Goal: Transaction & Acquisition: Purchase product/service

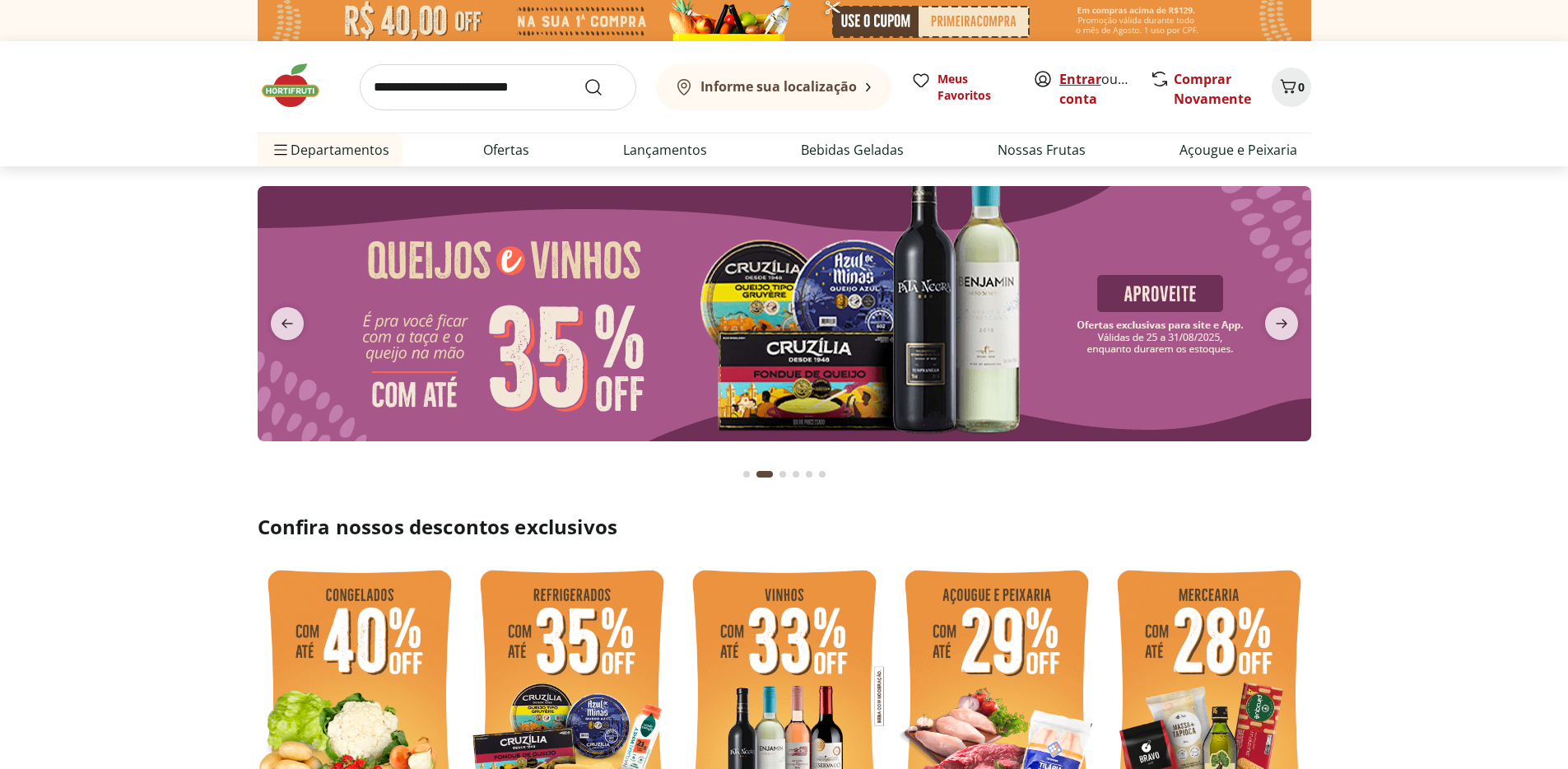
click at [1091, 83] on link "Entrar" at bounding box center [1080, 79] width 42 height 18
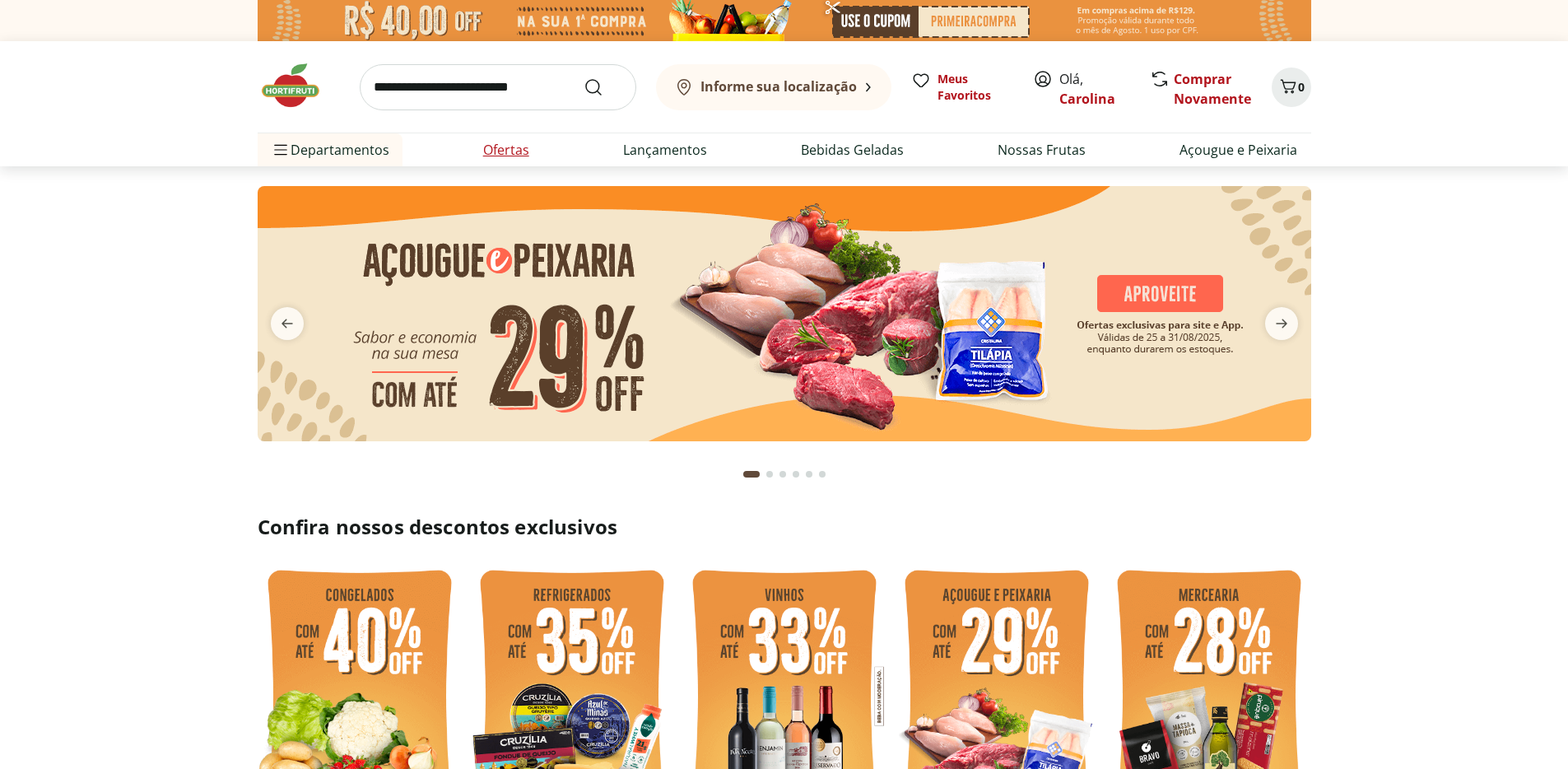
click at [514, 149] on link "Ofertas" at bounding box center [506, 150] width 47 height 20
select select "**********"
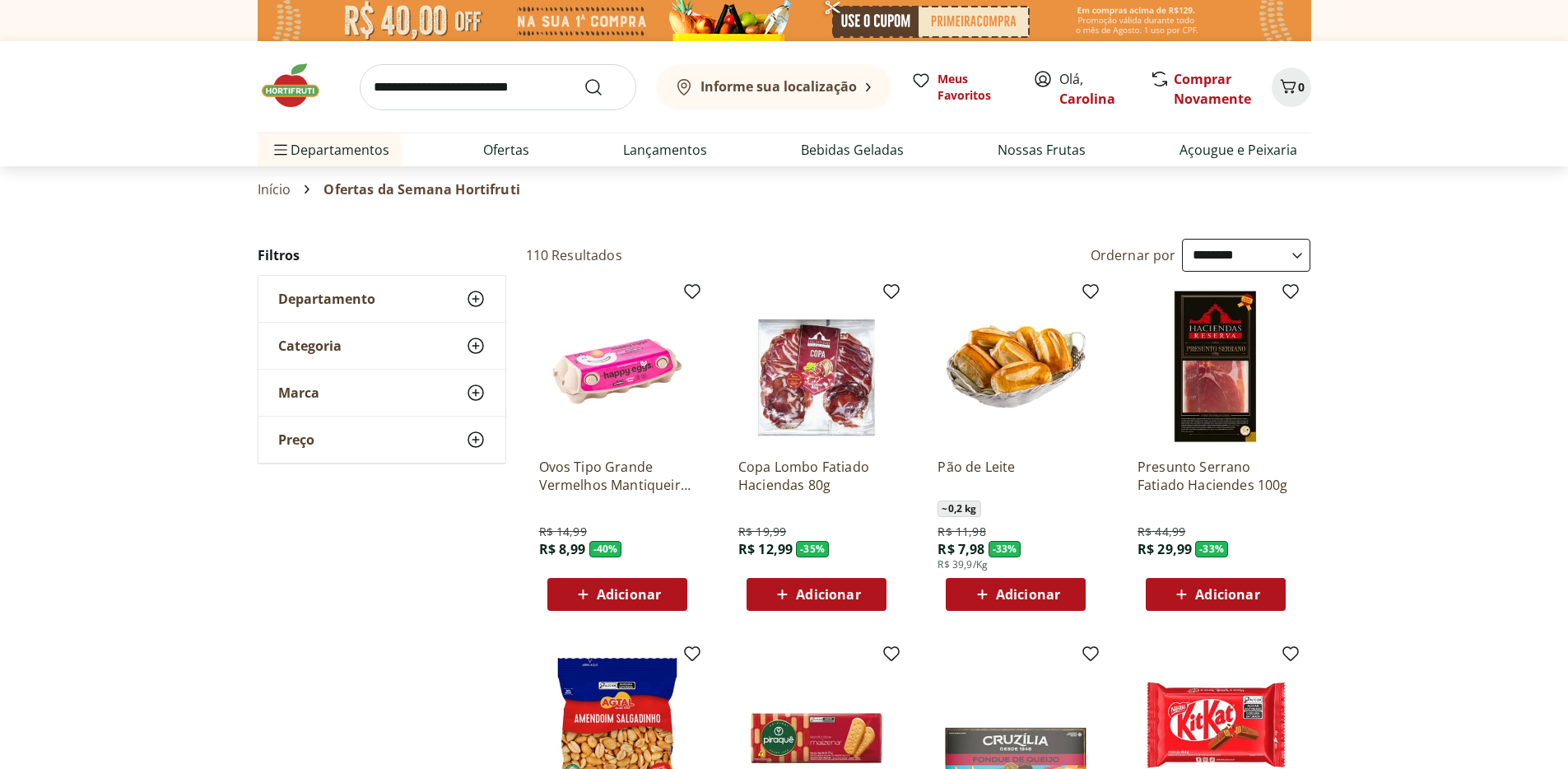
click at [325, 99] on img at bounding box center [298, 85] width 82 height 50
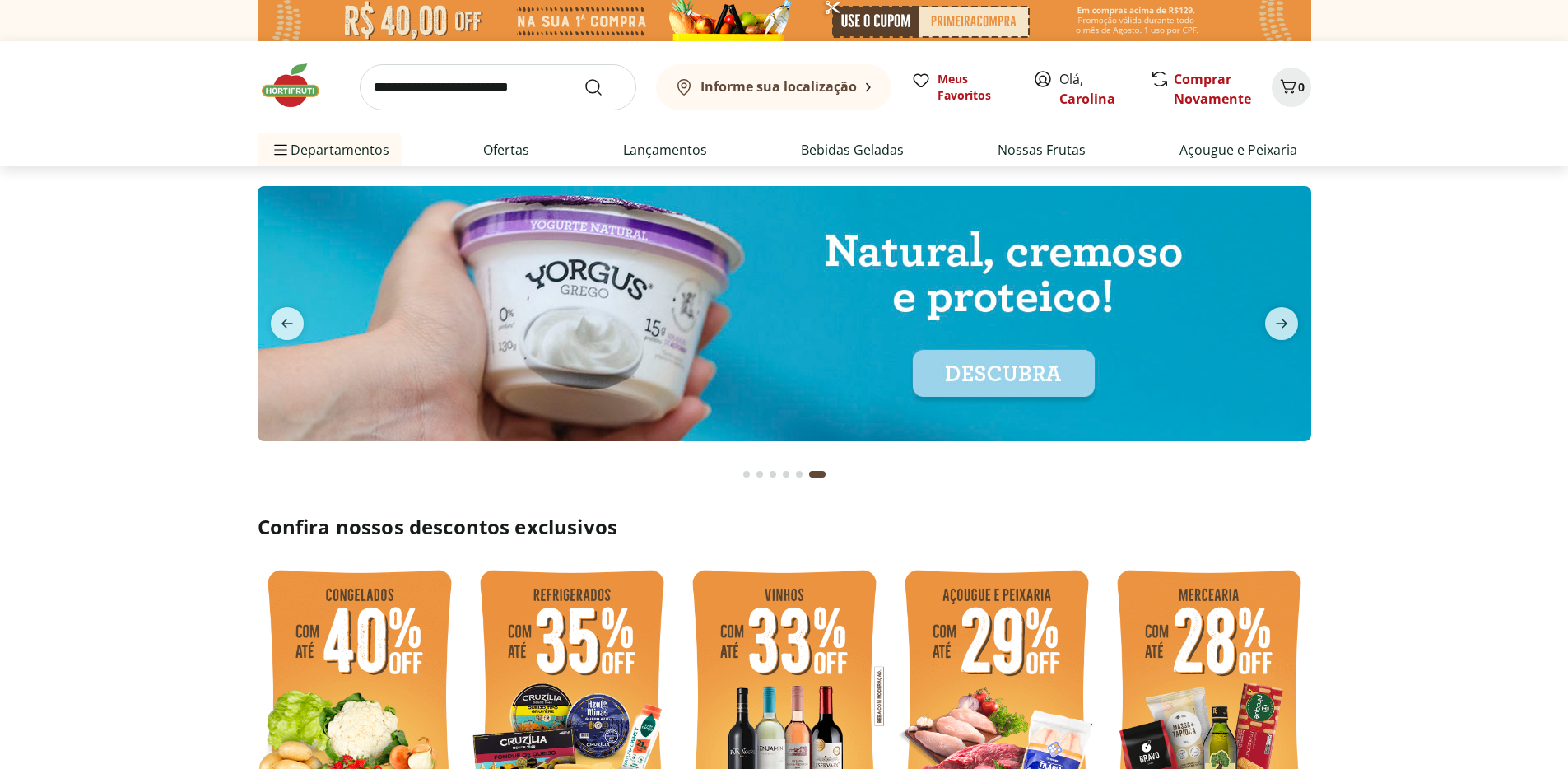
click at [299, 89] on img at bounding box center [298, 85] width 82 height 50
click at [290, 90] on img at bounding box center [298, 85] width 82 height 50
click at [297, 95] on img at bounding box center [298, 85] width 82 height 50
click at [510, 90] on input "search" at bounding box center [497, 87] width 276 height 47
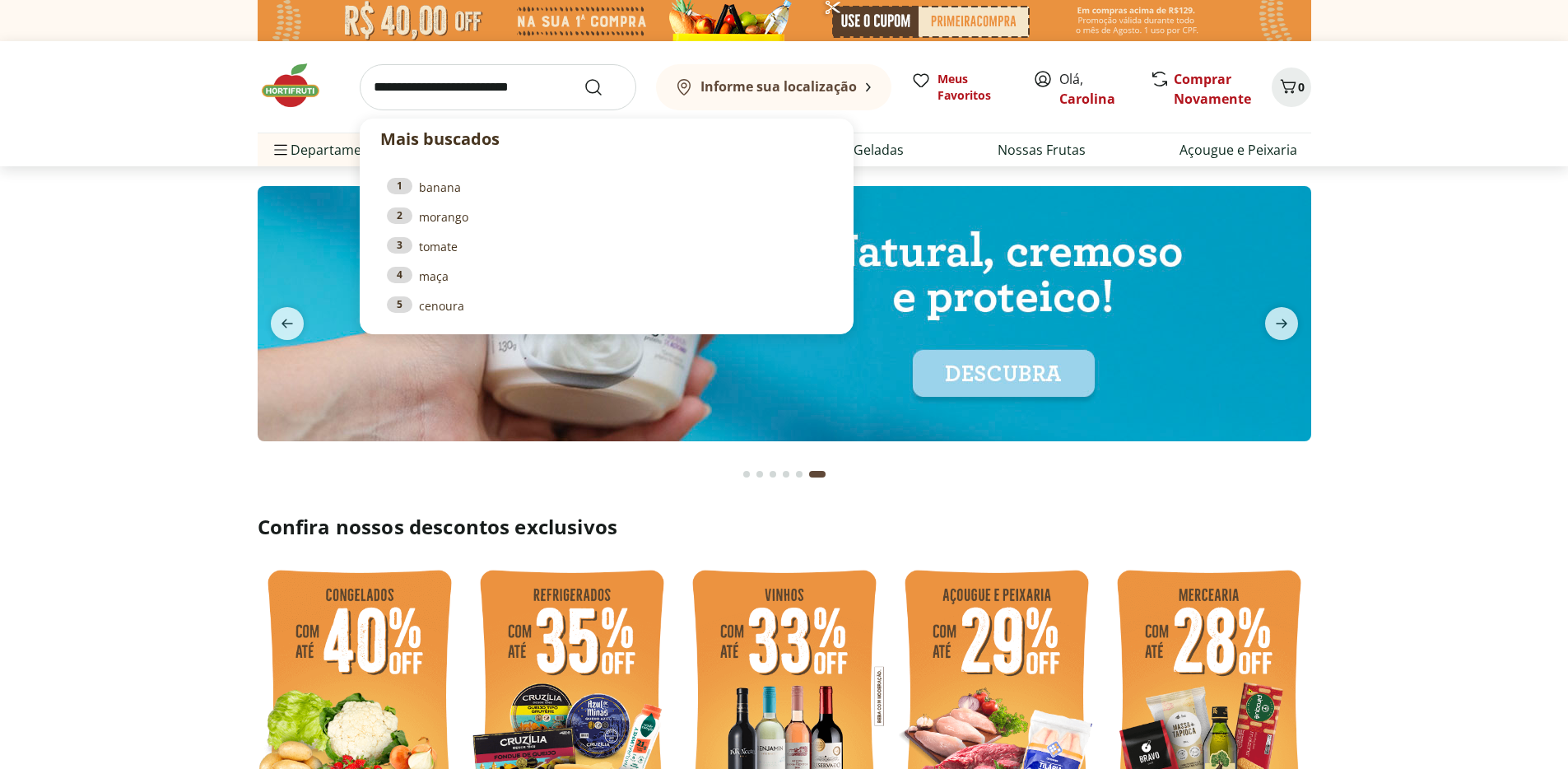
click at [505, 88] on input "search" at bounding box center [497, 87] width 276 height 47
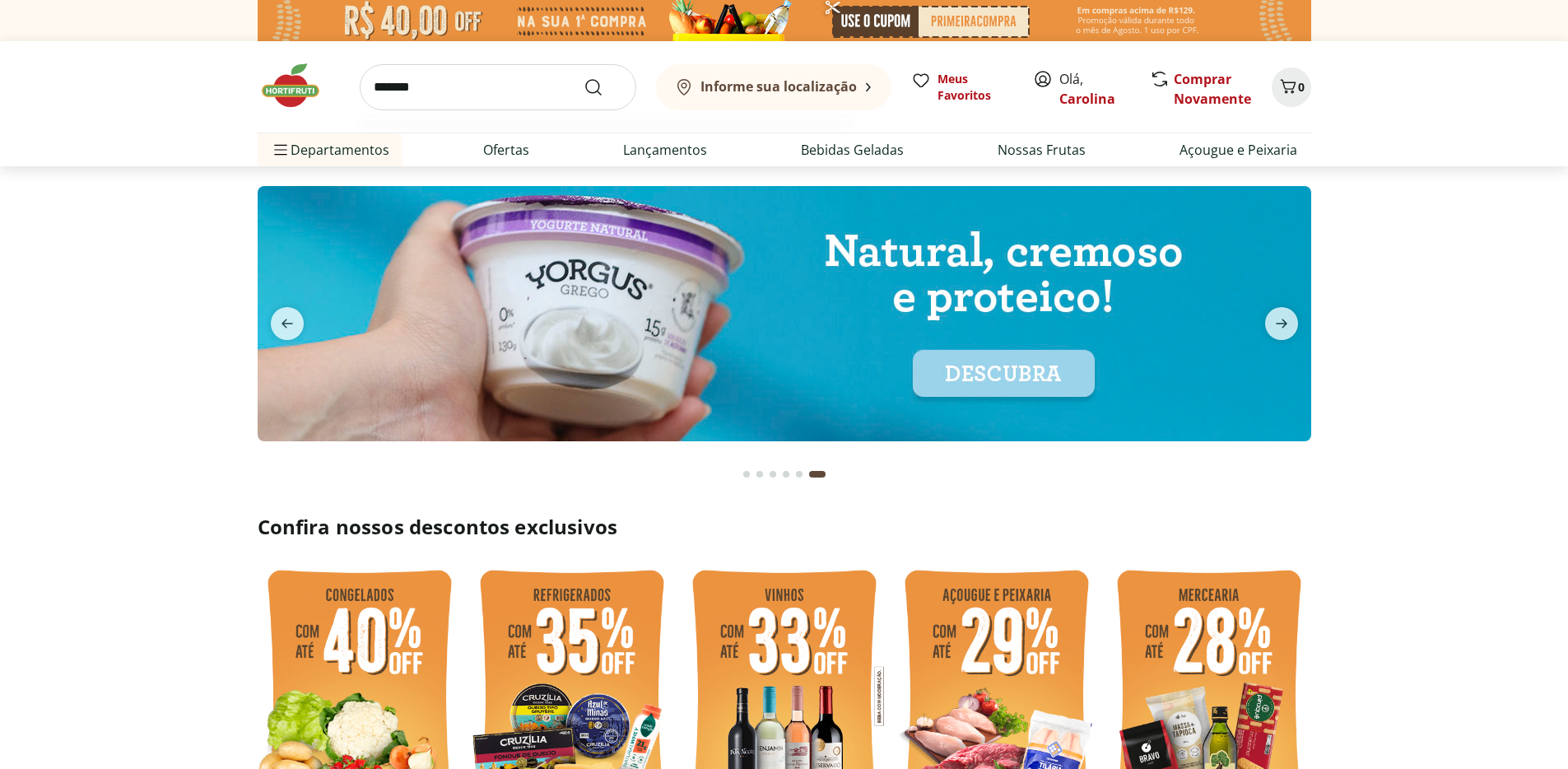
type input "*******"
click at [583, 77] on button "Submit Search" at bounding box center [603, 87] width 40 height 20
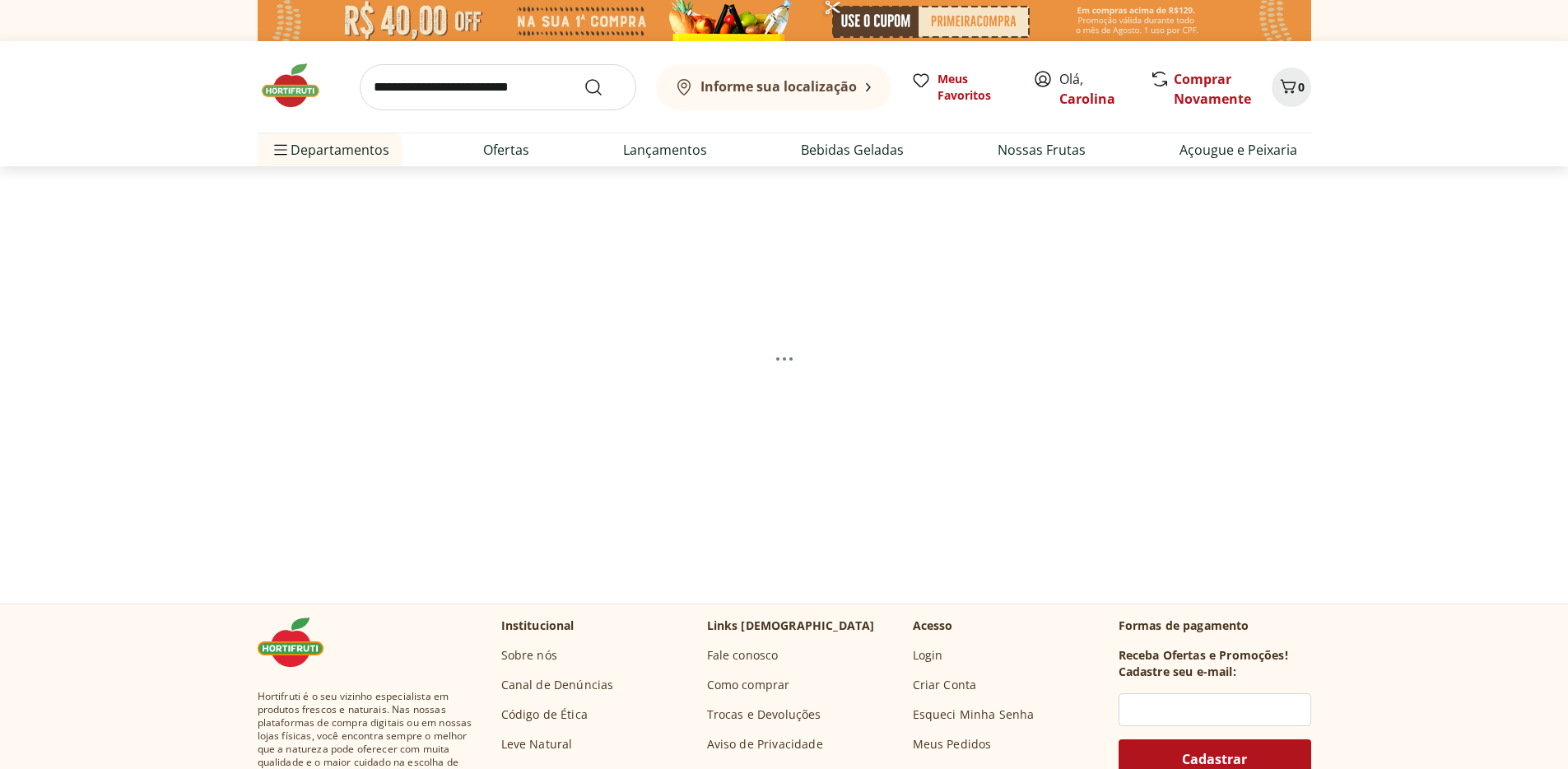
select select "**********"
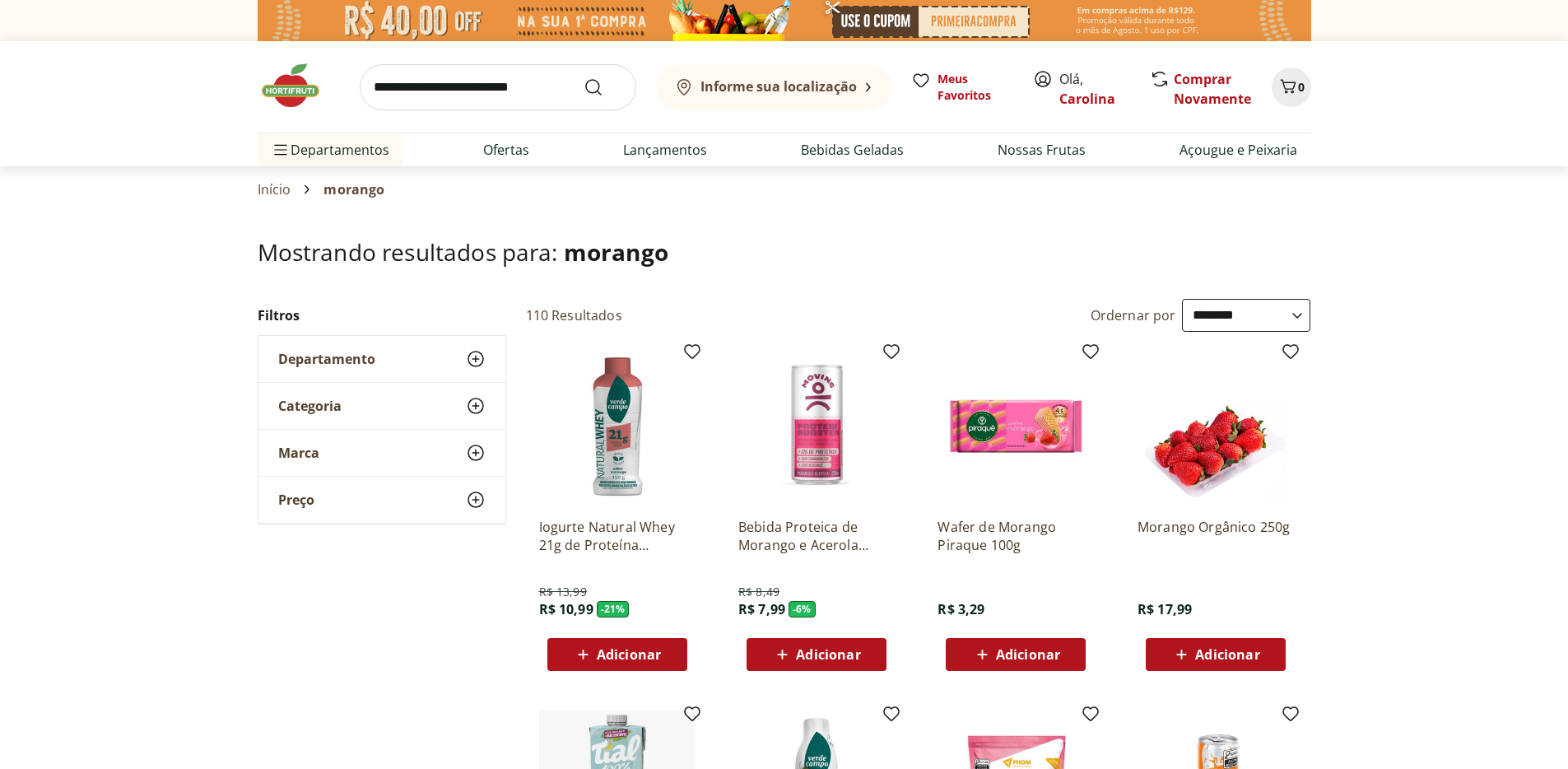
click at [546, 81] on input "search" at bounding box center [497, 87] width 276 height 47
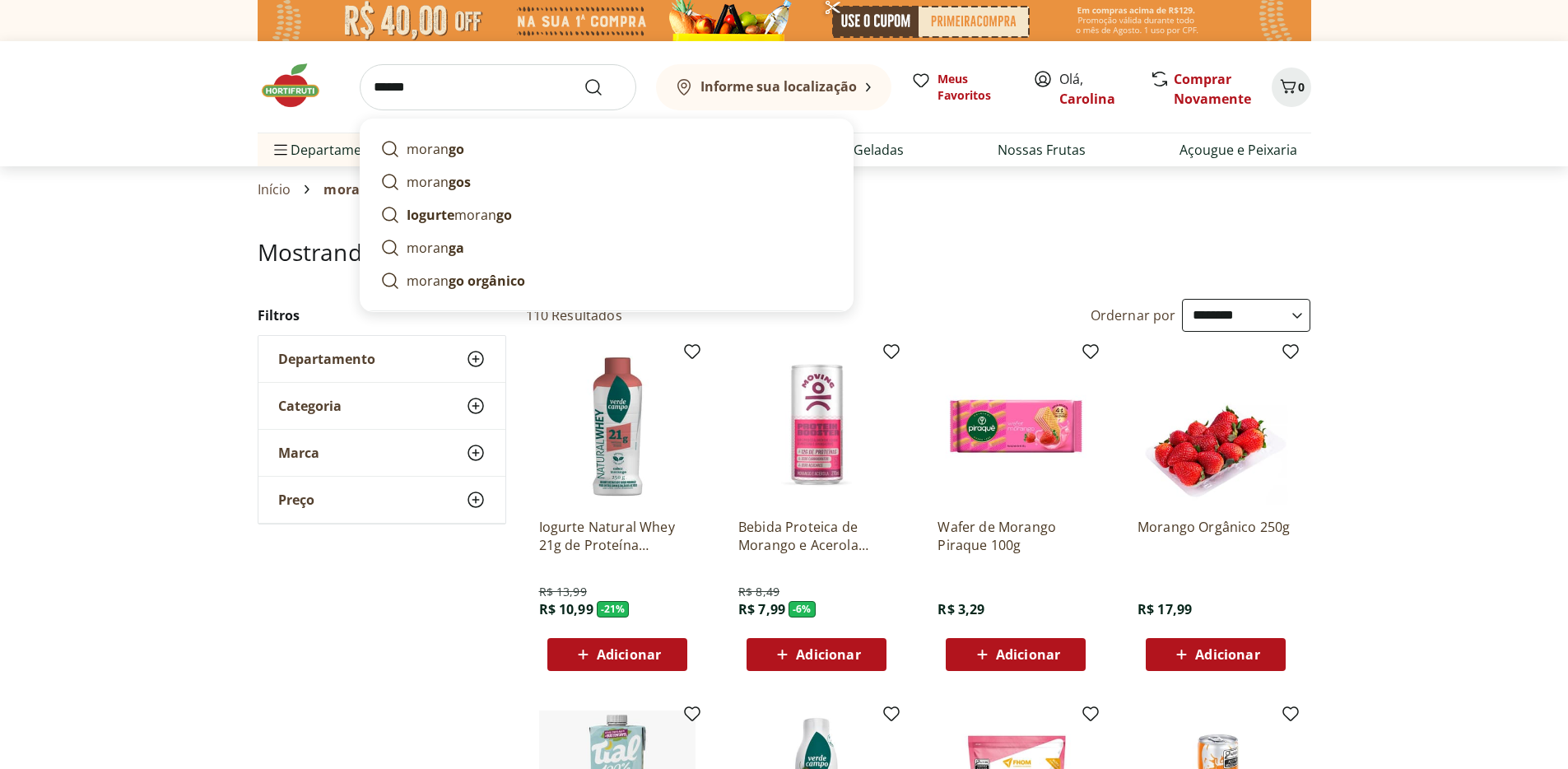
type input "*******"
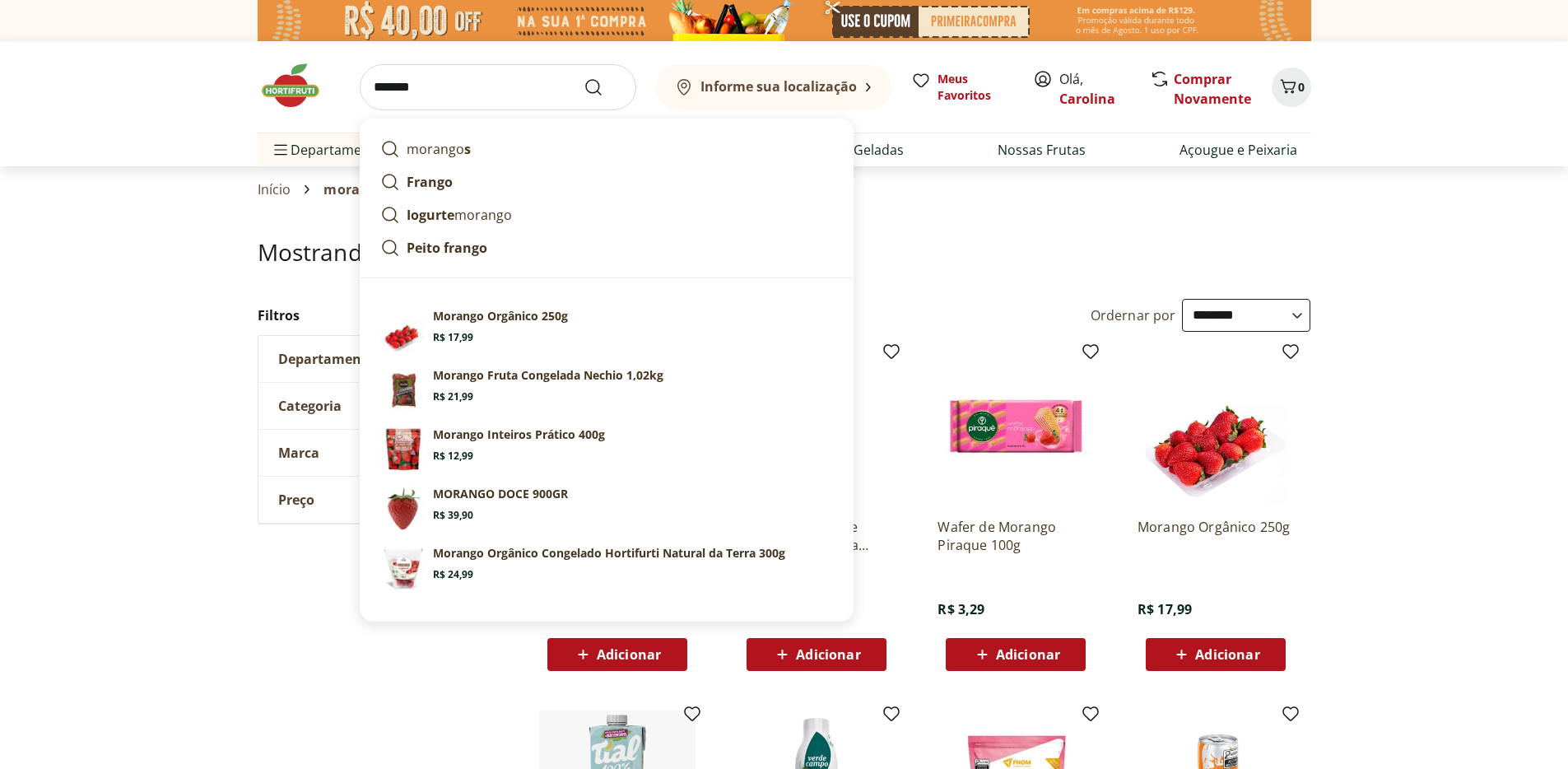
click button "Submit Search" at bounding box center [603, 87] width 40 height 20
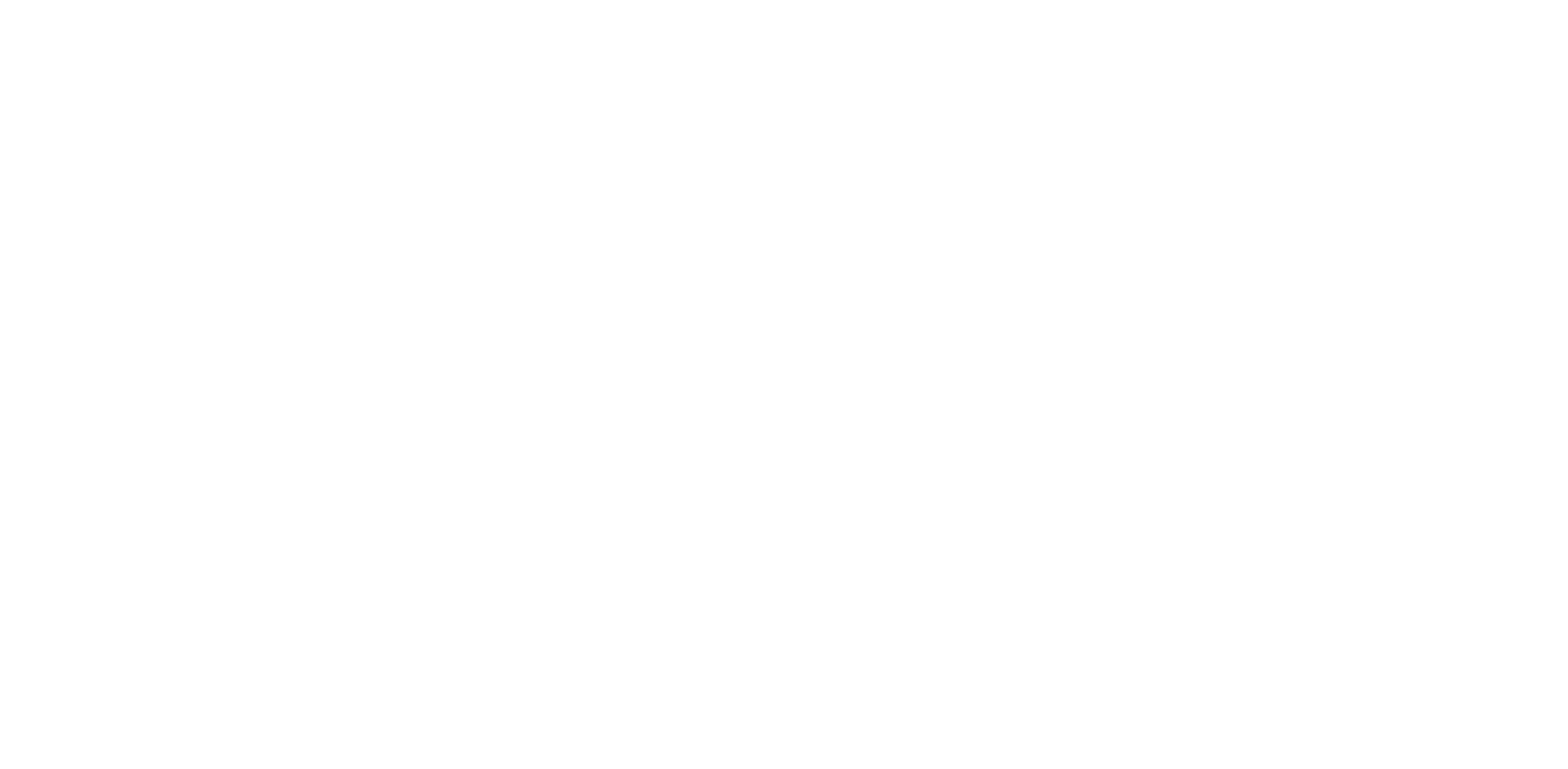
select select "**********"
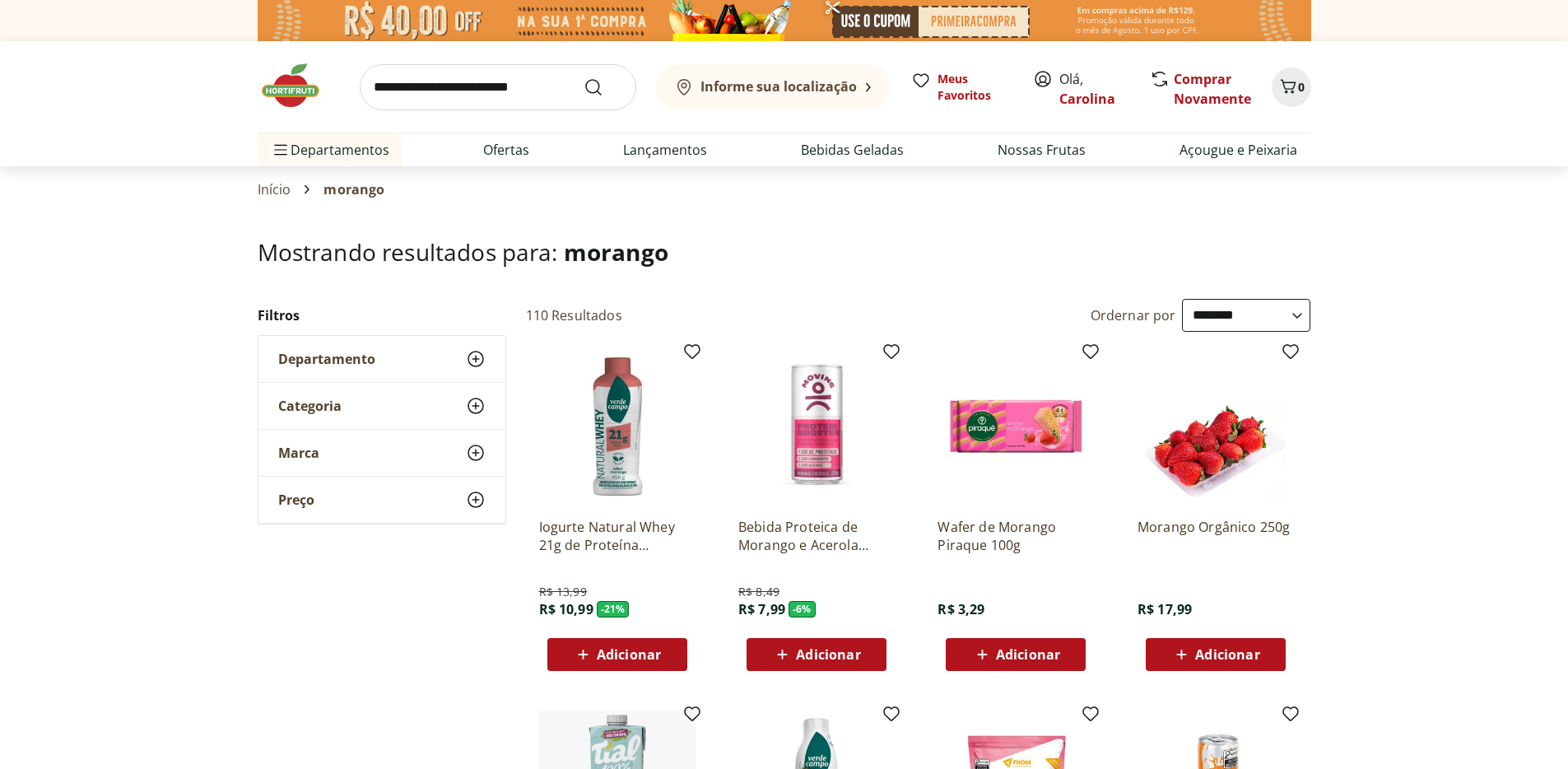
click at [1258, 655] on span "Adicionar" at bounding box center [1226, 654] width 64 height 13
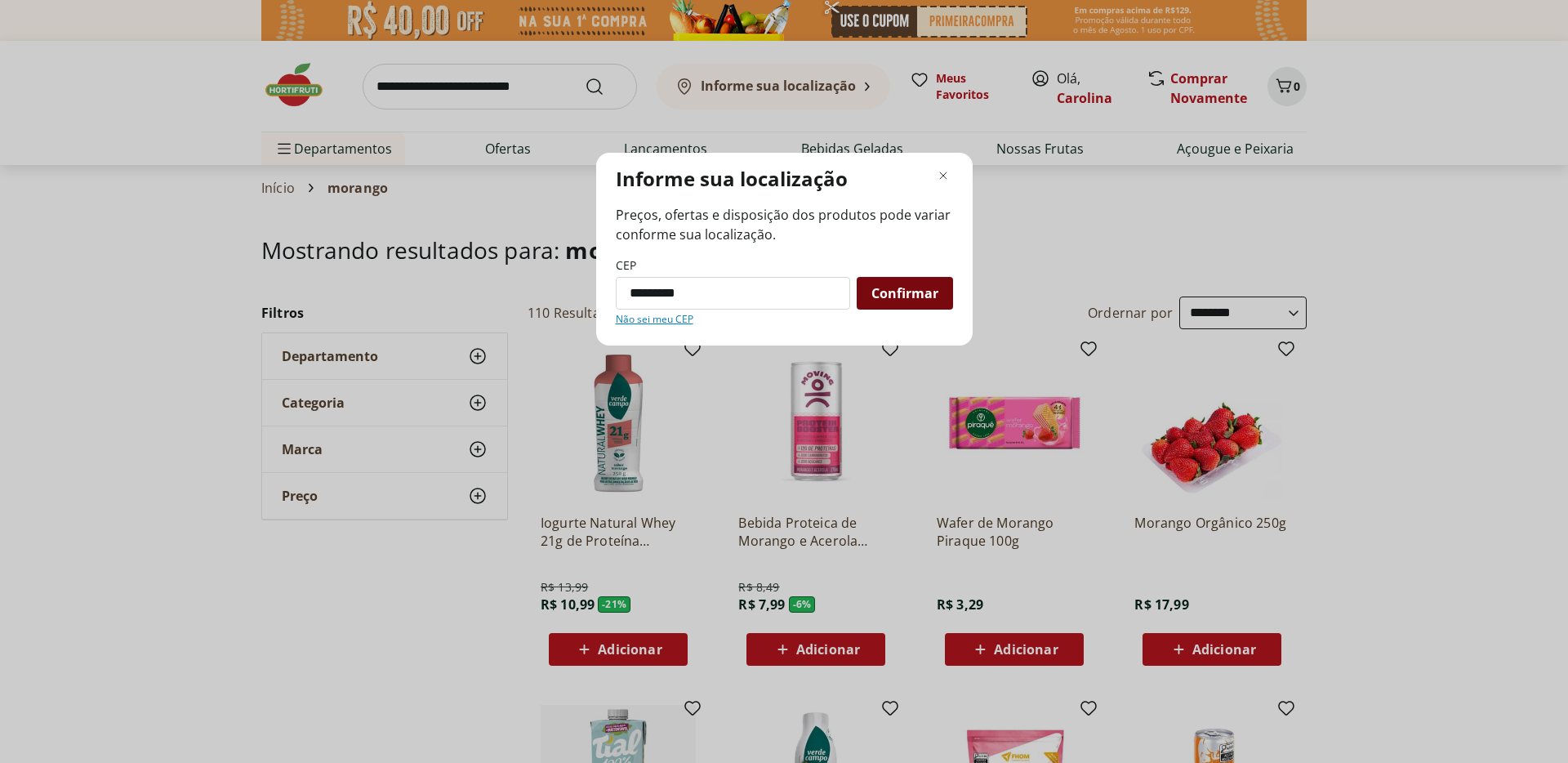
type input "*********"
click at [909, 292] on span "Confirmar" at bounding box center [905, 293] width 67 height 13
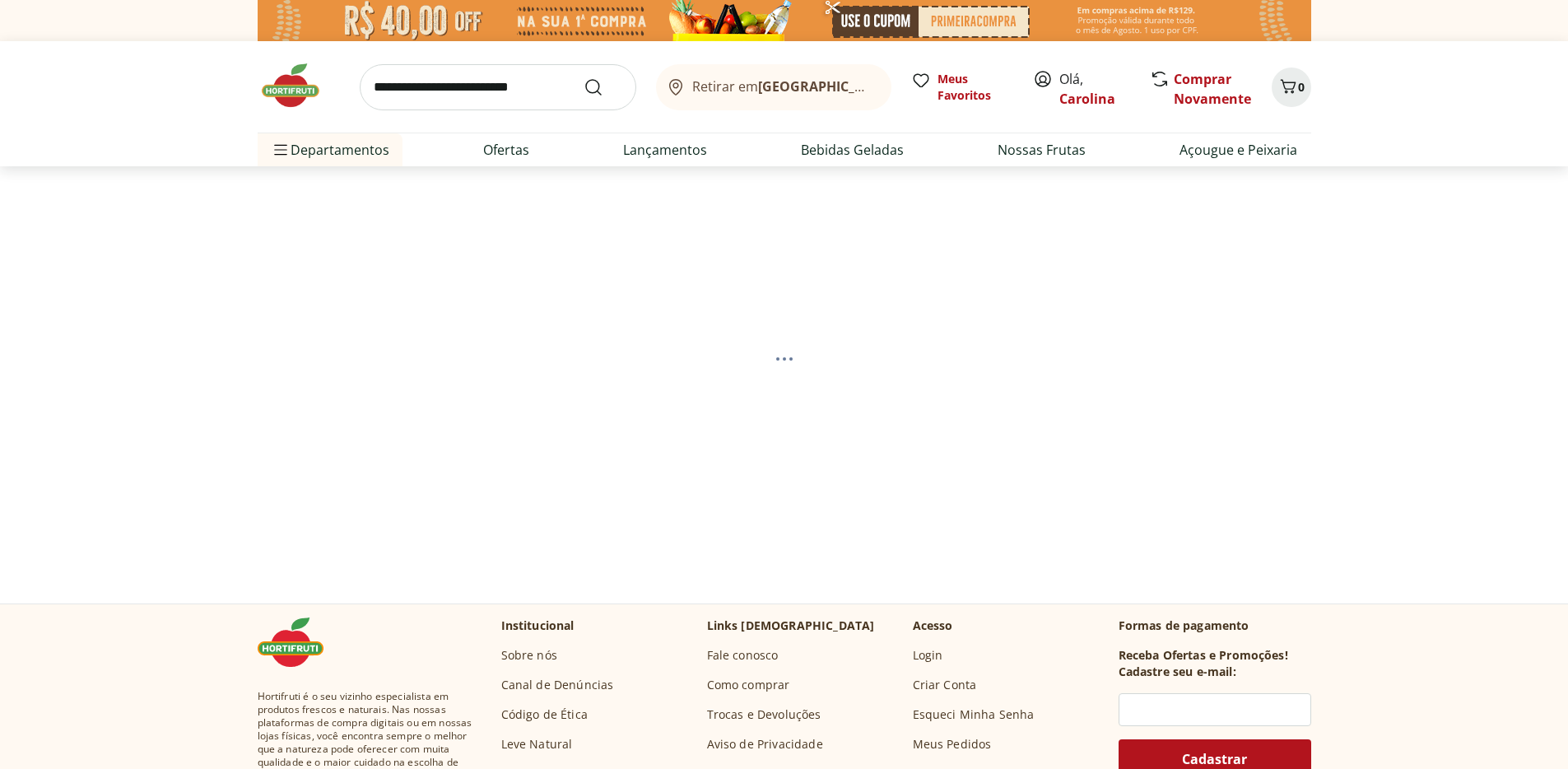
select select "**********"
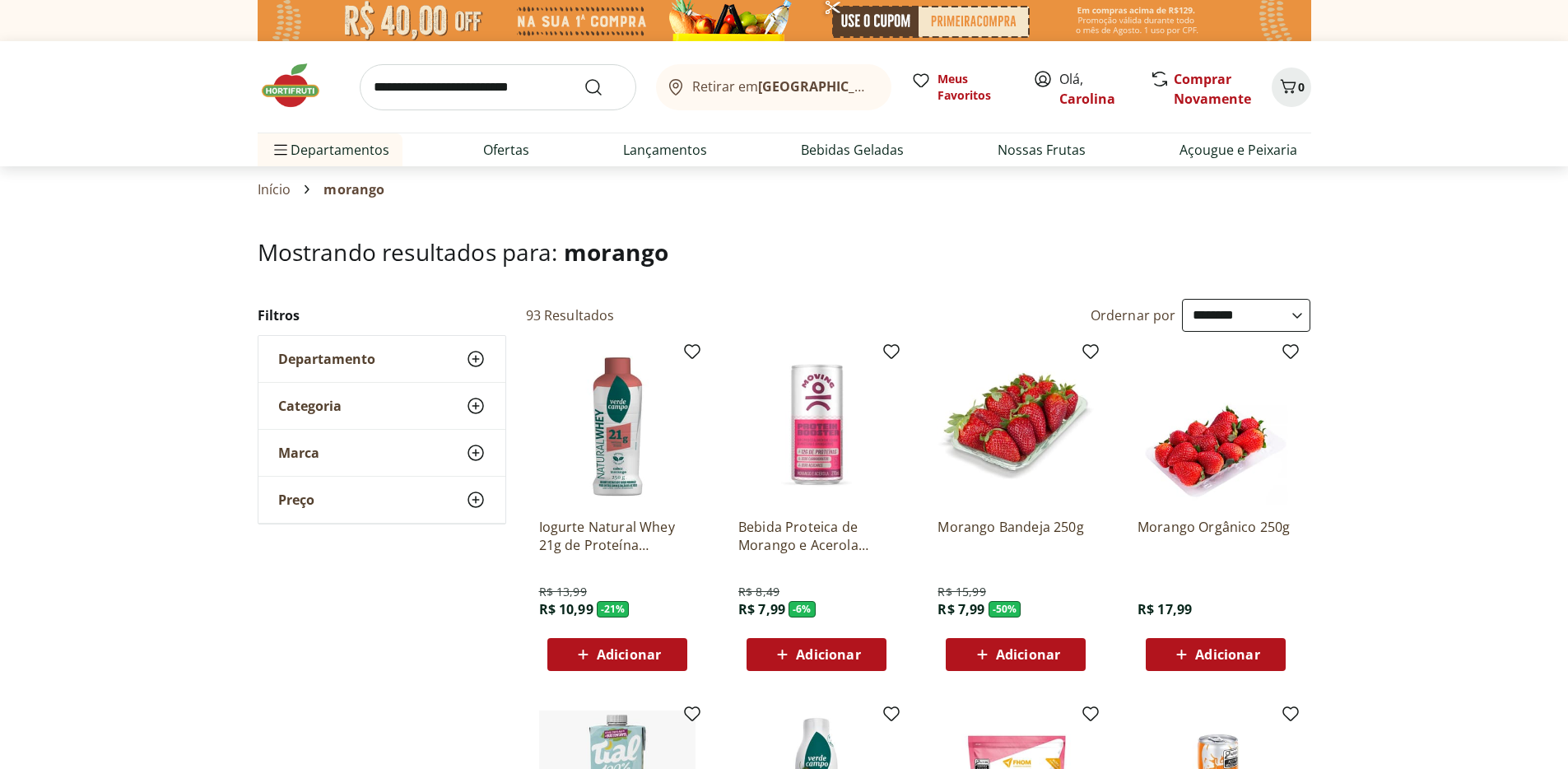
click at [1056, 657] on span "Adicionar" at bounding box center [1027, 654] width 64 height 13
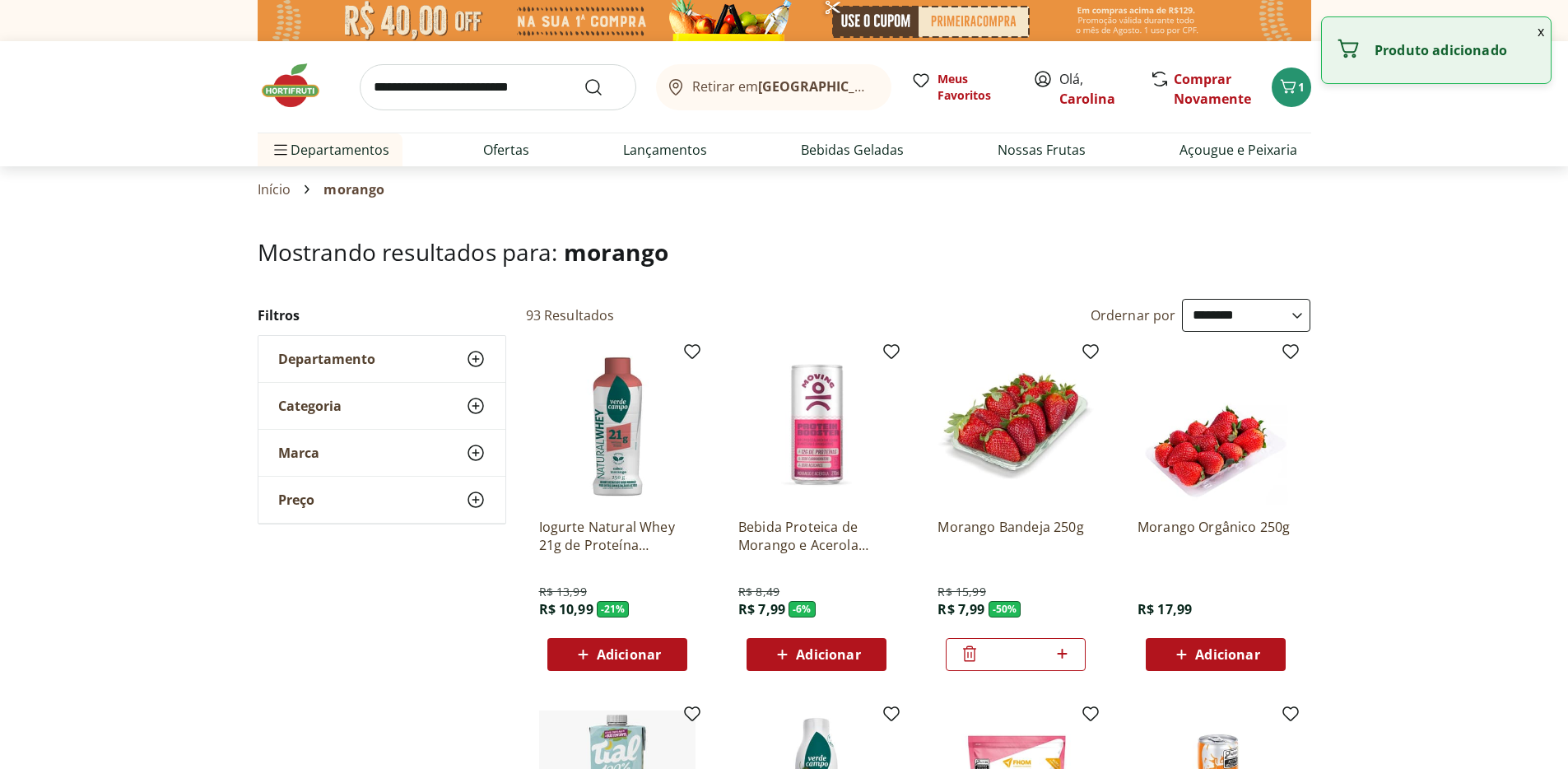
click at [1063, 653] on icon at bounding box center [1062, 654] width 10 height 10
type input "*"
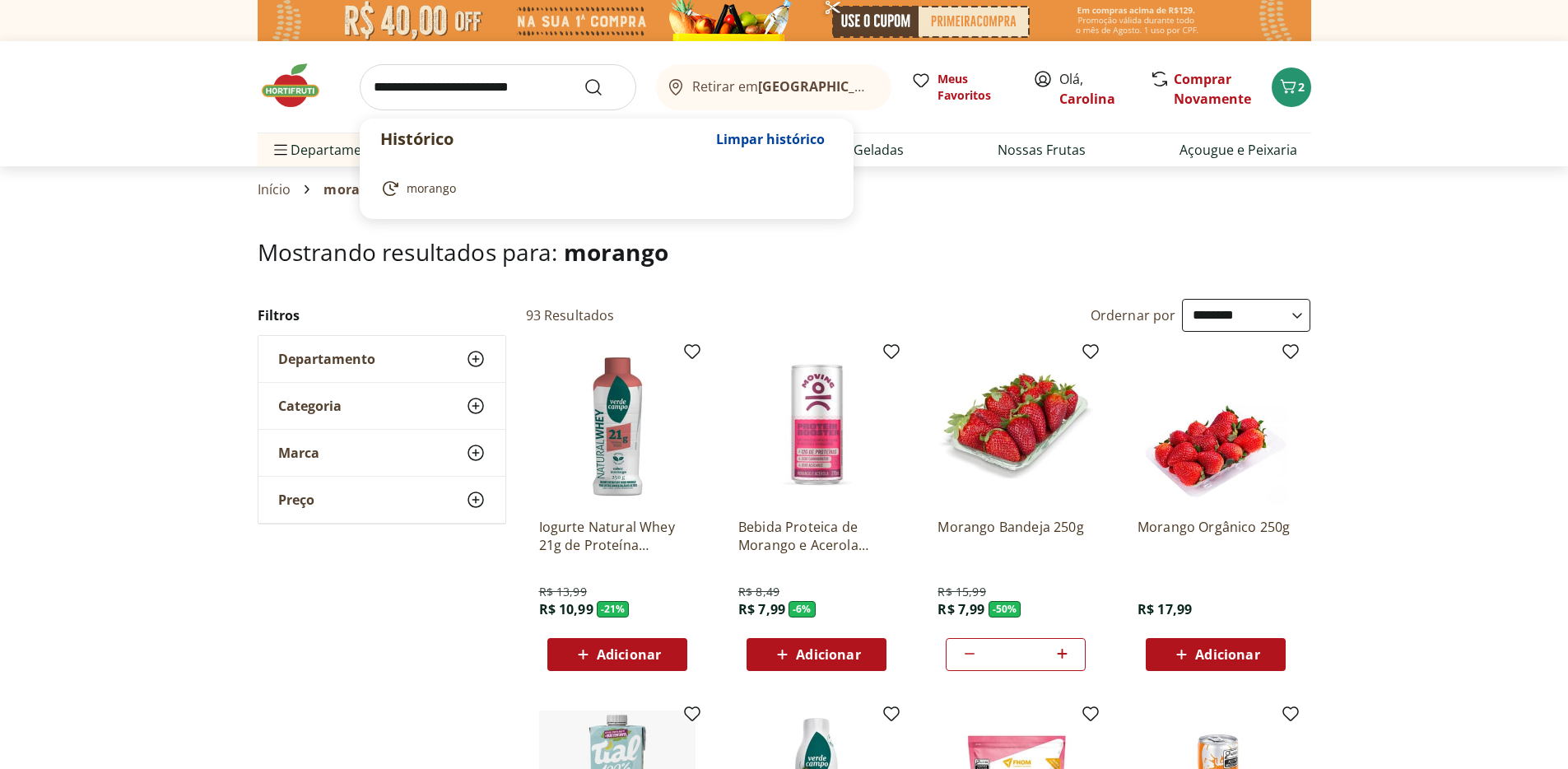
click at [557, 85] on input "search" at bounding box center [497, 87] width 276 height 47
type input "*********"
click button "Submit Search" at bounding box center [603, 87] width 40 height 20
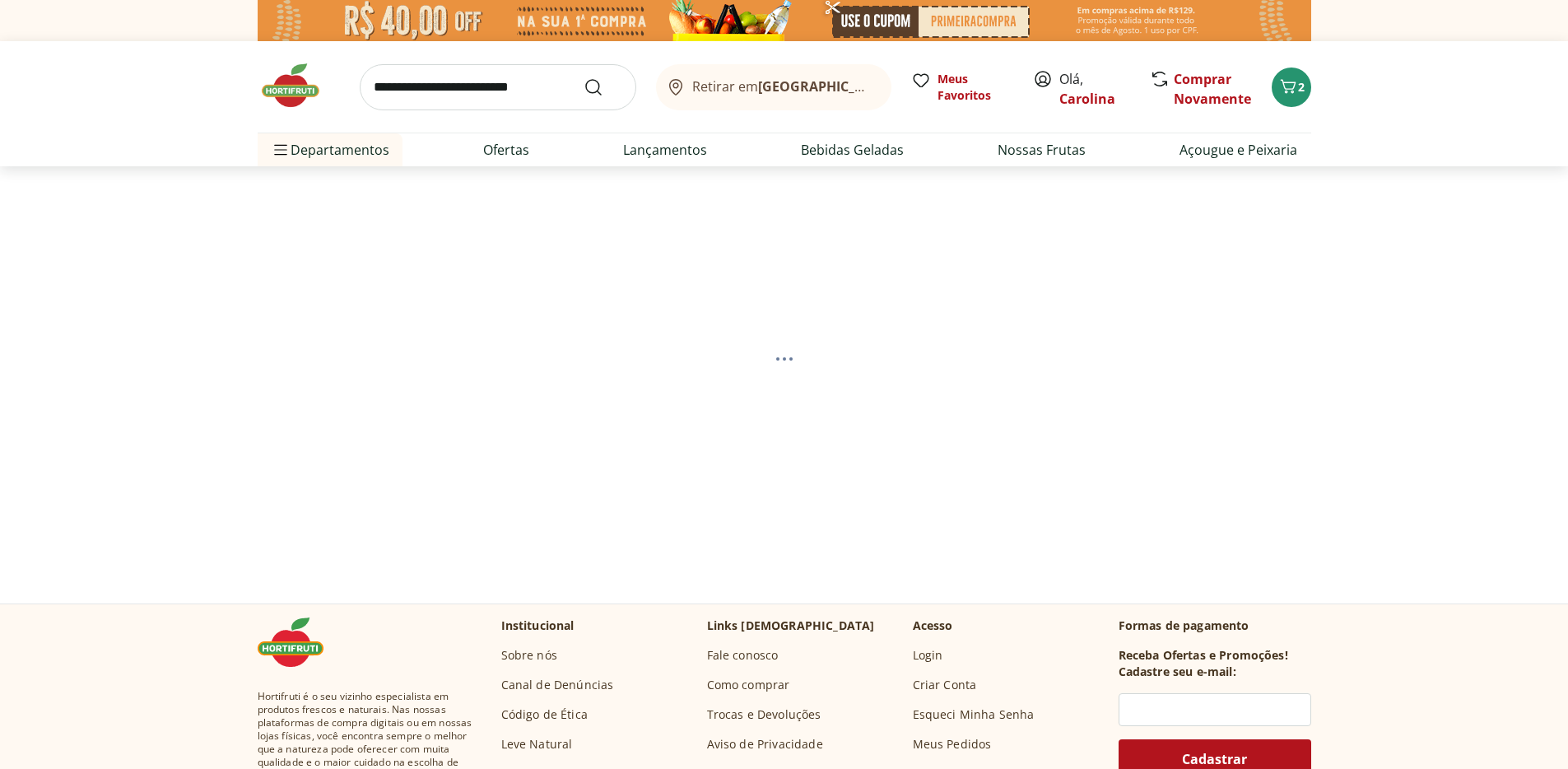
select select "**********"
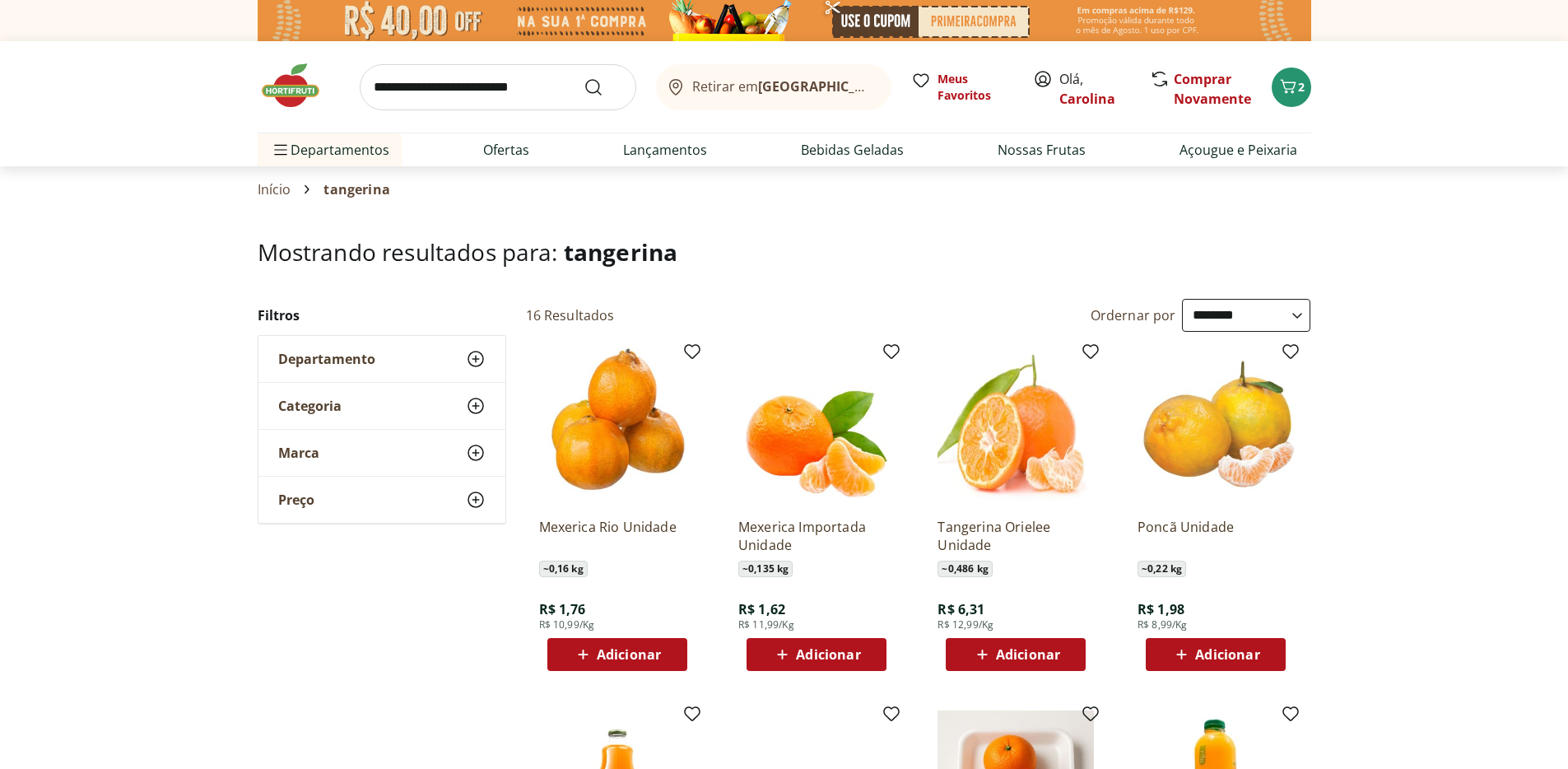
click at [856, 665] on div "Adicionar" at bounding box center [816, 655] width 114 height 30
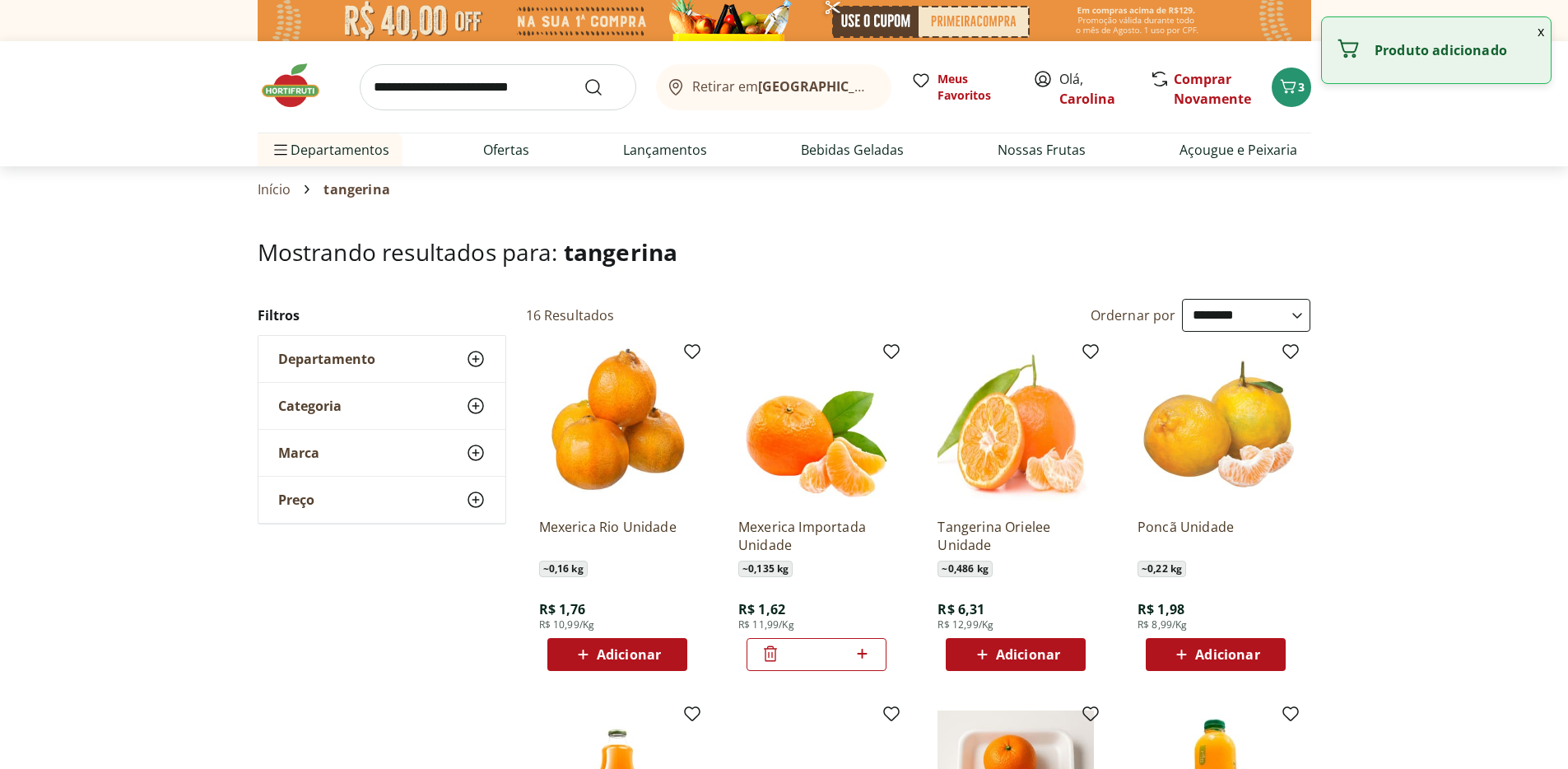
click at [860, 657] on icon at bounding box center [862, 654] width 21 height 20
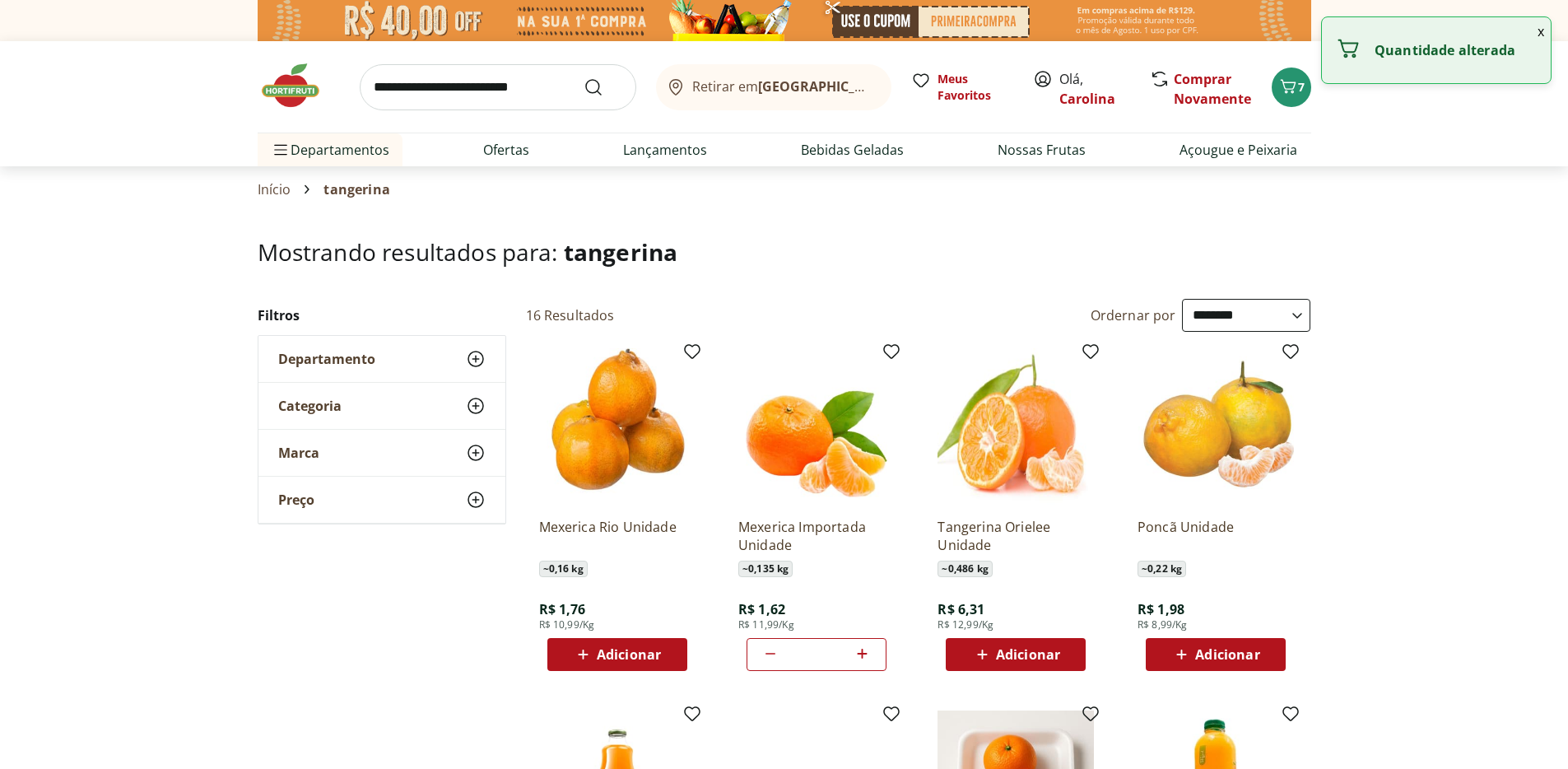
type input "*"
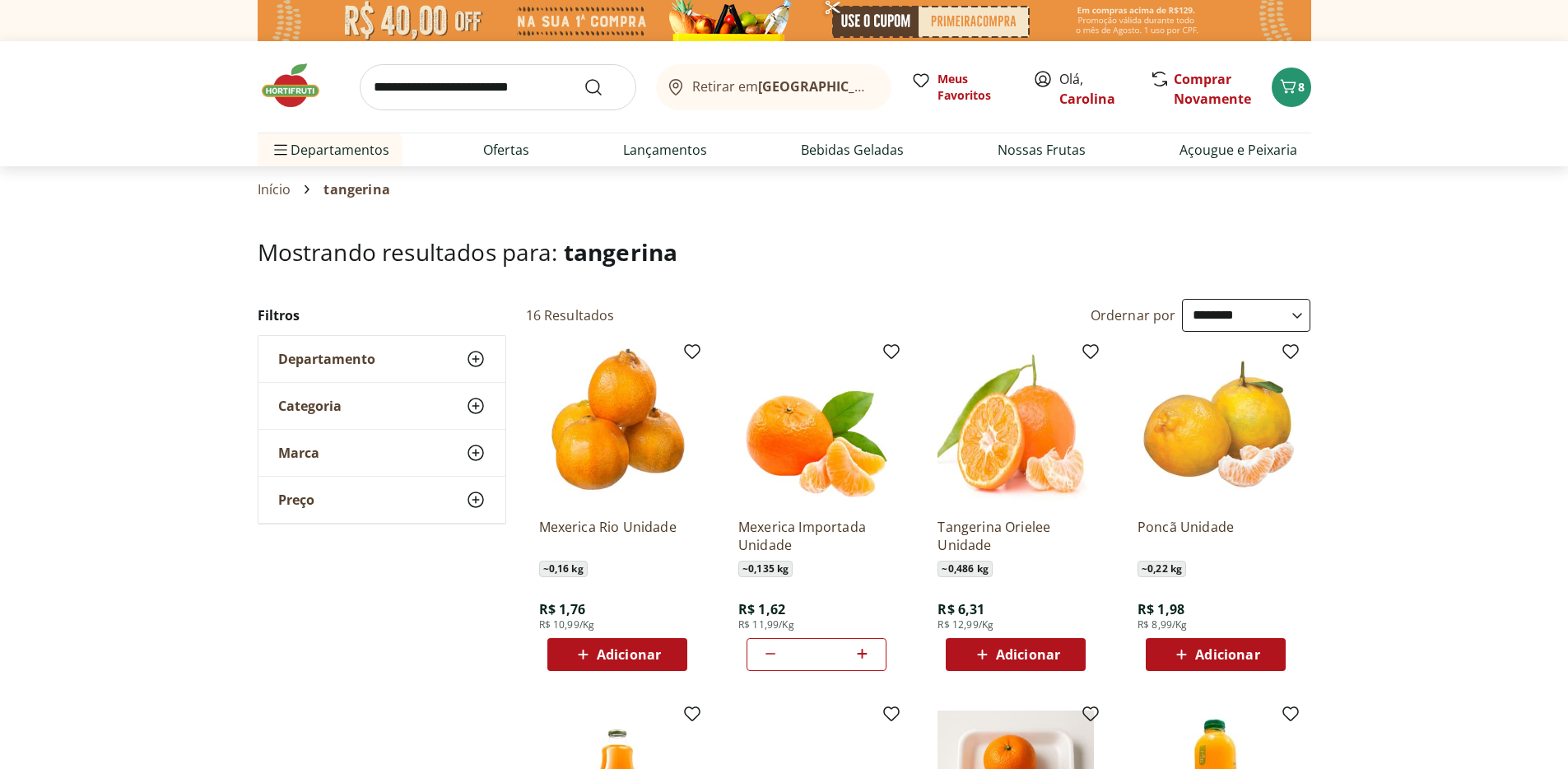
click at [553, 101] on input "search" at bounding box center [497, 87] width 276 height 47
type input "****"
click at [583, 77] on button "Submit Search" at bounding box center [603, 87] width 40 height 20
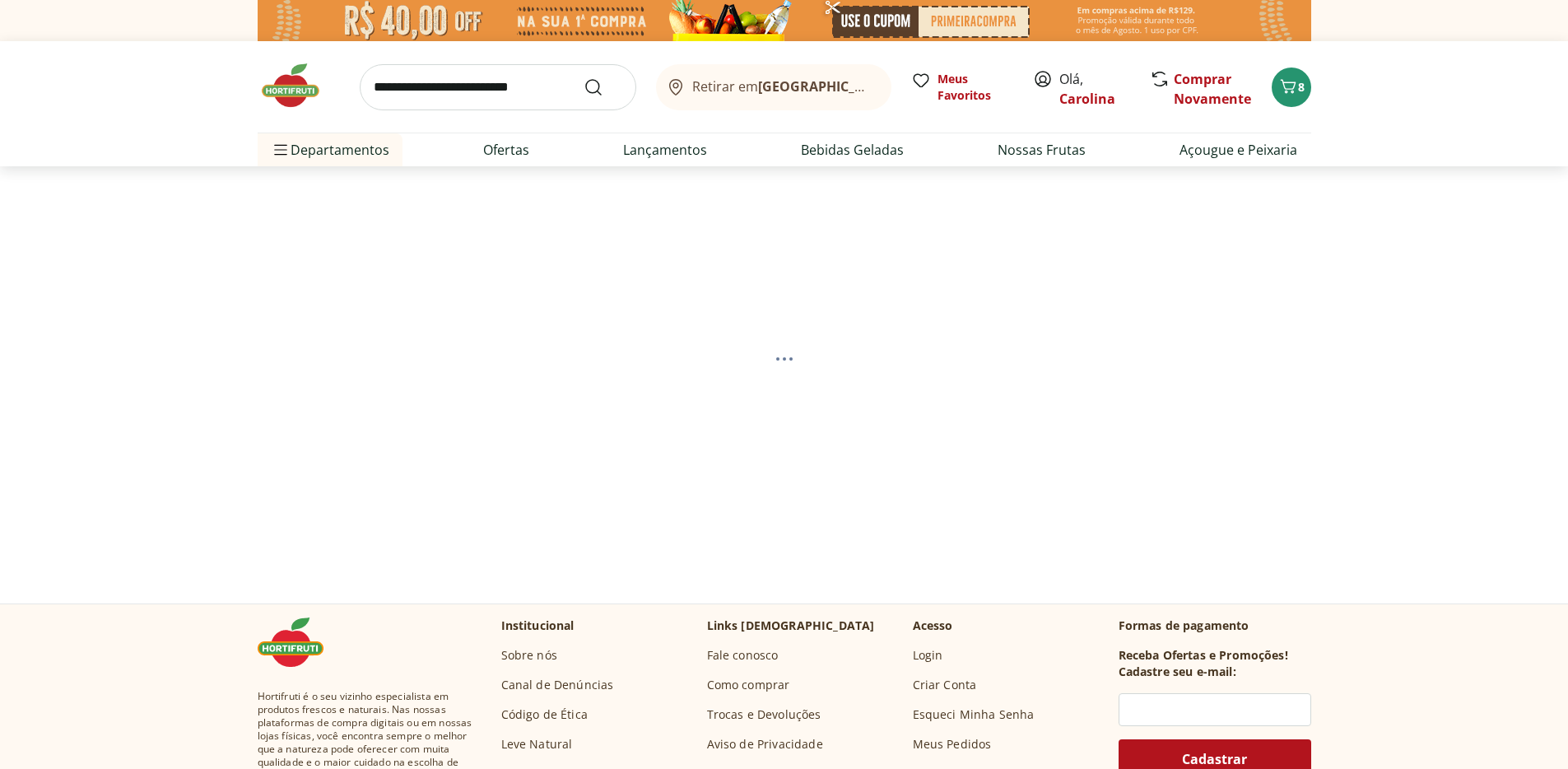
select select "**********"
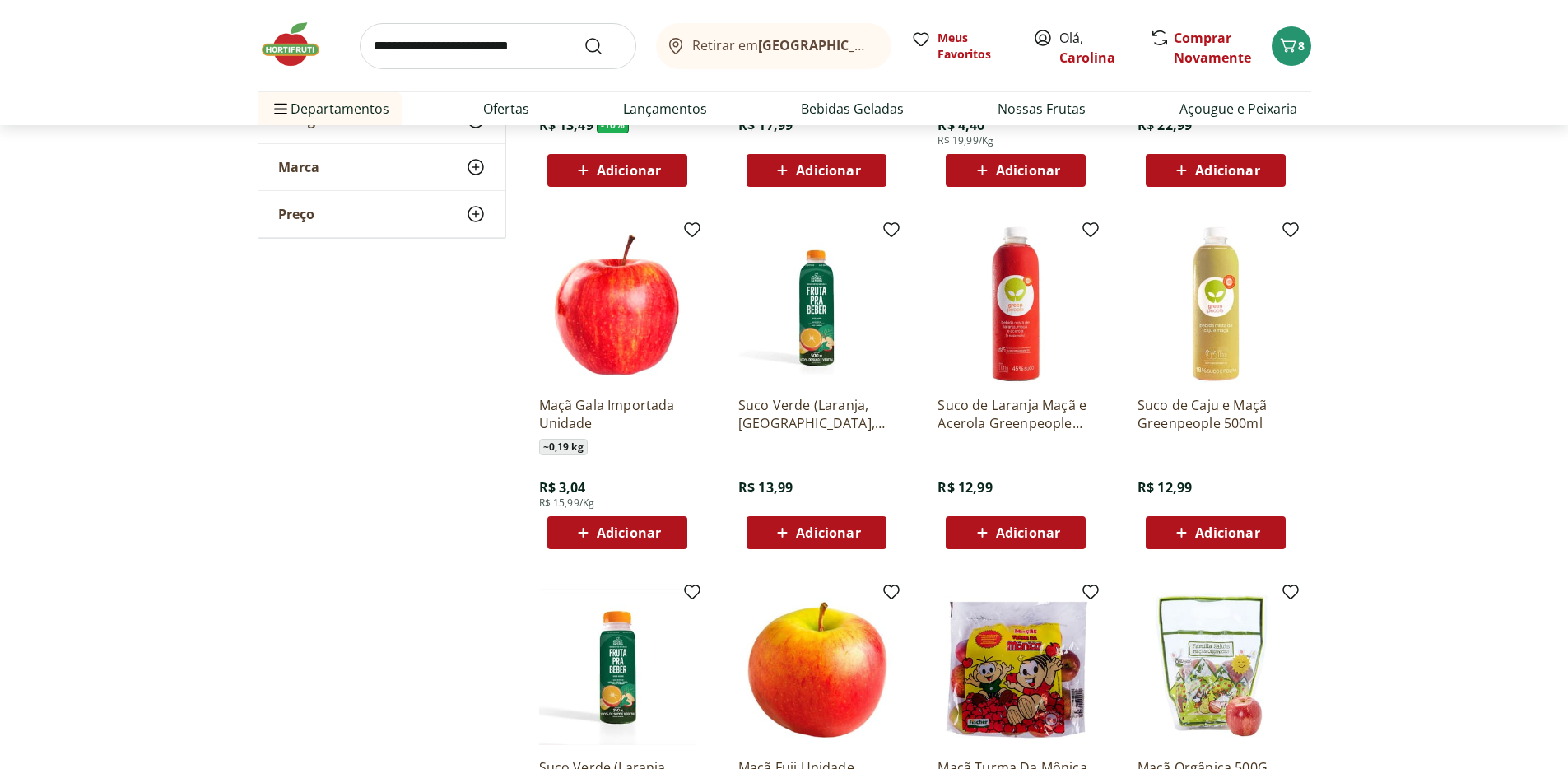
scroll to position [552, 0]
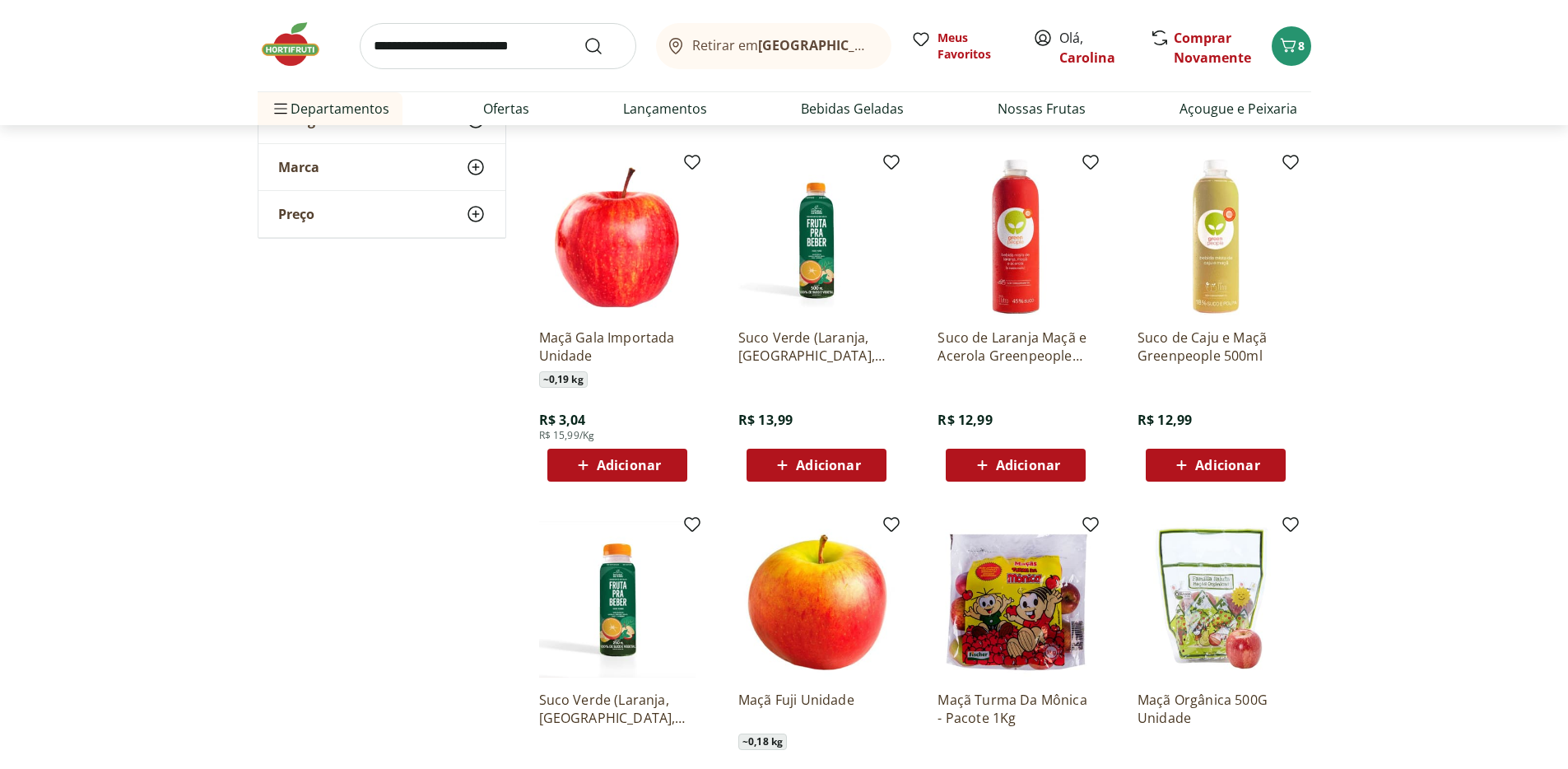
click at [663, 482] on div "Maçã Gala Importada Unidade ~ 0,19 kg R$ 3,04 R$ 15,99/Kg Adicionar" at bounding box center [617, 320] width 182 height 349
click at [665, 471] on div "Adicionar" at bounding box center [617, 466] width 114 height 30
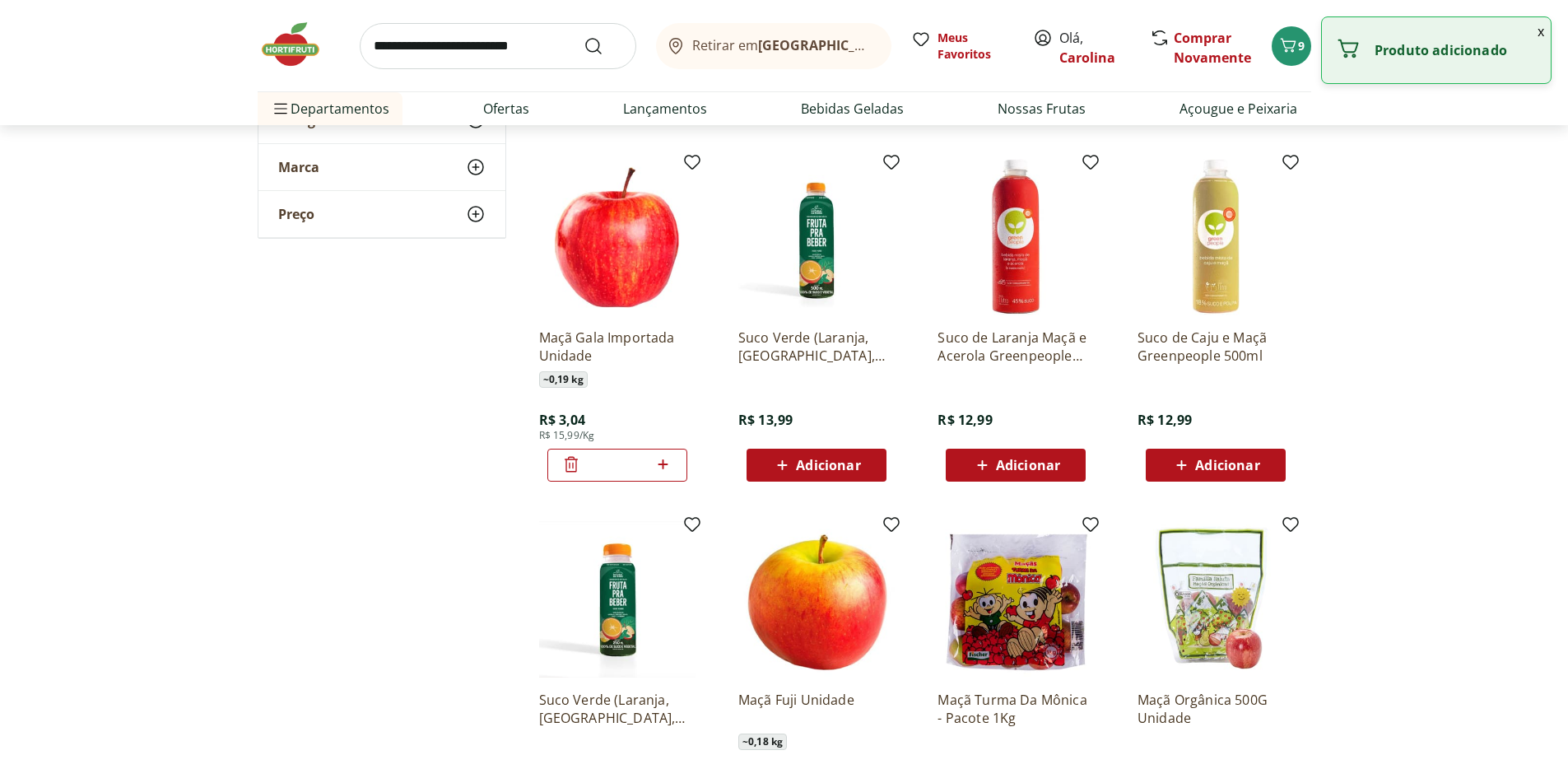
click at [665, 468] on icon at bounding box center [663, 465] width 21 height 20
click at [665, 464] on icon at bounding box center [664, 465] width 10 height 10
click at [665, 463] on icon at bounding box center [664, 465] width 10 height 10
type input "*"
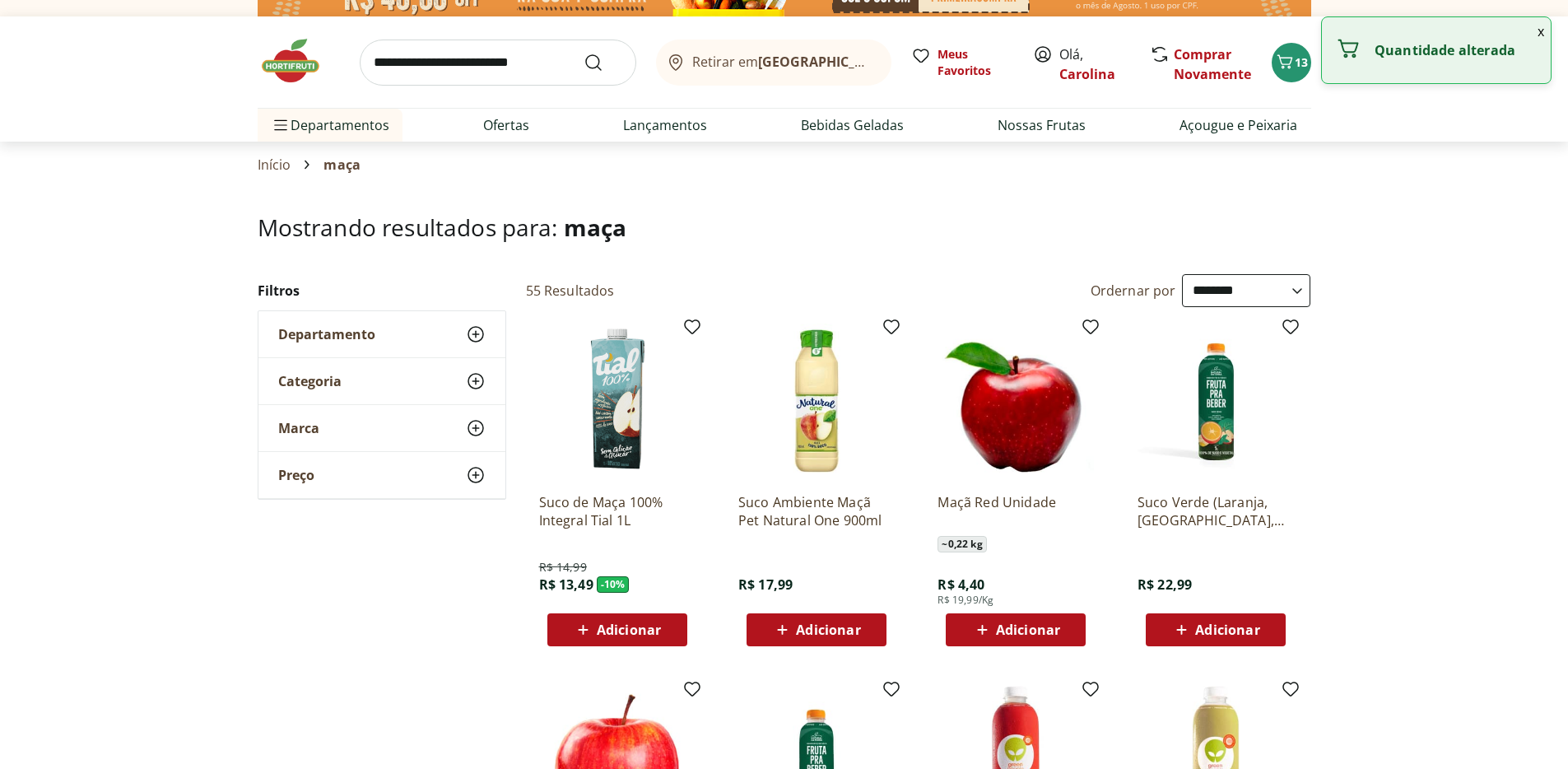
scroll to position [0, 0]
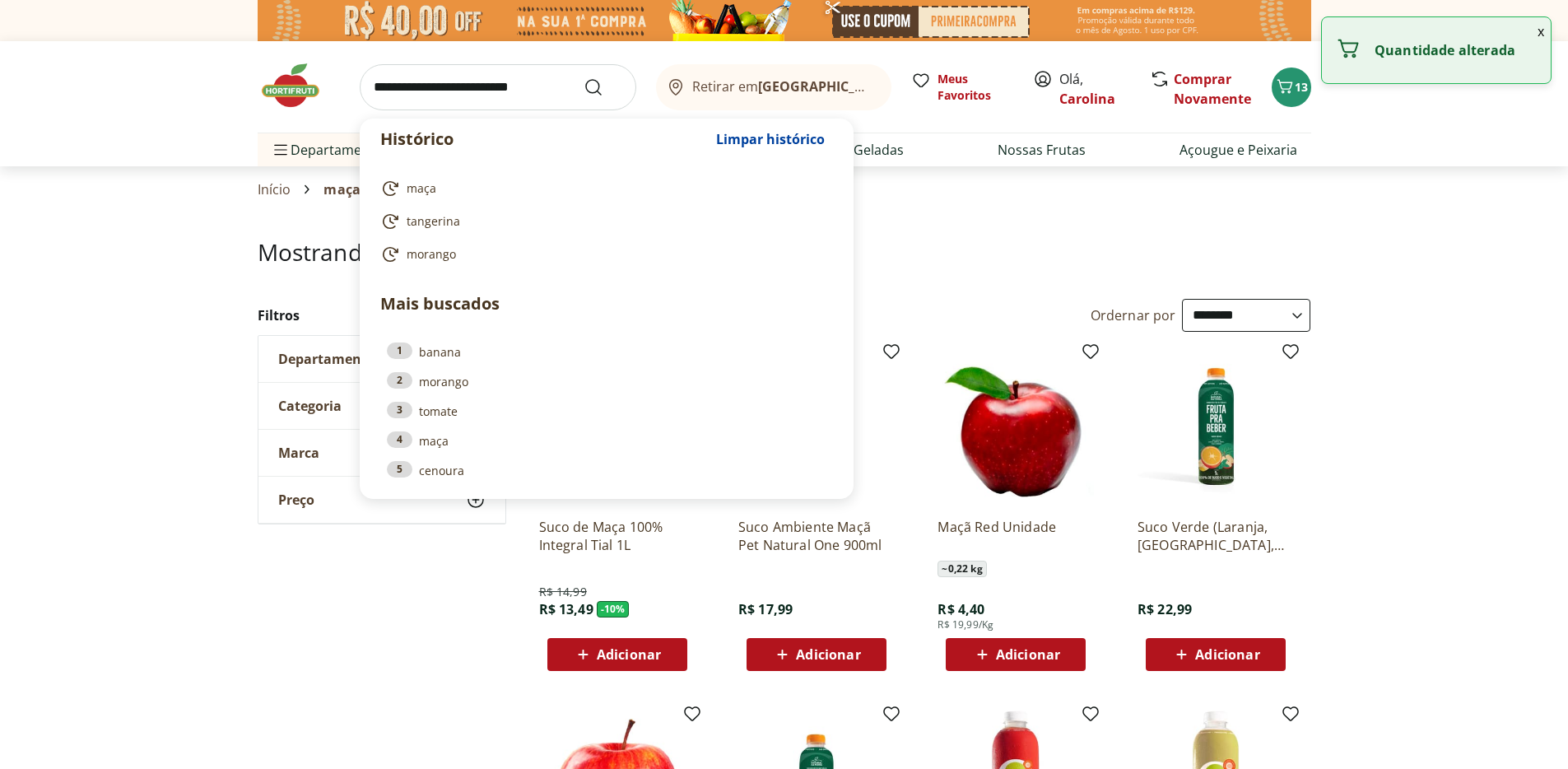
click at [545, 81] on input "search" at bounding box center [497, 87] width 276 height 47
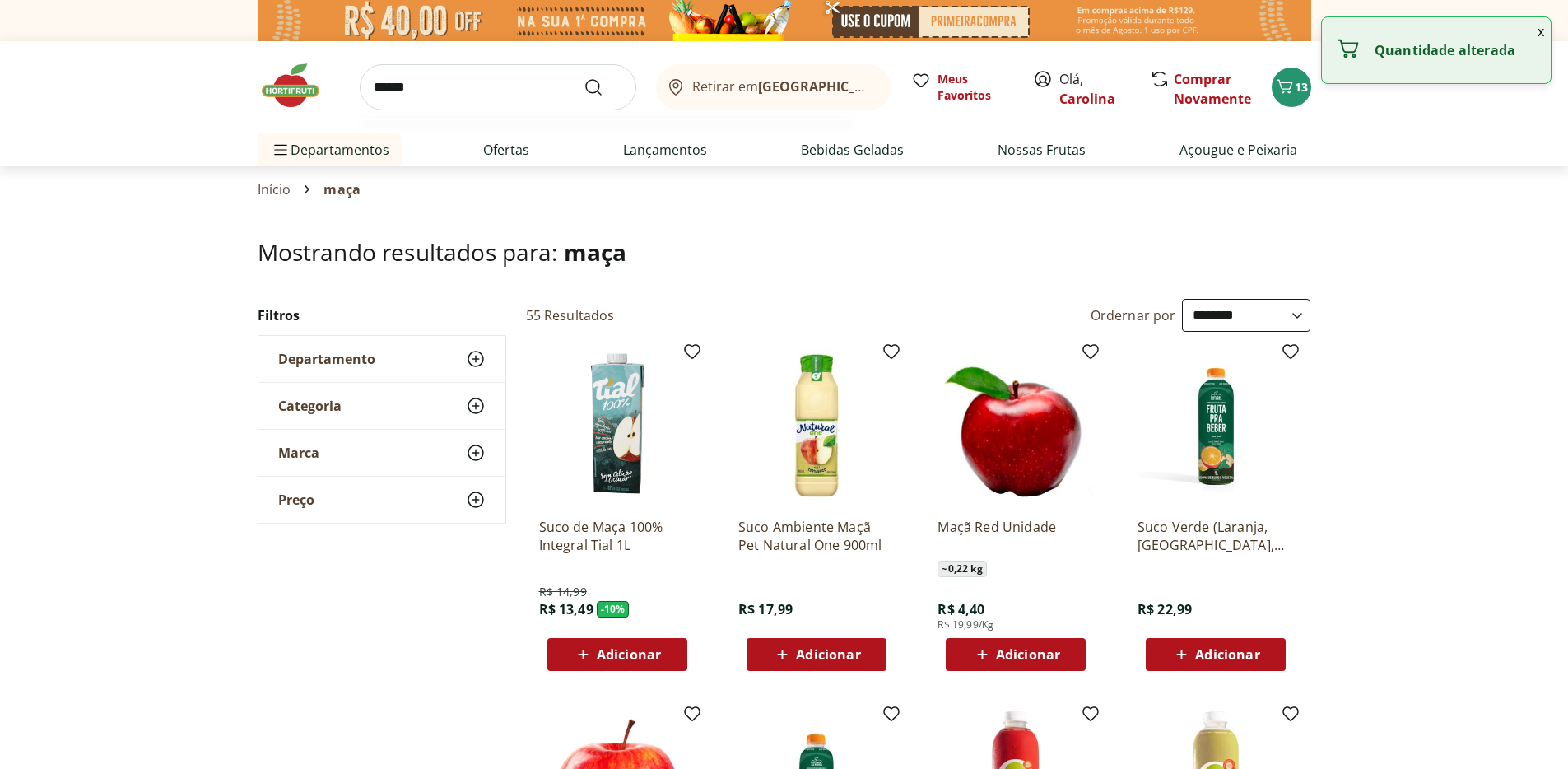
type input "******"
click at [583, 77] on button "Submit Search" at bounding box center [603, 87] width 40 height 20
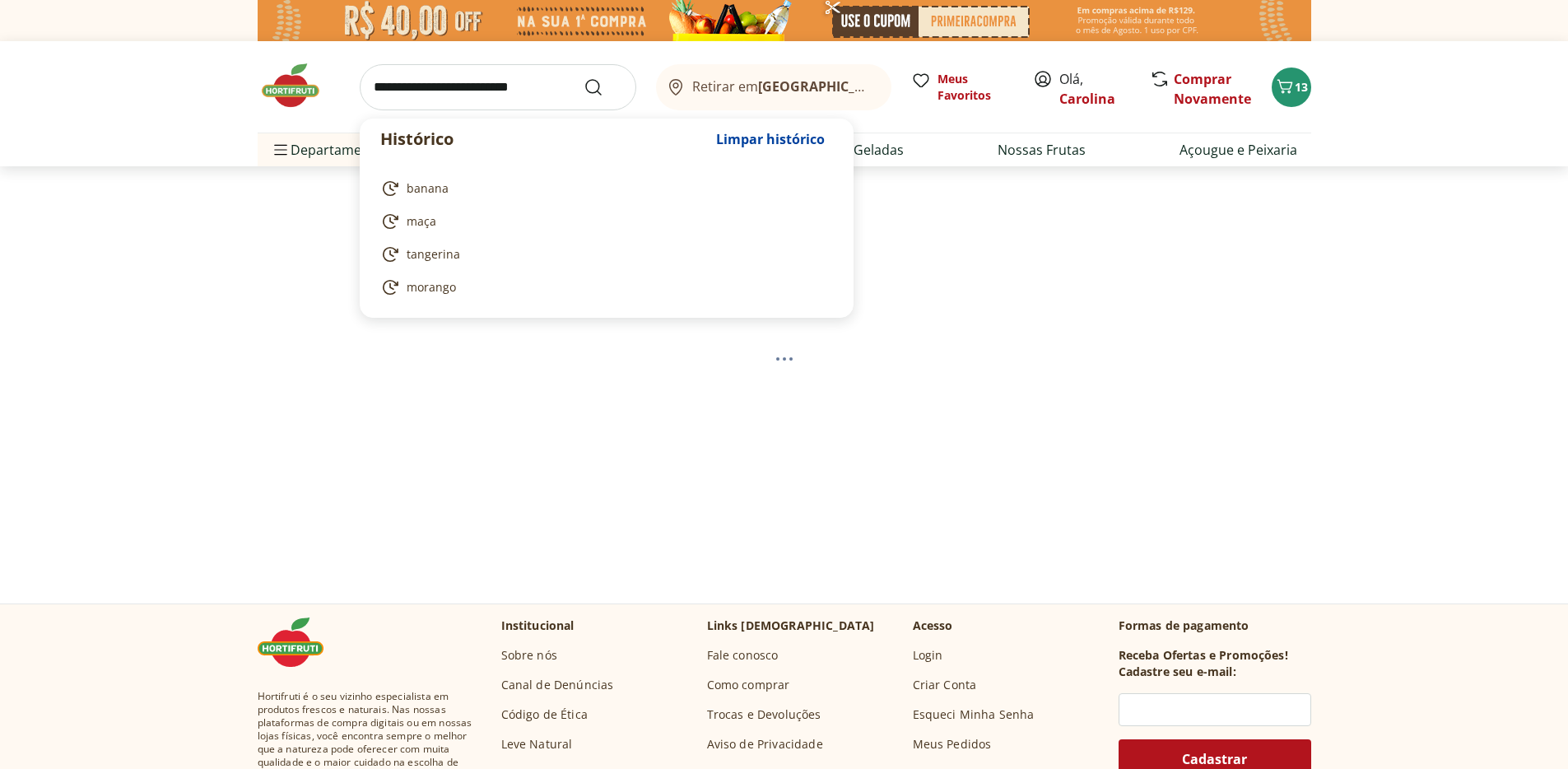
click at [562, 79] on input "search" at bounding box center [497, 87] width 276 height 47
select select "**********"
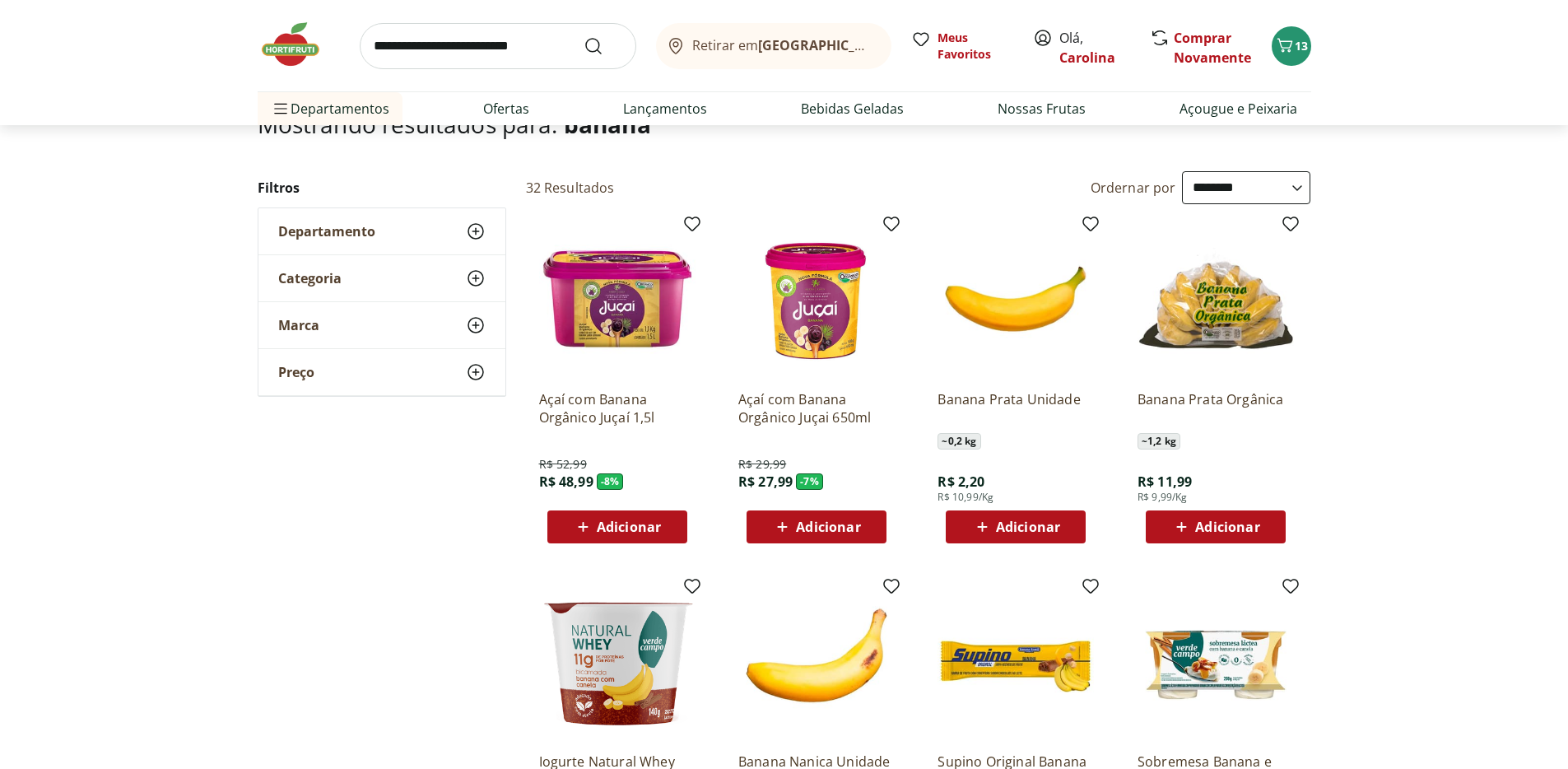
scroll to position [131, 0]
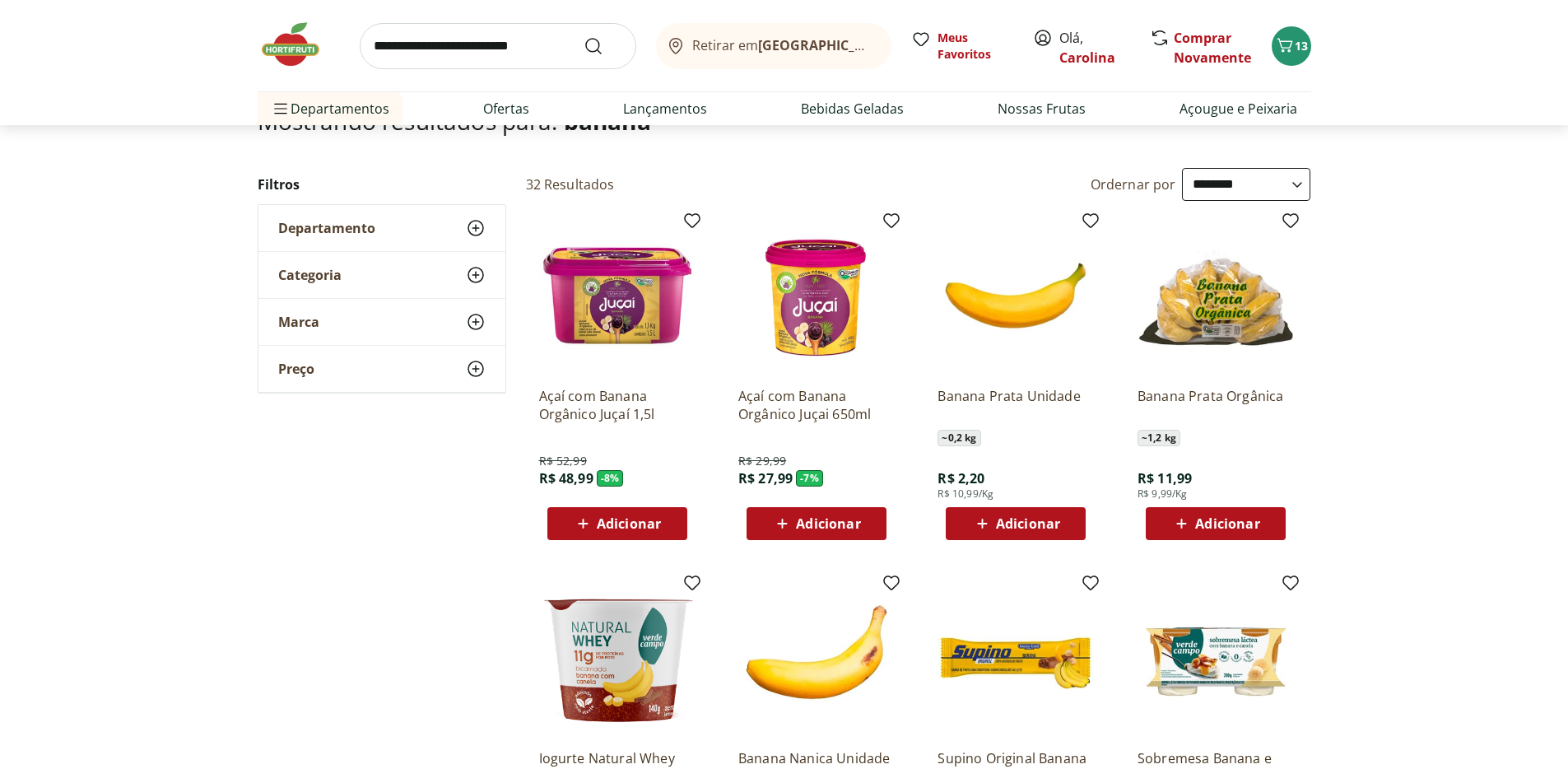
click at [1069, 525] on div "Adicionar" at bounding box center [1015, 524] width 114 height 30
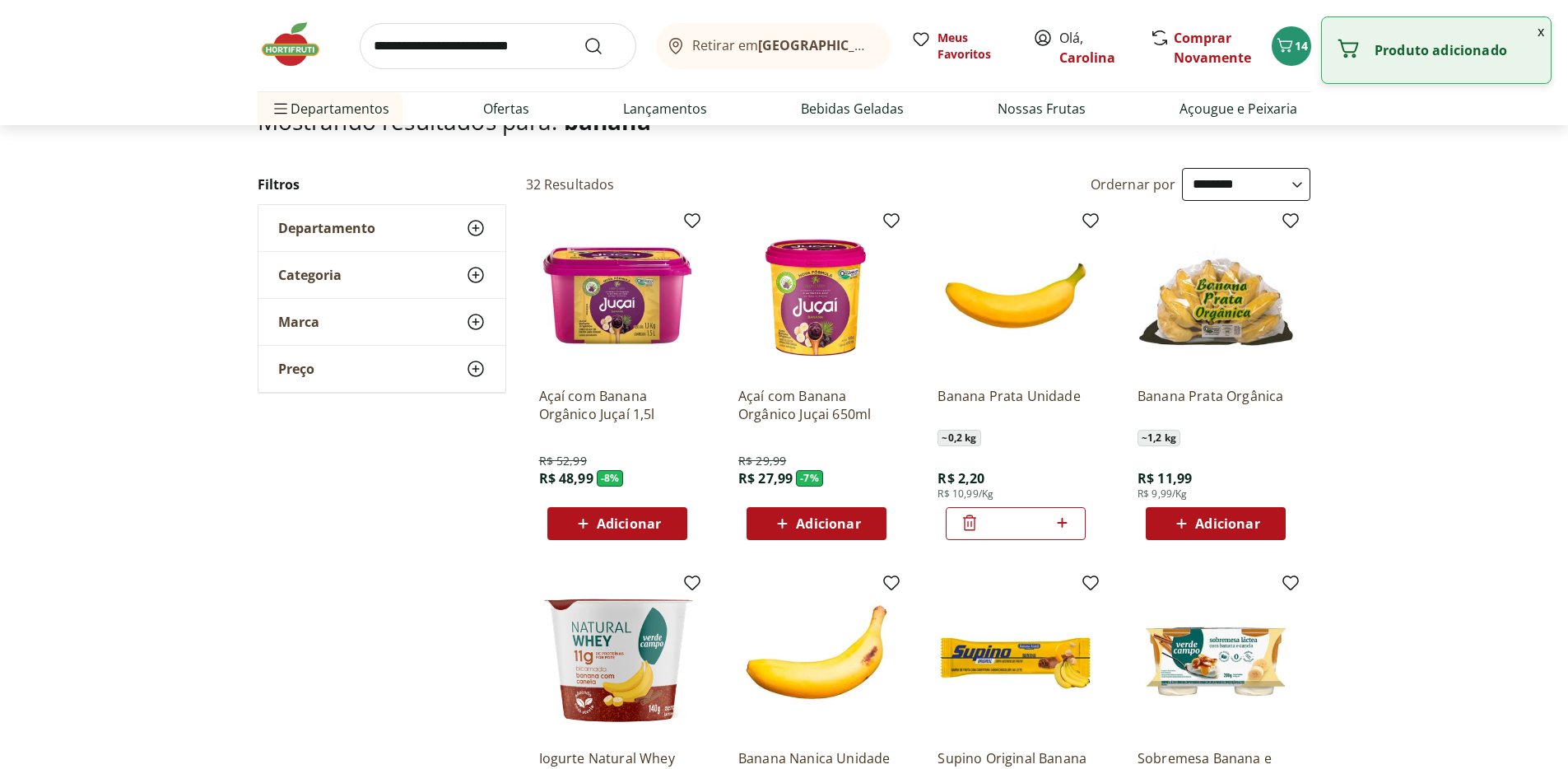
click at [1069, 524] on icon at bounding box center [1062, 523] width 21 height 20
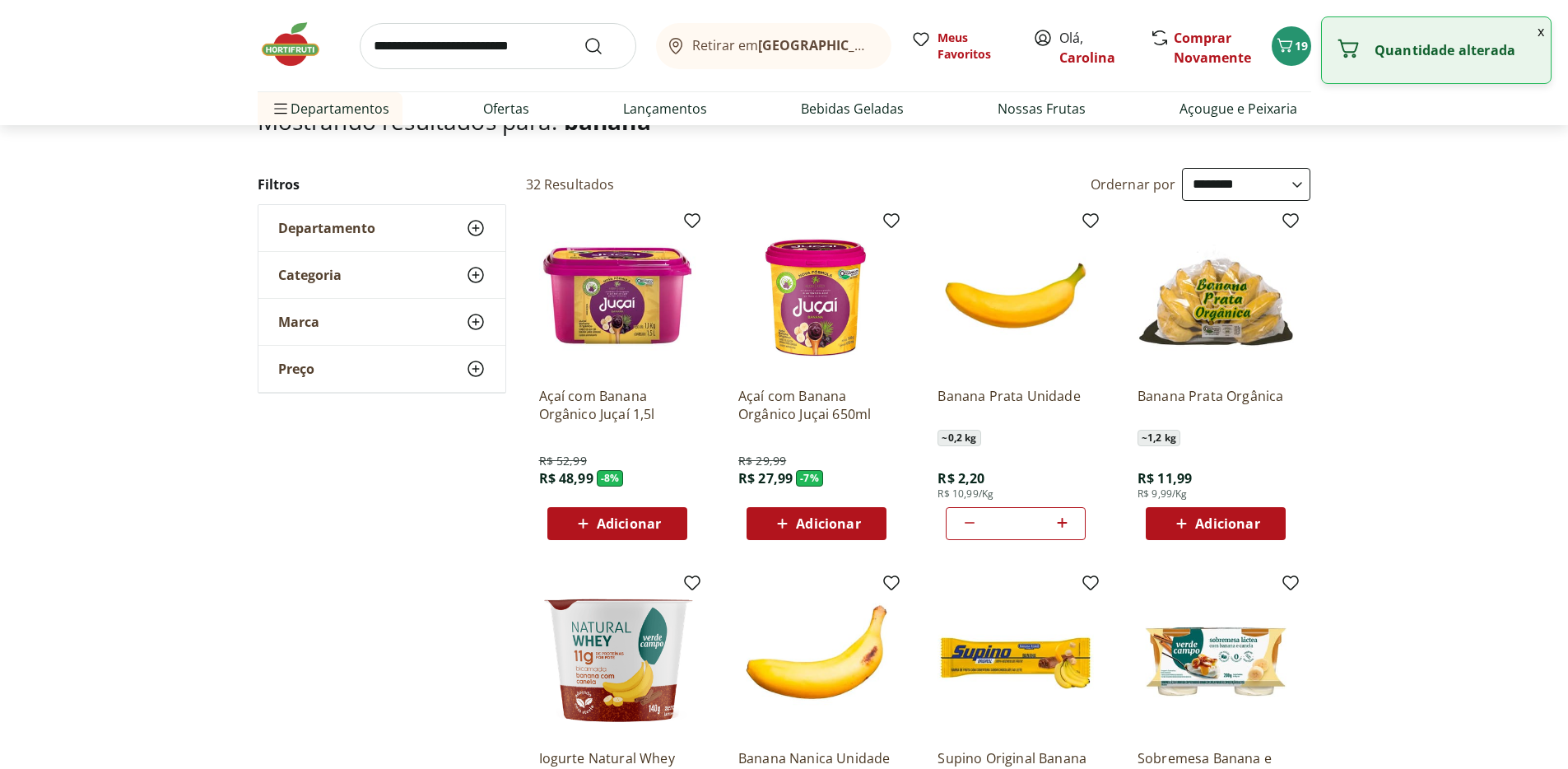
click at [1069, 524] on icon at bounding box center [1062, 523] width 21 height 20
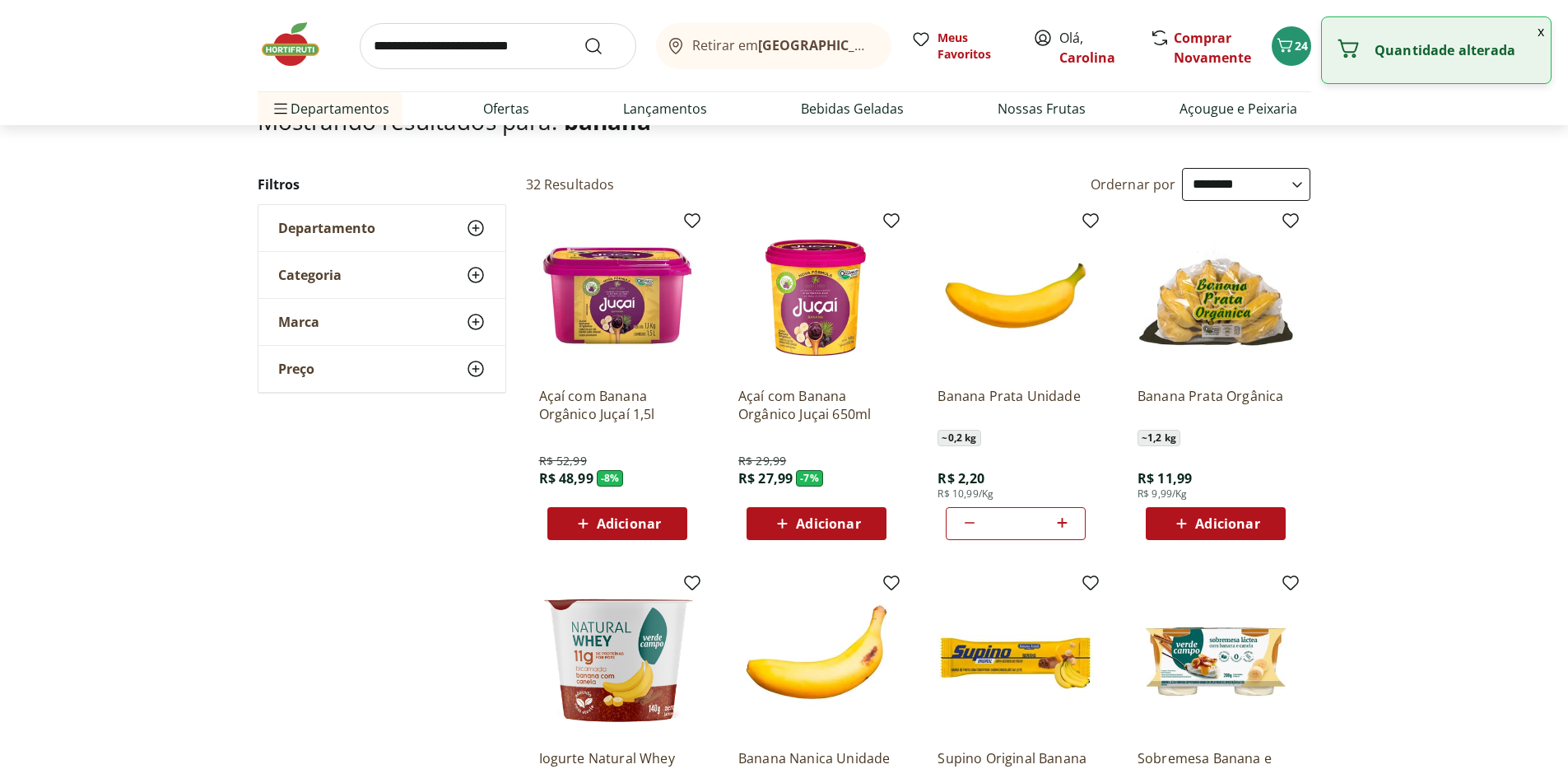
click at [1069, 524] on icon at bounding box center [1062, 523] width 21 height 20
type input "**"
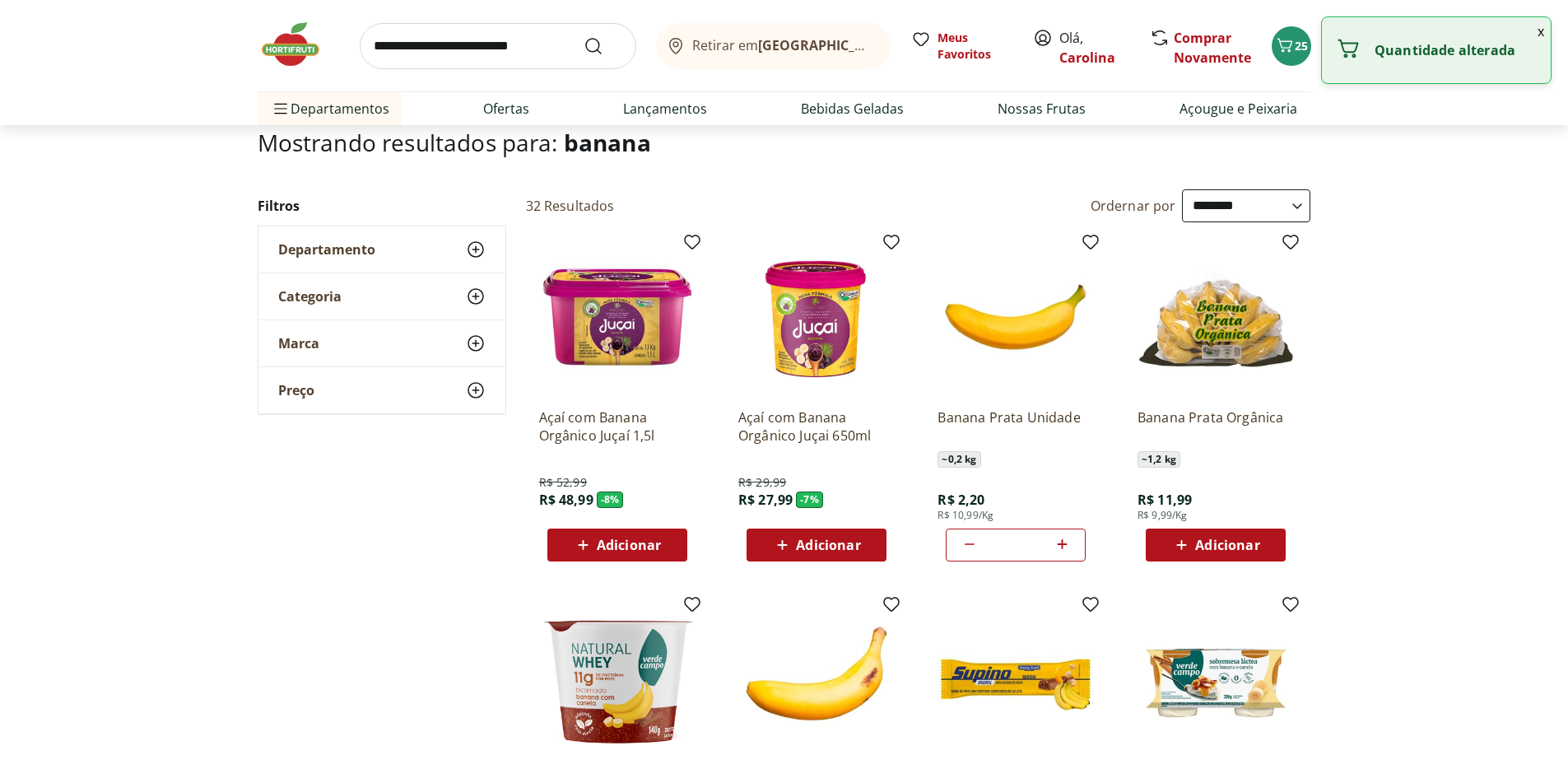
scroll to position [0, 0]
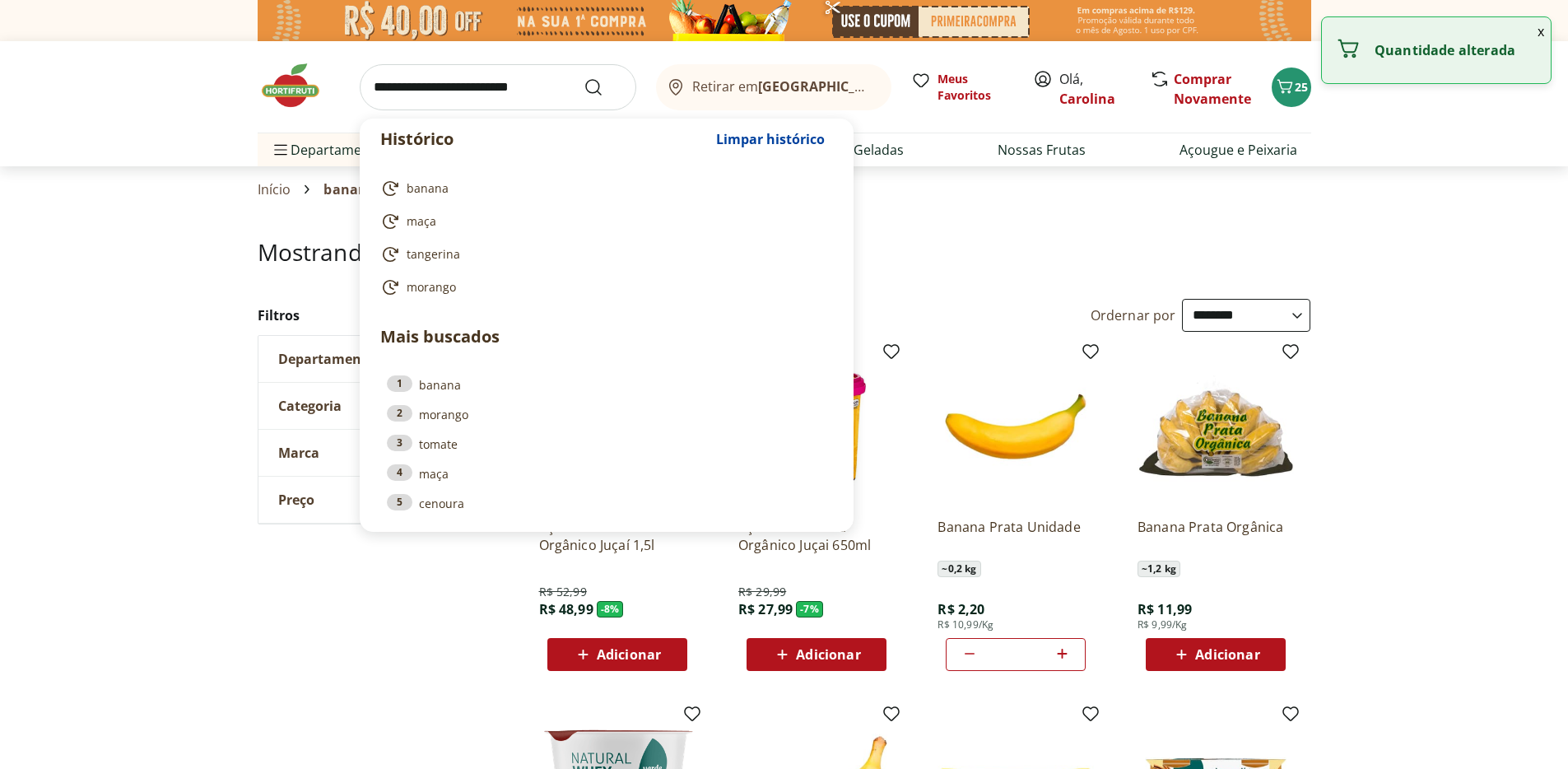
click at [539, 81] on input "search" at bounding box center [497, 87] width 276 height 47
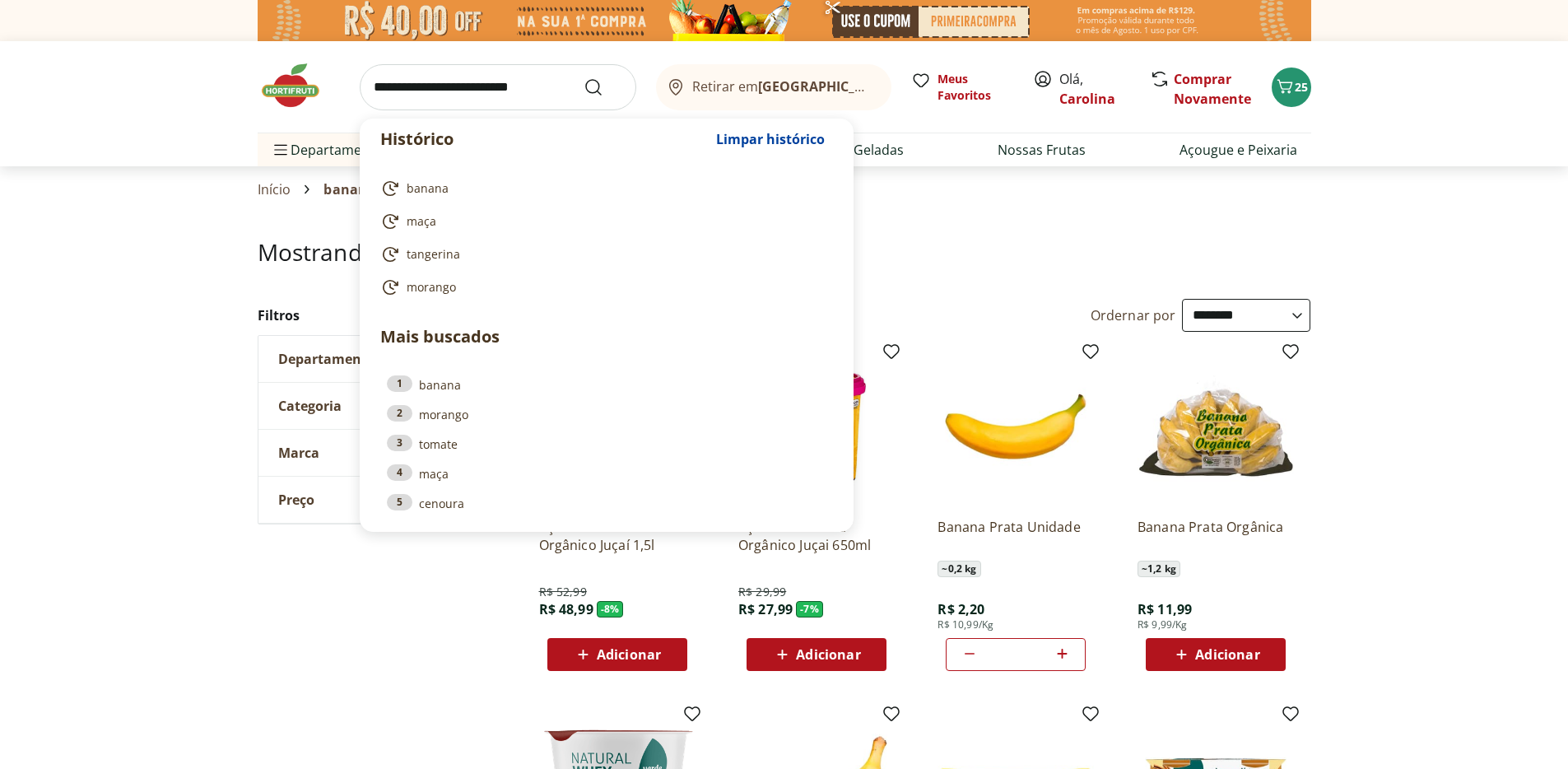
click at [971, 177] on section "Início banana" at bounding box center [784, 189] width 1054 height 47
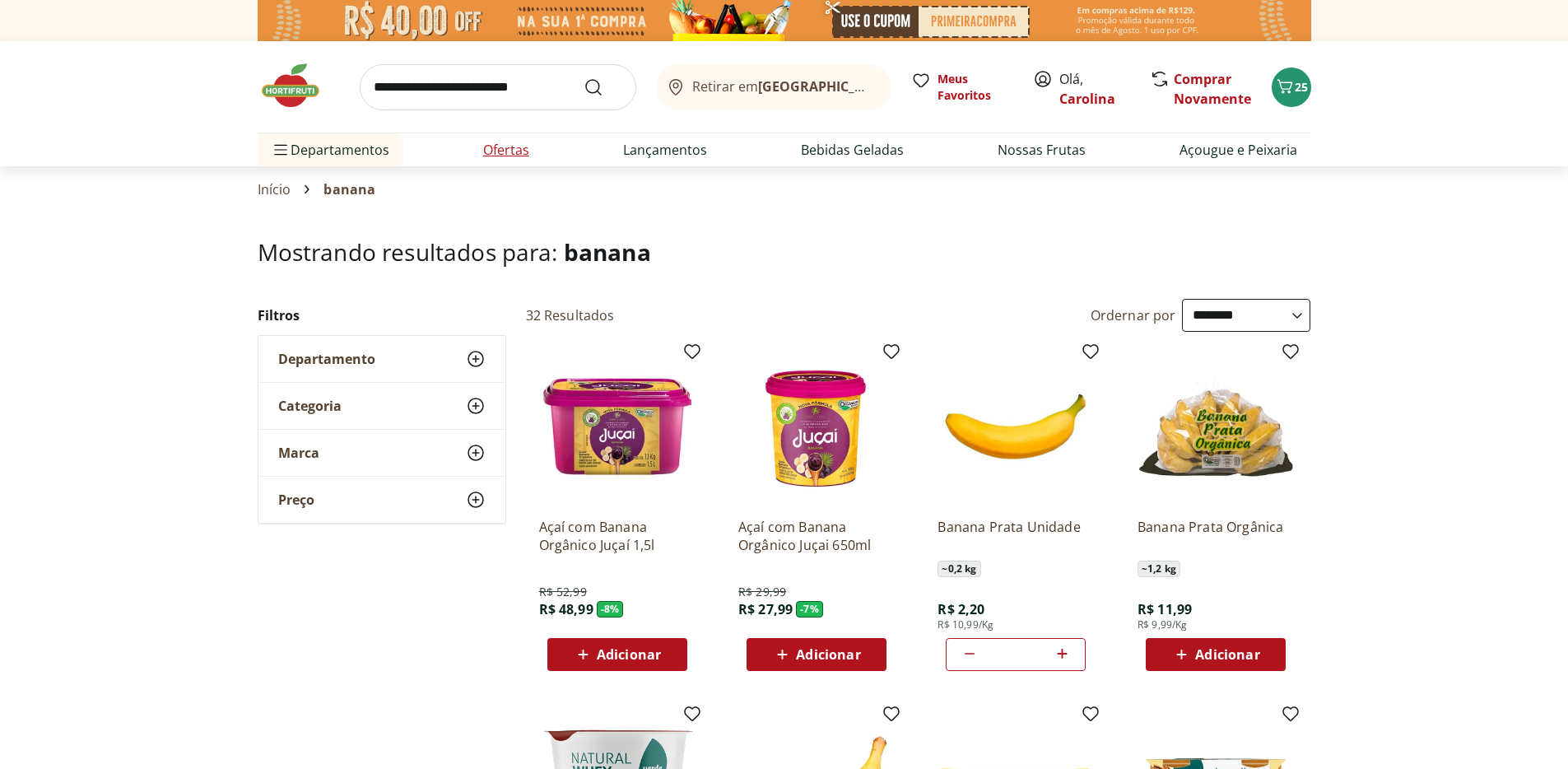
click at [521, 152] on link "Ofertas" at bounding box center [506, 150] width 47 height 20
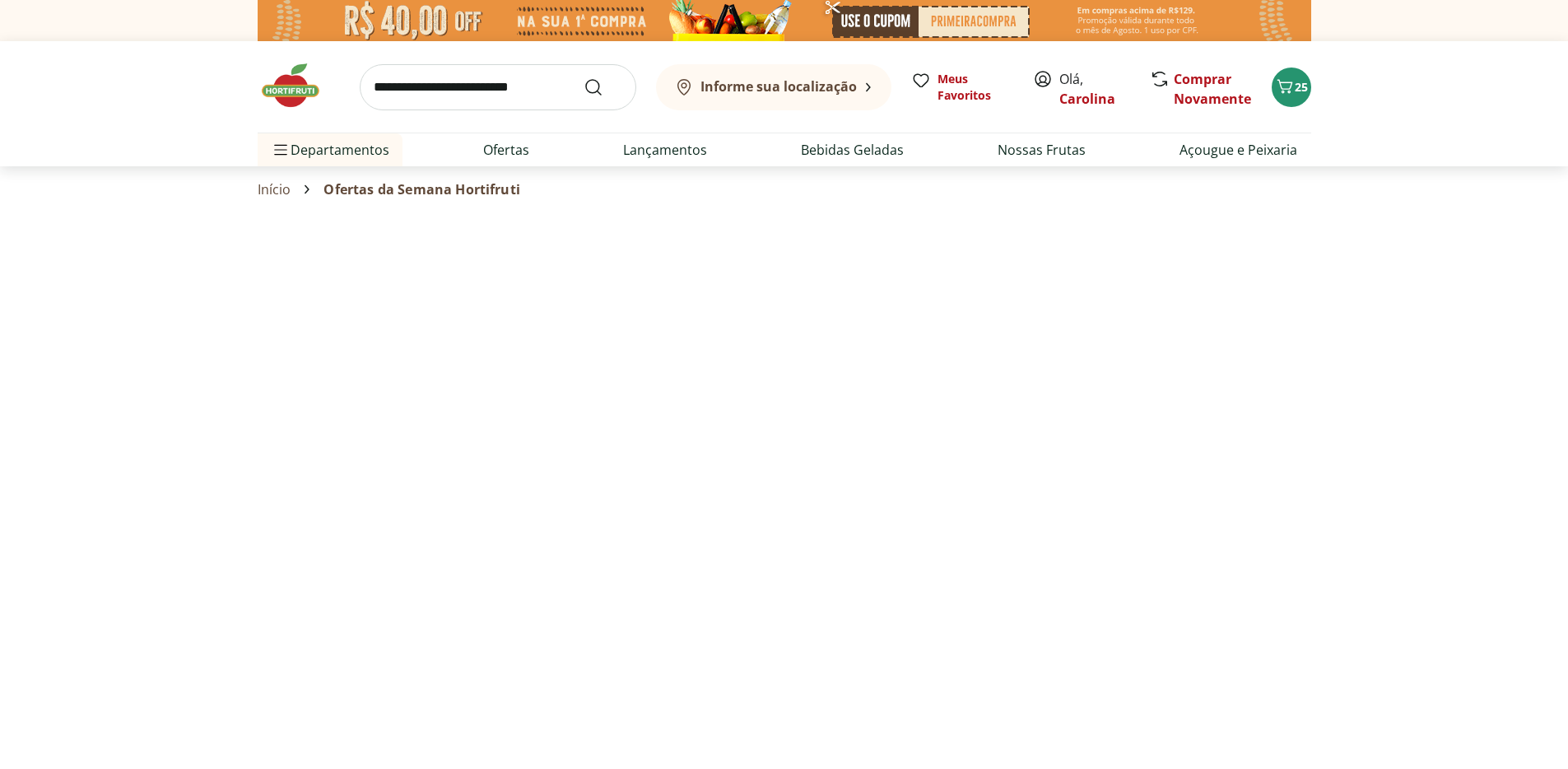
select select "**********"
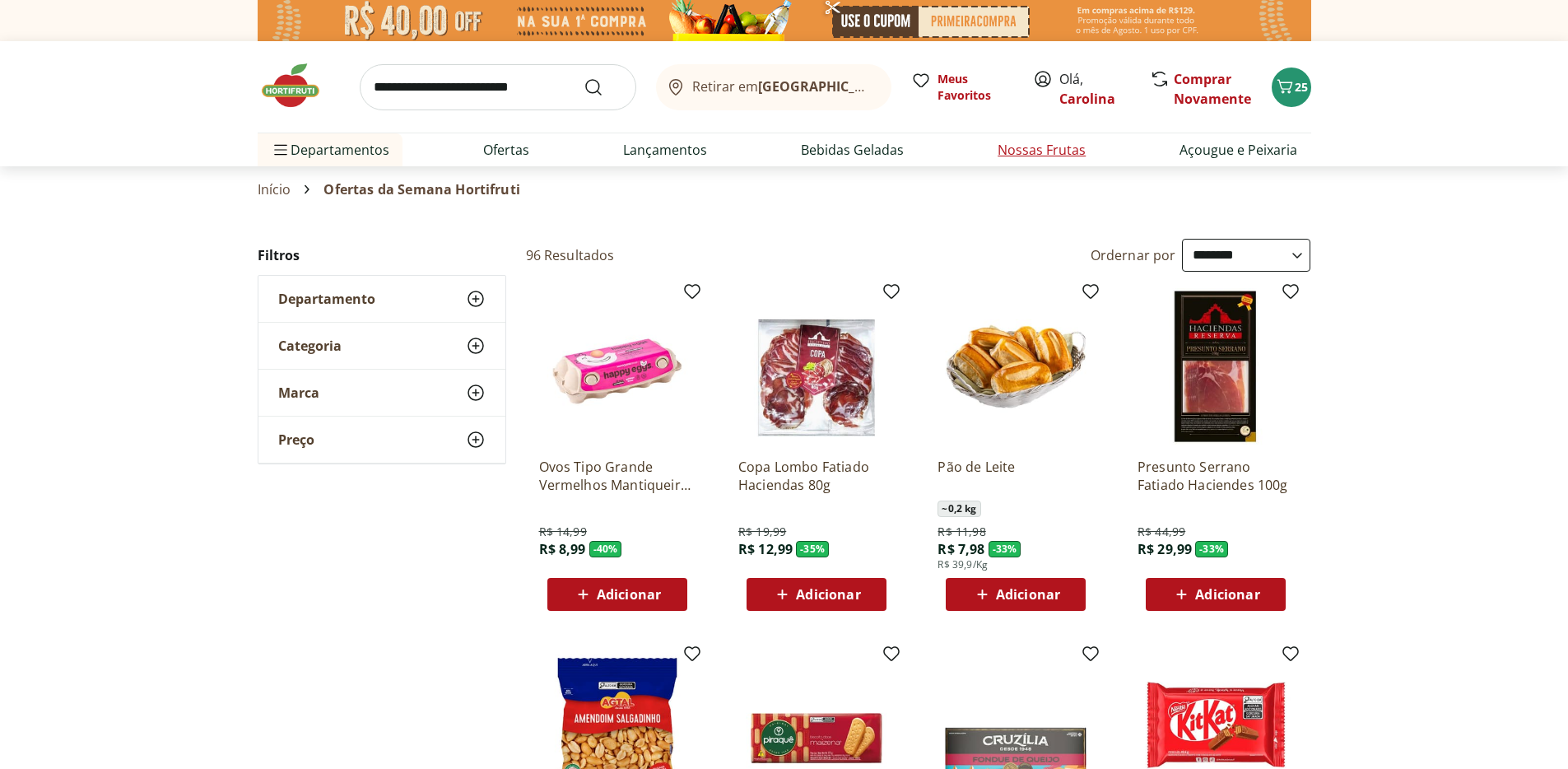
click at [1014, 150] on link "Nossas Frutas" at bounding box center [1041, 150] width 88 height 20
select select "**********"
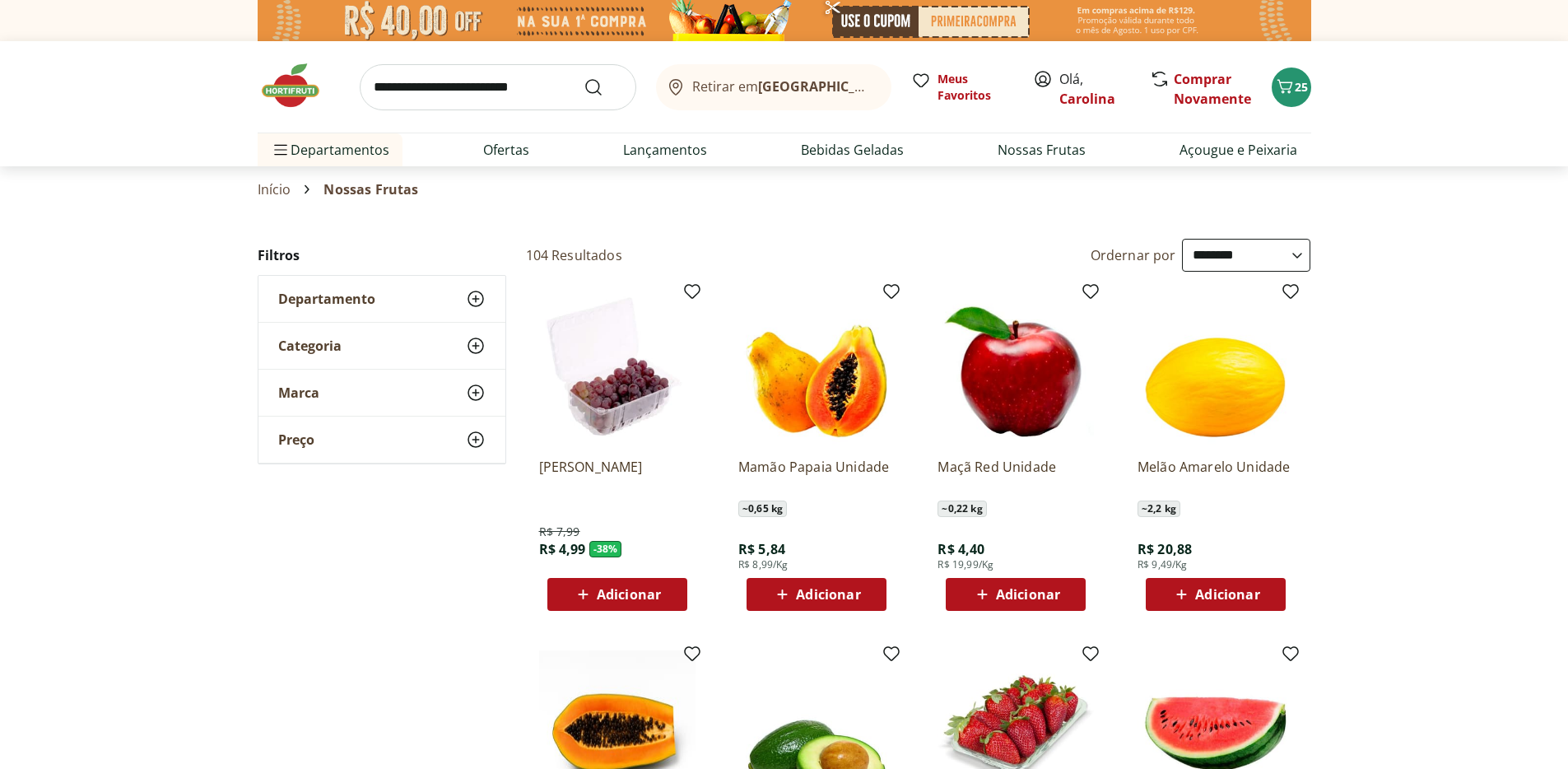
click at [871, 597] on div "Adicionar" at bounding box center [816, 595] width 114 height 30
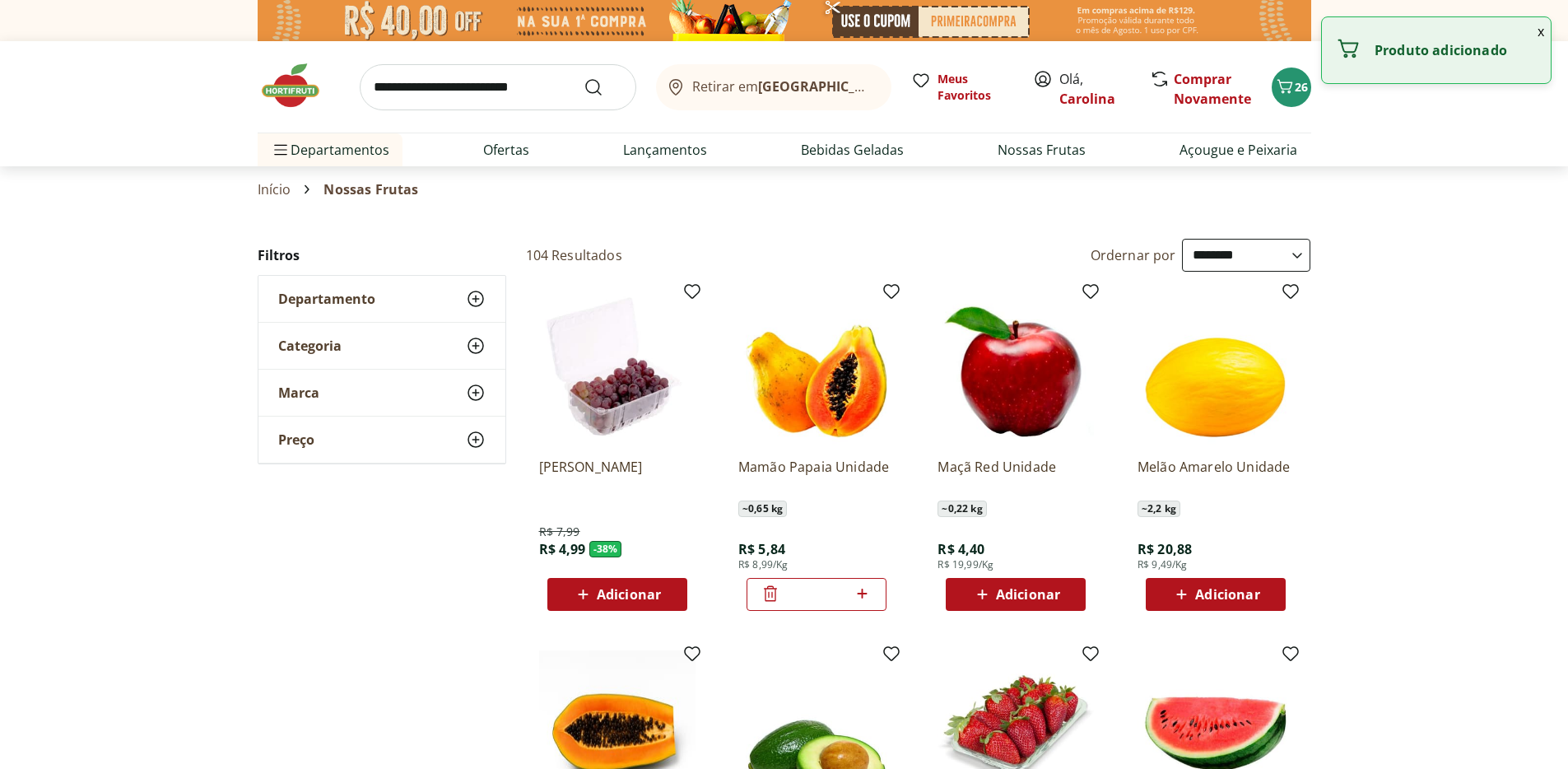
click at [865, 587] on icon at bounding box center [862, 594] width 21 height 20
type input "*"
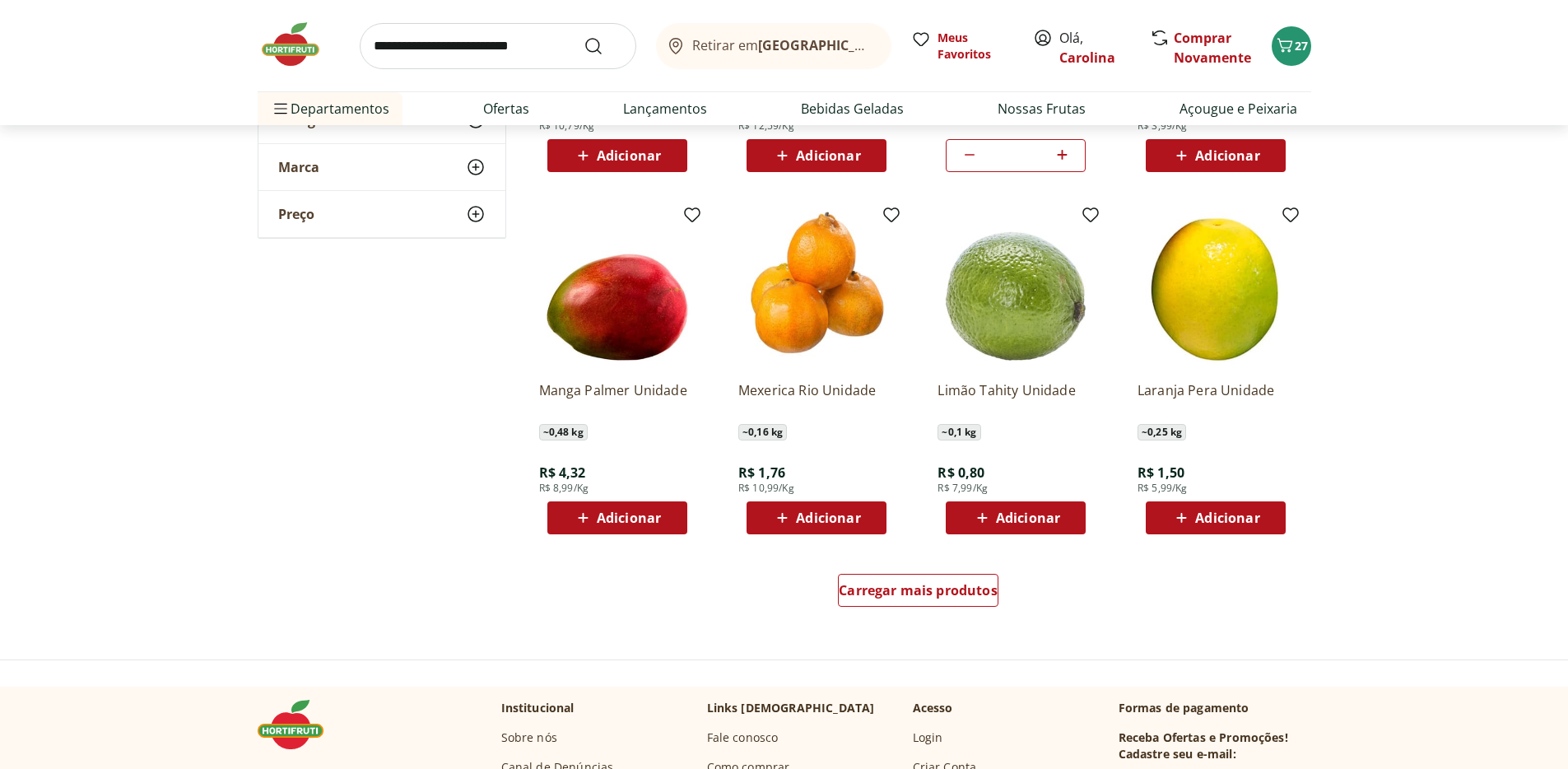
scroll to position [792, 0]
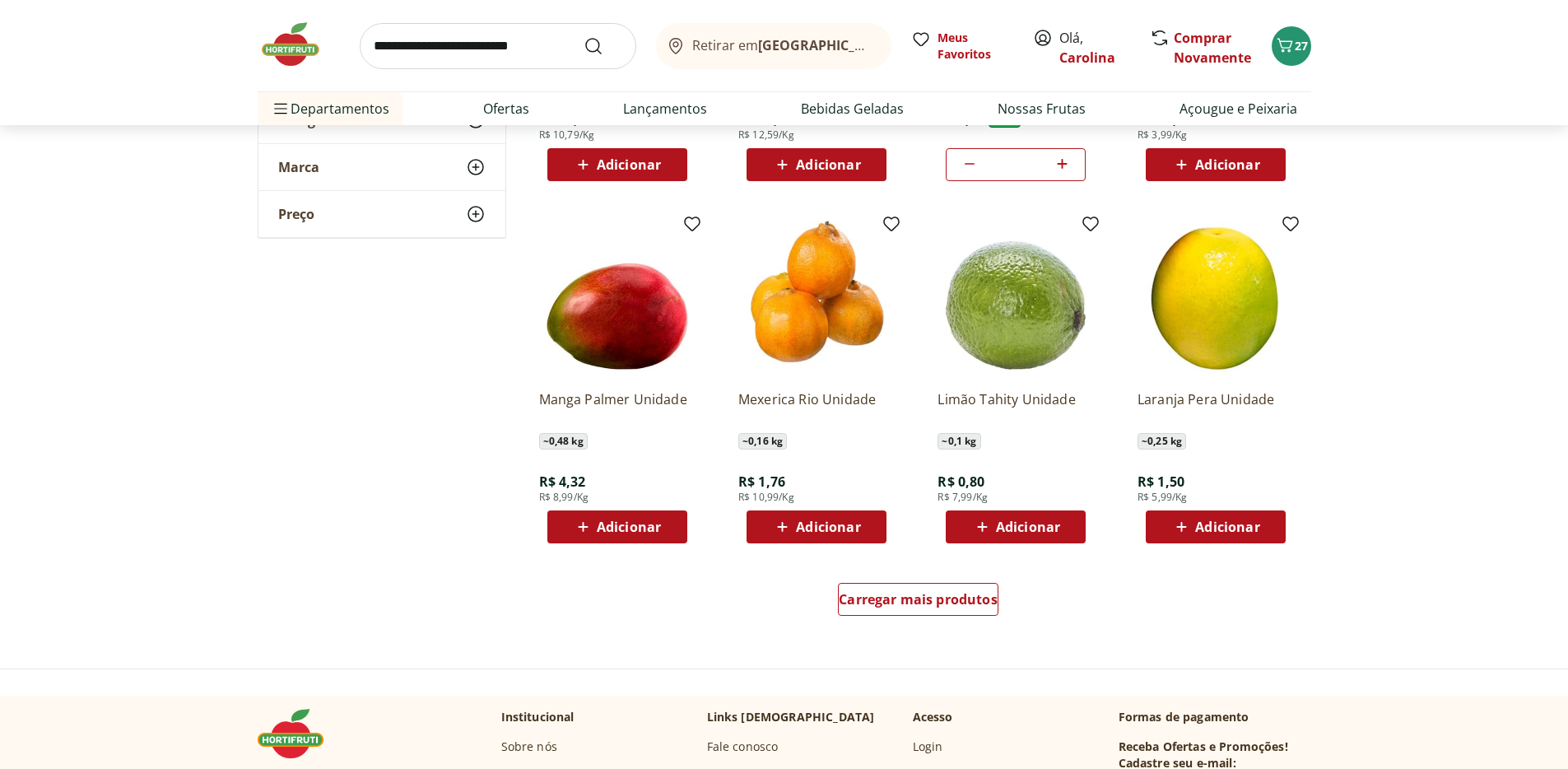
click at [1068, 533] on div "Adicionar" at bounding box center [1015, 527] width 114 height 30
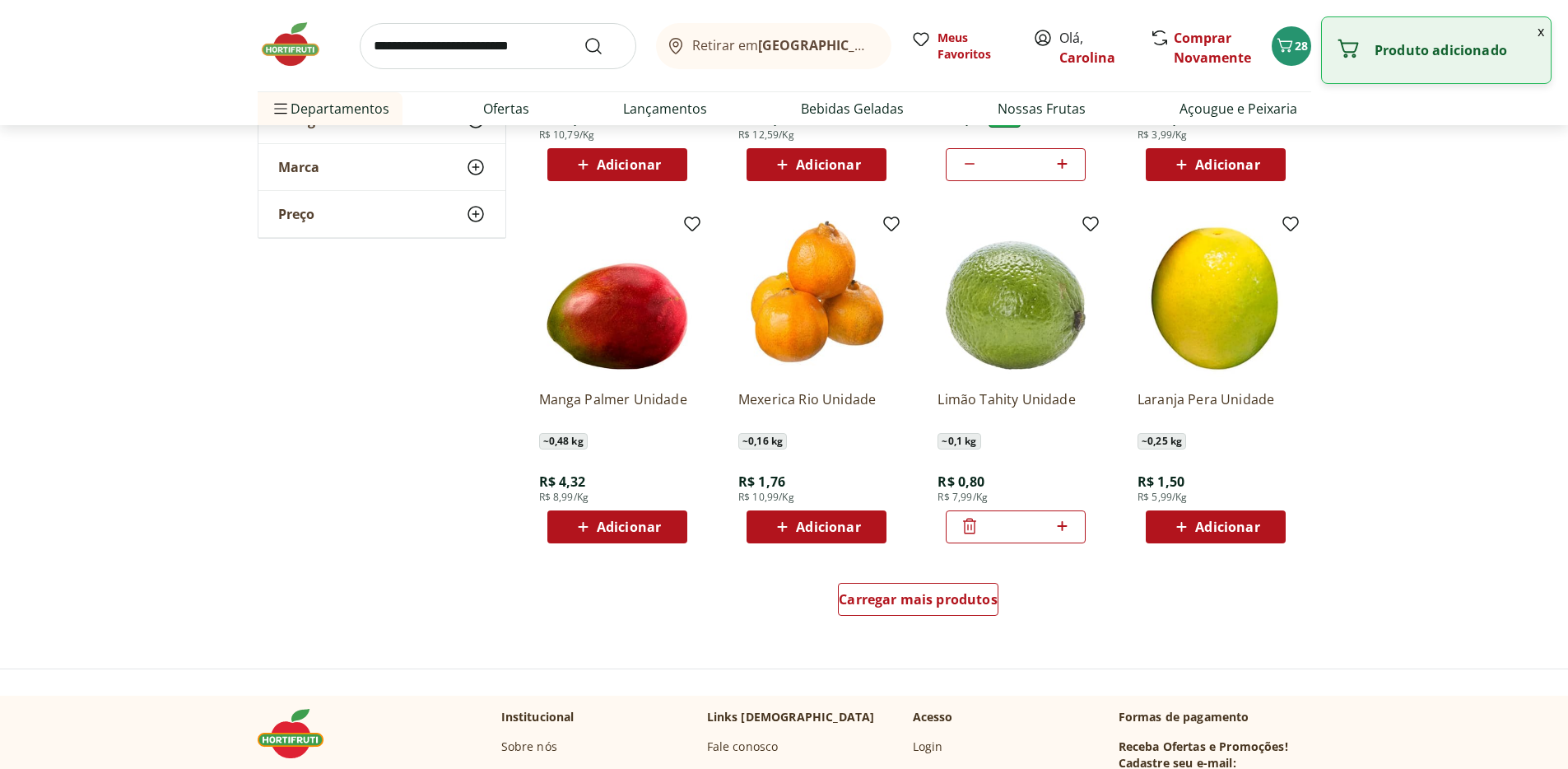
click at [976, 528] on icon at bounding box center [970, 526] width 20 height 20
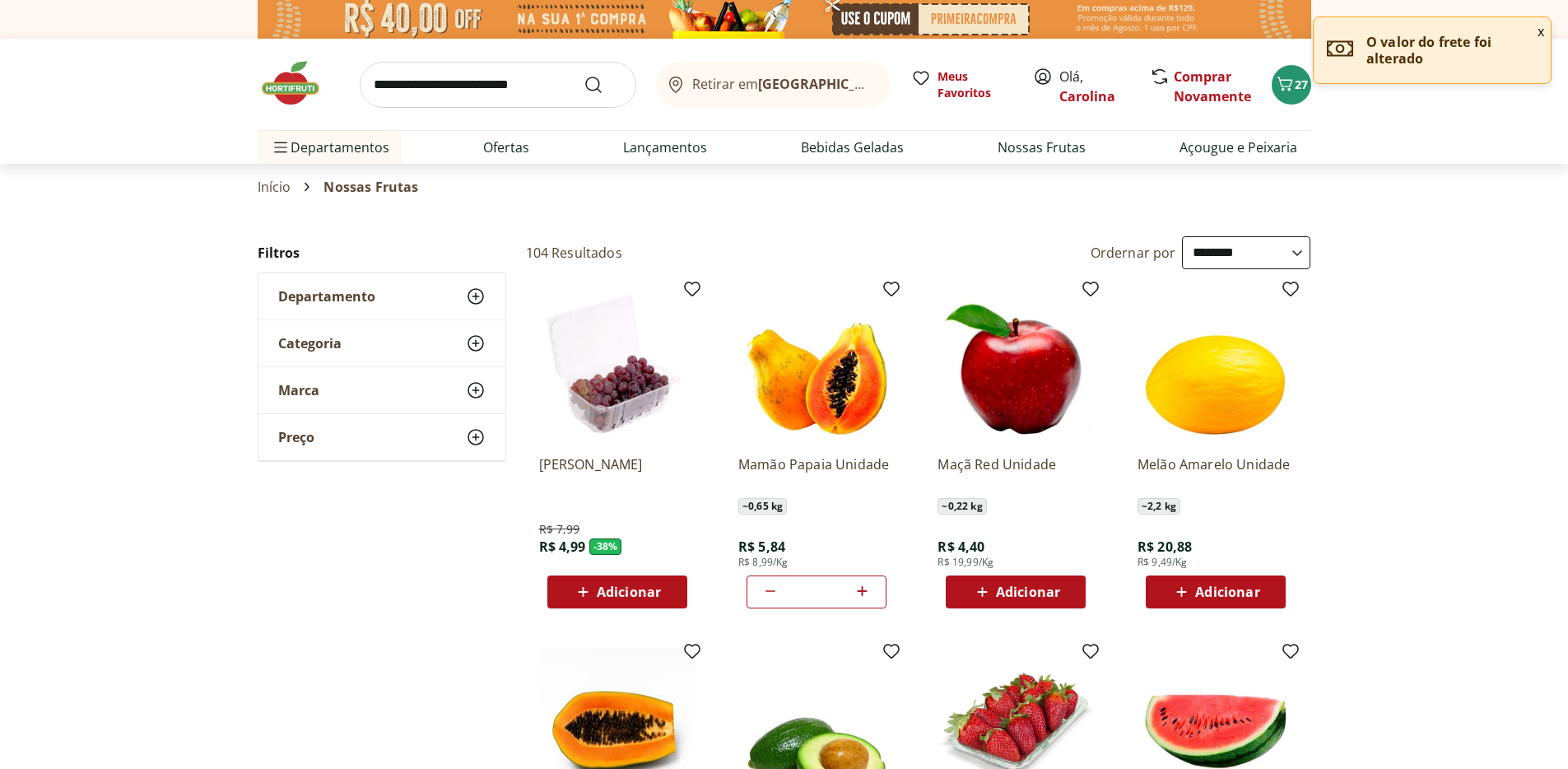
scroll to position [0, 0]
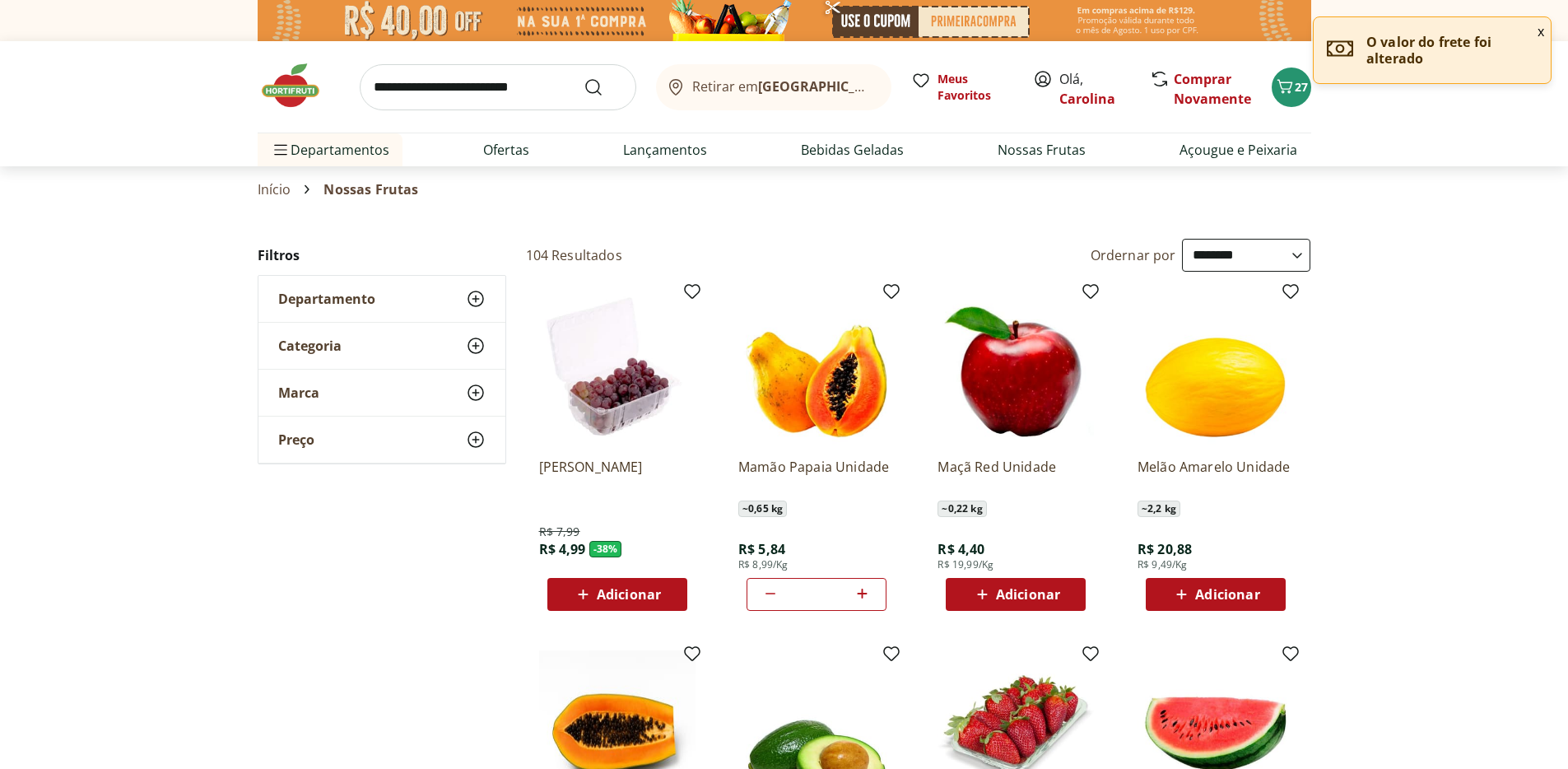
click at [284, 77] on img at bounding box center [298, 85] width 82 height 50
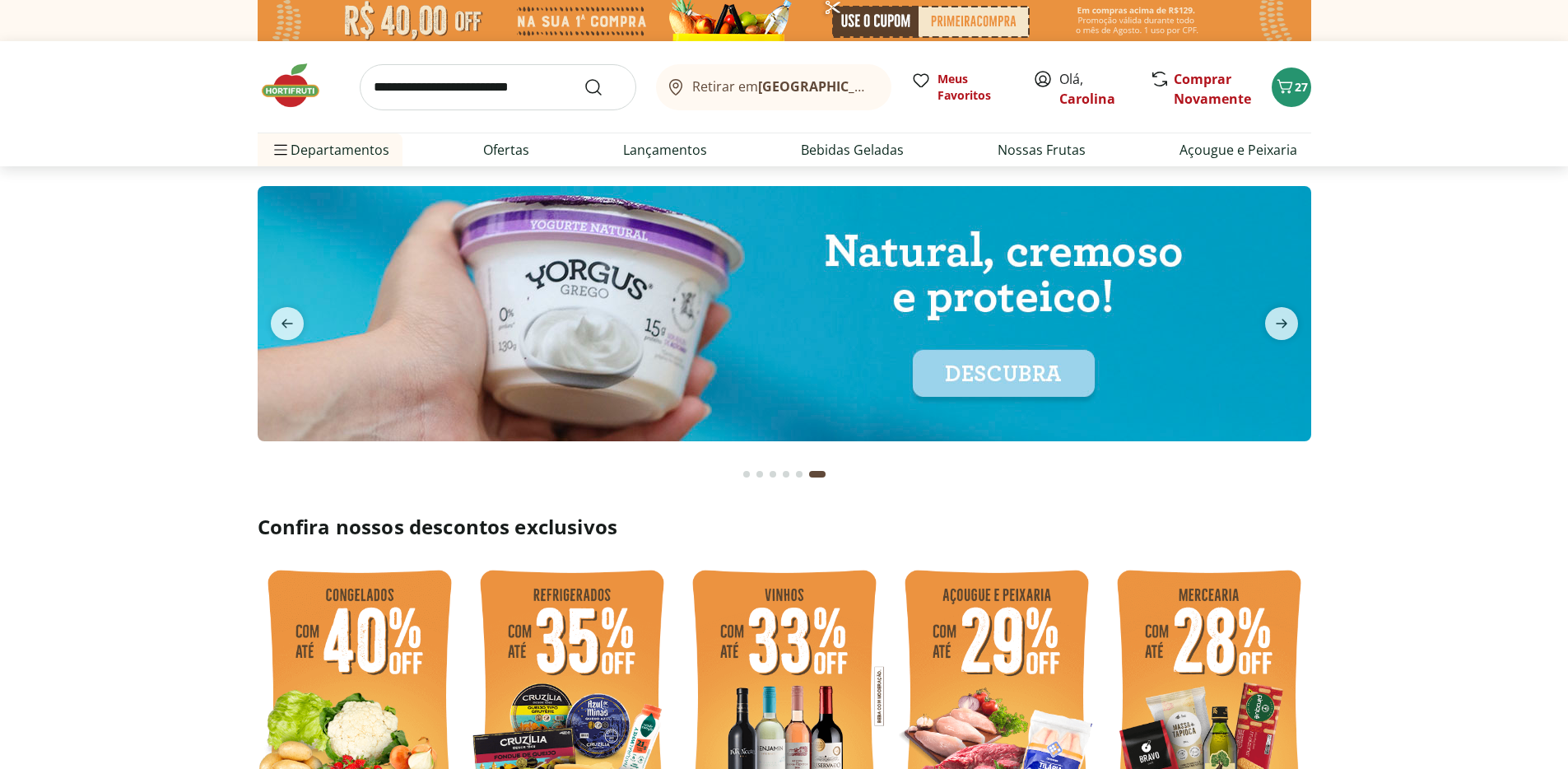
click at [456, 83] on input "search" at bounding box center [497, 87] width 276 height 47
type input "*****"
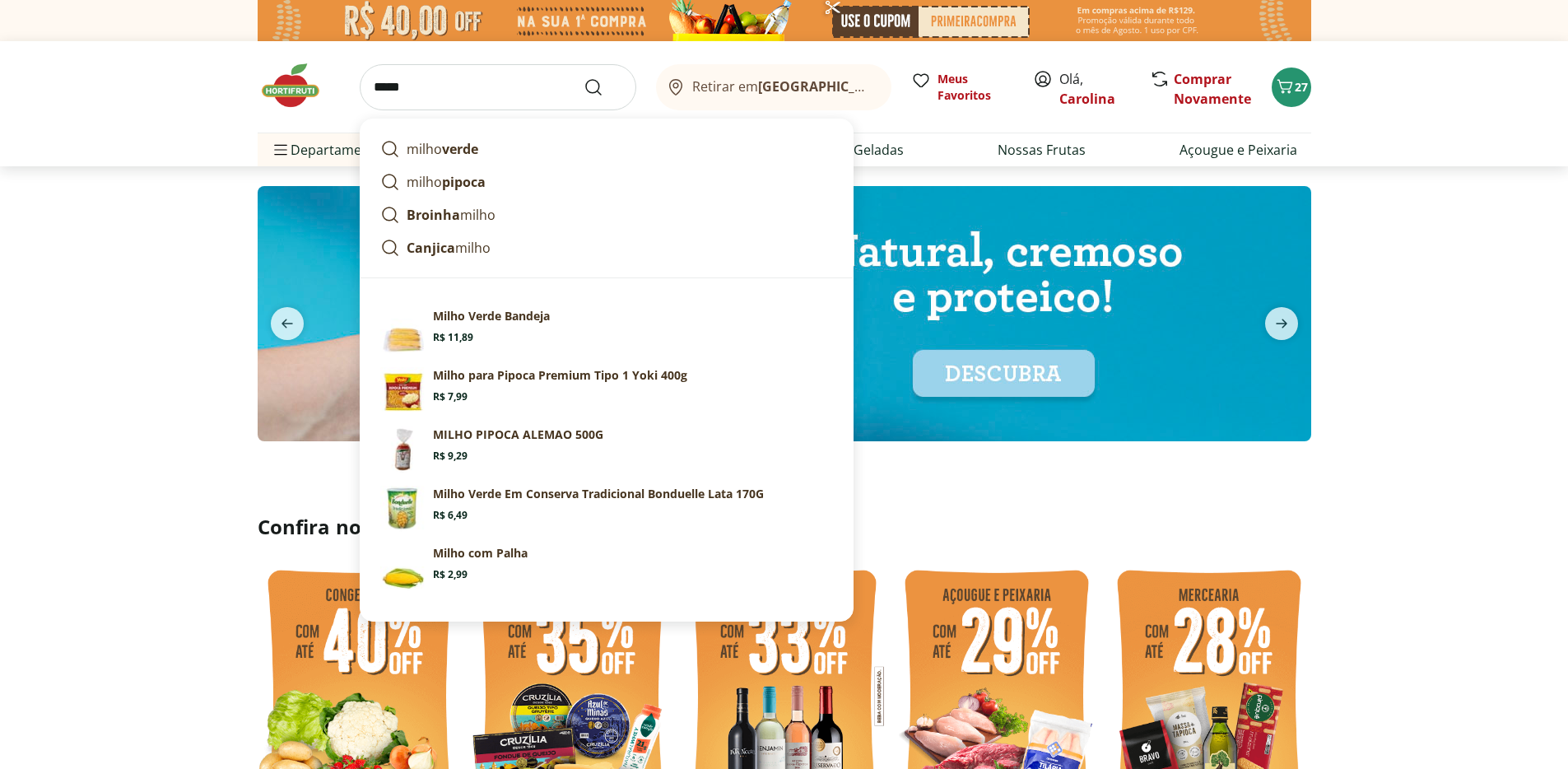
click button "Submit Search" at bounding box center [603, 87] width 40 height 20
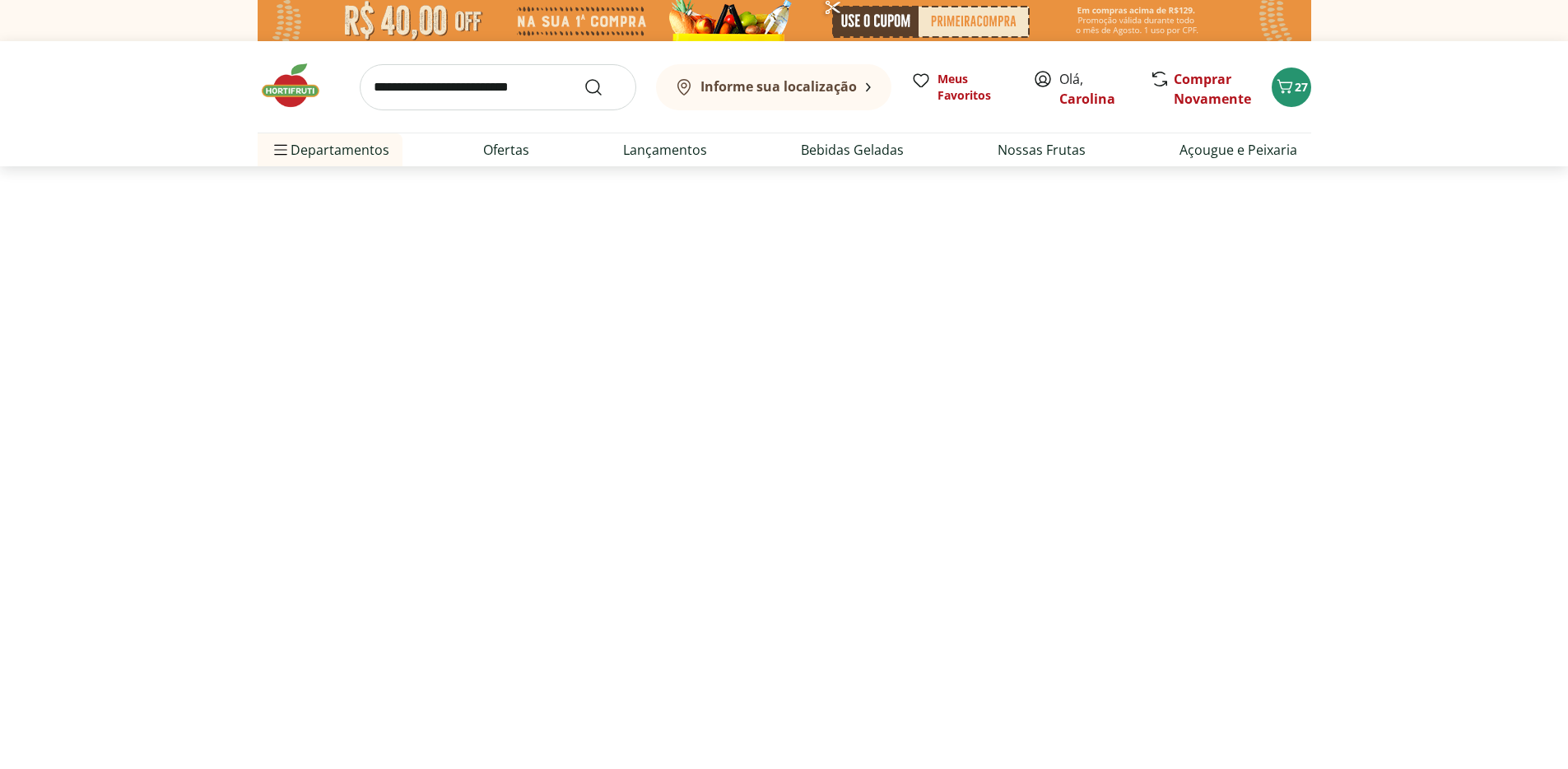
select select "**********"
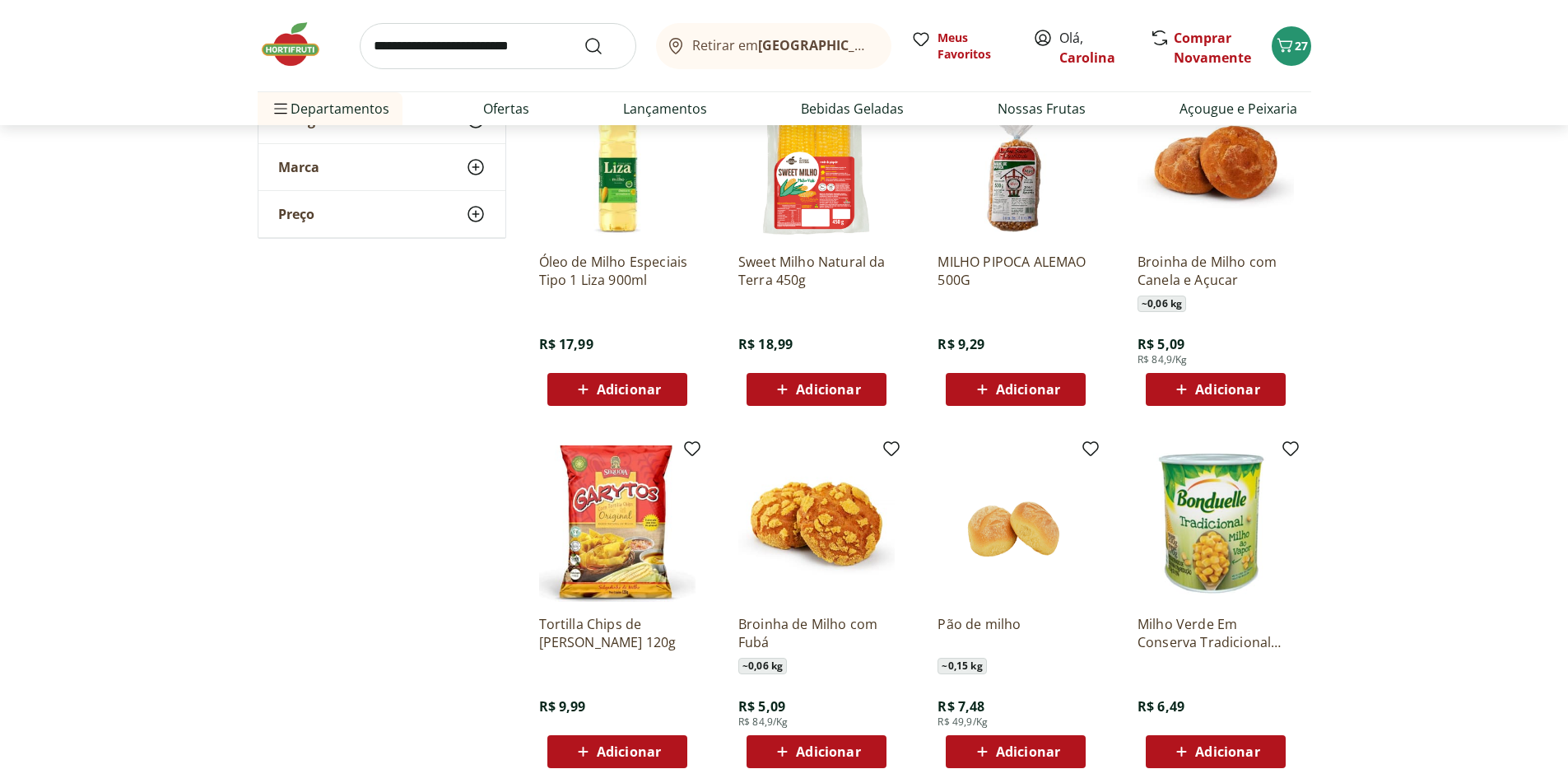
scroll to position [614, 0]
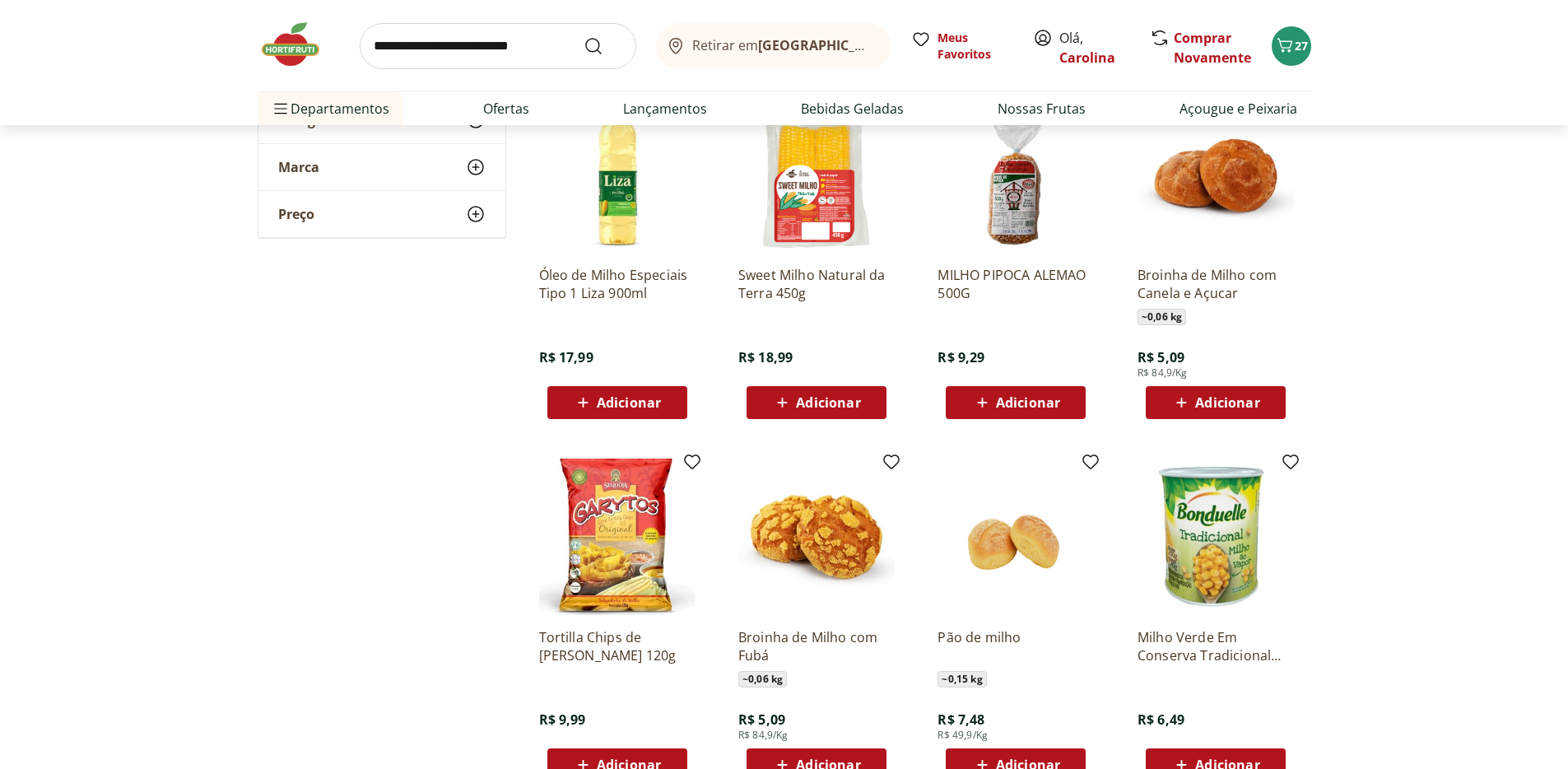
click at [814, 197] on img at bounding box center [816, 174] width 157 height 157
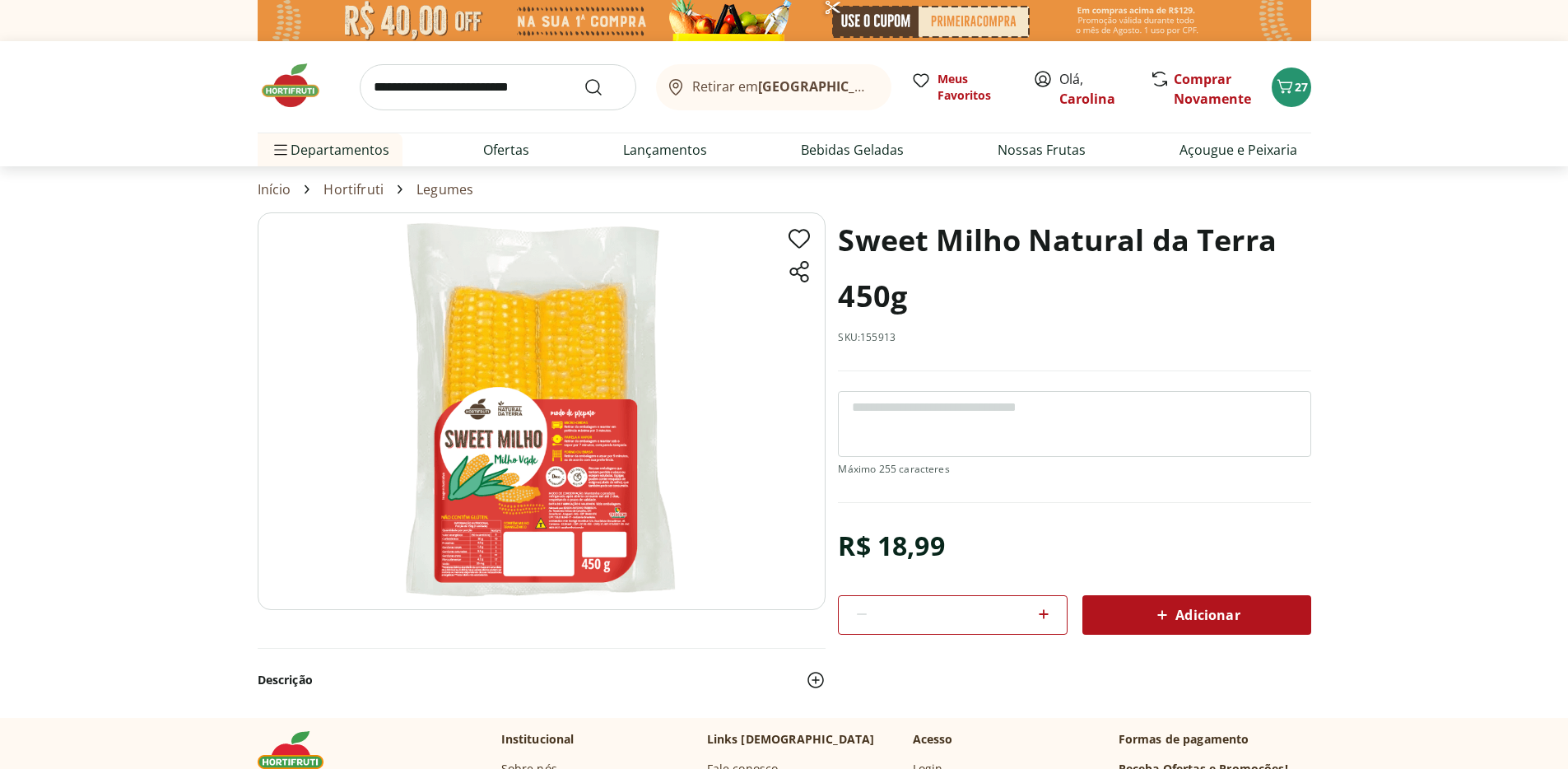
click at [585, 430] on img at bounding box center [541, 410] width 568 height 397
click at [299, 87] on img at bounding box center [298, 85] width 82 height 50
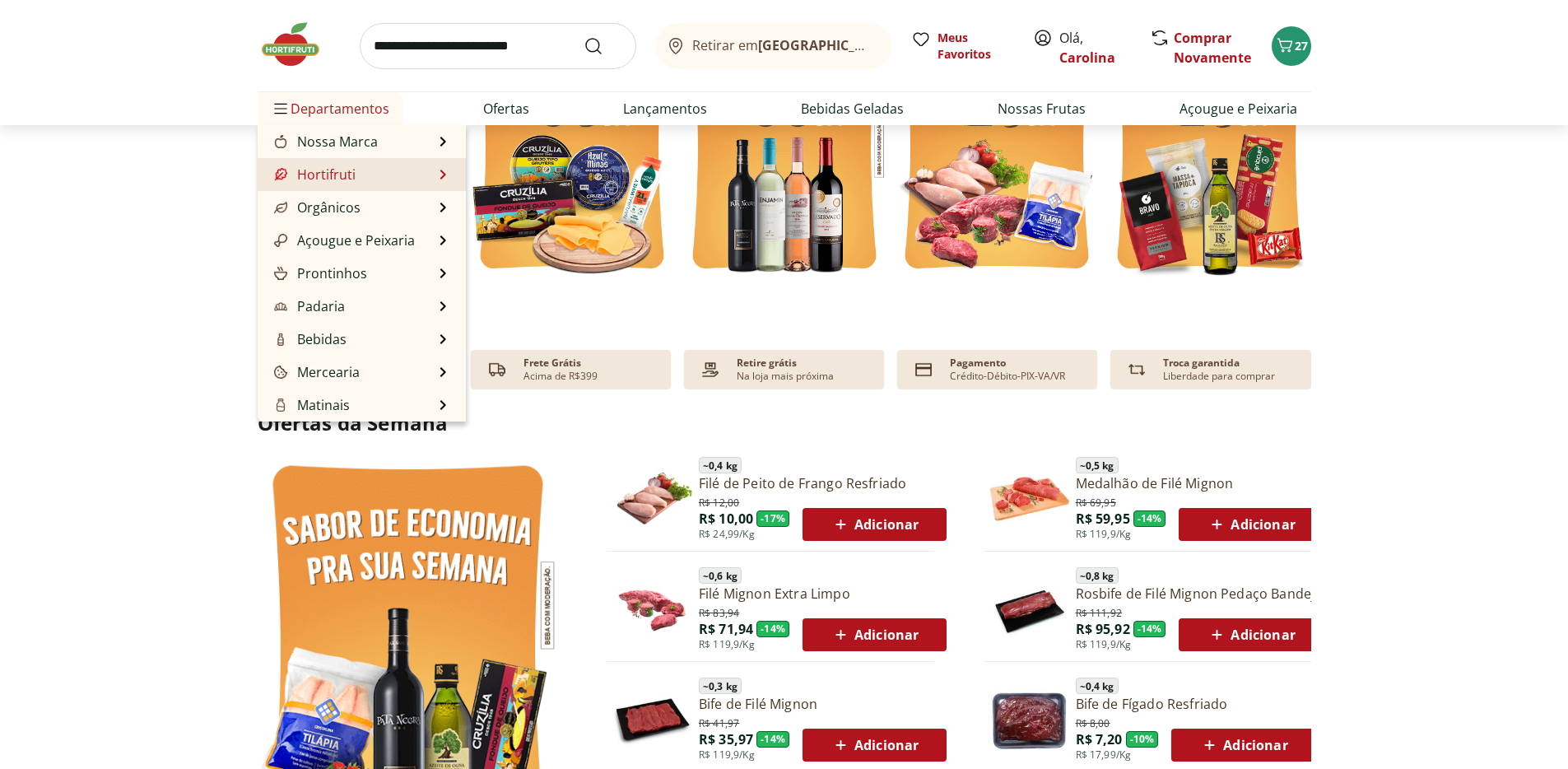
scroll to position [236, 0]
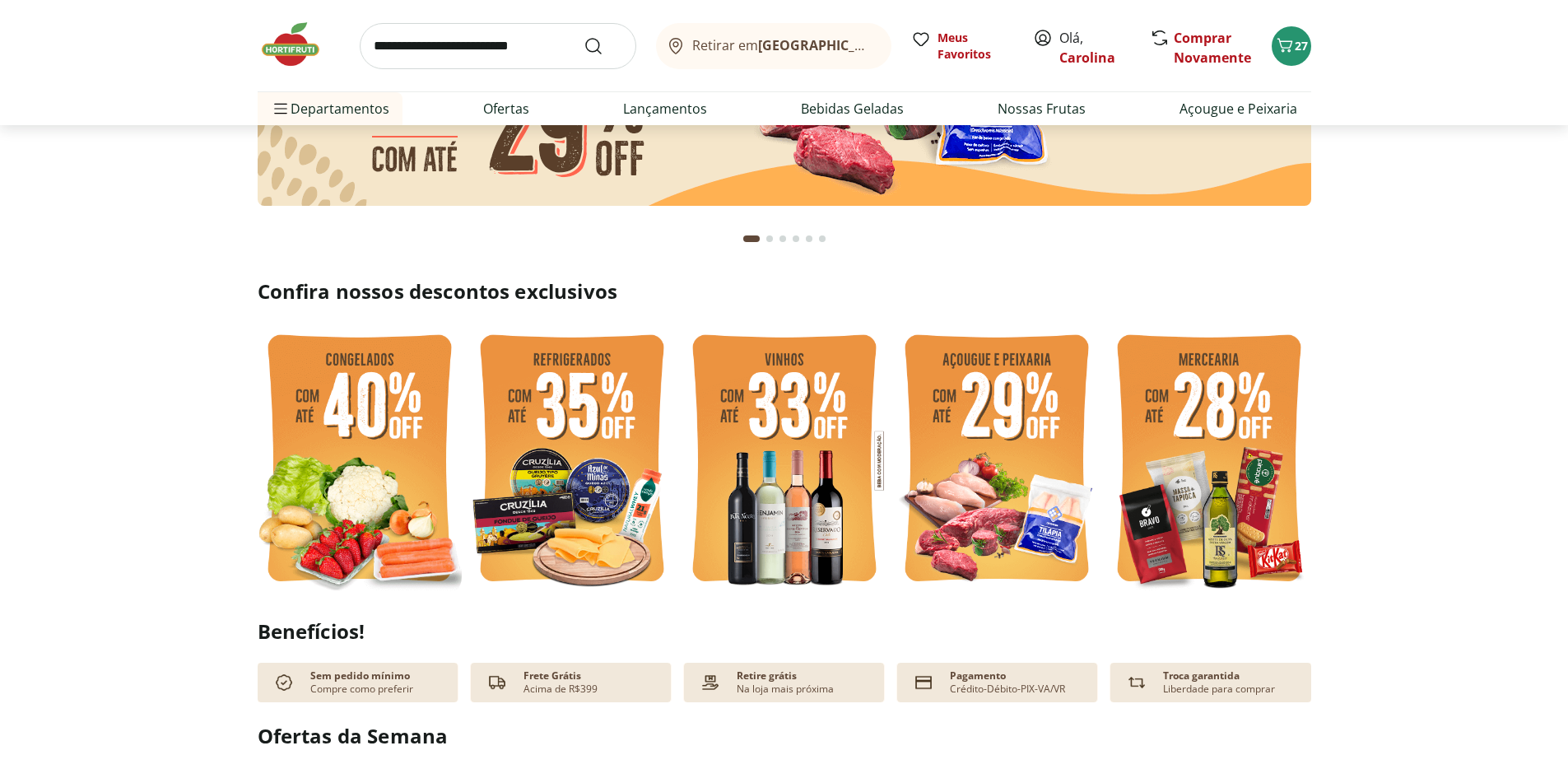
click at [407, 449] on img at bounding box center [360, 460] width 204 height 273
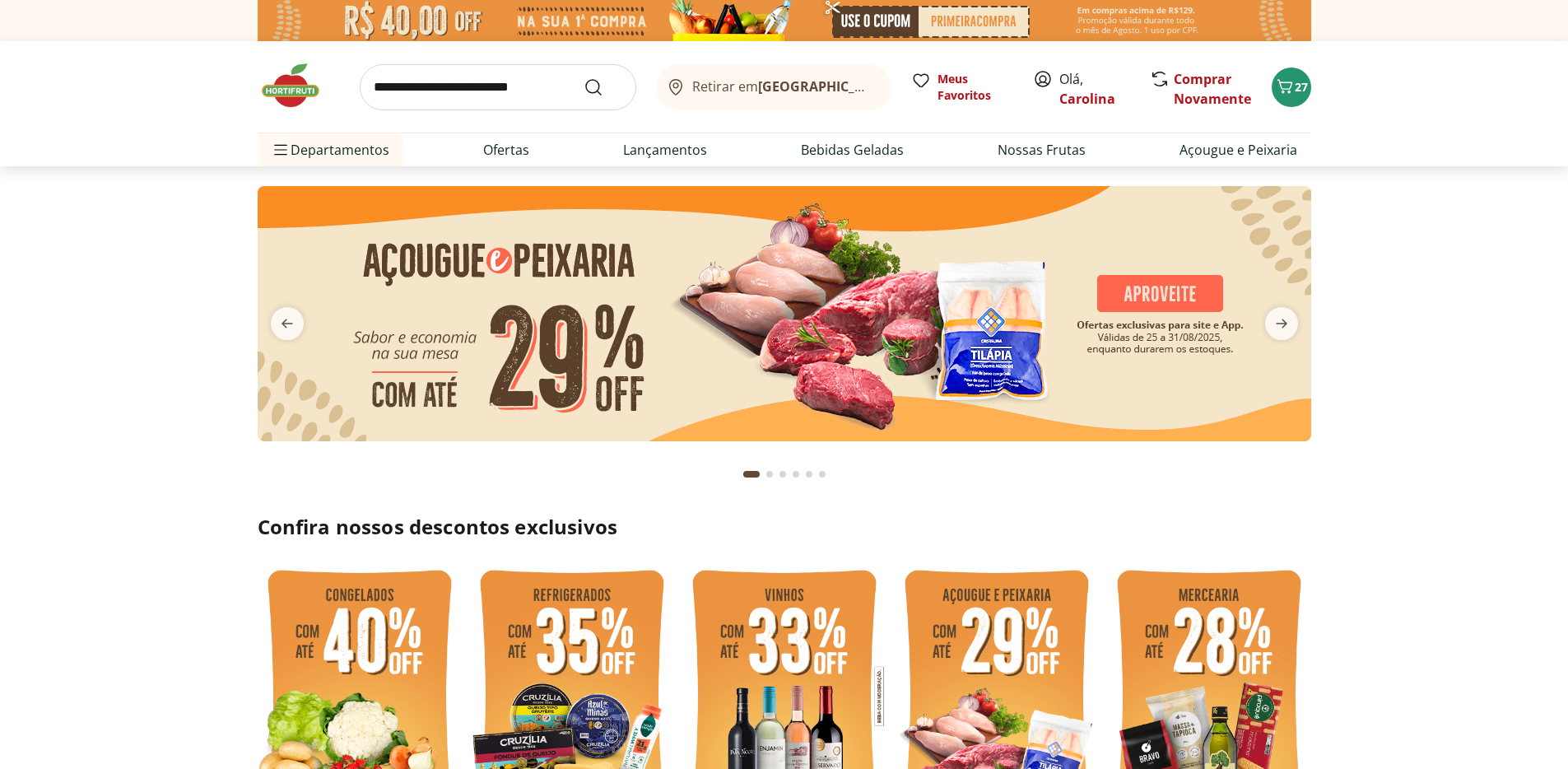
select select "**********"
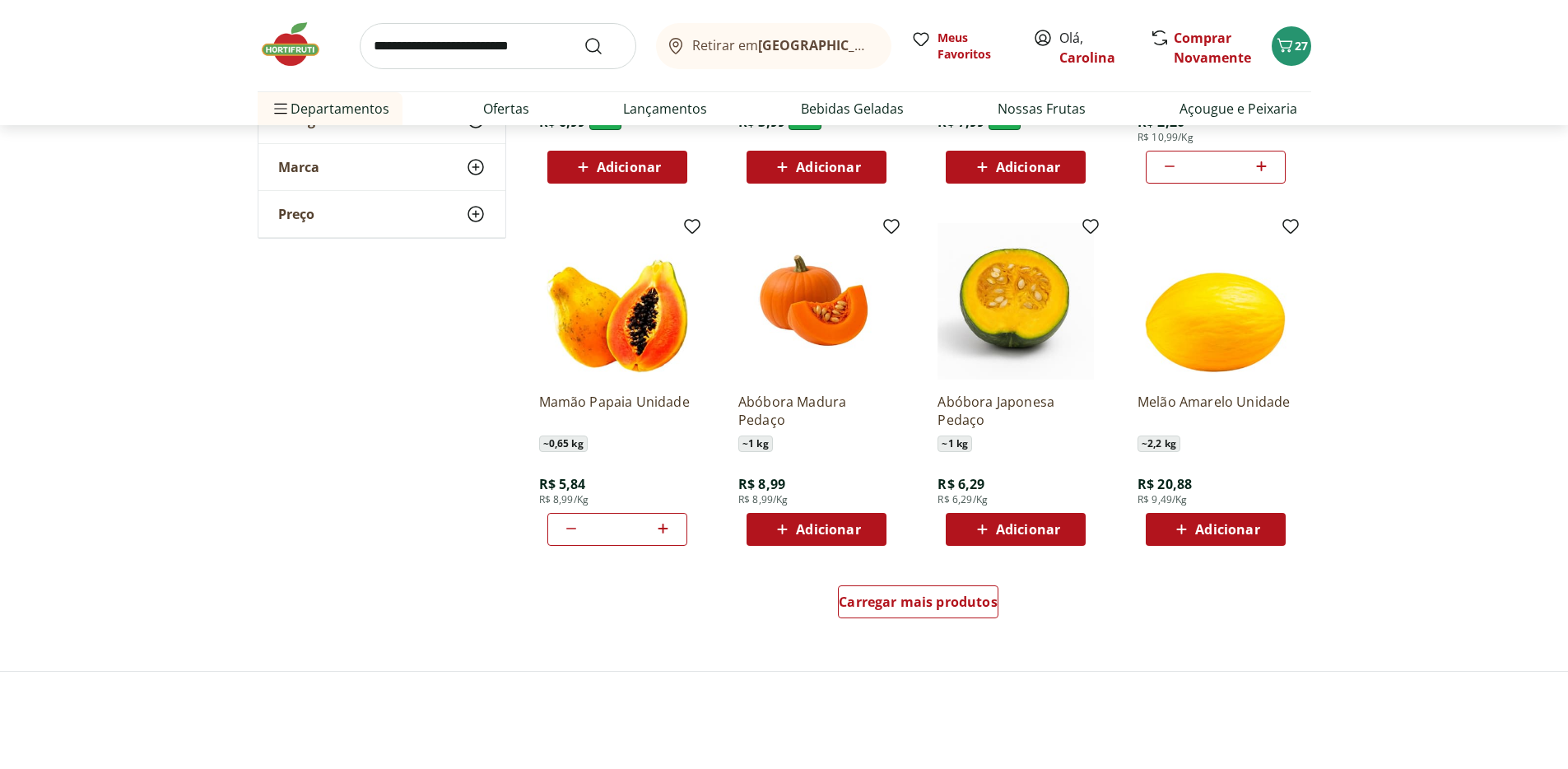
scroll to position [801, 0]
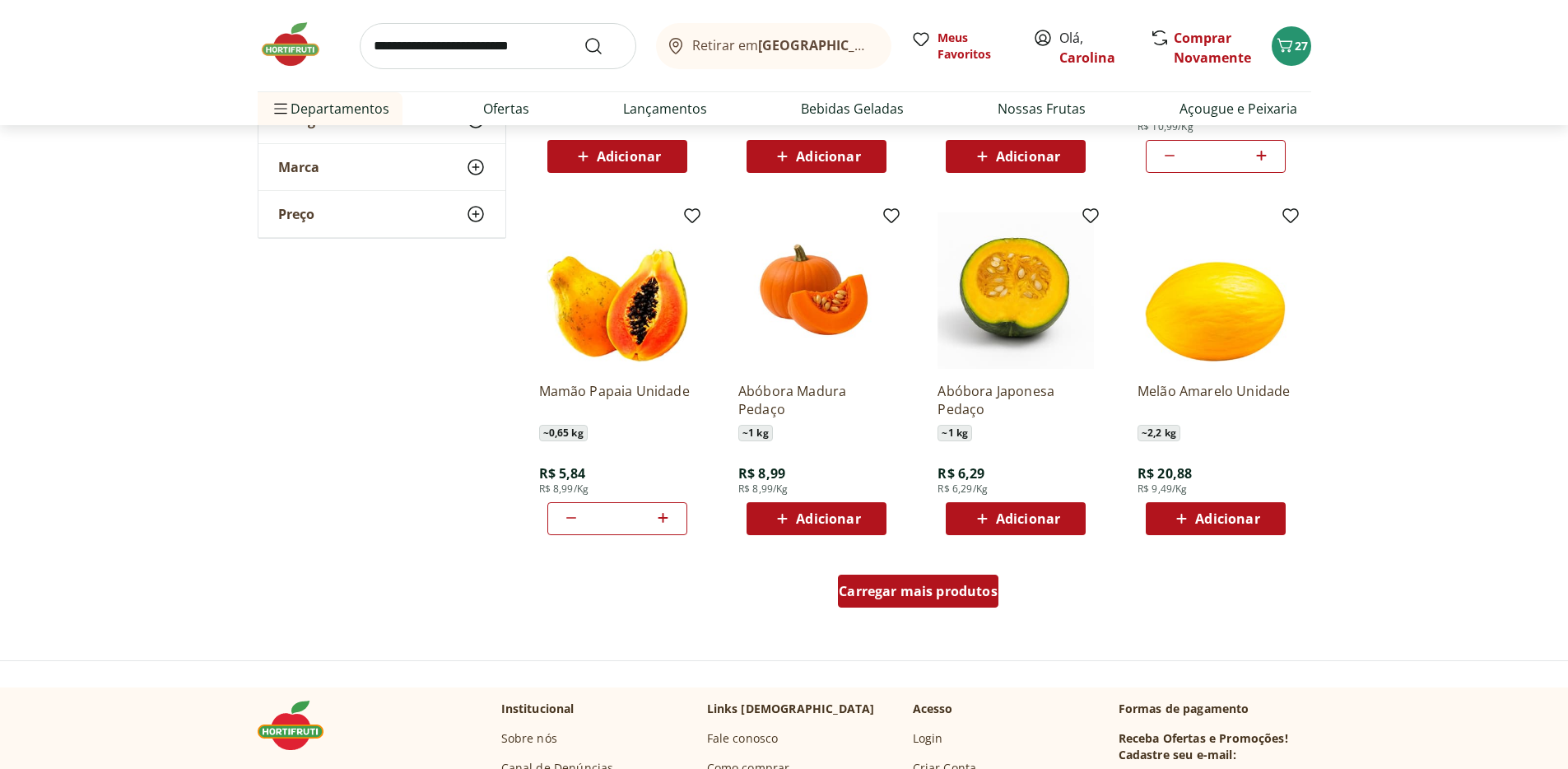
click at [943, 585] on span "Carregar mais produtos" at bounding box center [918, 591] width 158 height 13
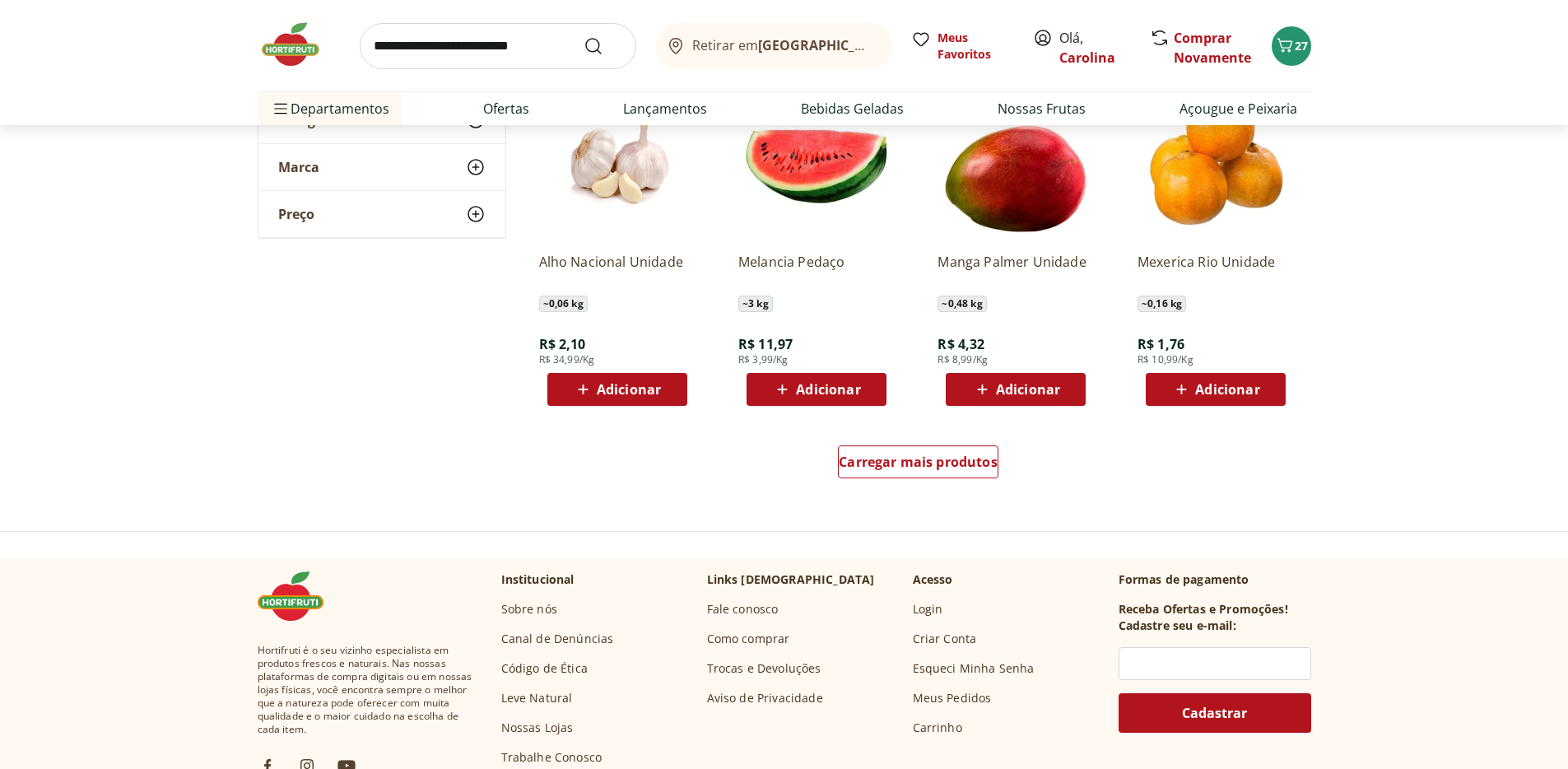
scroll to position [2073, 0]
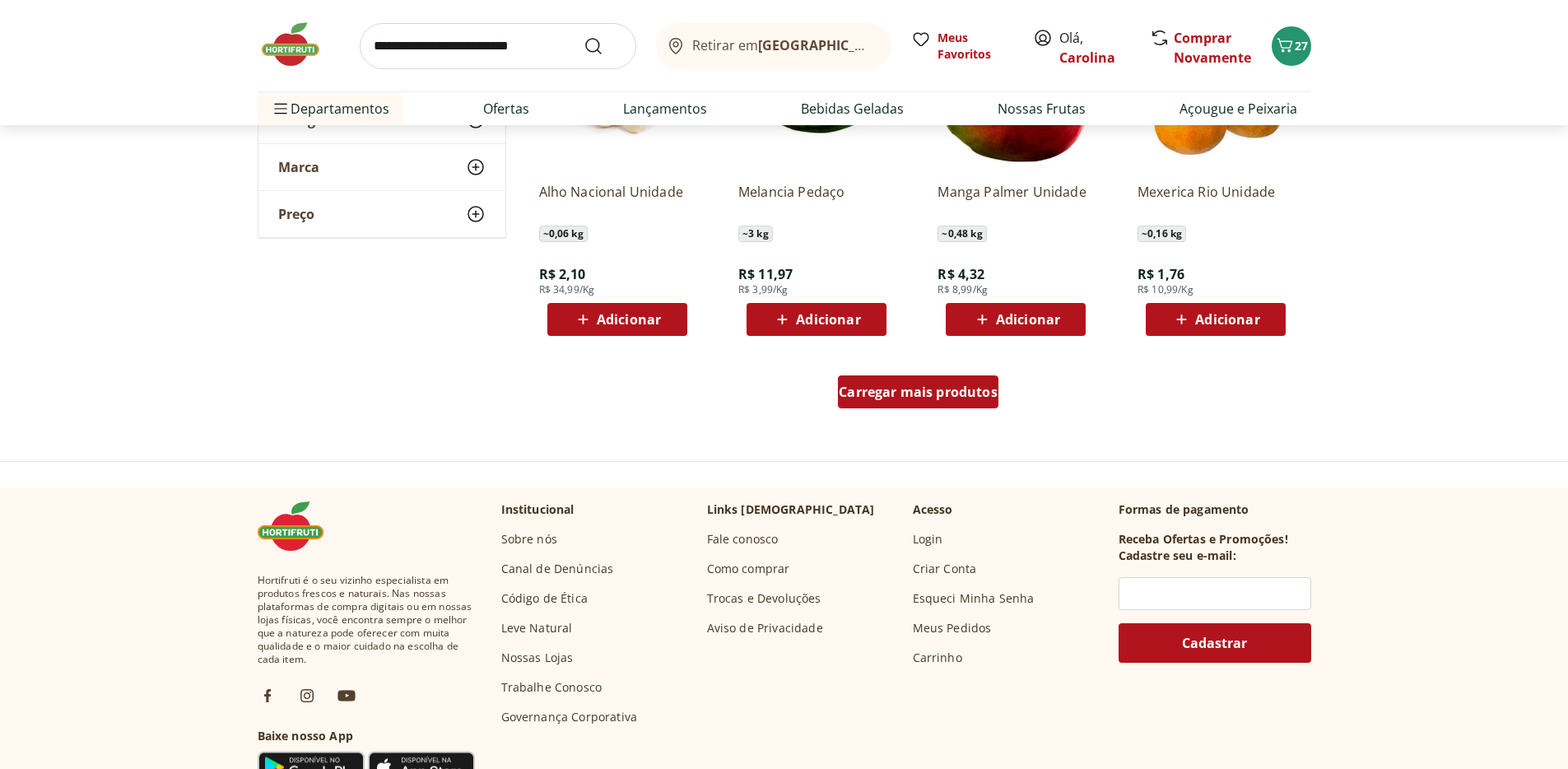
click at [947, 383] on div "Carregar mais produtos" at bounding box center [918, 391] width 160 height 33
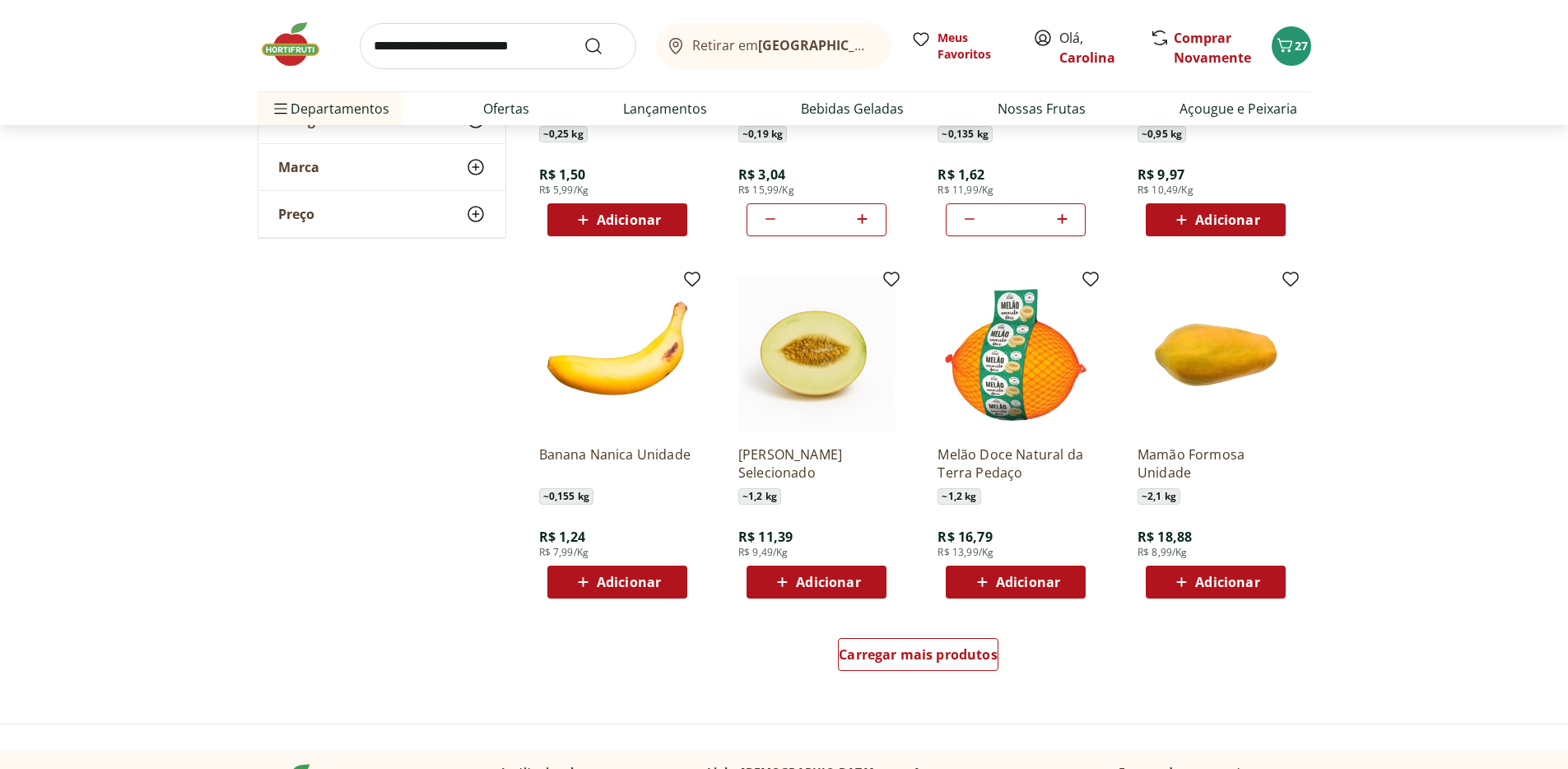
scroll to position [2886, 0]
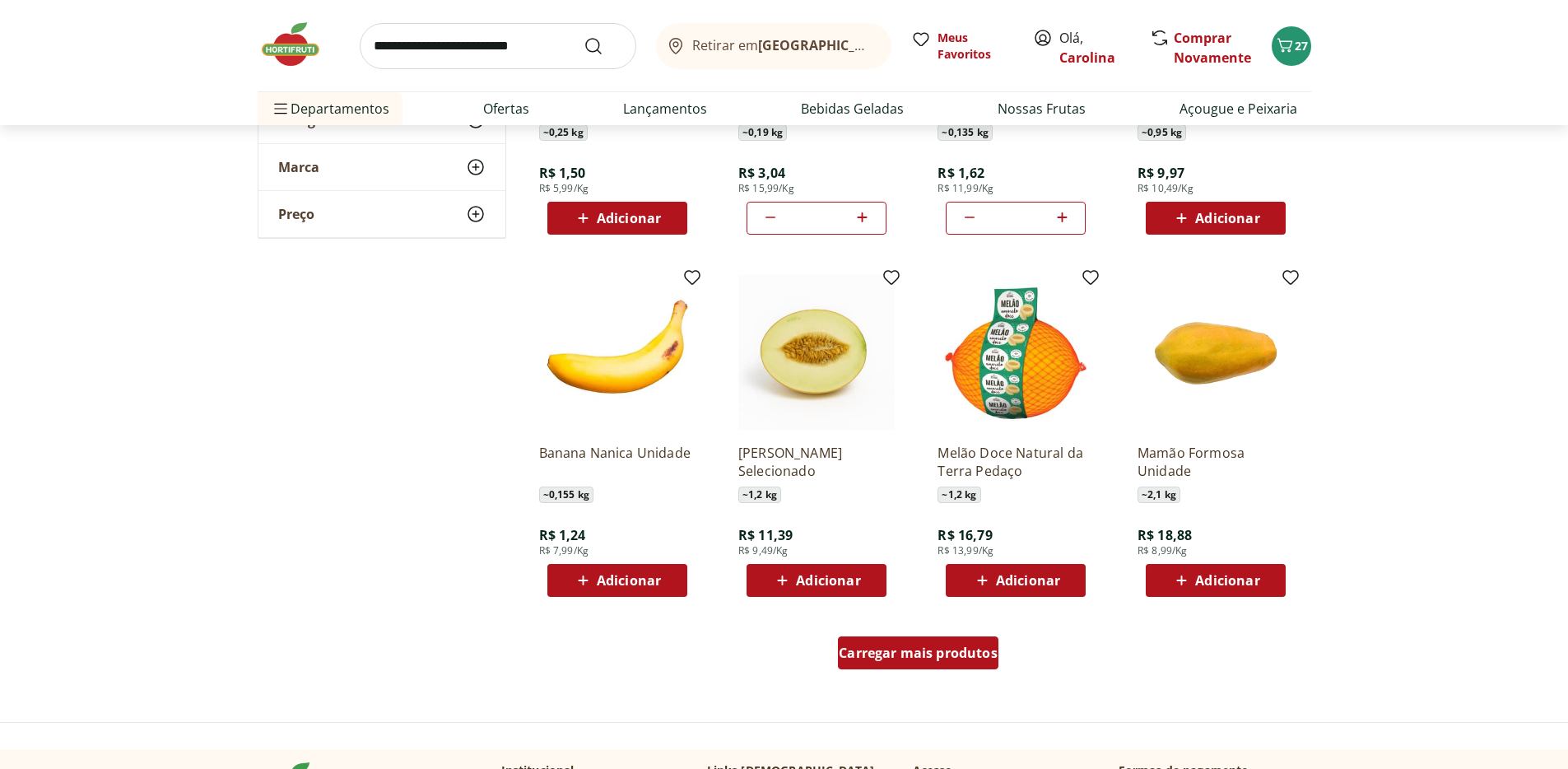
click at [957, 666] on div "Carregar mais produtos" at bounding box center [918, 652] width 160 height 33
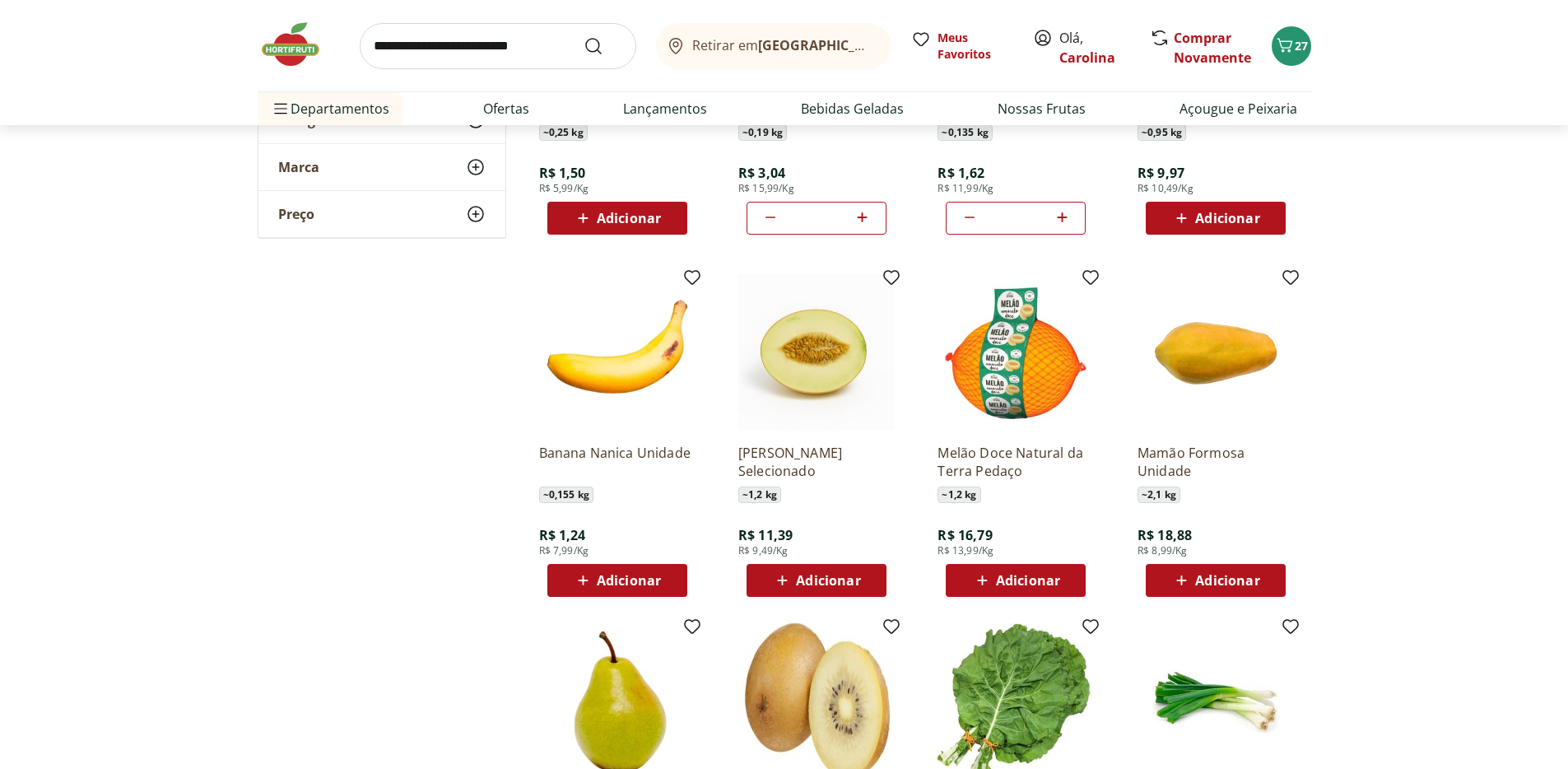
scroll to position [3220, 0]
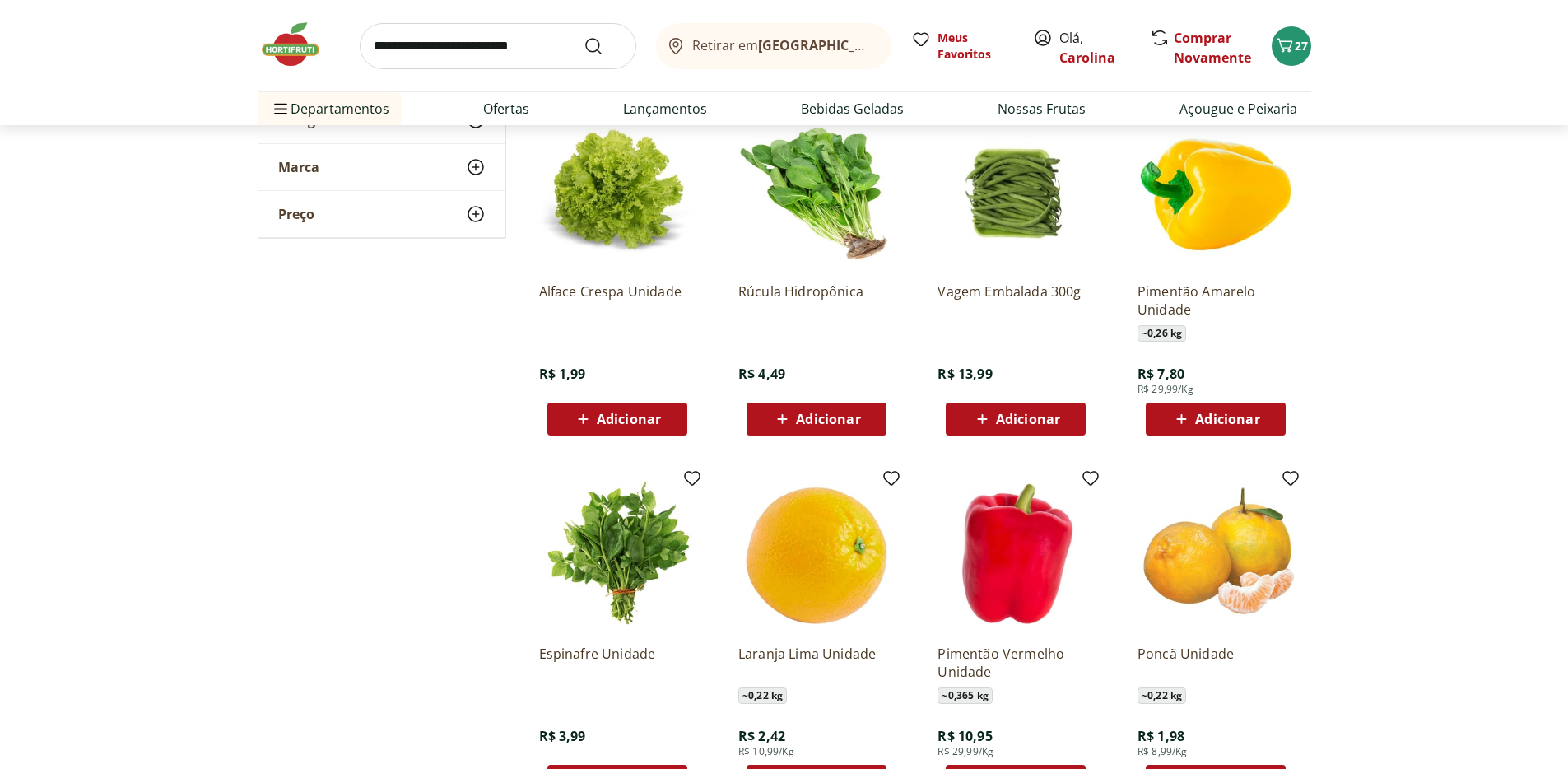
scroll to position [4074, 0]
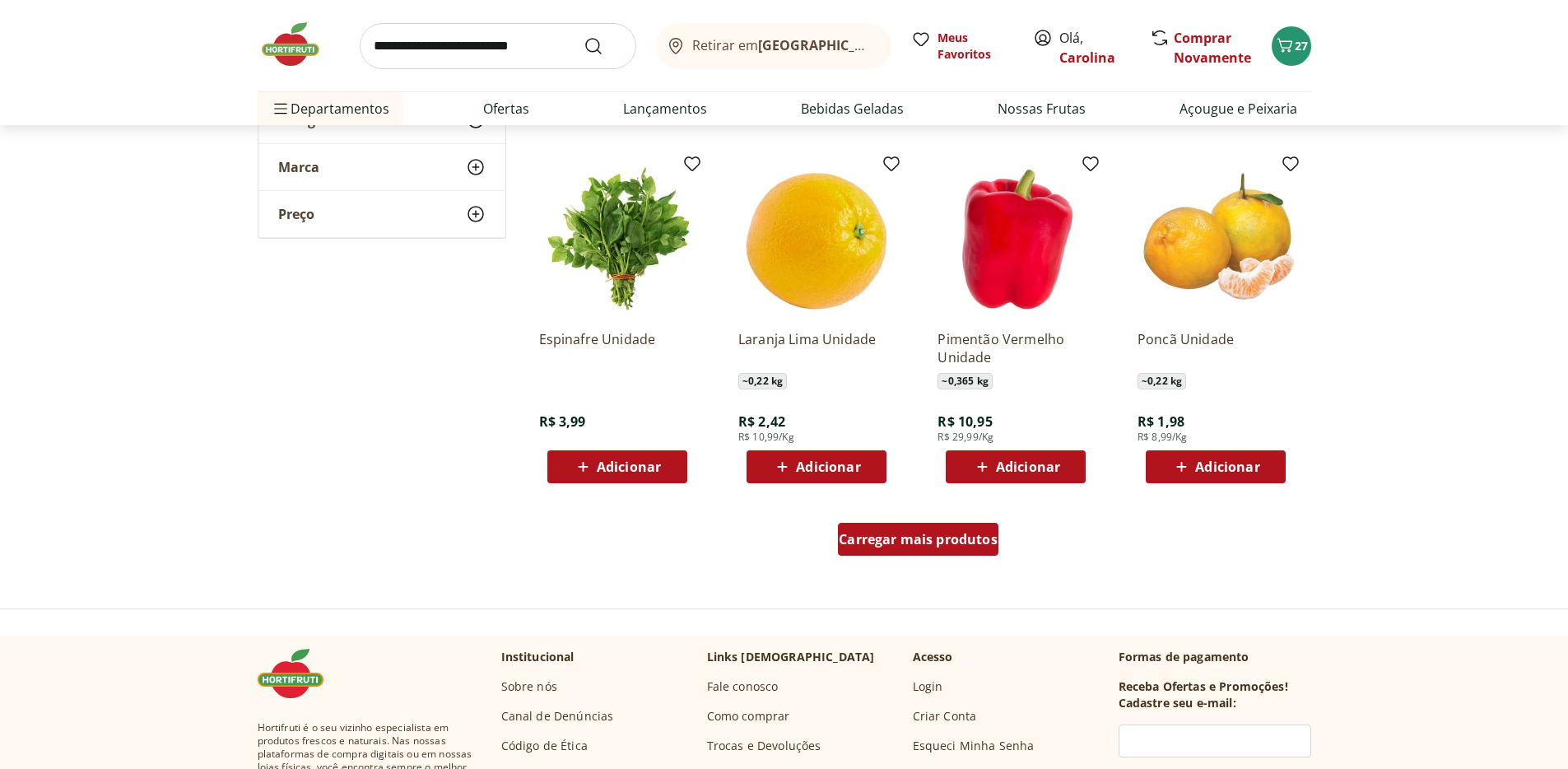
click at [967, 554] on div "Carregar mais produtos" at bounding box center [918, 539] width 160 height 33
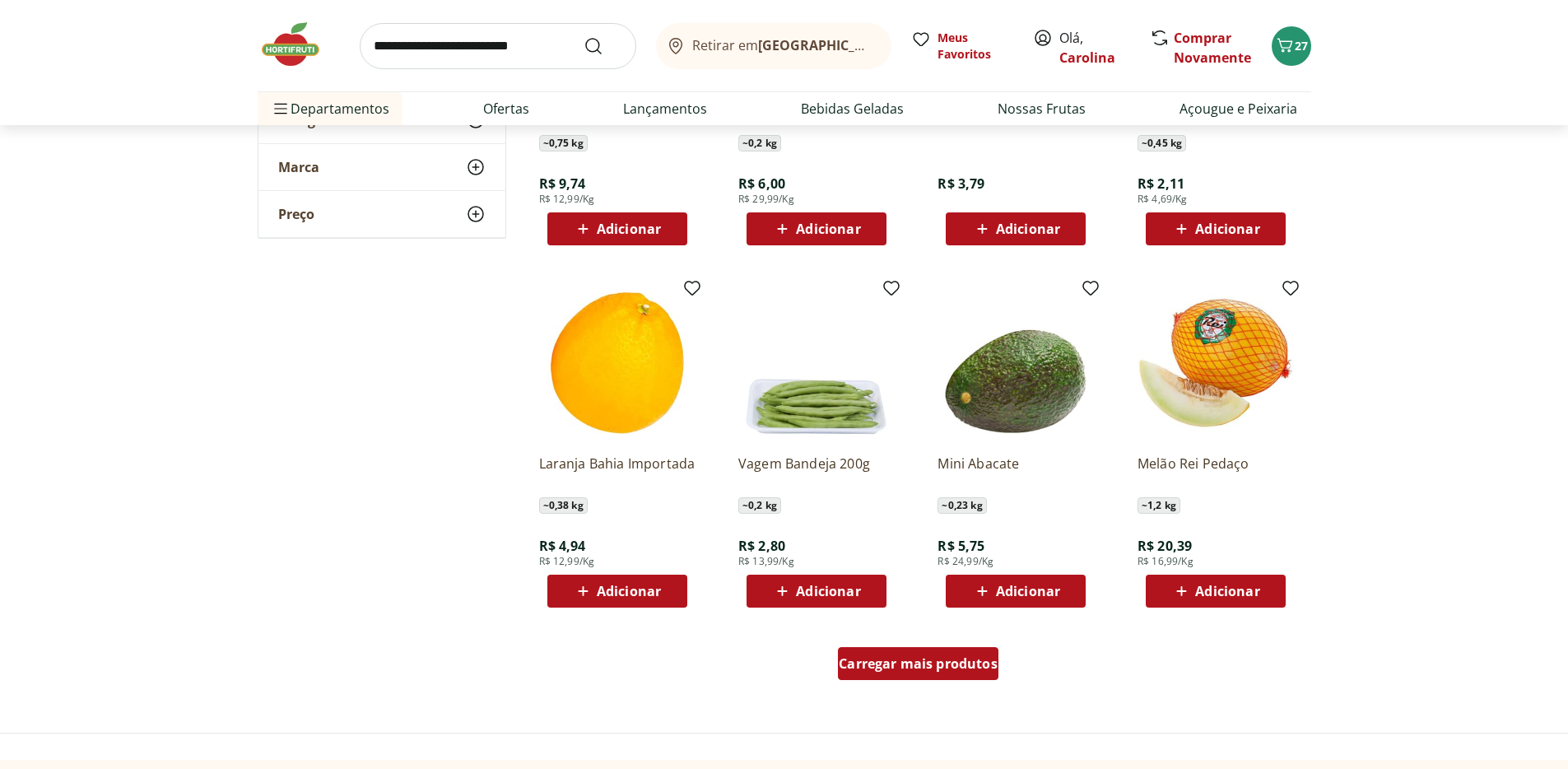
scroll to position [5036, 0]
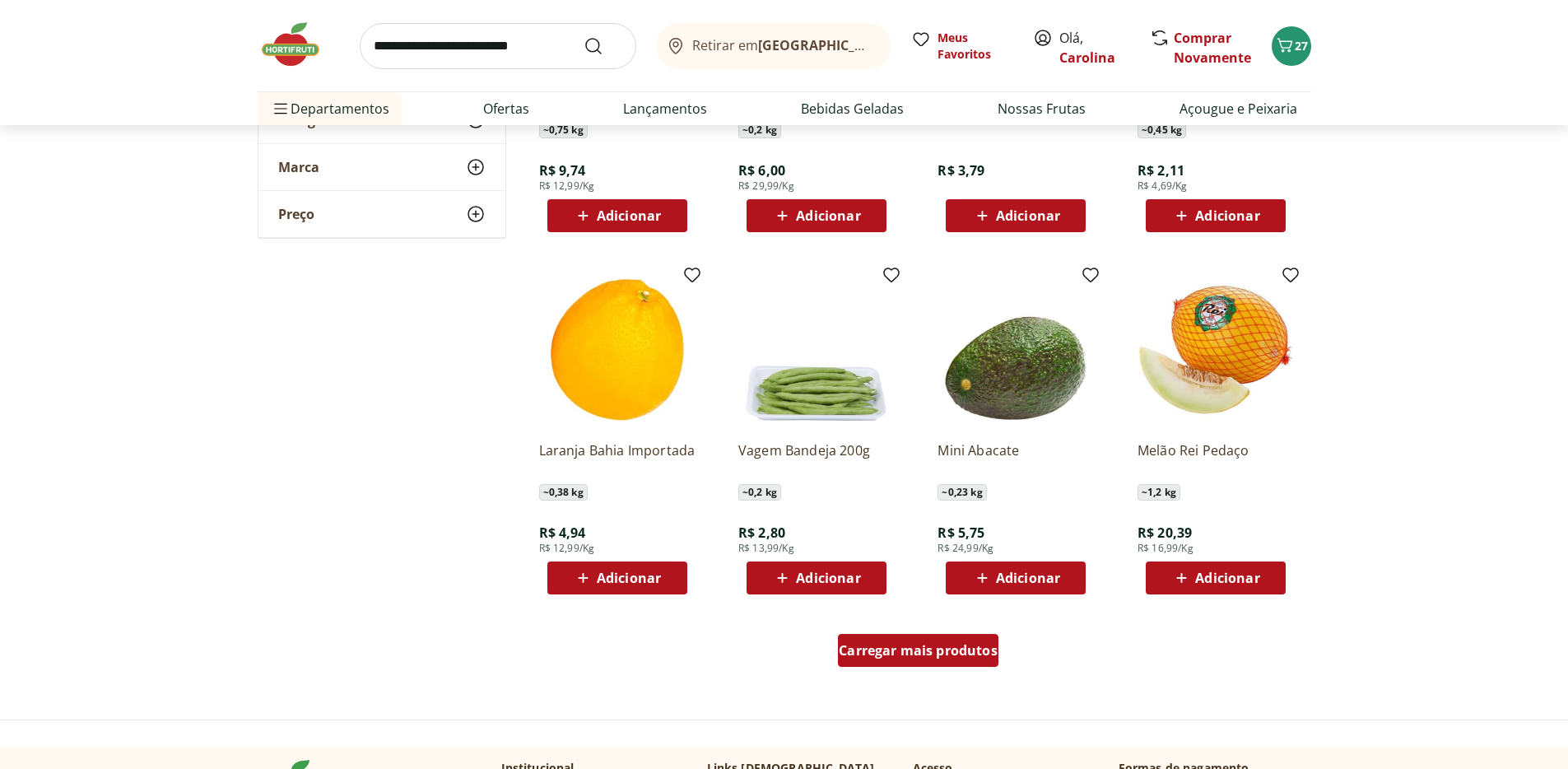
click at [964, 657] on span "Carregar mais produtos" at bounding box center [918, 650] width 158 height 13
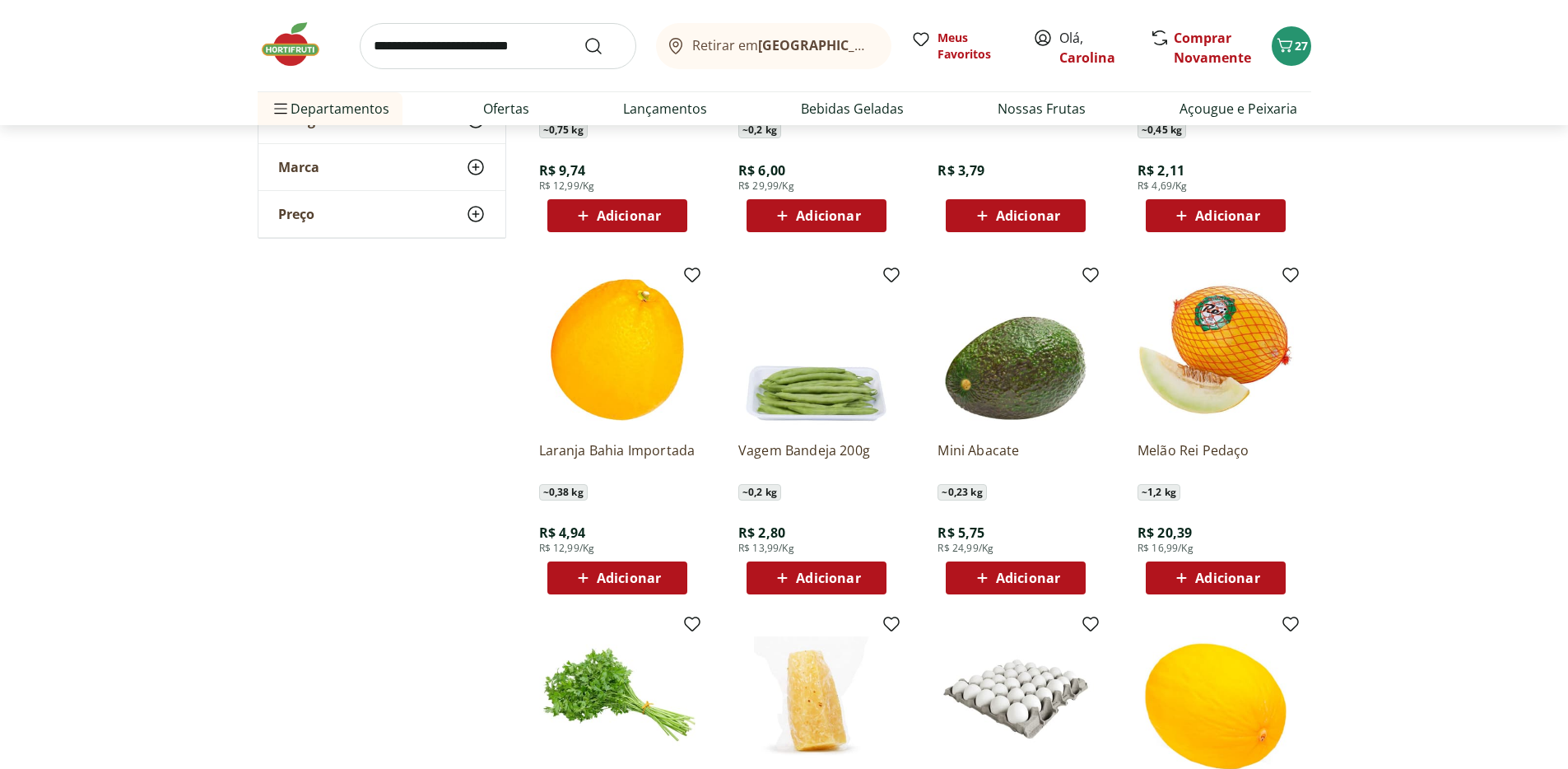
scroll to position [5177, 0]
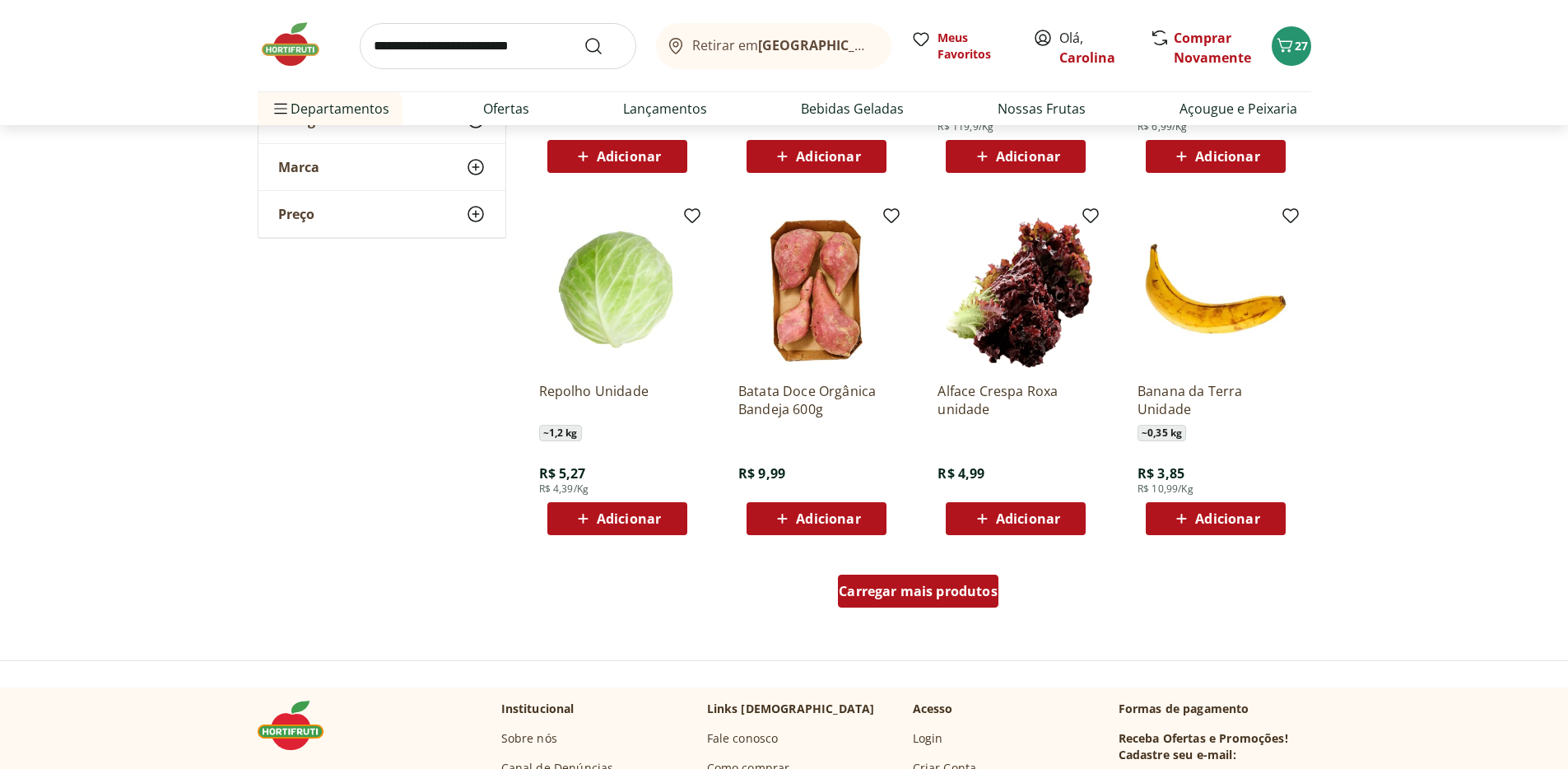
scroll to position [6206, 0]
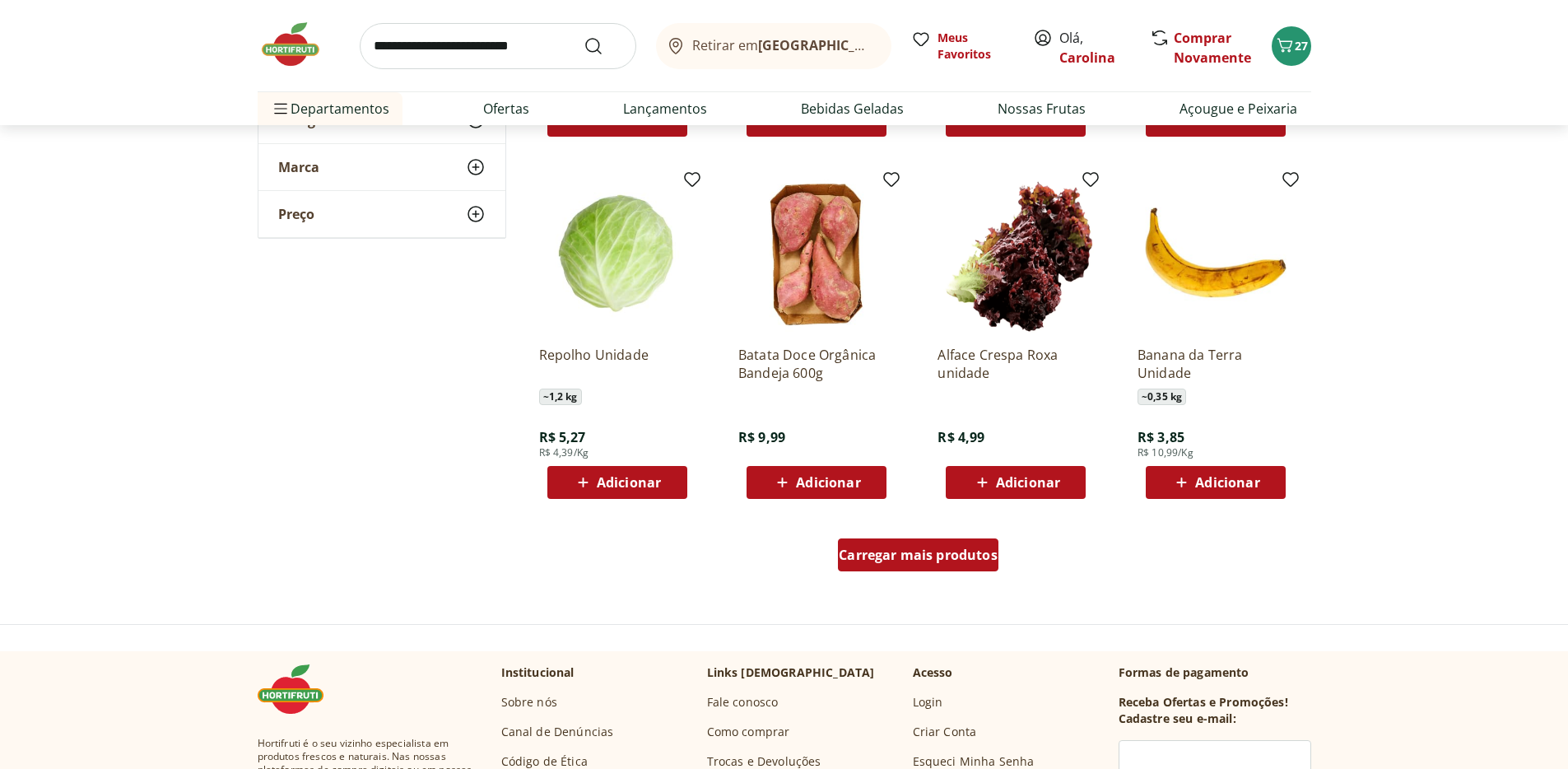
click at [966, 568] on div "Carregar mais produtos" at bounding box center [918, 554] width 160 height 33
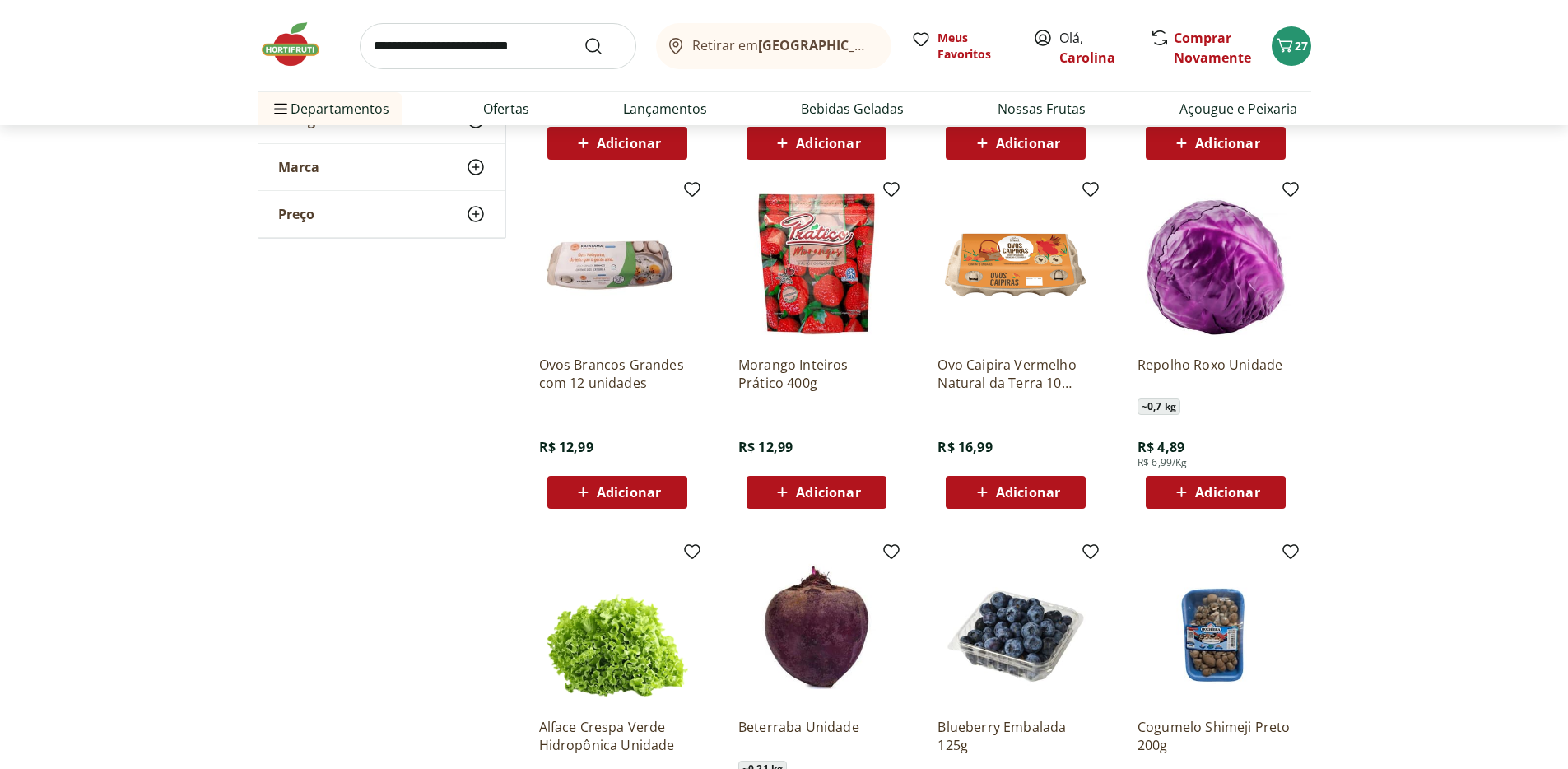
scroll to position [6664, 0]
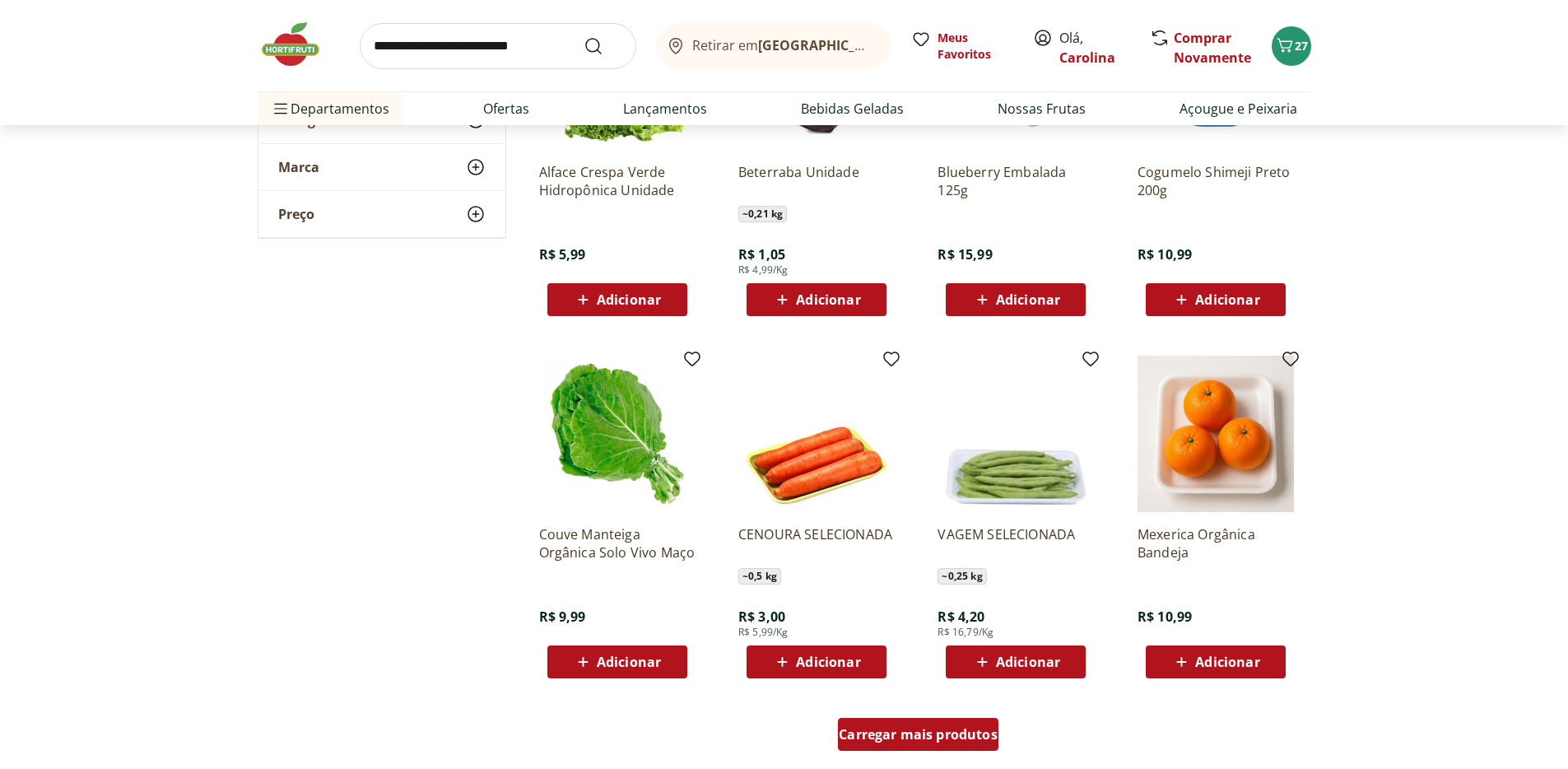
scroll to position [7132, 0]
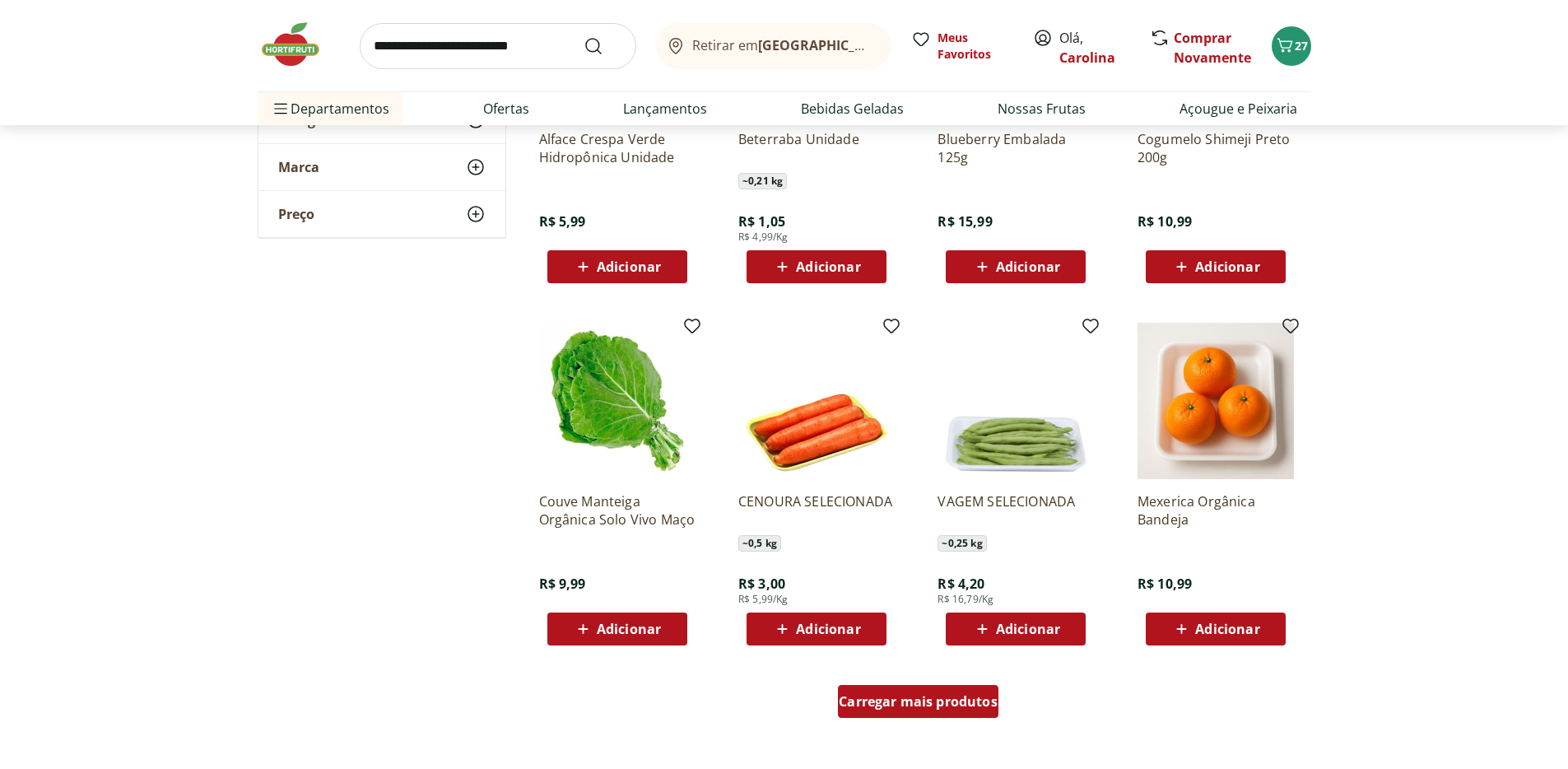
click at [943, 707] on span "Carregar mais produtos" at bounding box center [918, 701] width 158 height 13
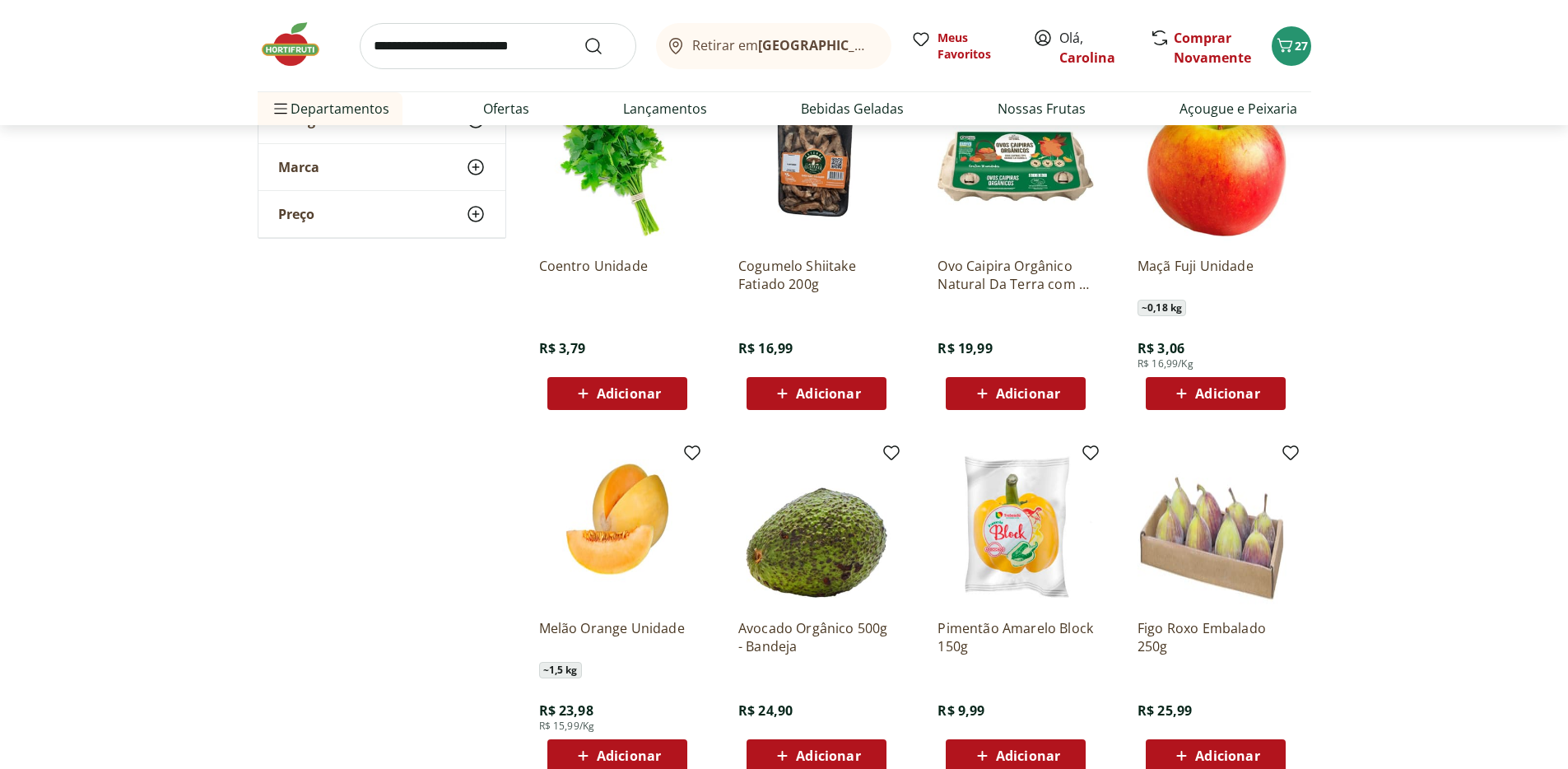
scroll to position [8233, 0]
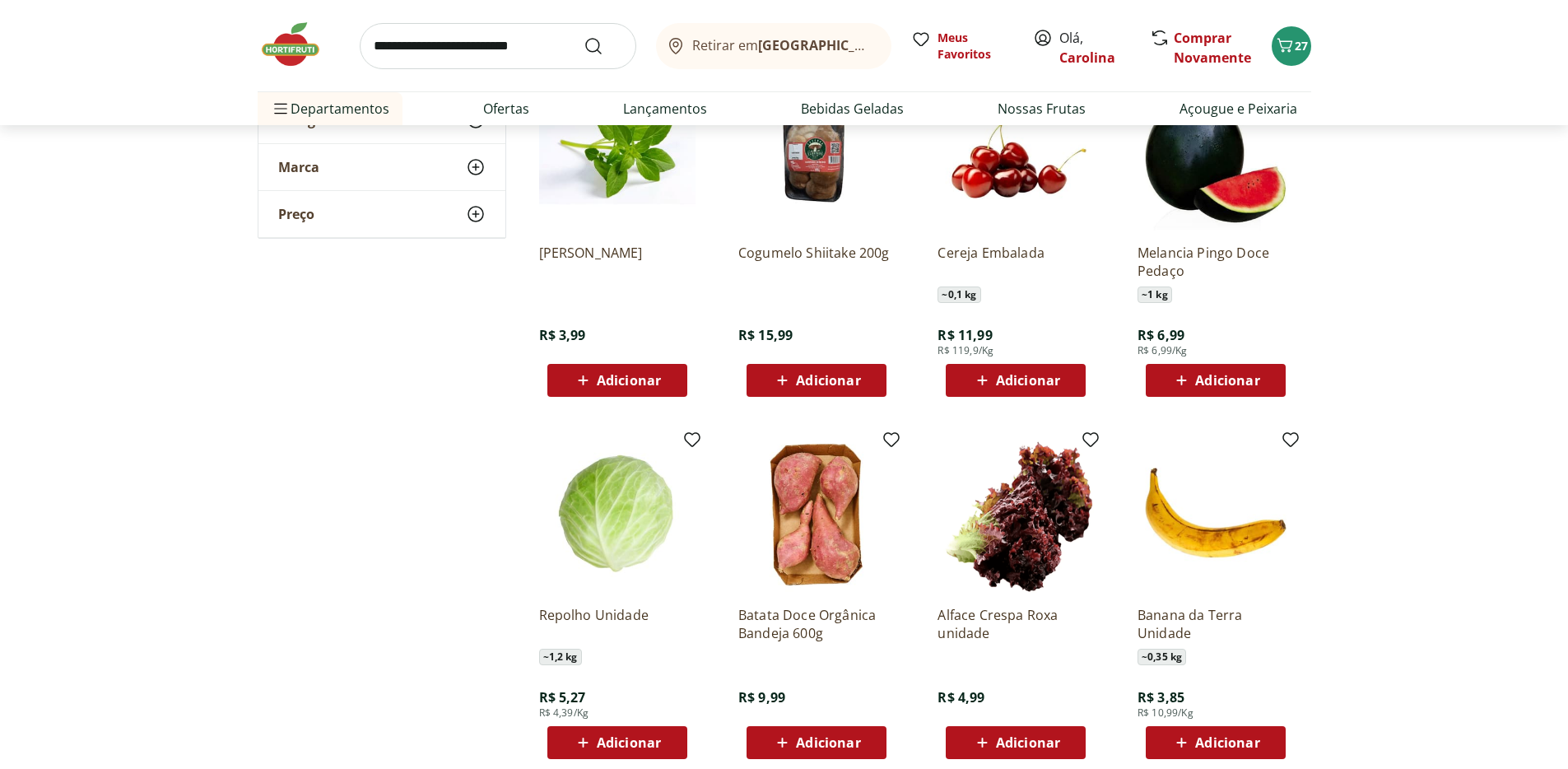
scroll to position [5911, 0]
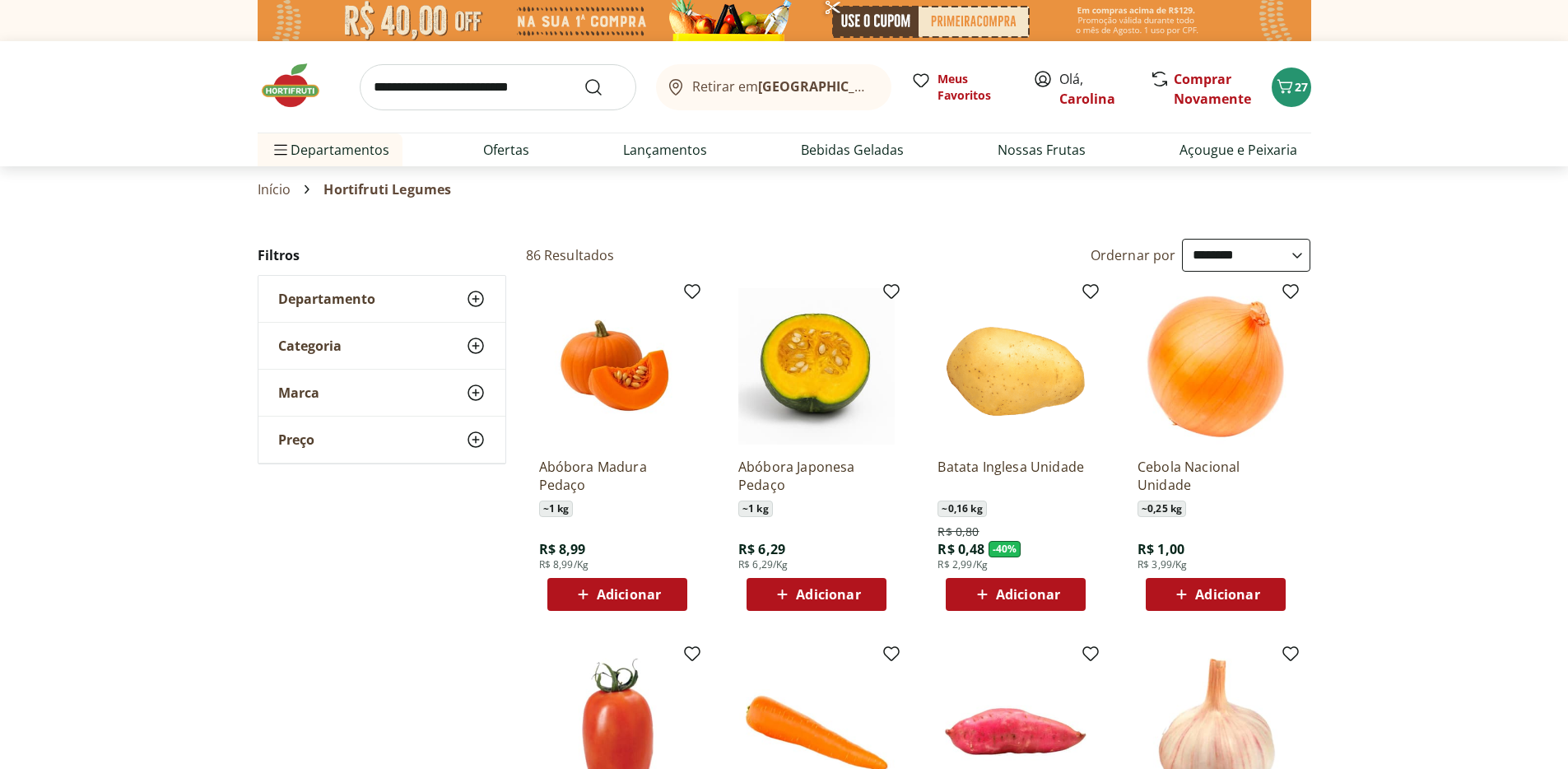
select select "**********"
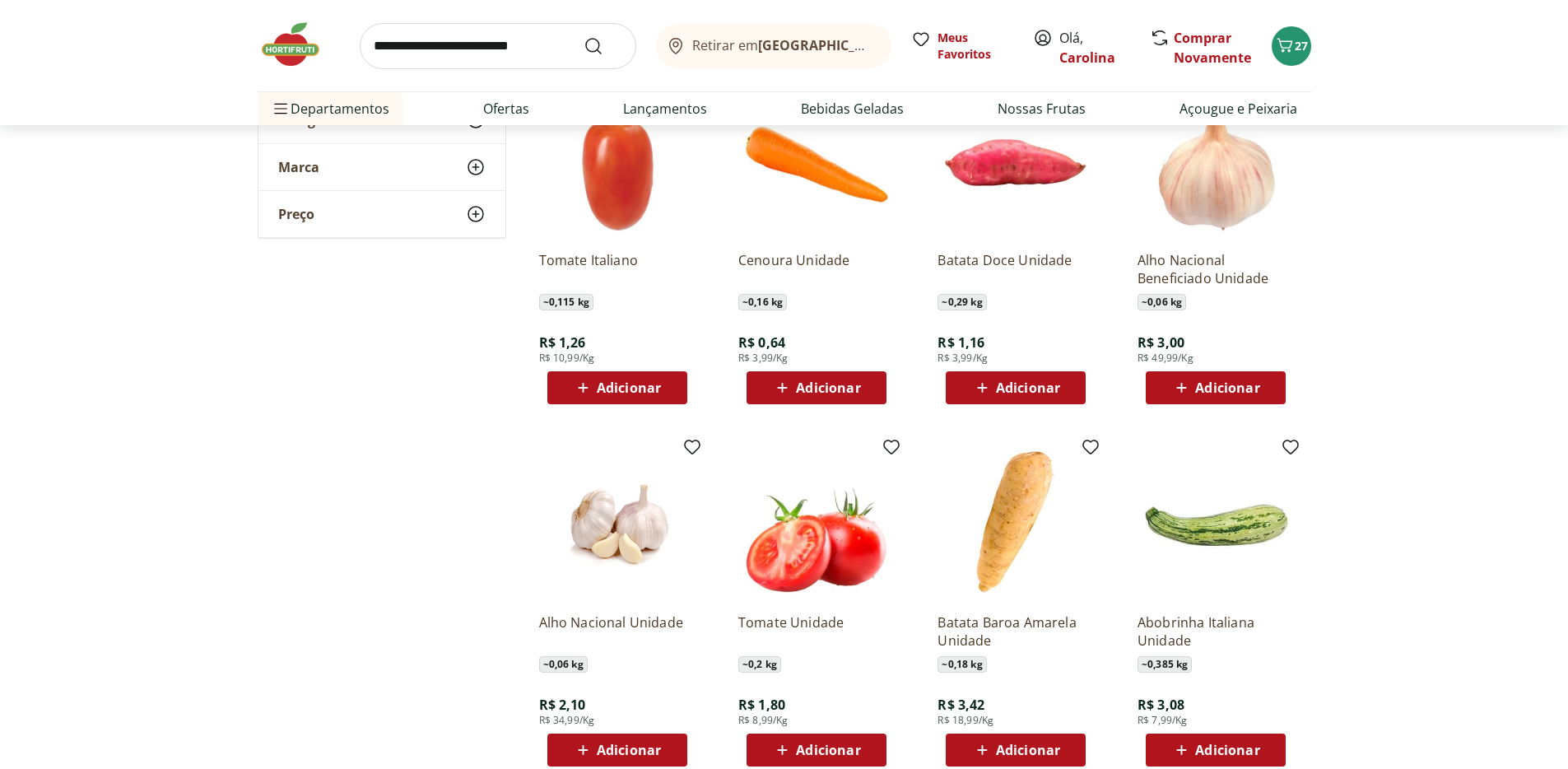
click at [661, 384] on div "Adicionar" at bounding box center [617, 387] width 114 height 30
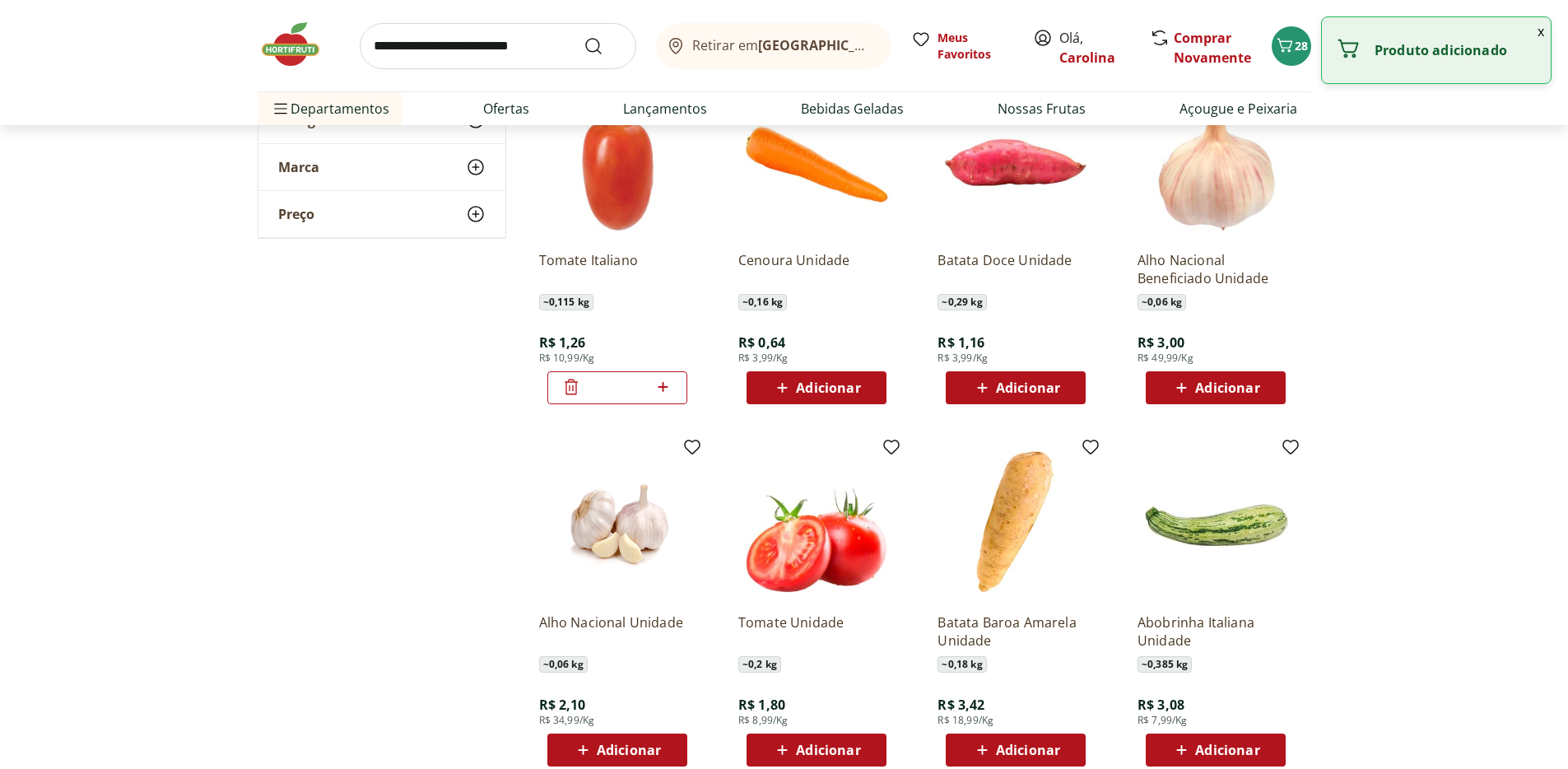
click at [662, 384] on icon at bounding box center [664, 387] width 10 height 10
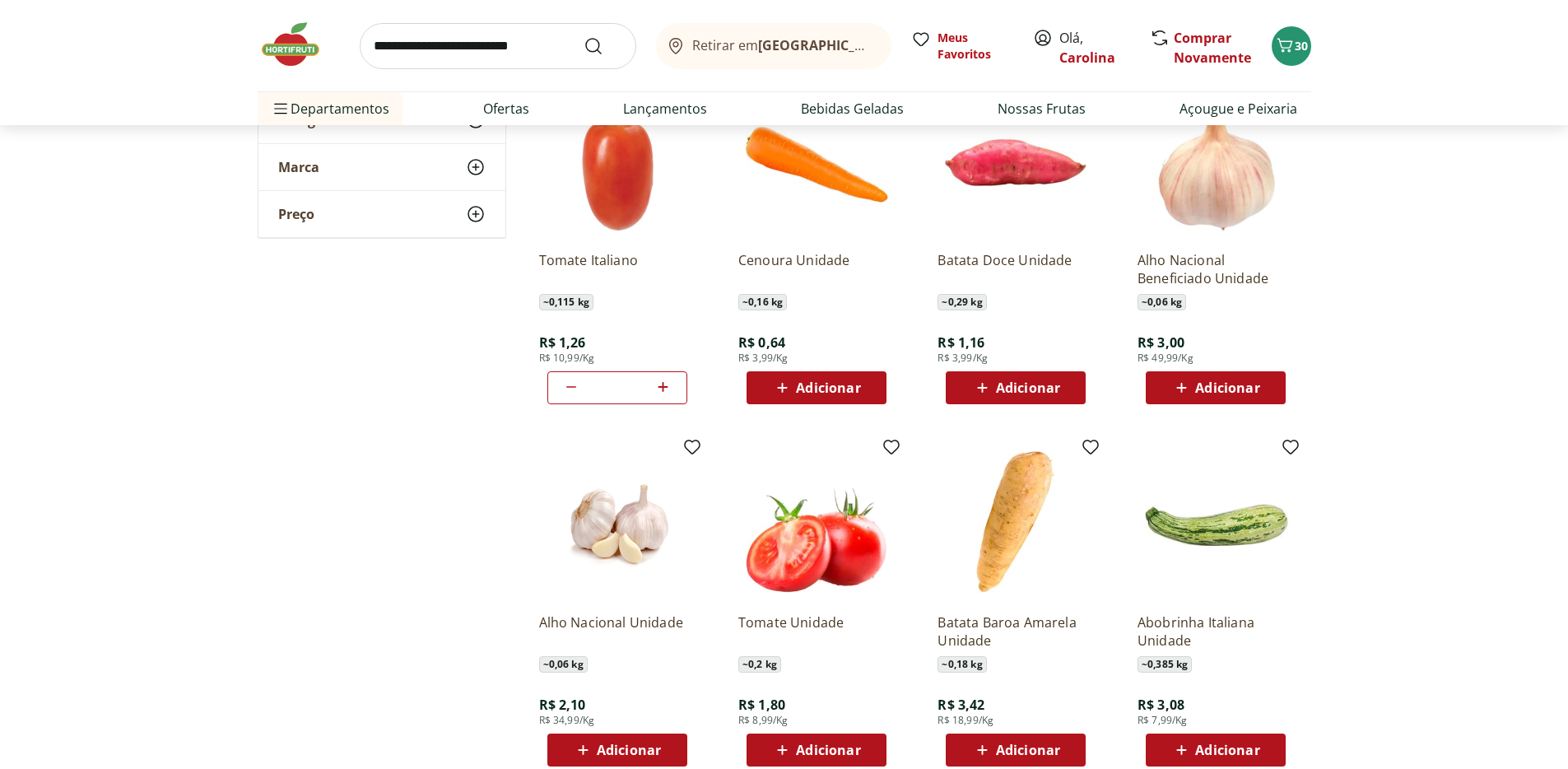
click at [670, 393] on icon at bounding box center [663, 387] width 21 height 20
type input "*"
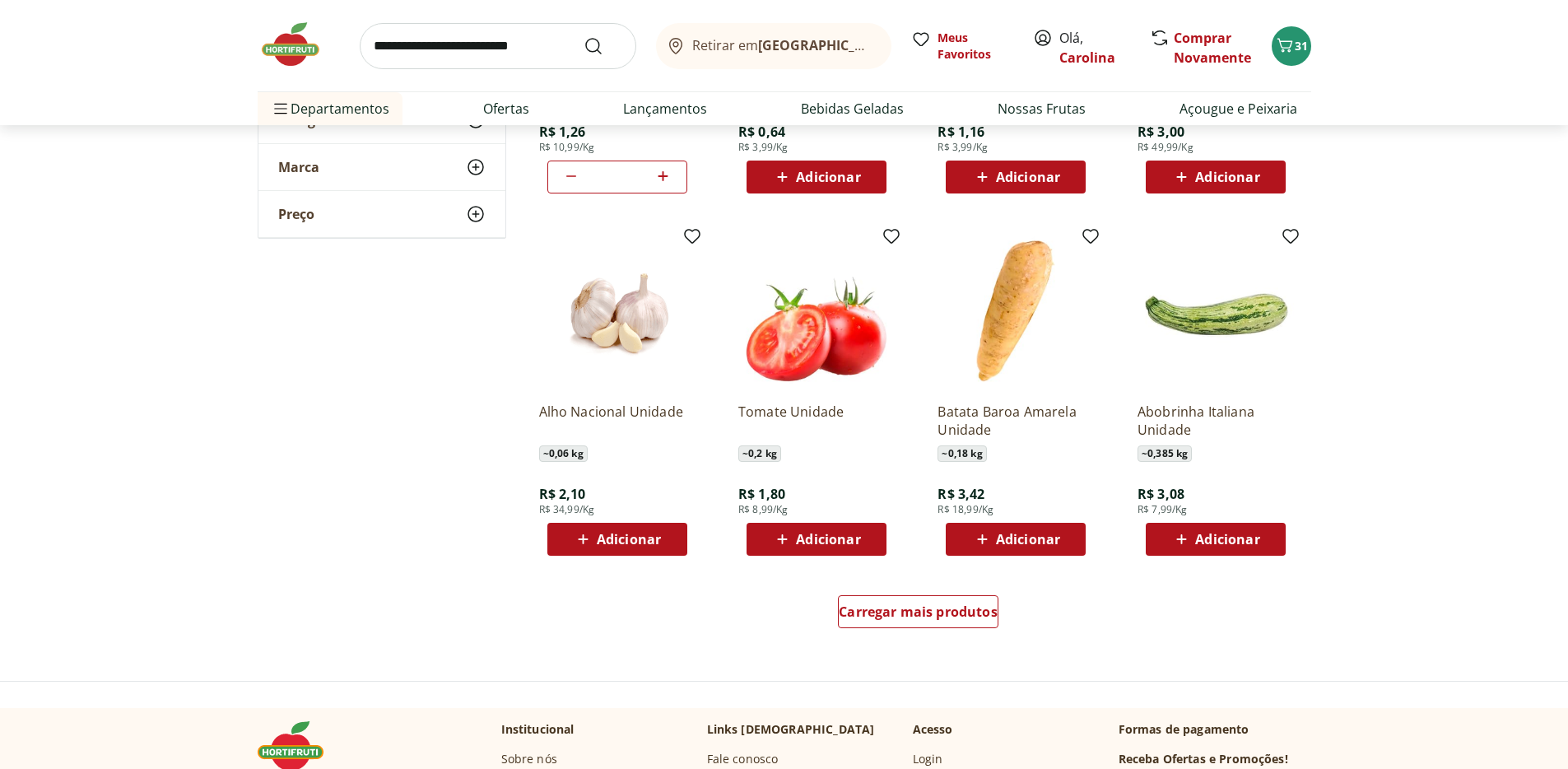
scroll to position [781, 0]
click at [964, 608] on span "Carregar mais produtos" at bounding box center [918, 610] width 158 height 13
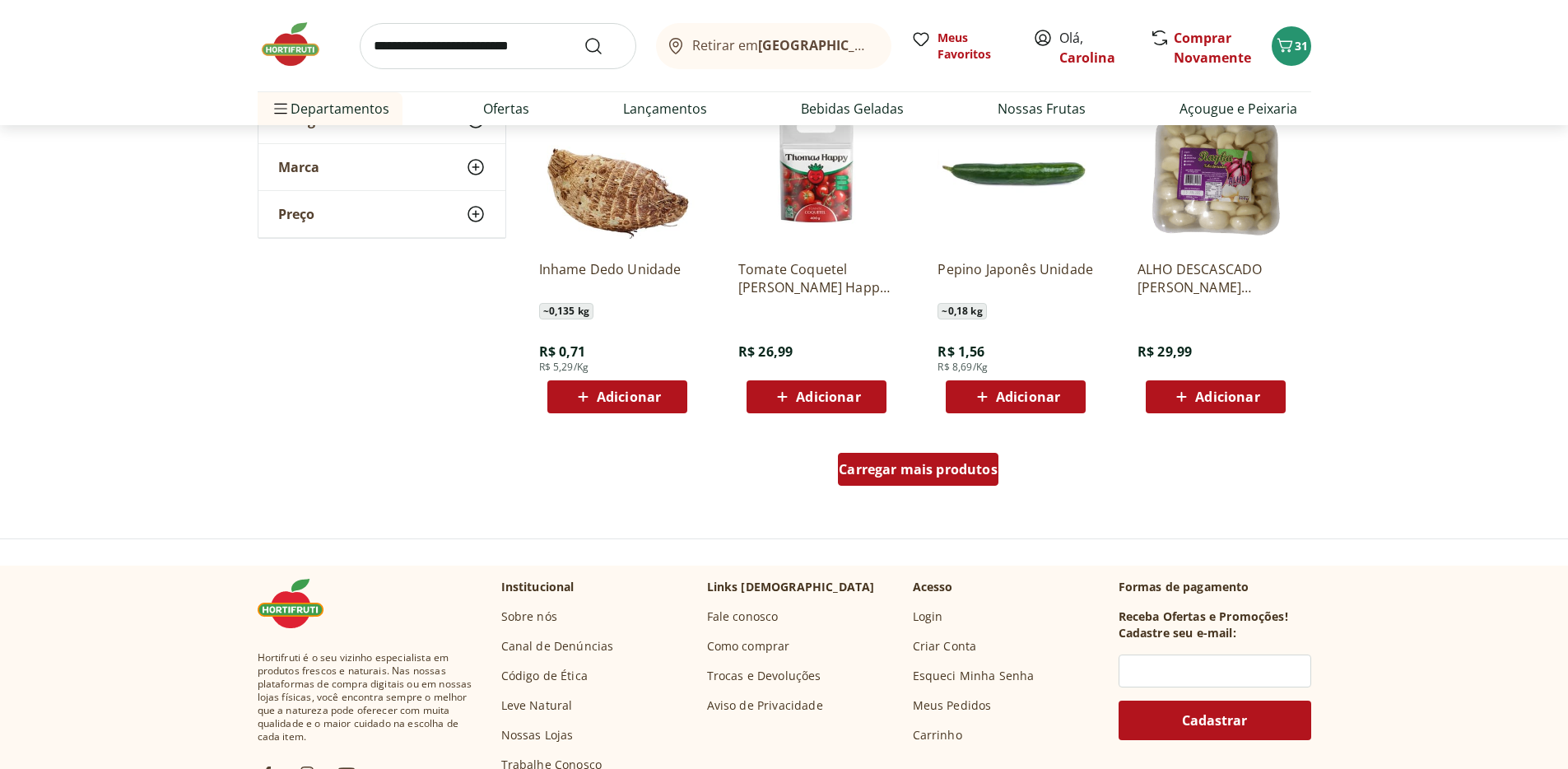
scroll to position [1951, 0]
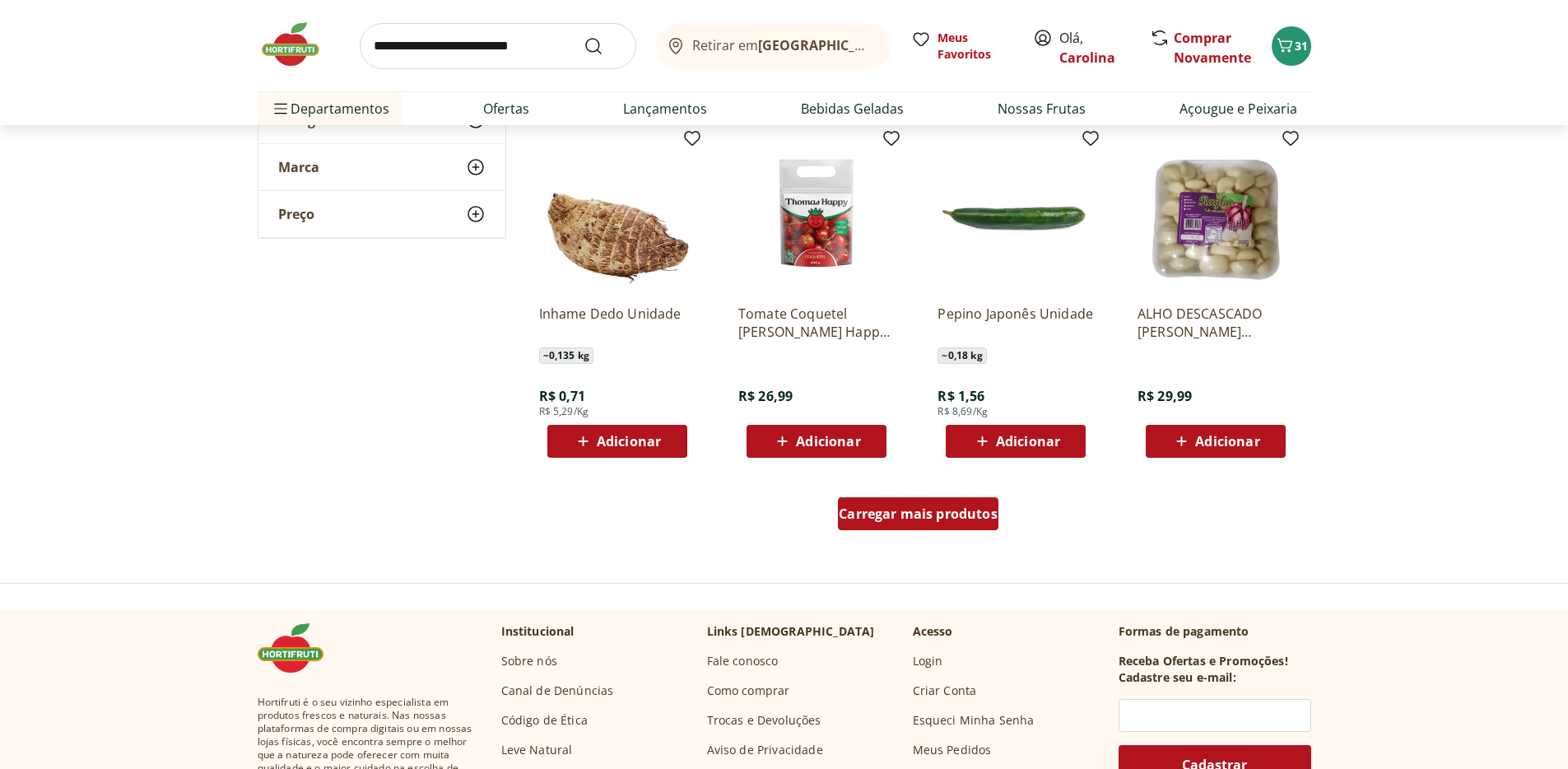
click at [986, 499] on div "Carregar mais produtos" at bounding box center [918, 513] width 160 height 33
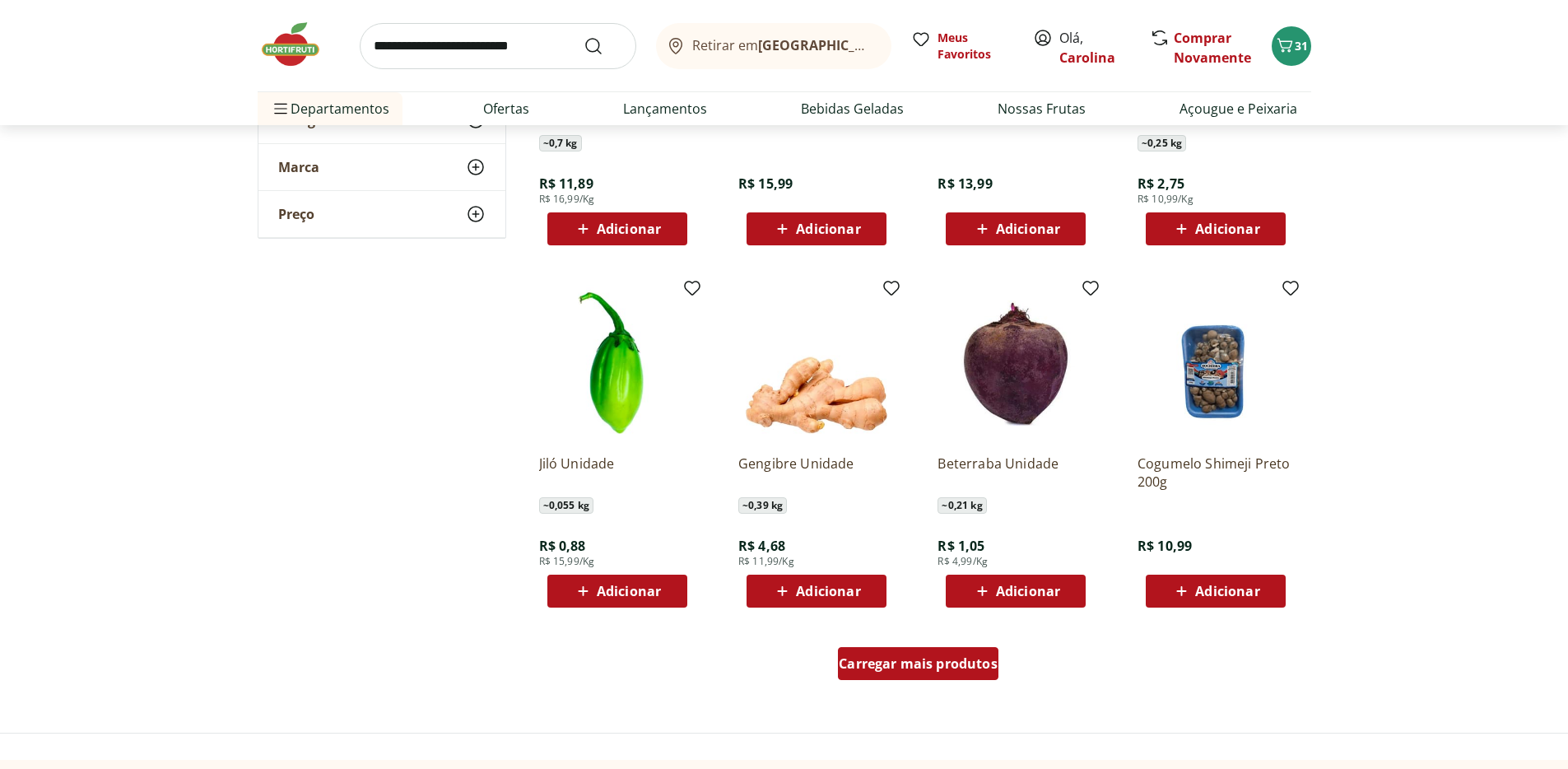
click at [966, 679] on div "Carregar mais produtos" at bounding box center [918, 663] width 160 height 33
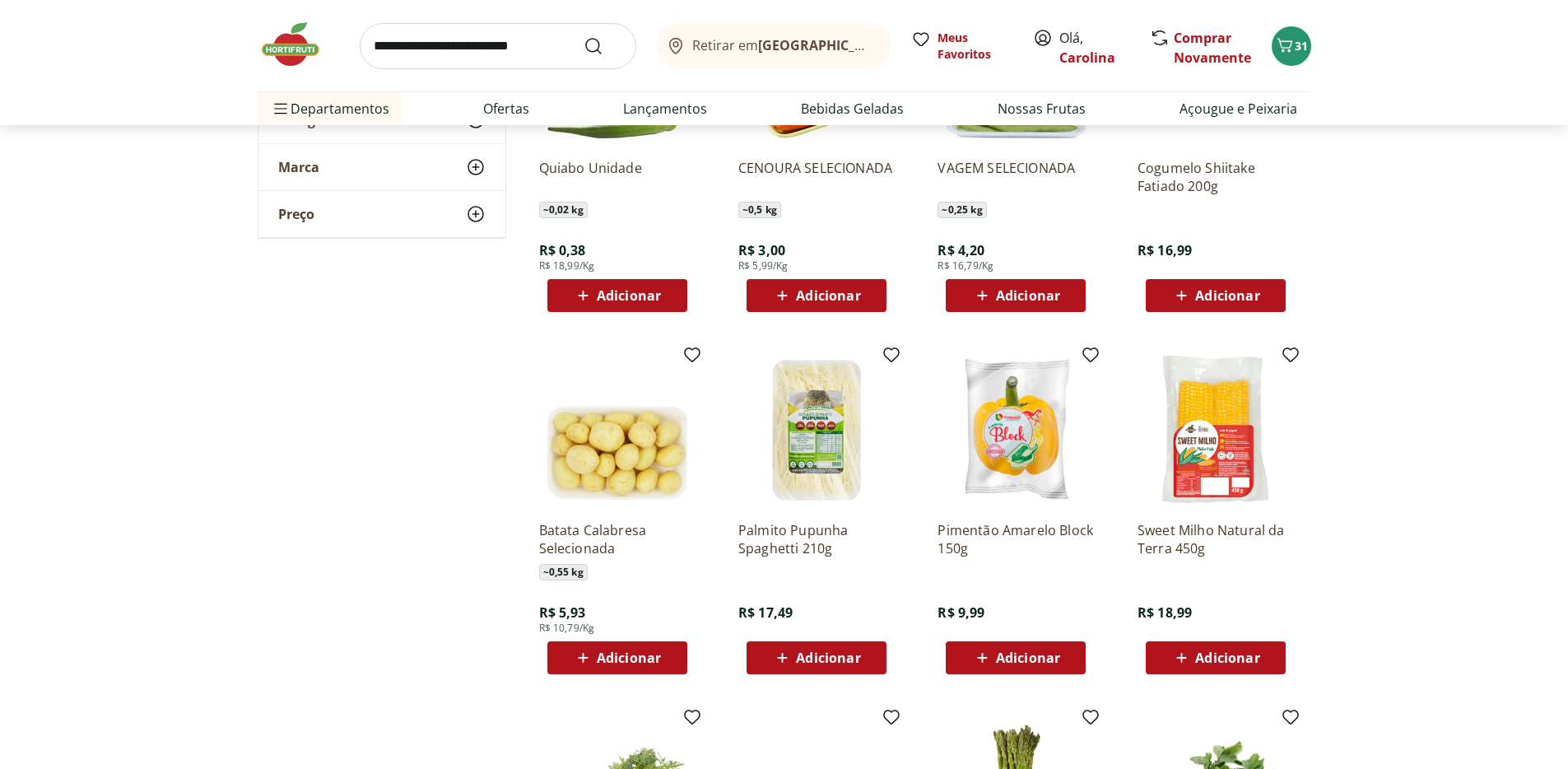
scroll to position [3528, 0]
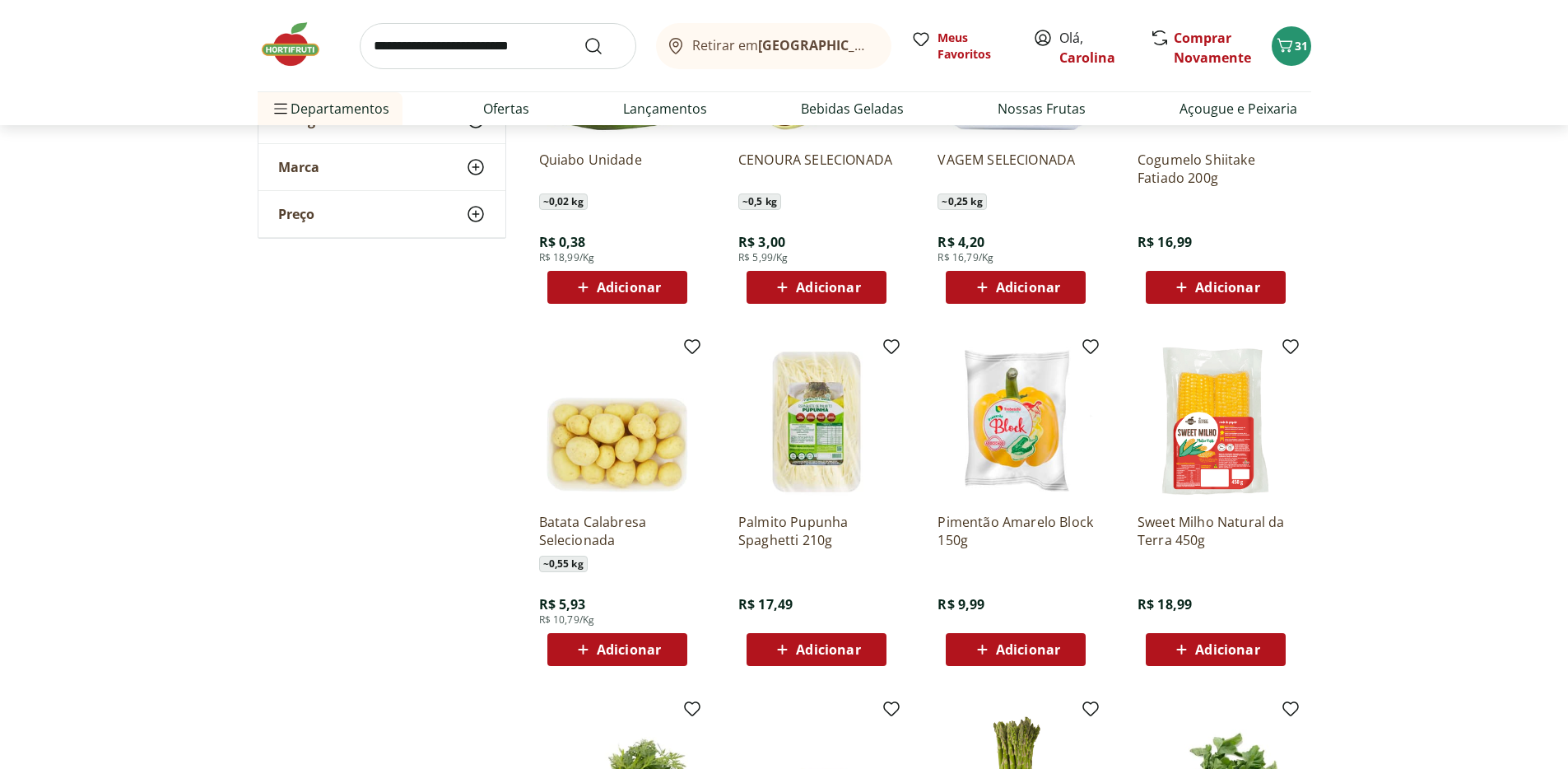
click at [1238, 644] on span "Adicionar" at bounding box center [1226, 649] width 64 height 13
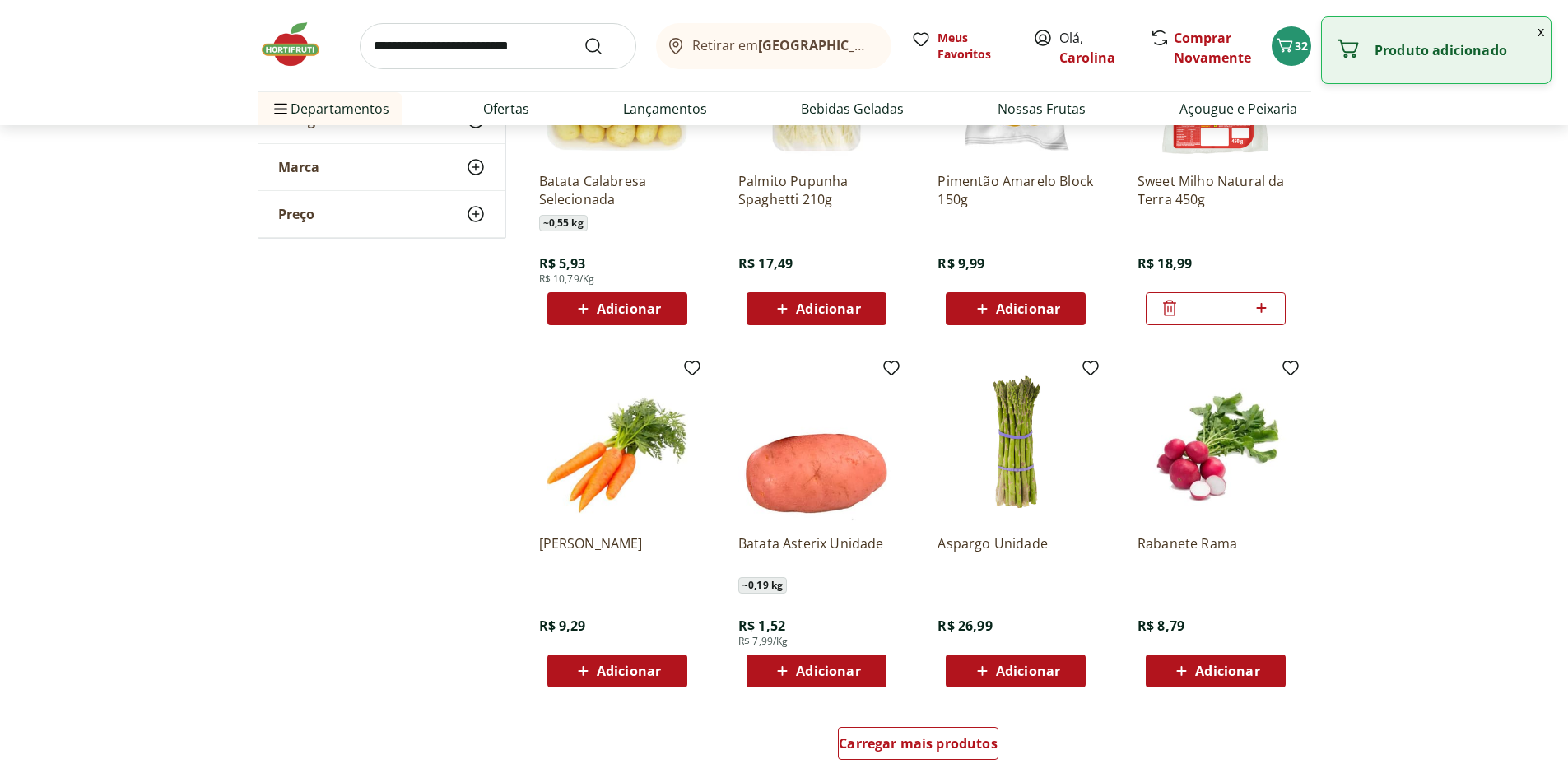
scroll to position [3927, 0]
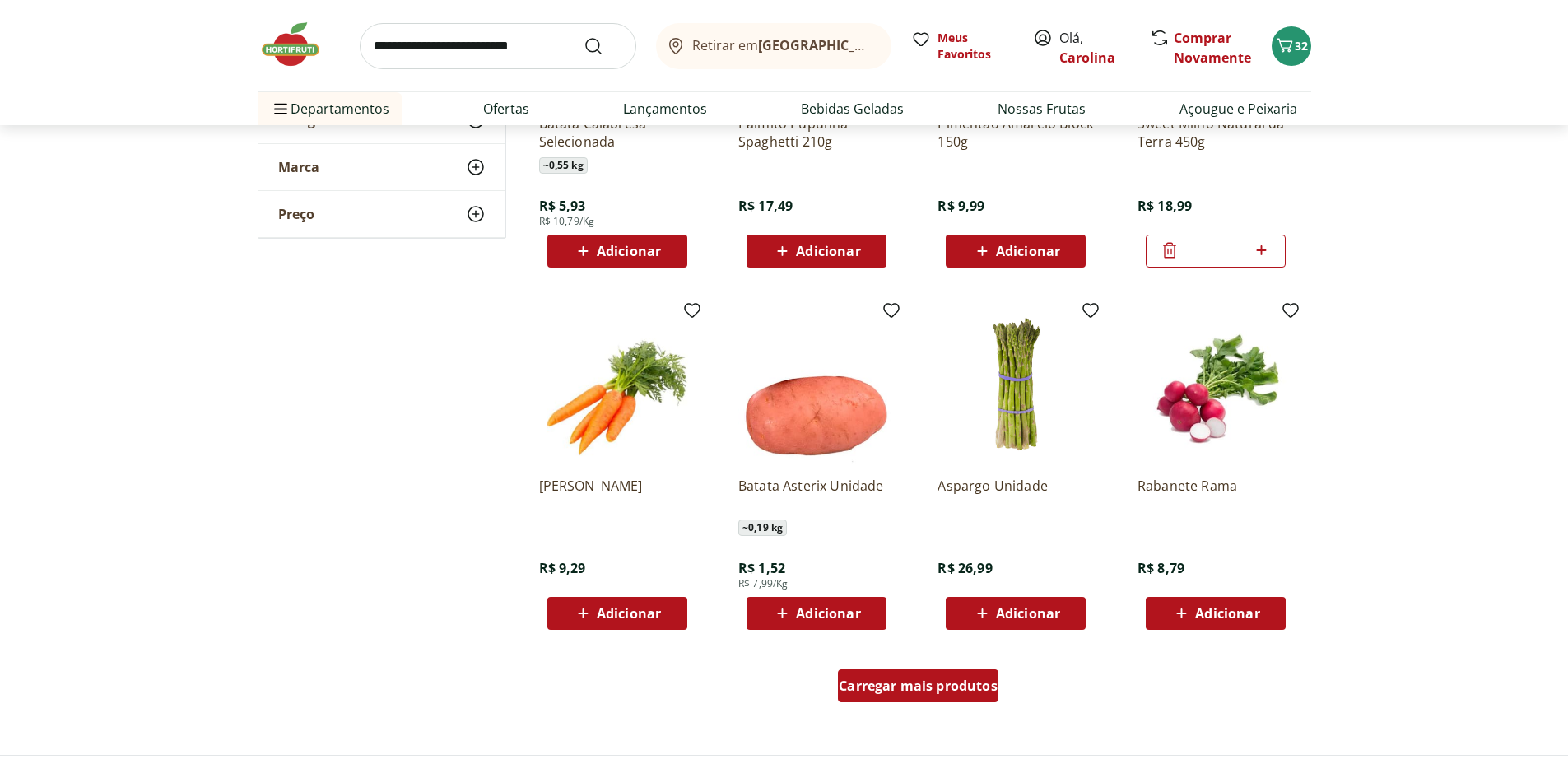
click at [986, 684] on span "Carregar mais produtos" at bounding box center [918, 686] width 158 height 13
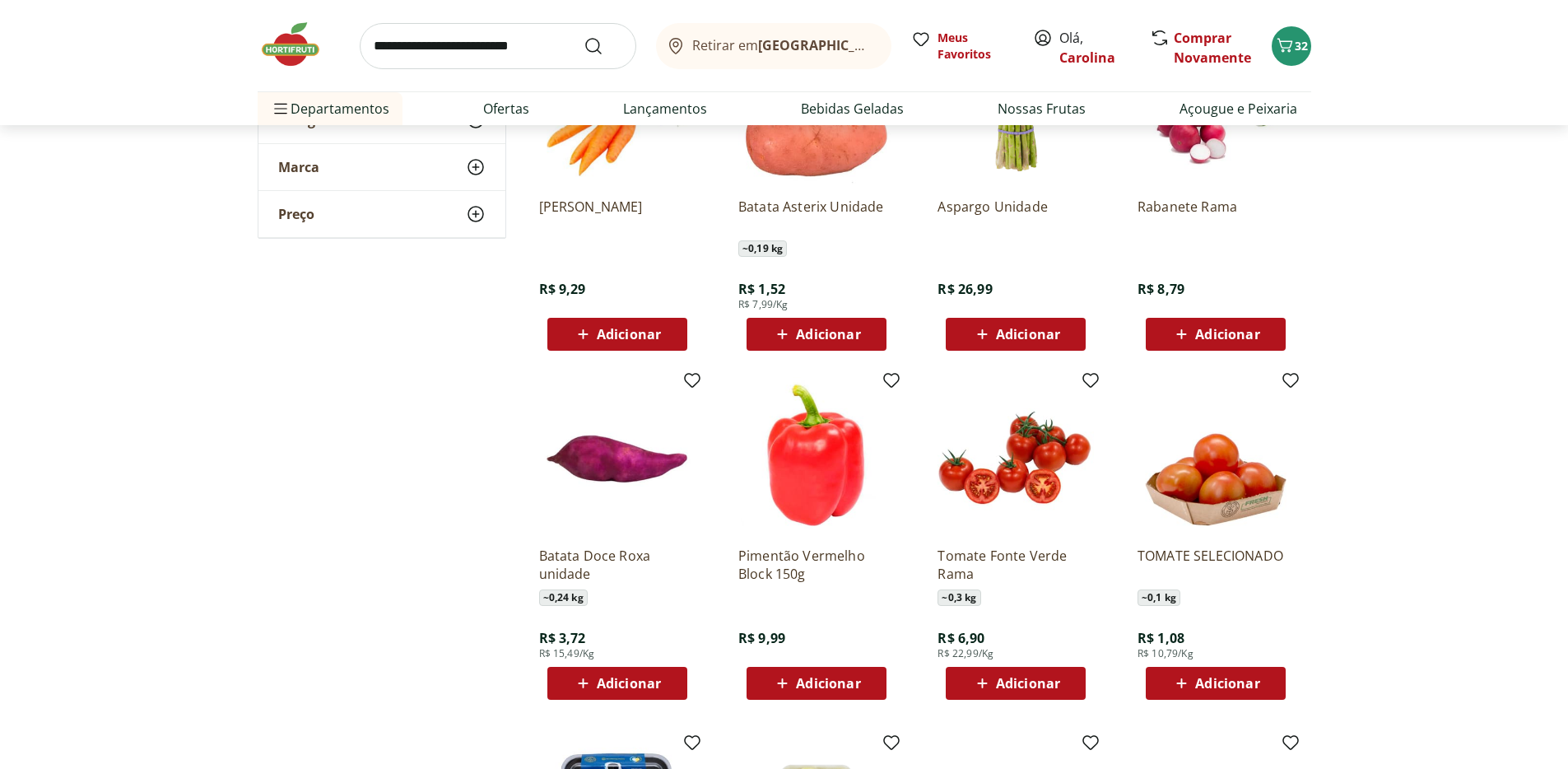
scroll to position [4044, 0]
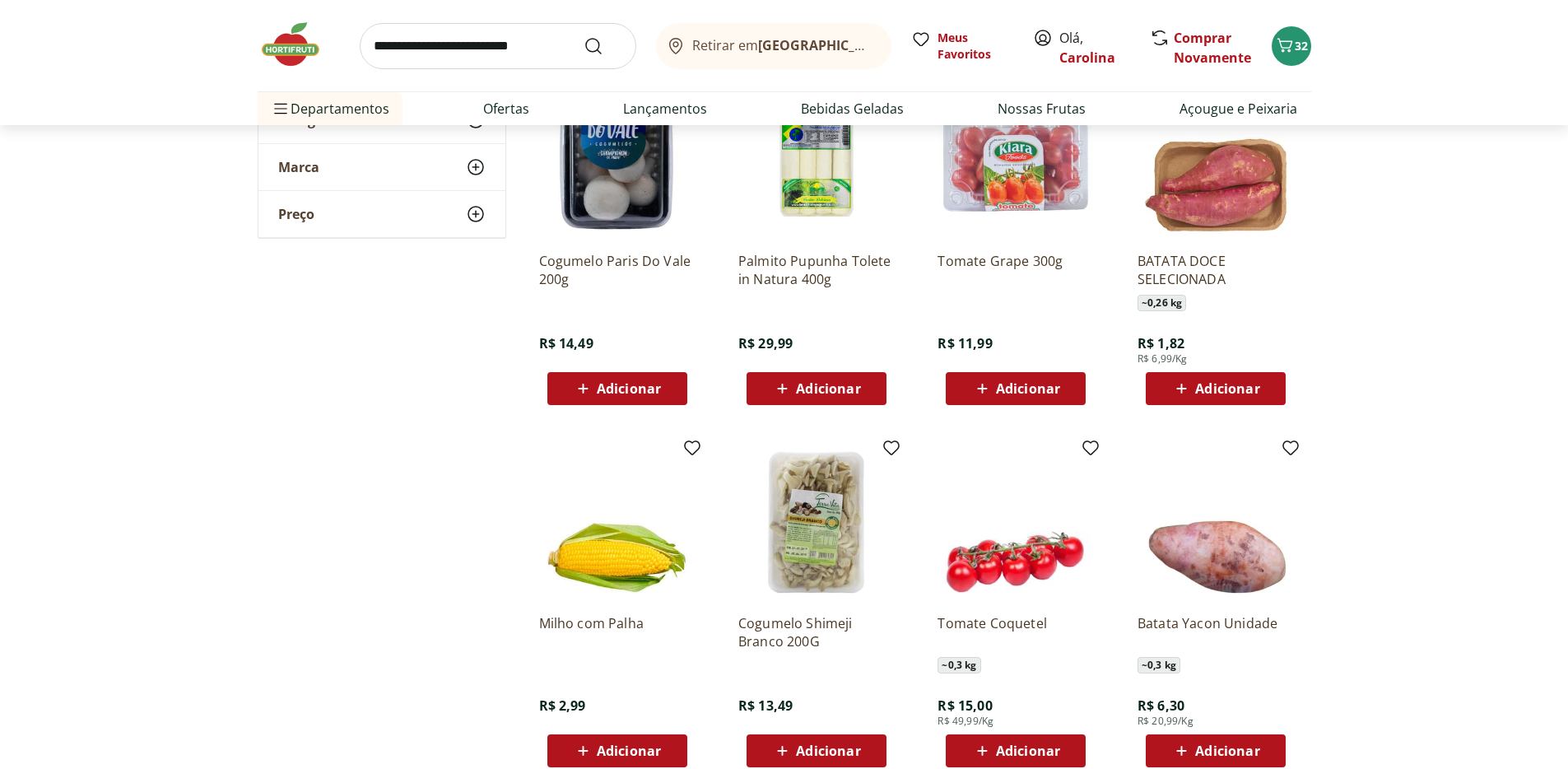
scroll to position [5161, 0]
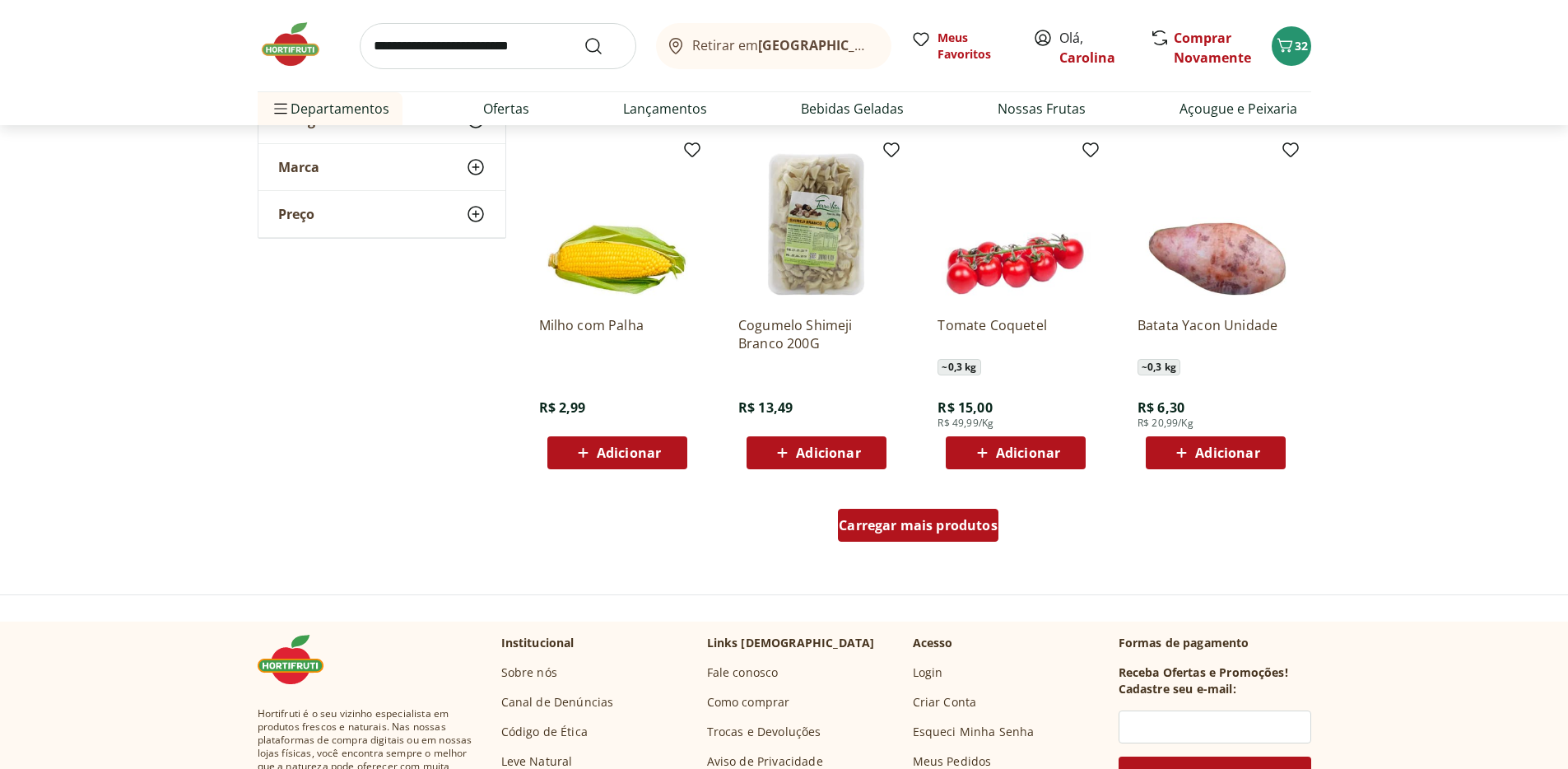
click at [957, 538] on div "Carregar mais produtos" at bounding box center [918, 525] width 160 height 33
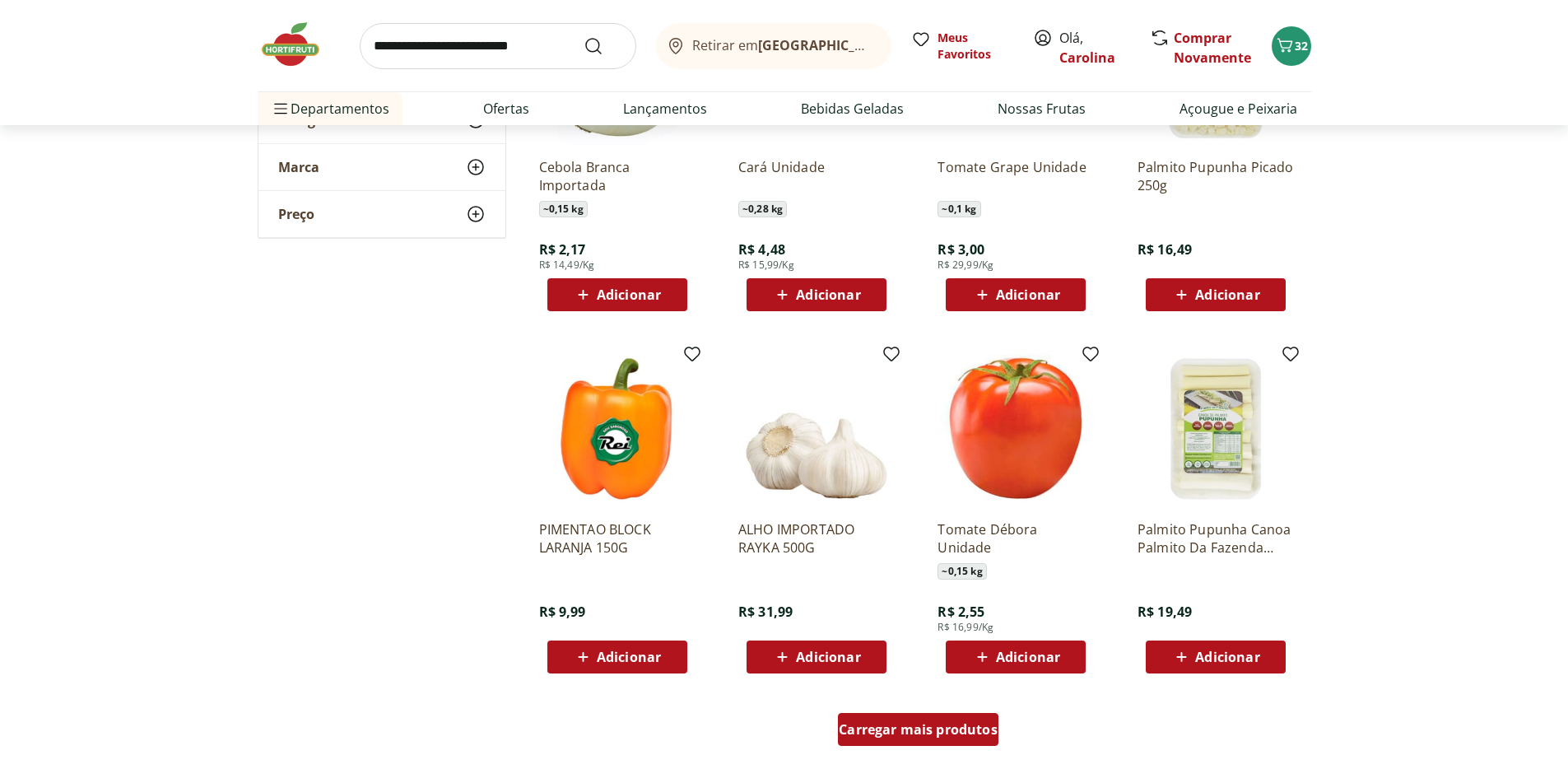
scroll to position [6353, 0]
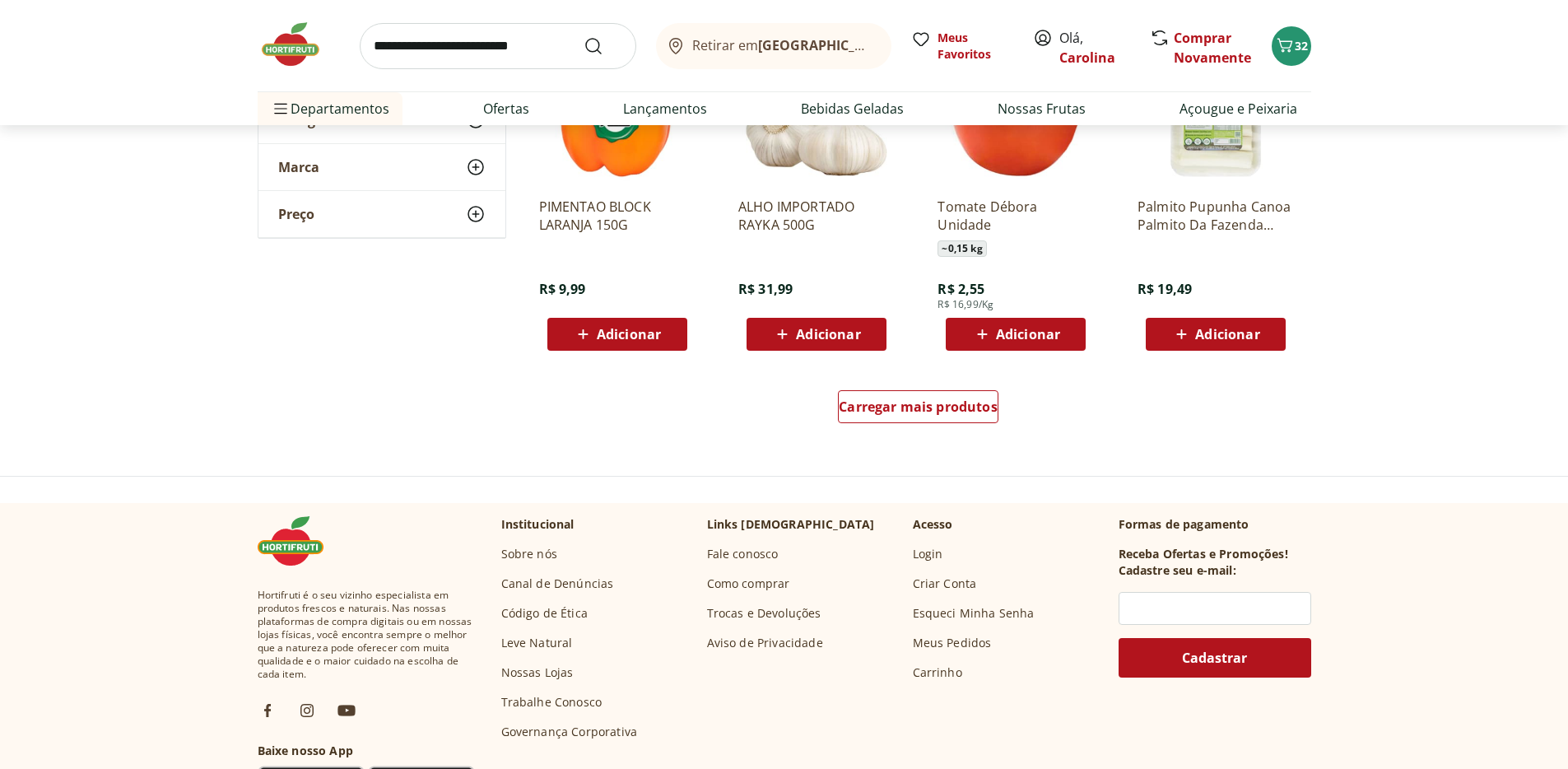
click at [983, 382] on div "Carregar mais produtos" at bounding box center [918, 410] width 798 height 79
click at [975, 392] on div "Carregar mais produtos" at bounding box center [918, 406] width 160 height 33
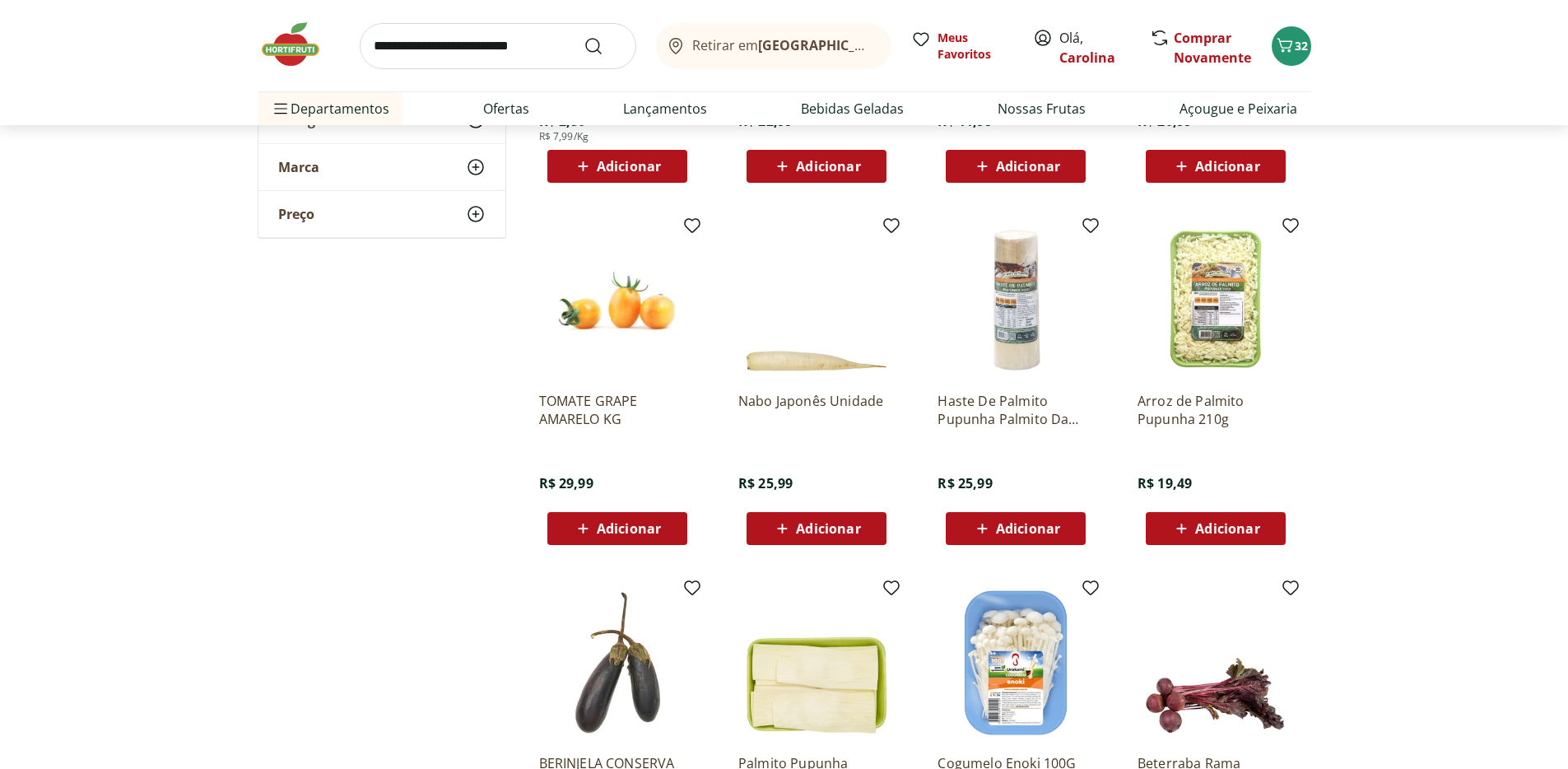
scroll to position [7183, 0]
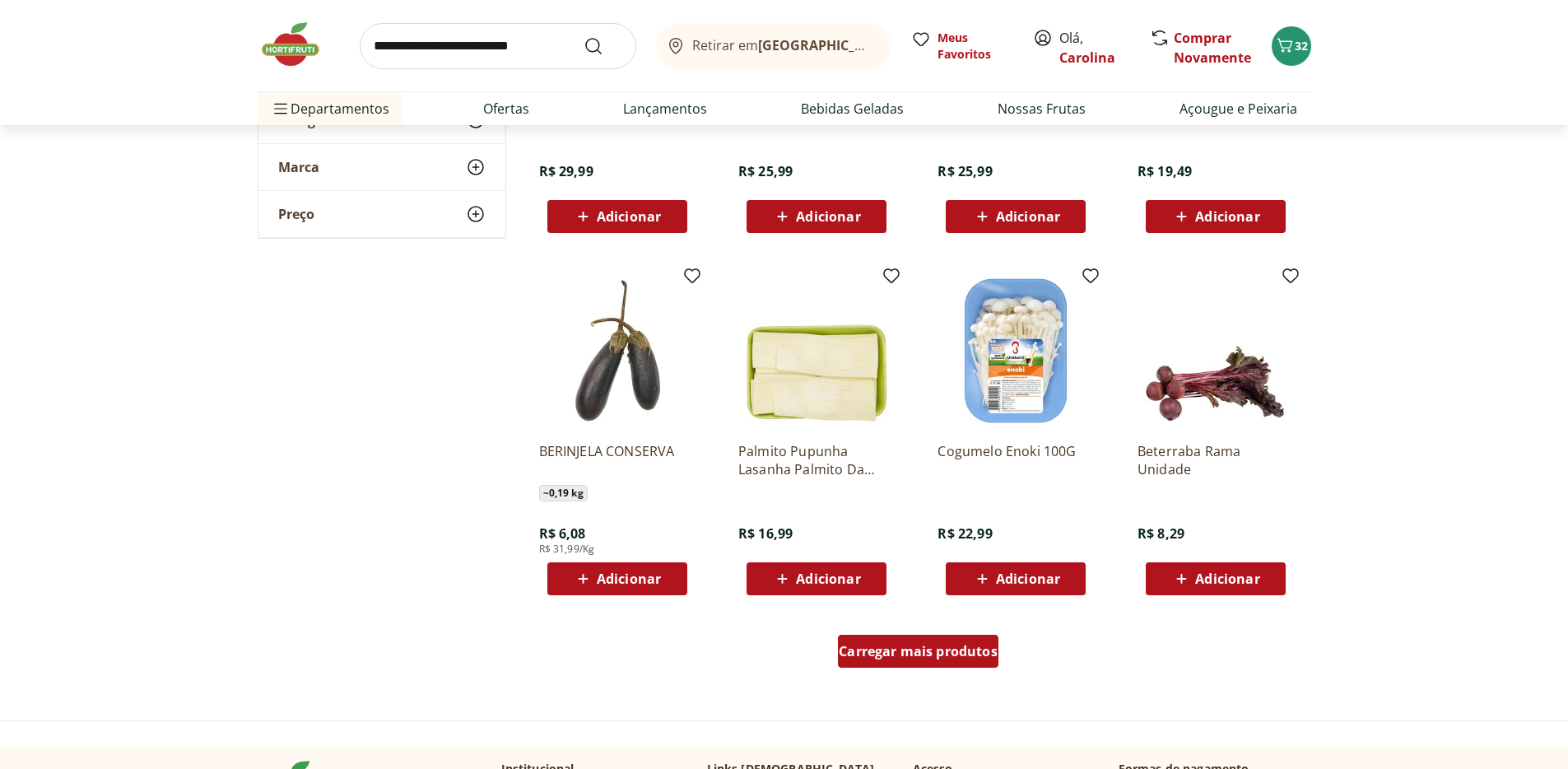
click at [981, 650] on span "Carregar mais produtos" at bounding box center [918, 651] width 158 height 13
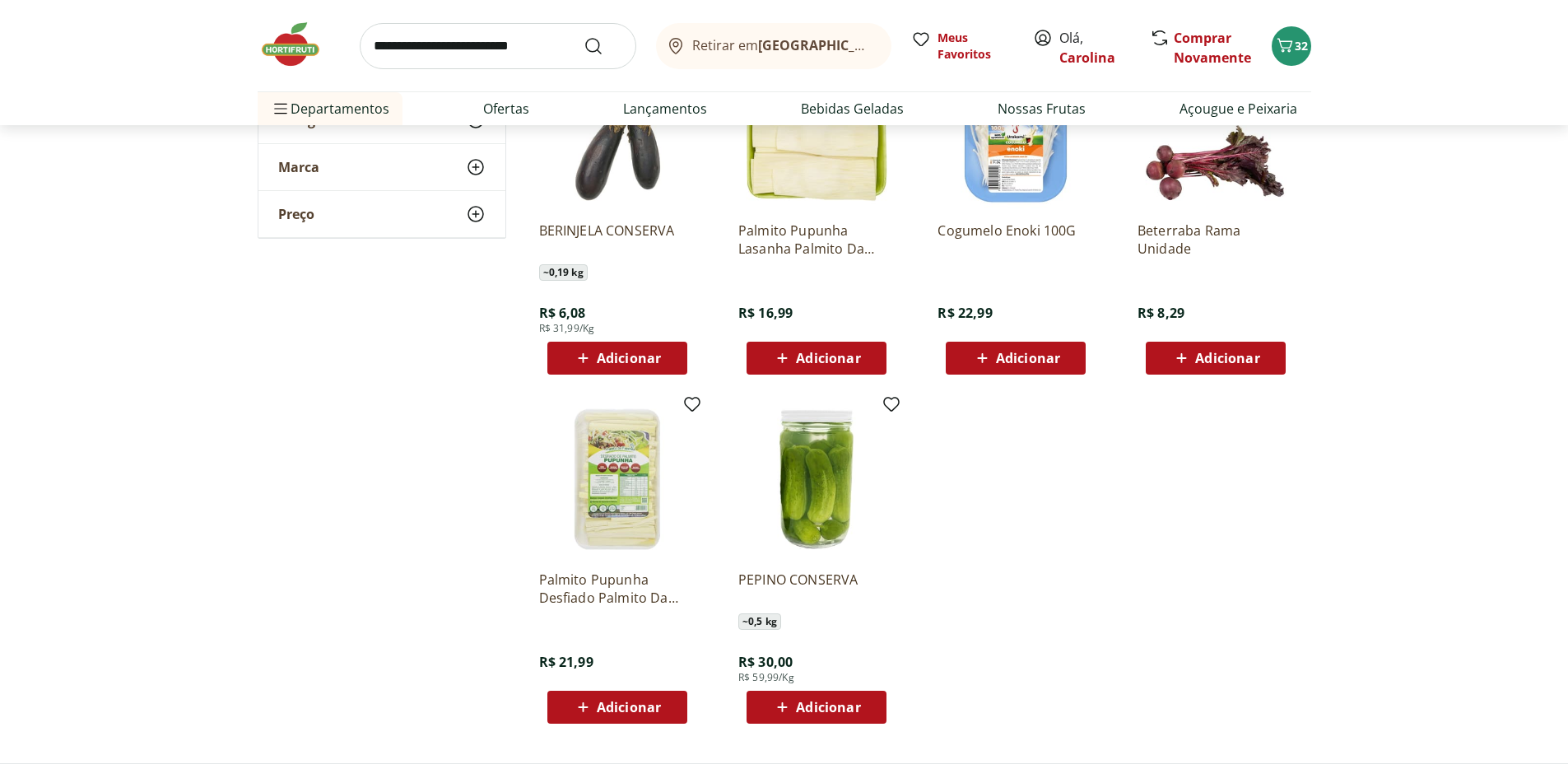
scroll to position [7521, 0]
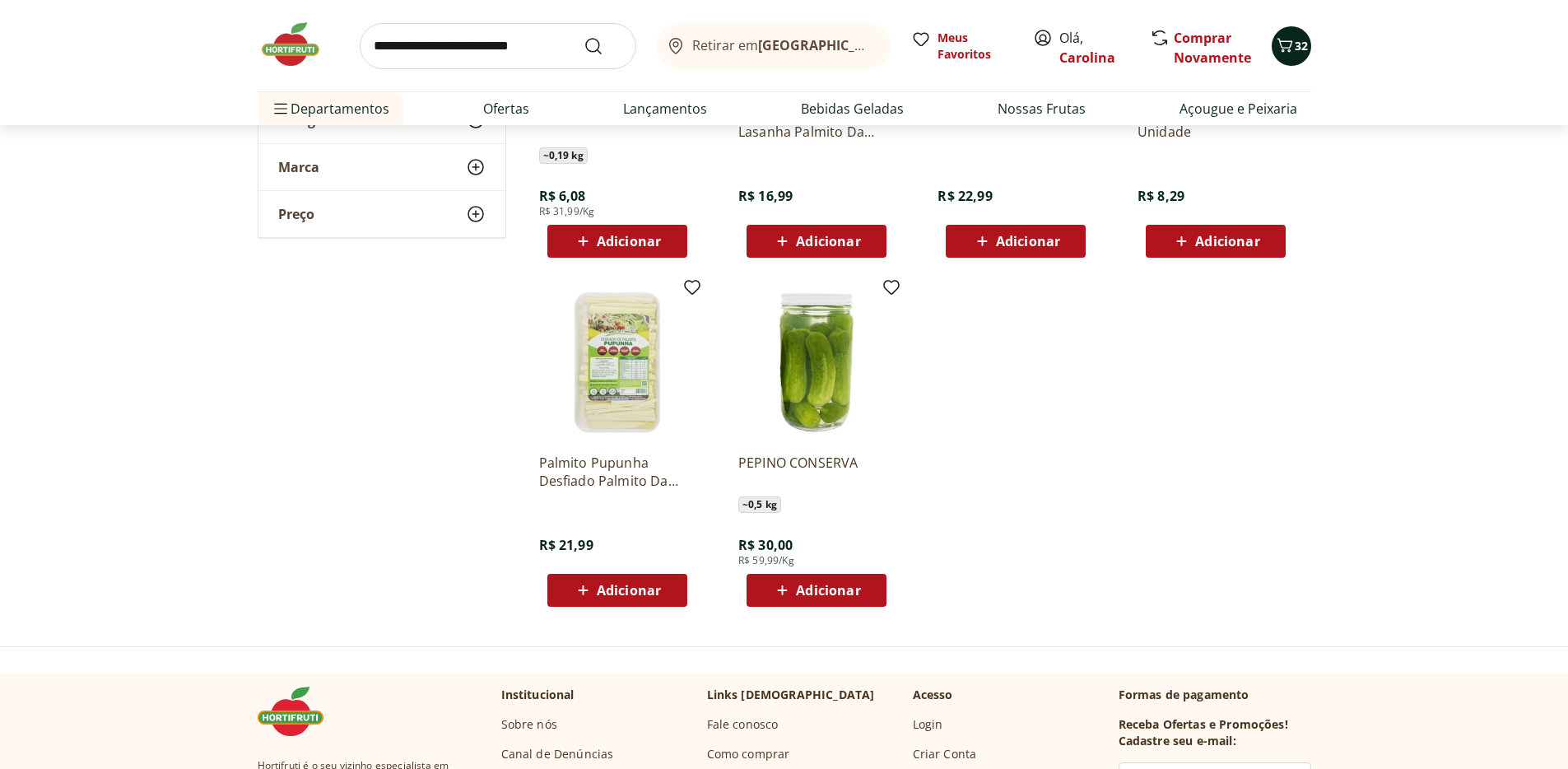
click at [1282, 51] on icon "Carrinho" at bounding box center [1285, 45] width 16 height 14
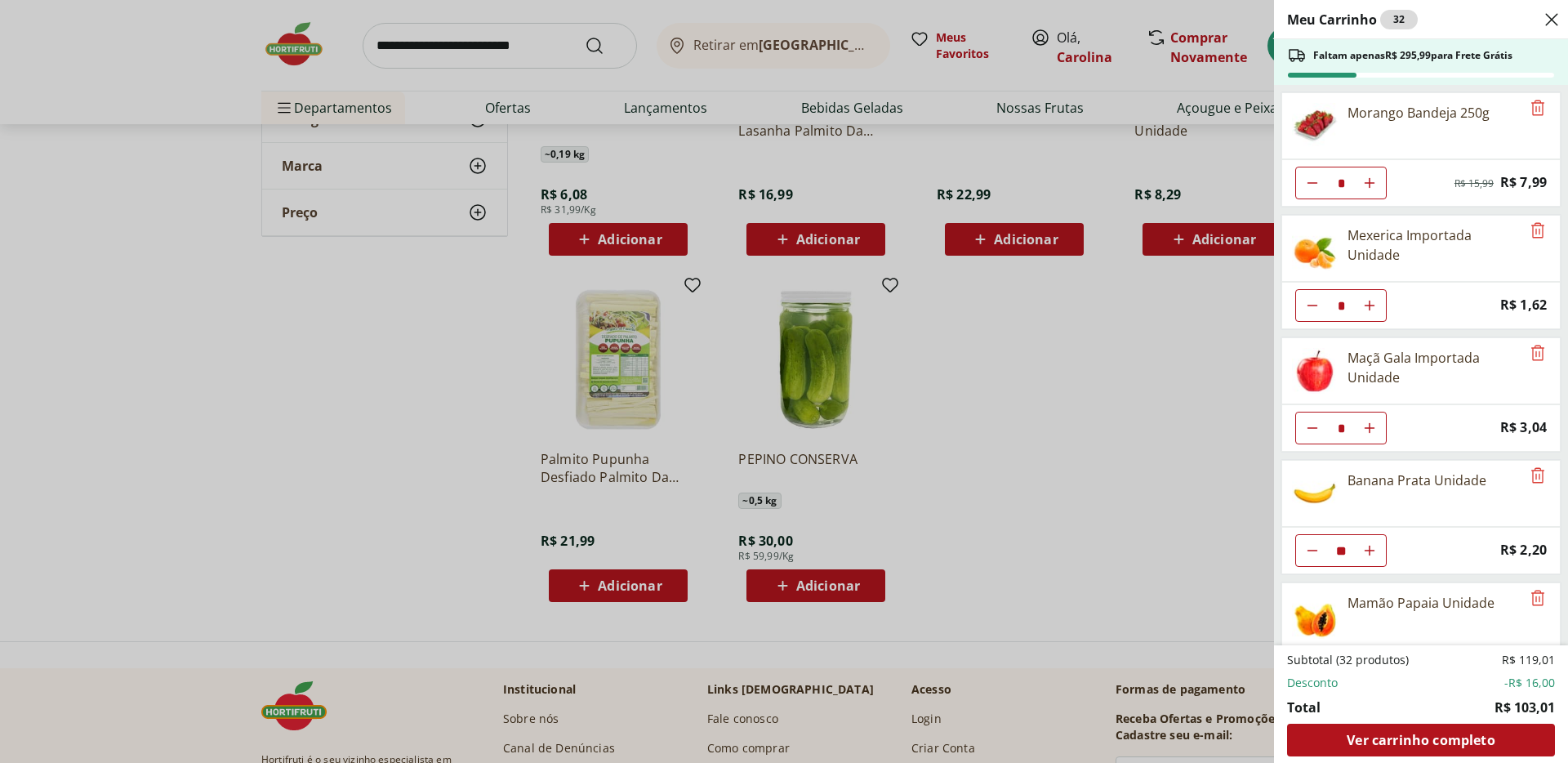
click at [1050, 412] on div "Meu Carrinho 32 Faltam apenas R$ 295,99 para Frete Grátis Morango Bandeja 250g …" at bounding box center [784, 382] width 1568 height 763
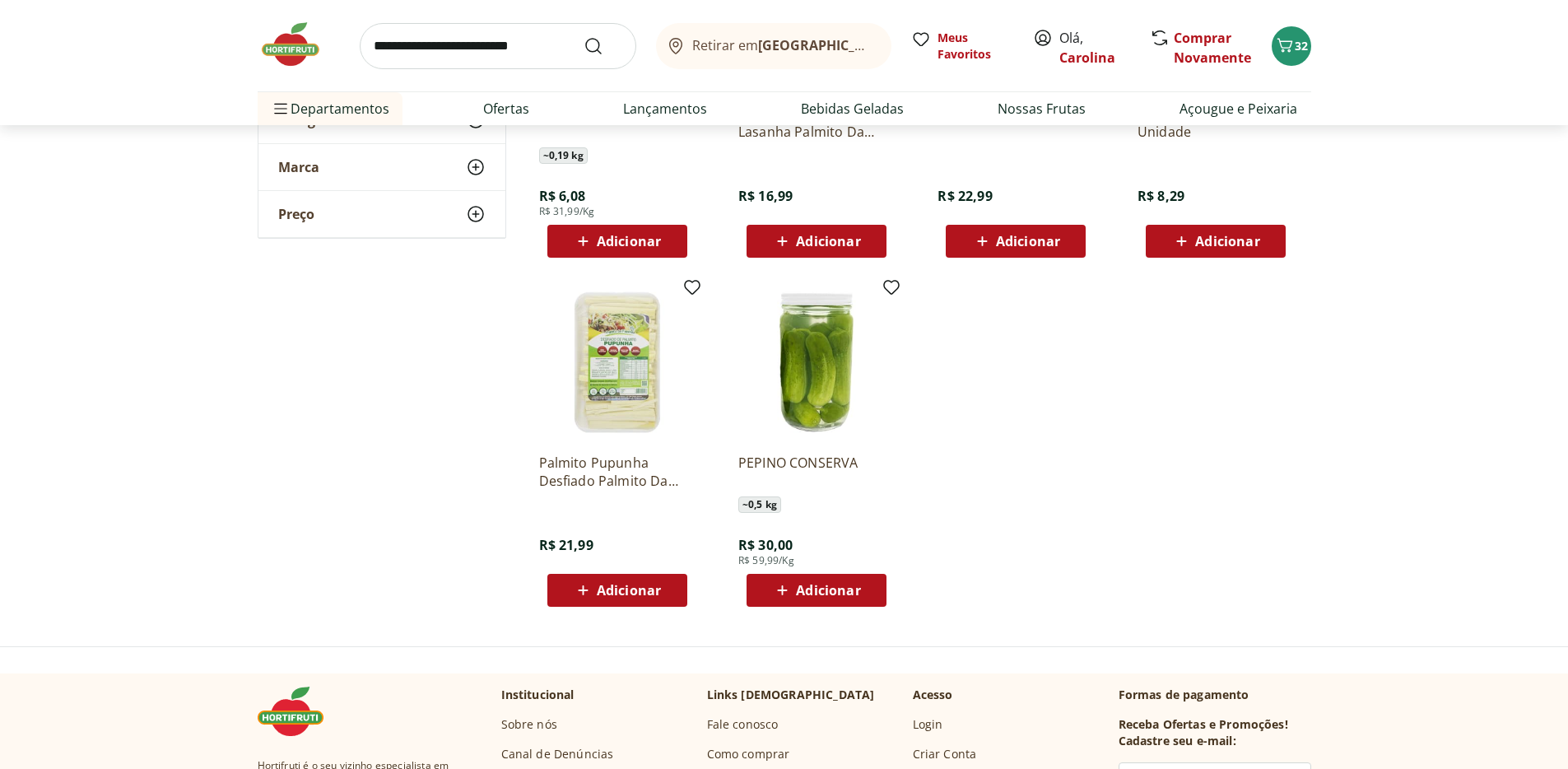
click at [280, 66] on img at bounding box center [298, 45] width 82 height 50
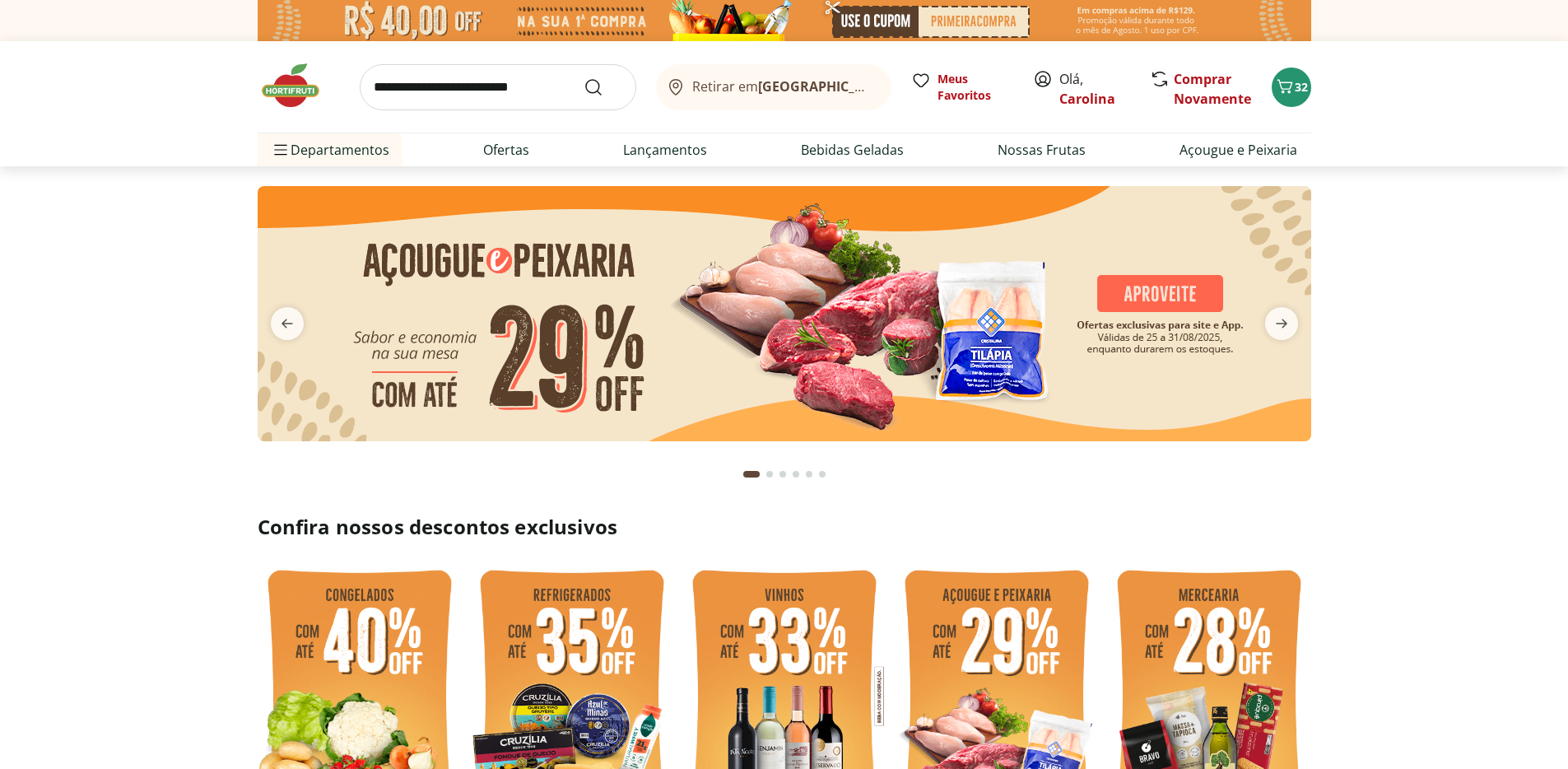
click at [519, 93] on input "search" at bounding box center [497, 87] width 276 height 47
type input "***"
click at [583, 77] on button "Submit Search" at bounding box center [603, 87] width 40 height 20
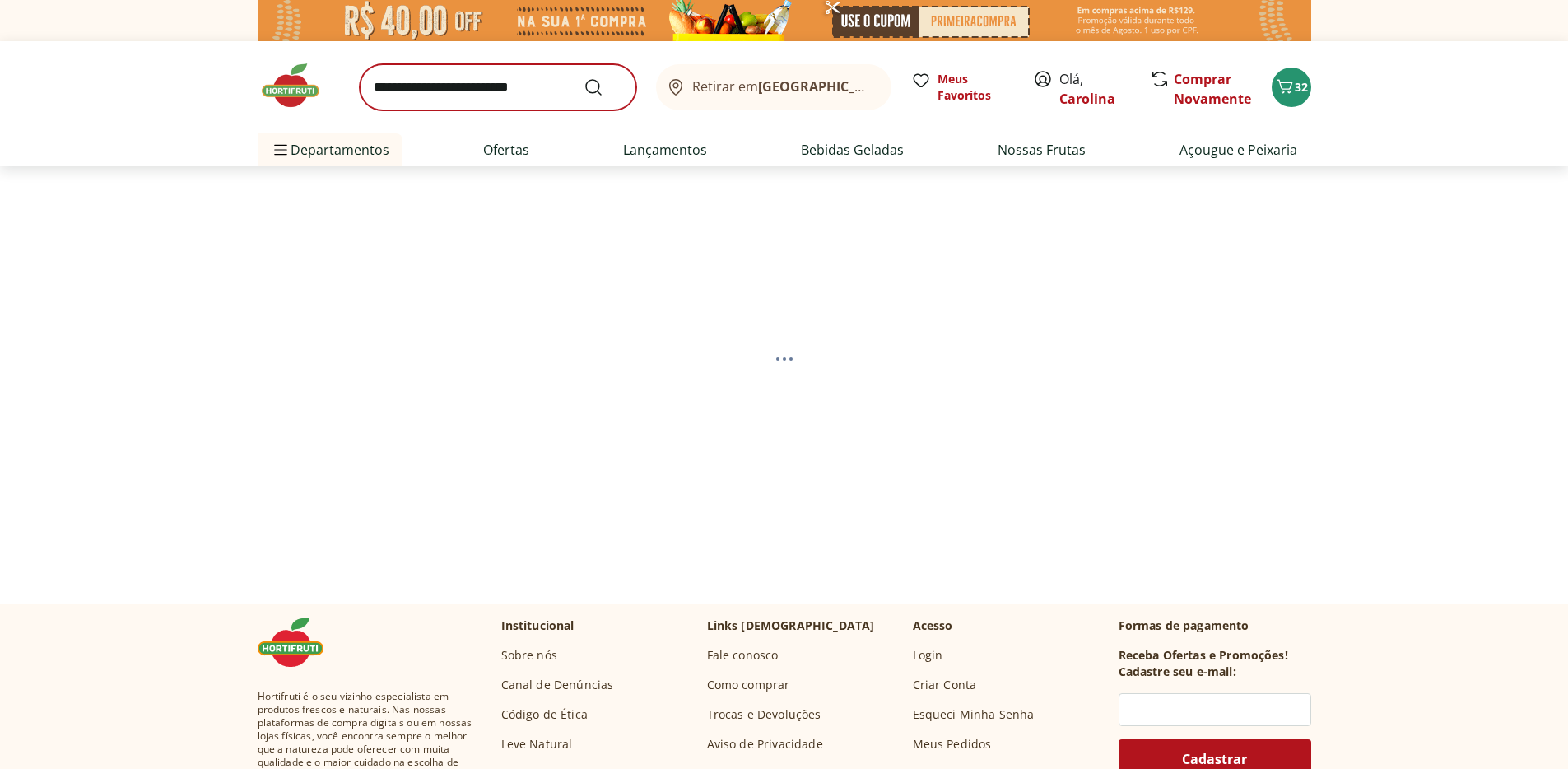
select select "**********"
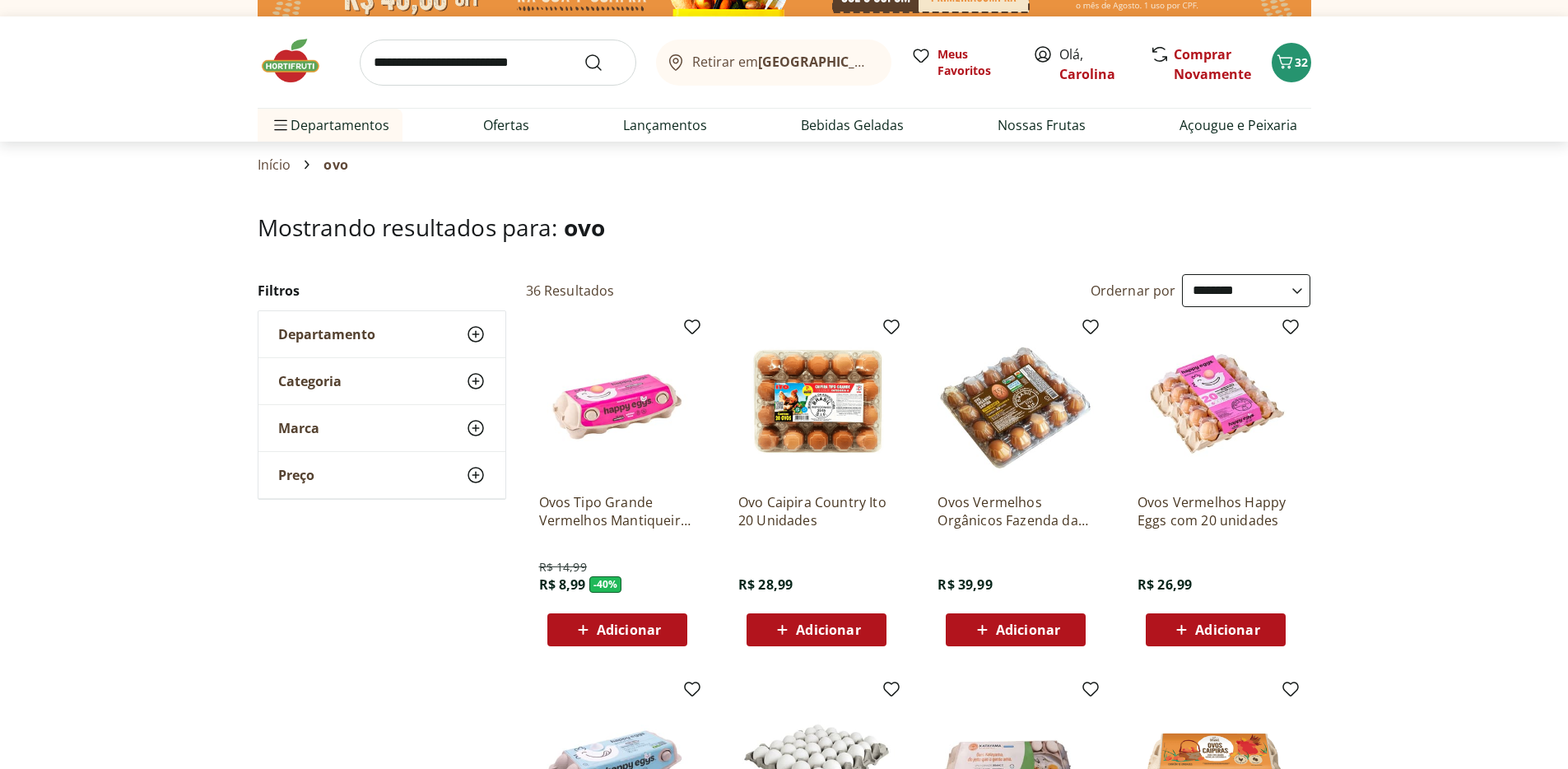
scroll to position [26, 0]
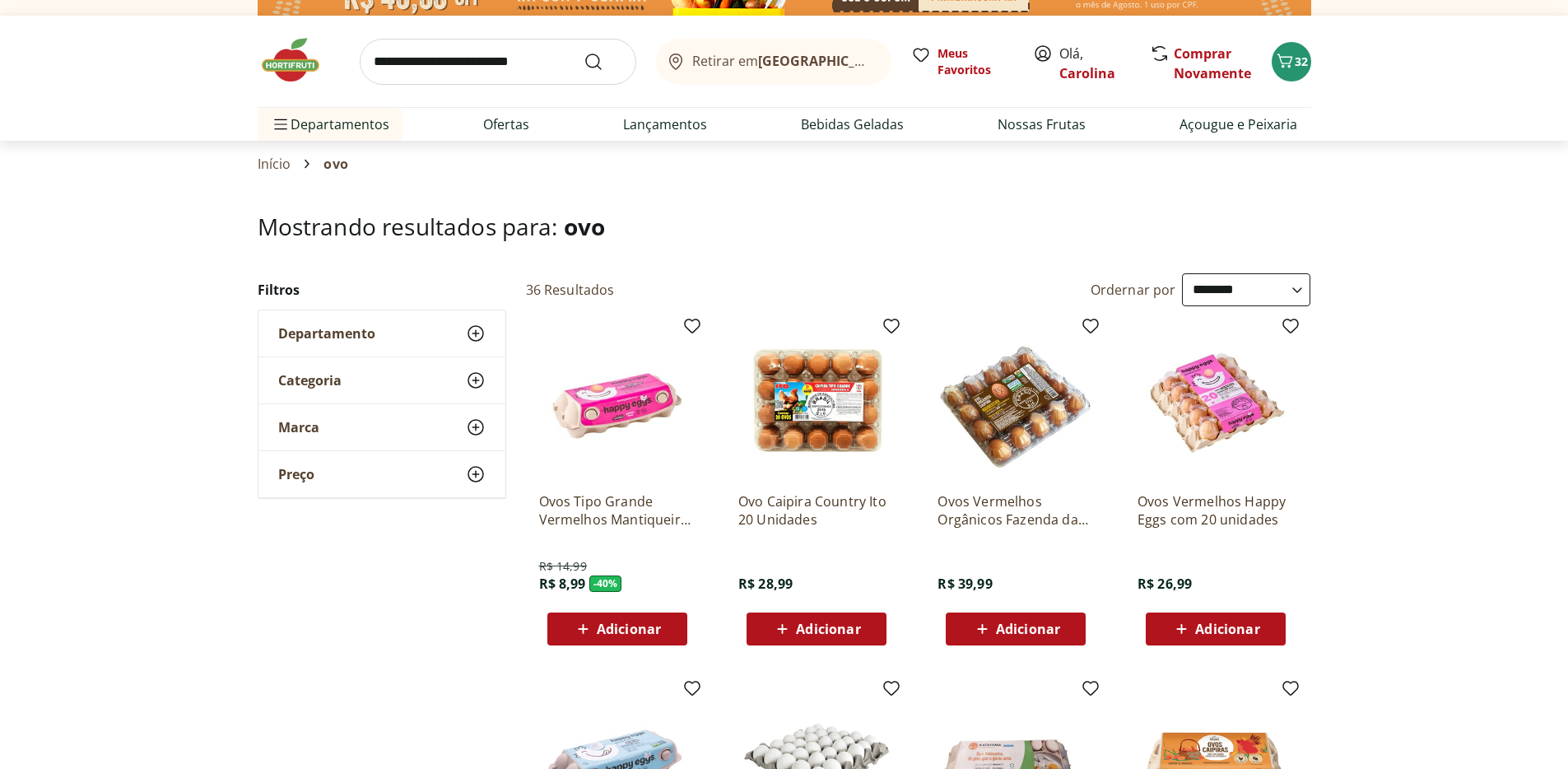
click at [865, 616] on div "Adicionar" at bounding box center [816, 629] width 114 height 30
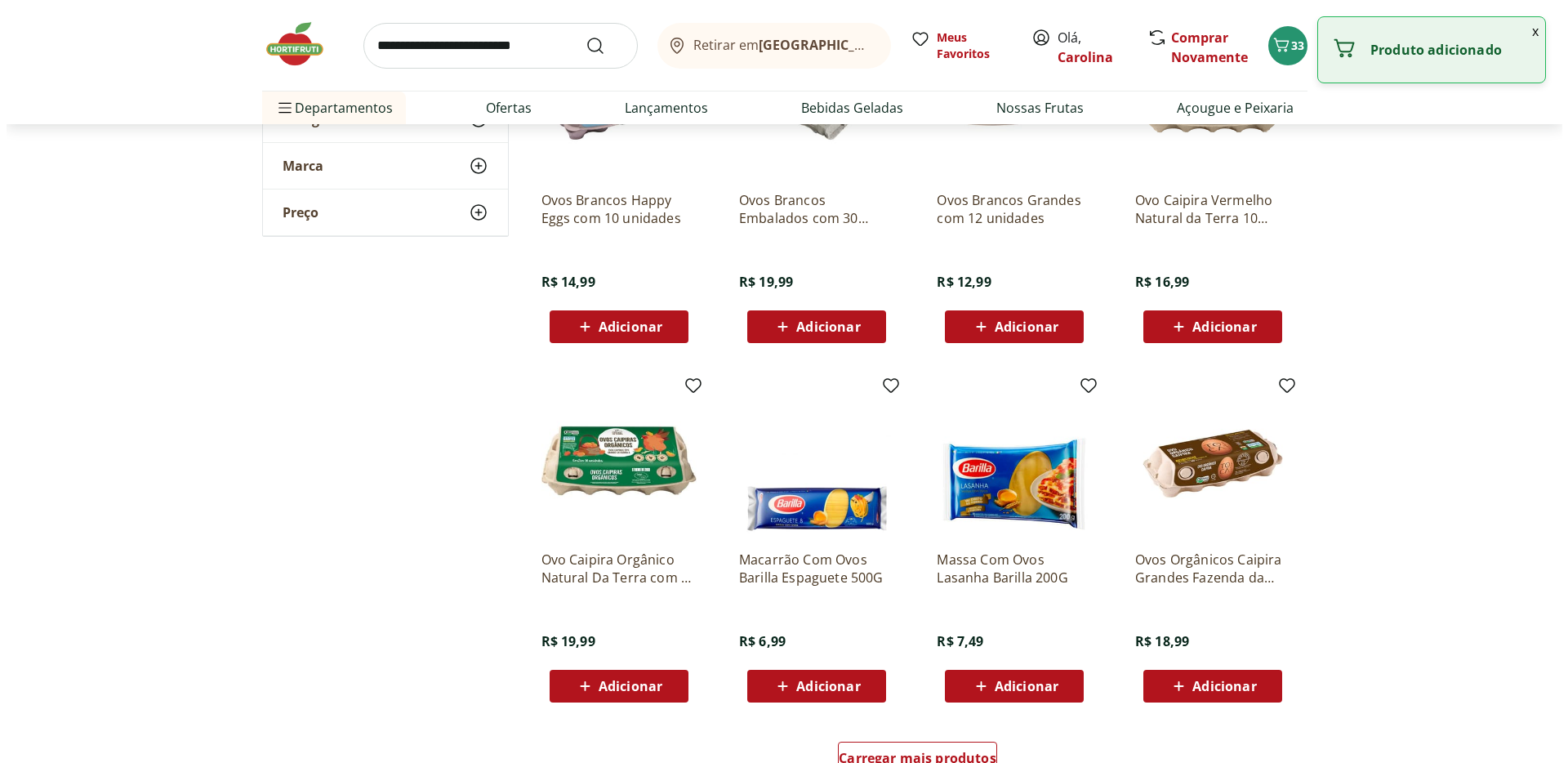
scroll to position [0, 0]
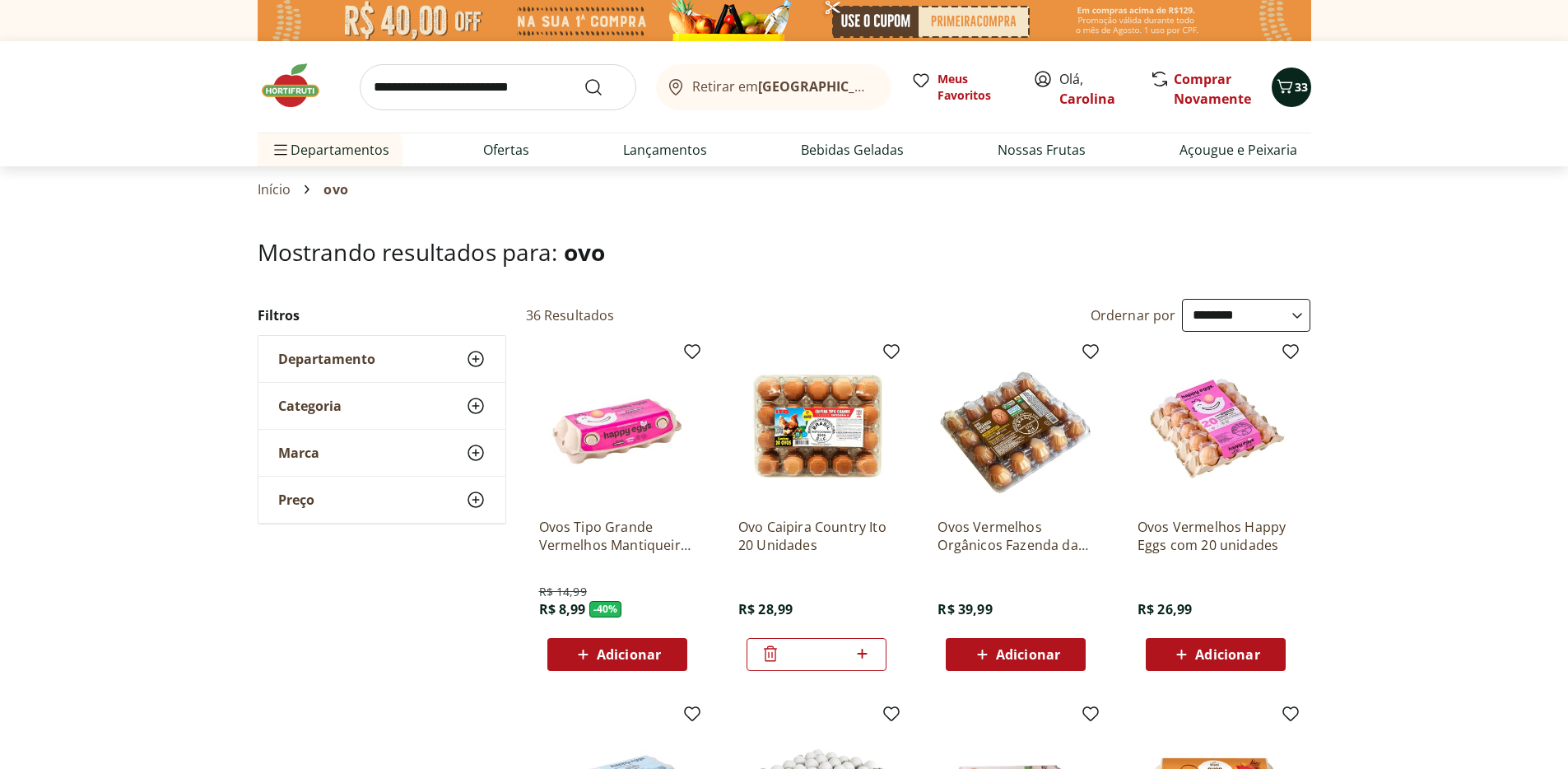
click at [1288, 86] on icon "Carrinho" at bounding box center [1285, 86] width 20 height 20
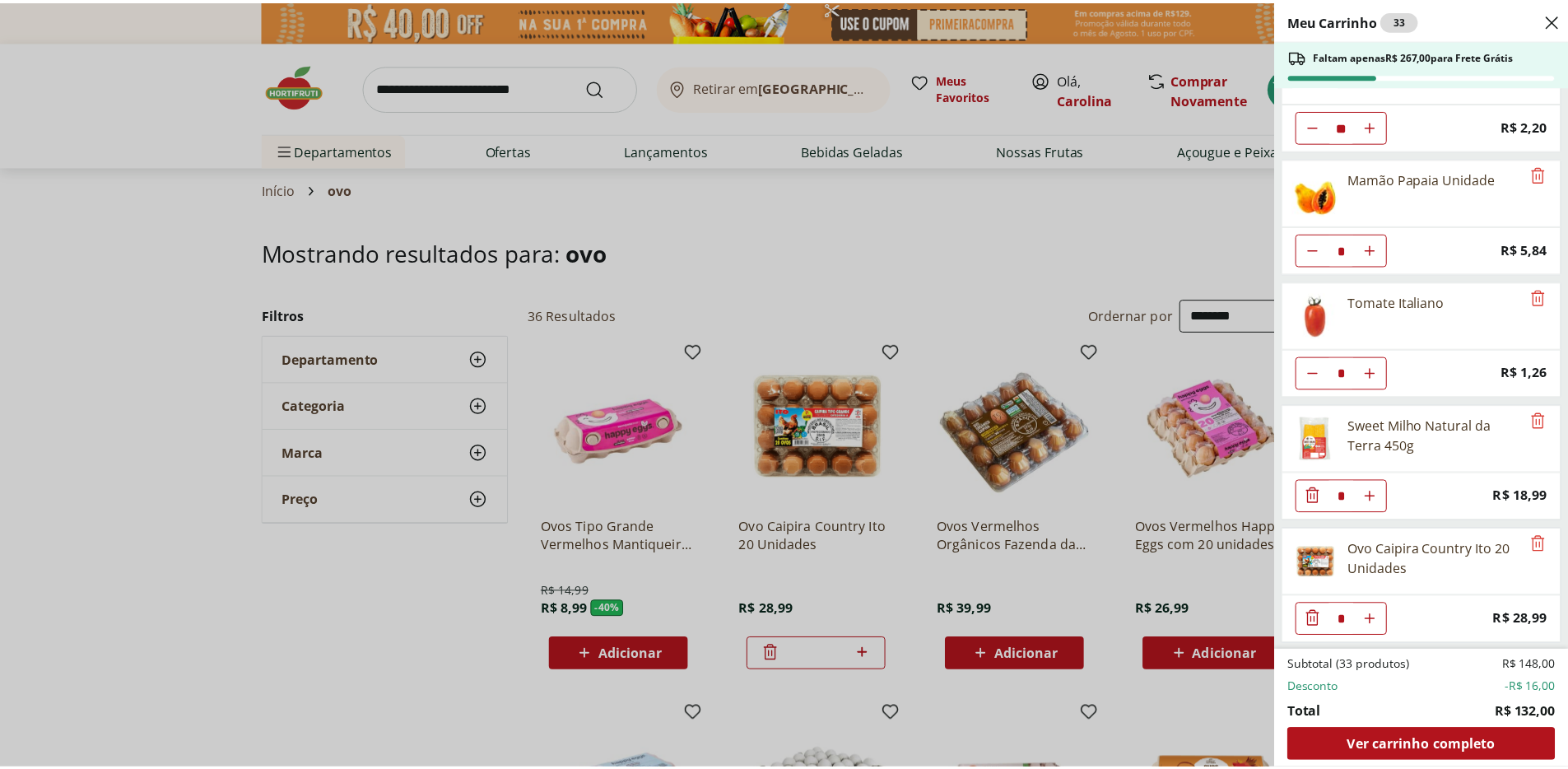
scroll to position [430, 0]
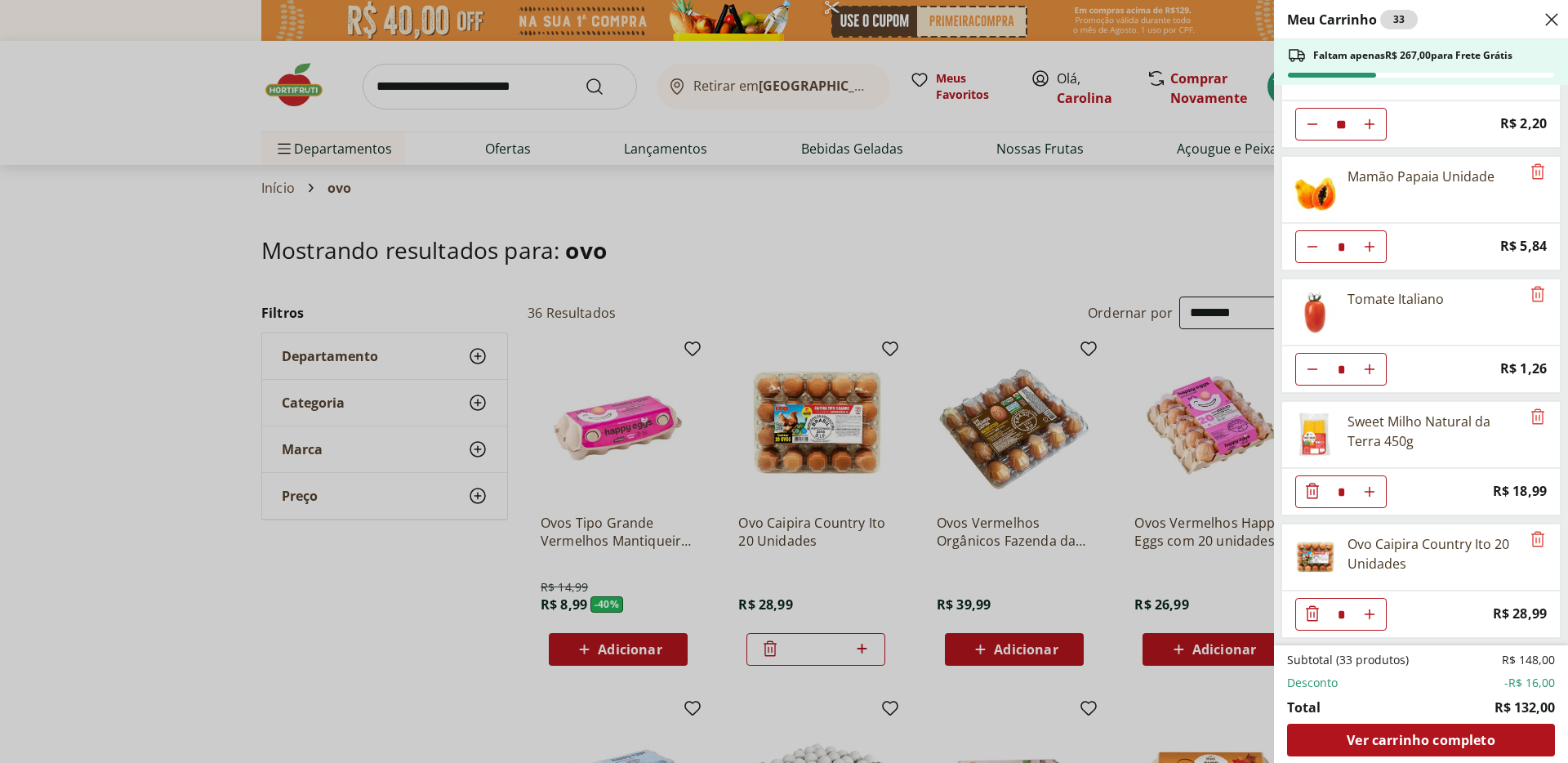
click at [1116, 230] on div "Meu Carrinho 33 Faltam apenas R$ 267,00 para Frete Grátis Morango Bandeja 250g …" at bounding box center [784, 382] width 1568 height 763
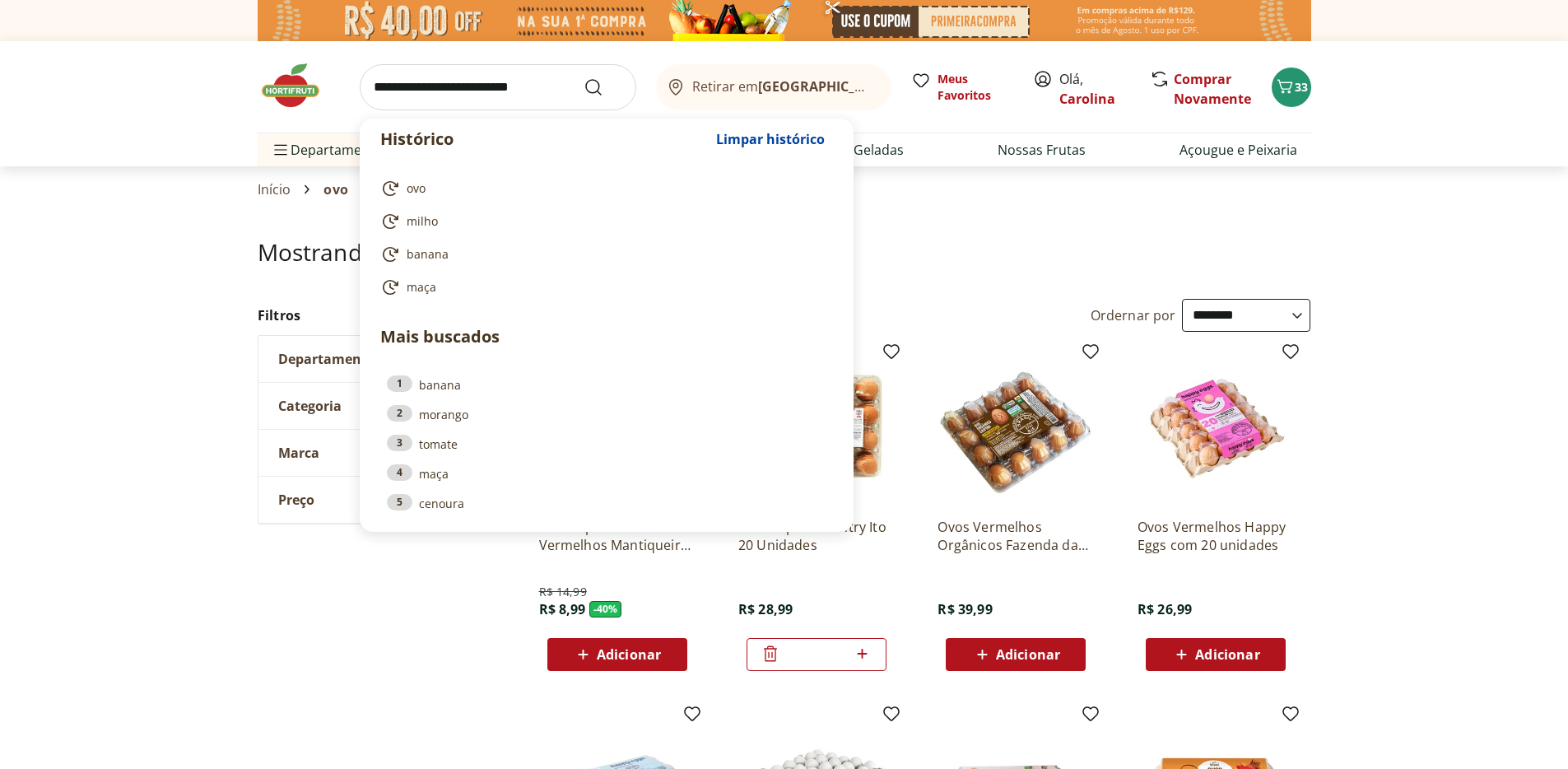
click at [548, 85] on input "search" at bounding box center [497, 87] width 276 height 47
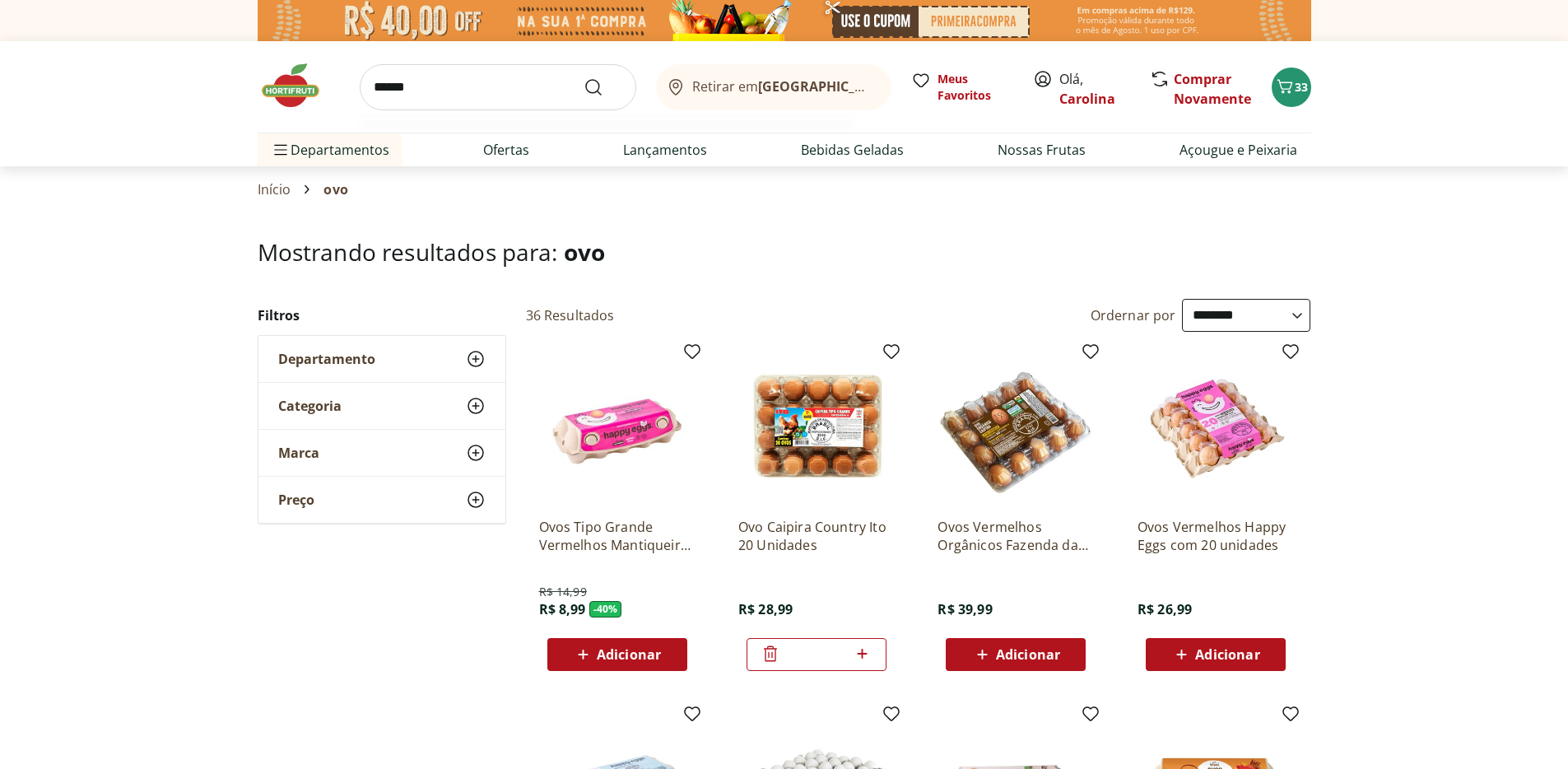
type input "******"
click at [583, 77] on button "Submit Search" at bounding box center [603, 87] width 40 height 20
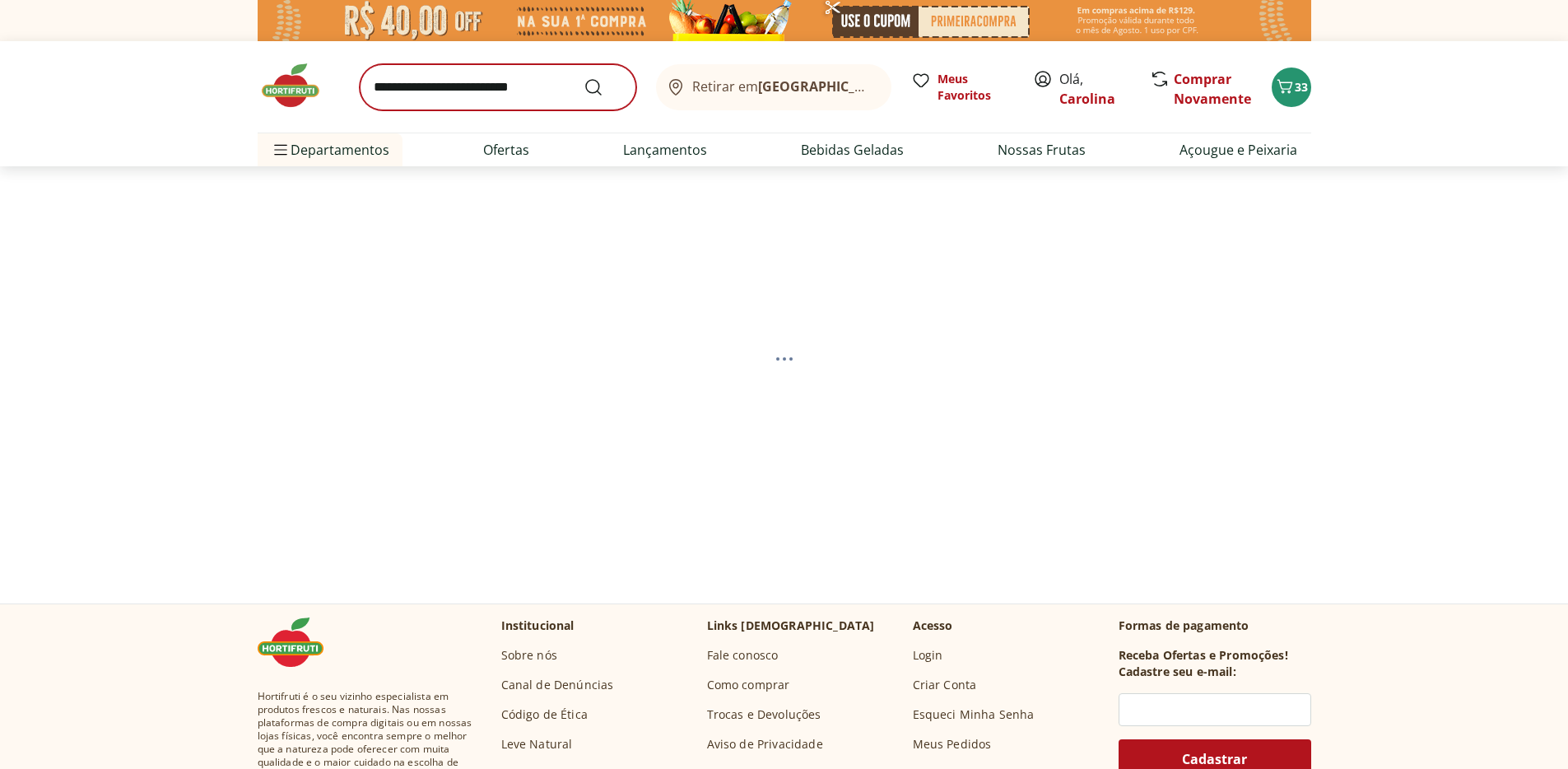
select select "**********"
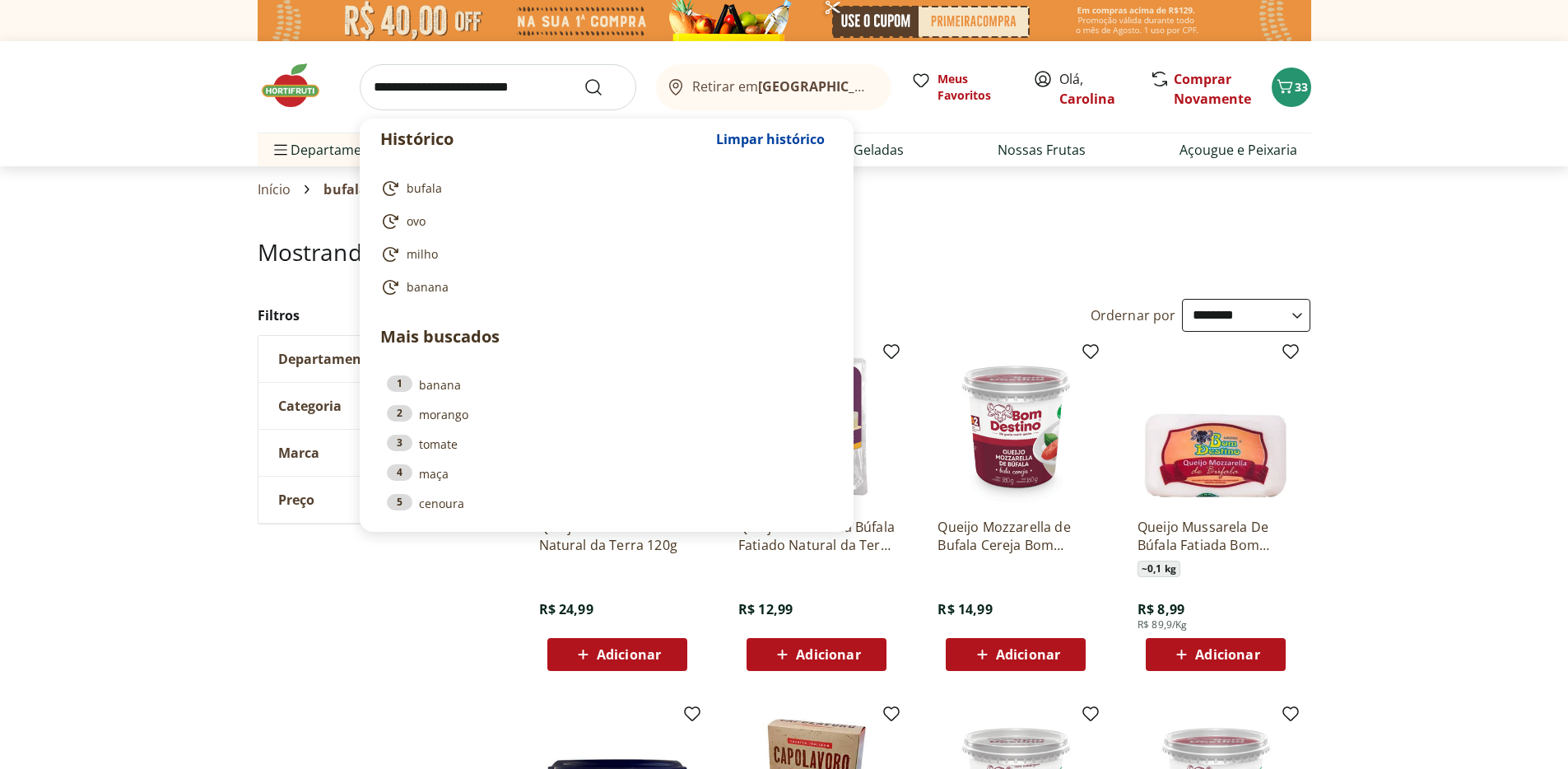
click at [503, 96] on input "search" at bounding box center [497, 87] width 276 height 47
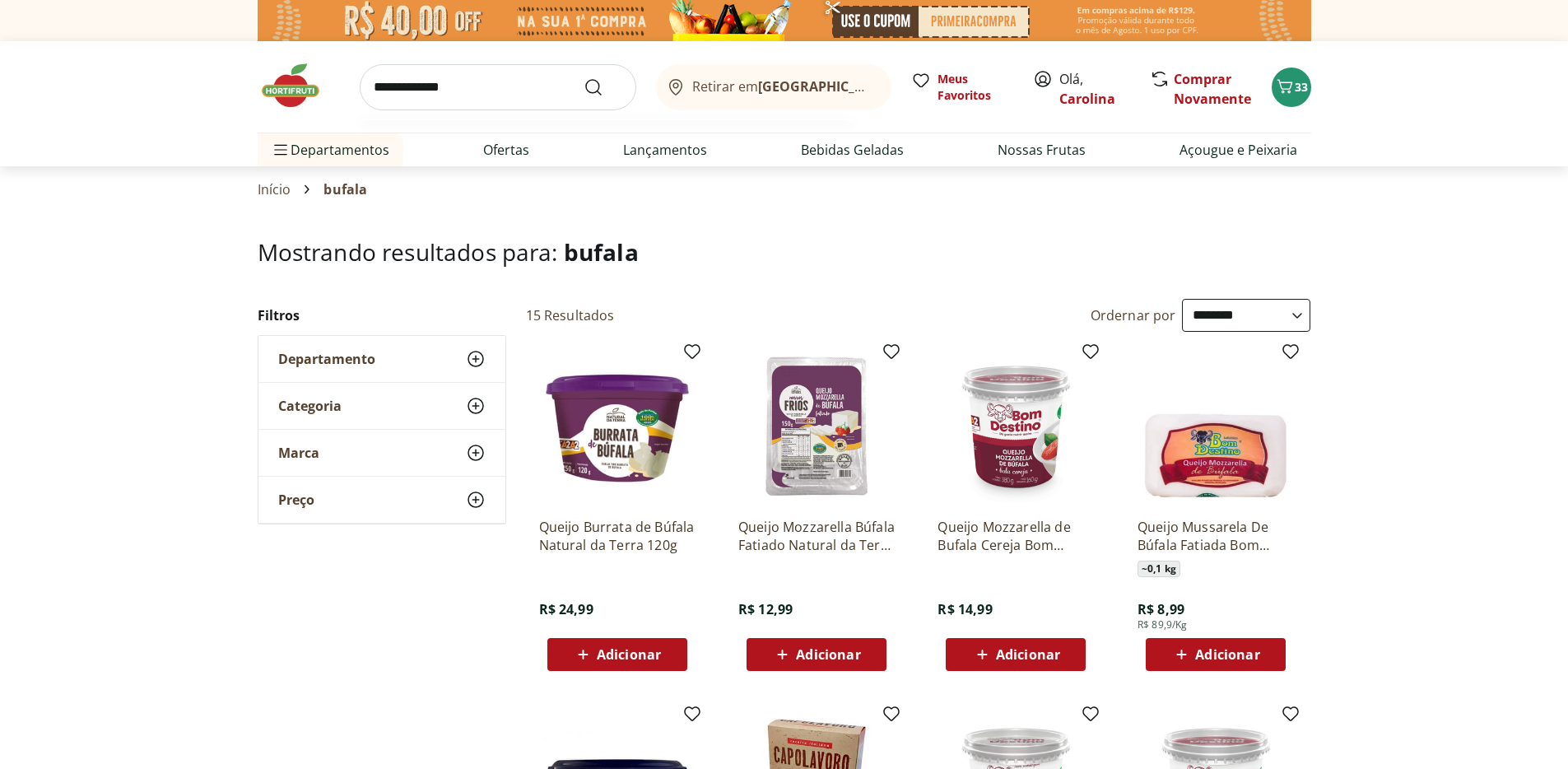
type input "**********"
click at [583, 77] on button "Submit Search" at bounding box center [603, 87] width 40 height 20
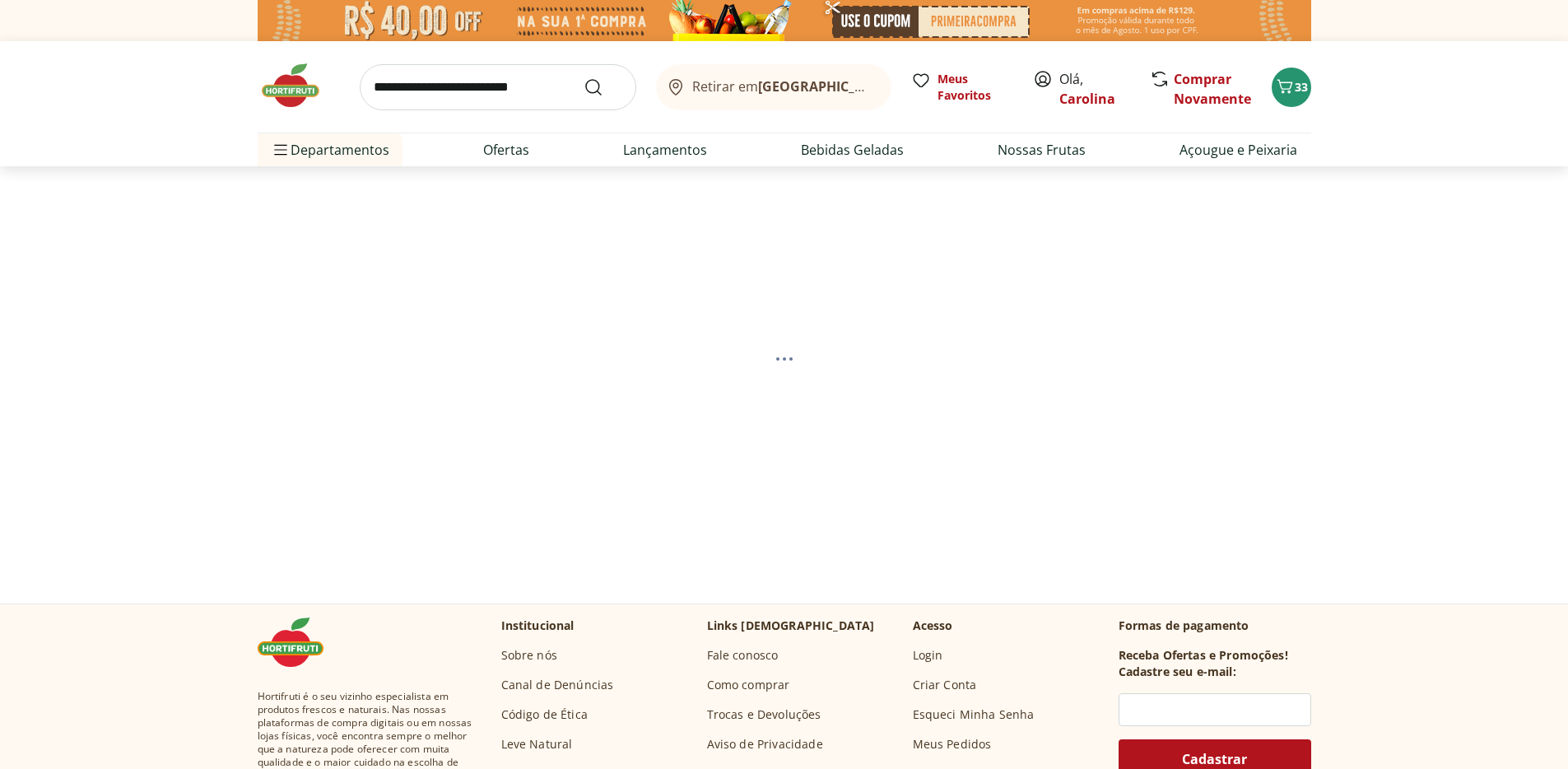
select select "**********"
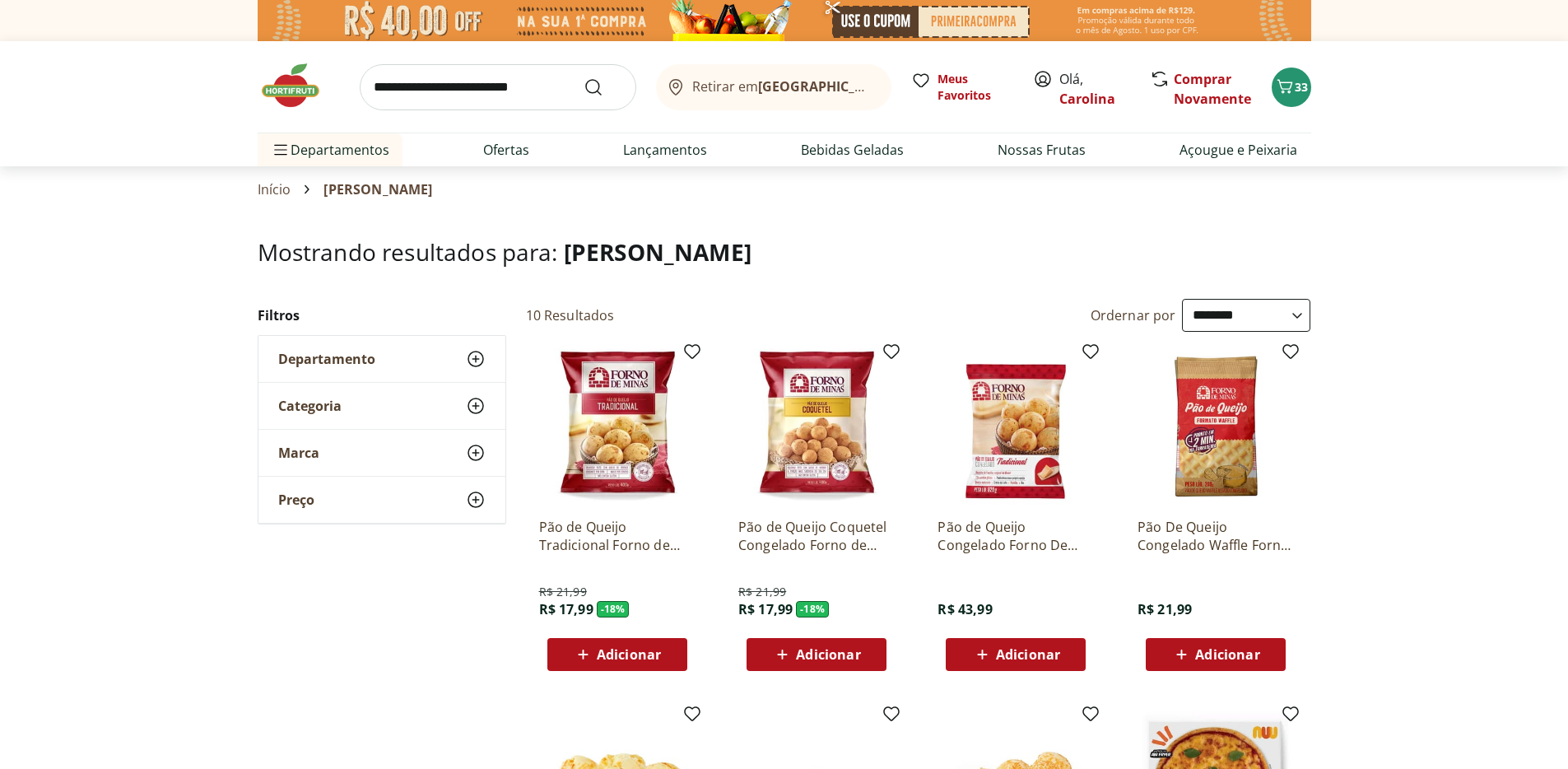
click at [443, 82] on input "search" at bounding box center [497, 87] width 276 height 47
type input "****"
click at [583, 77] on button "Submit Search" at bounding box center [603, 87] width 40 height 20
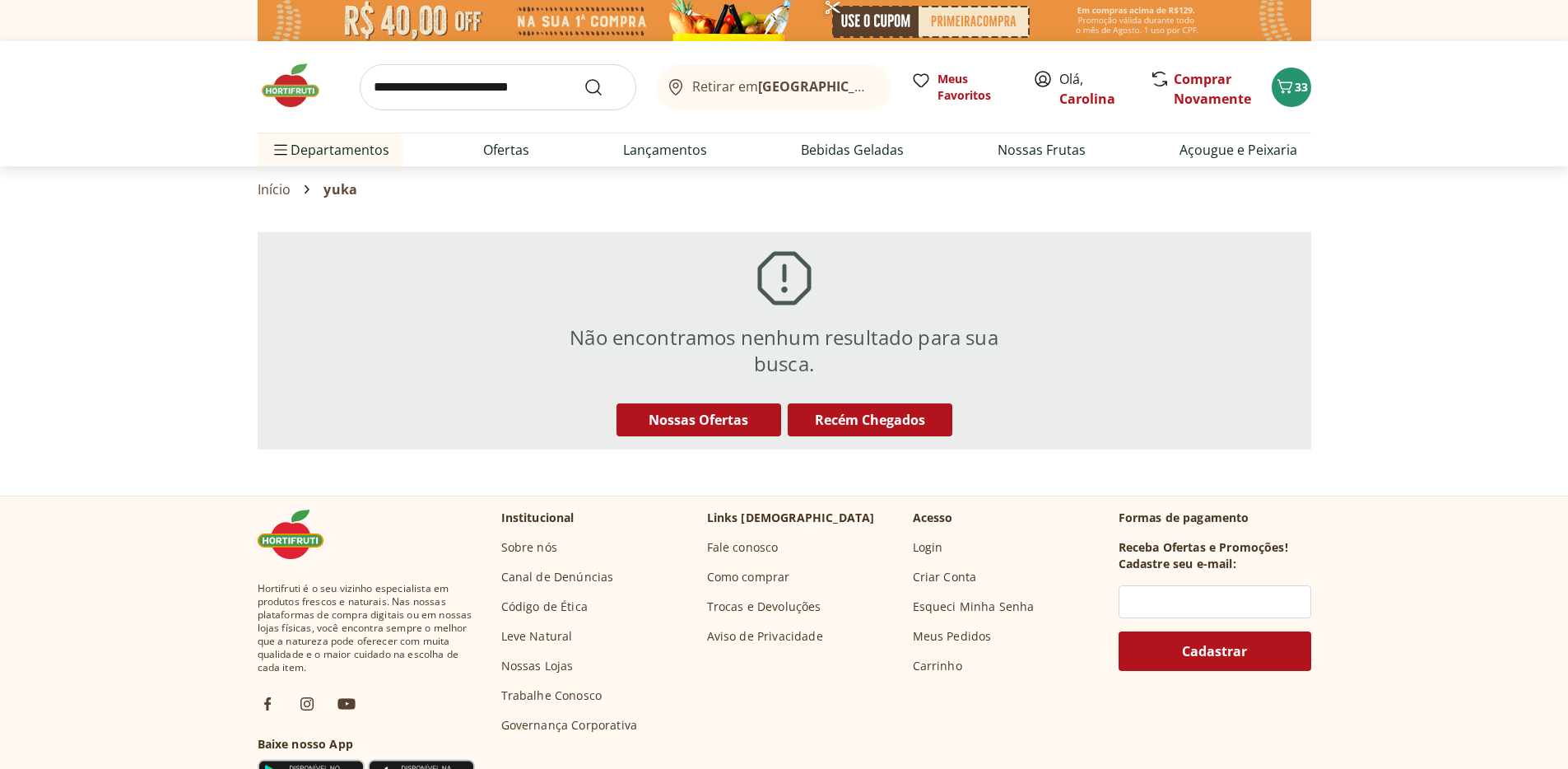
click at [453, 101] on input "search" at bounding box center [497, 87] width 276 height 47
type input "********"
click at [583, 77] on button "Submit Search" at bounding box center [603, 87] width 40 height 20
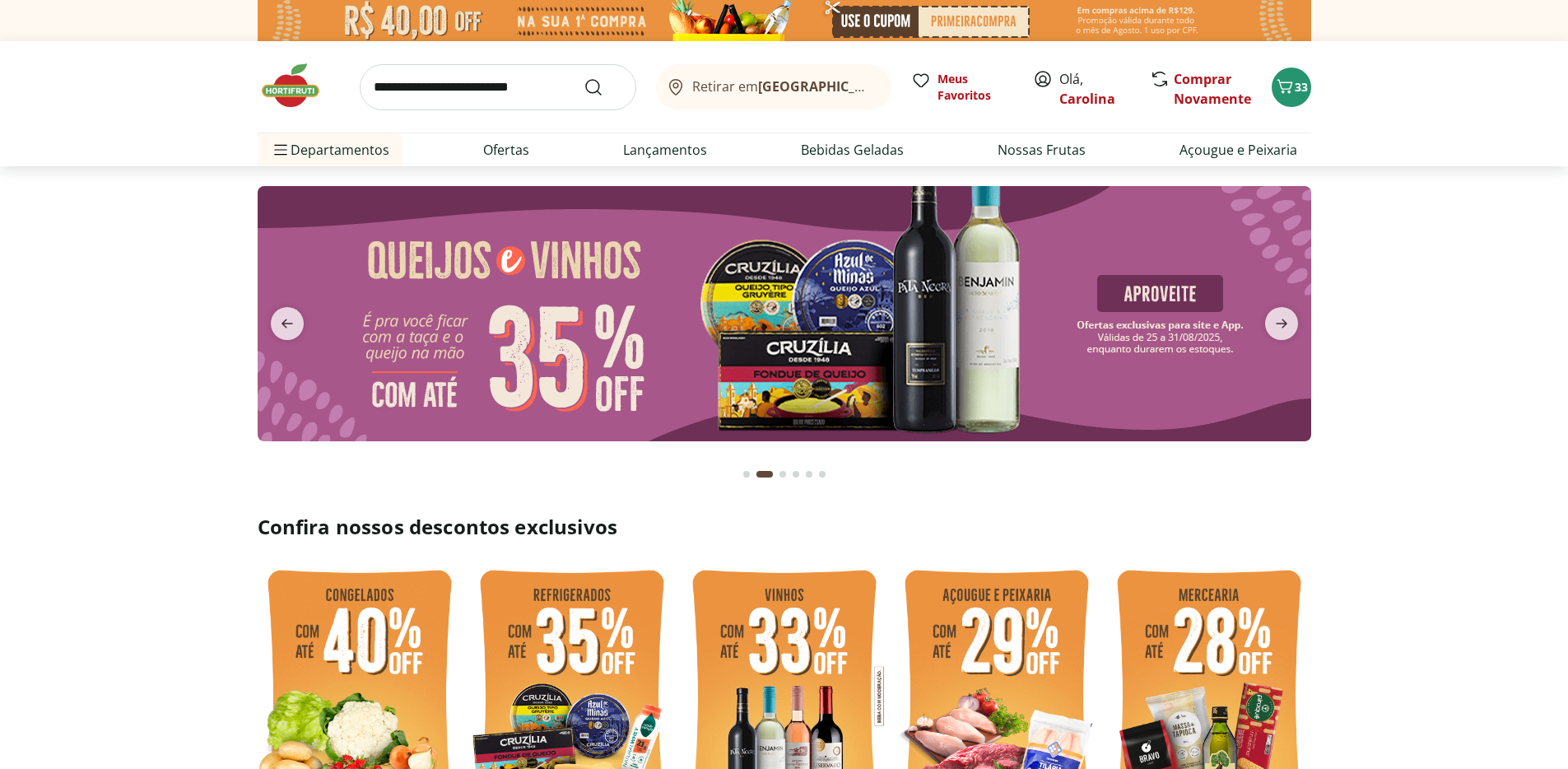
click at [293, 97] on img at bounding box center [298, 85] width 82 height 50
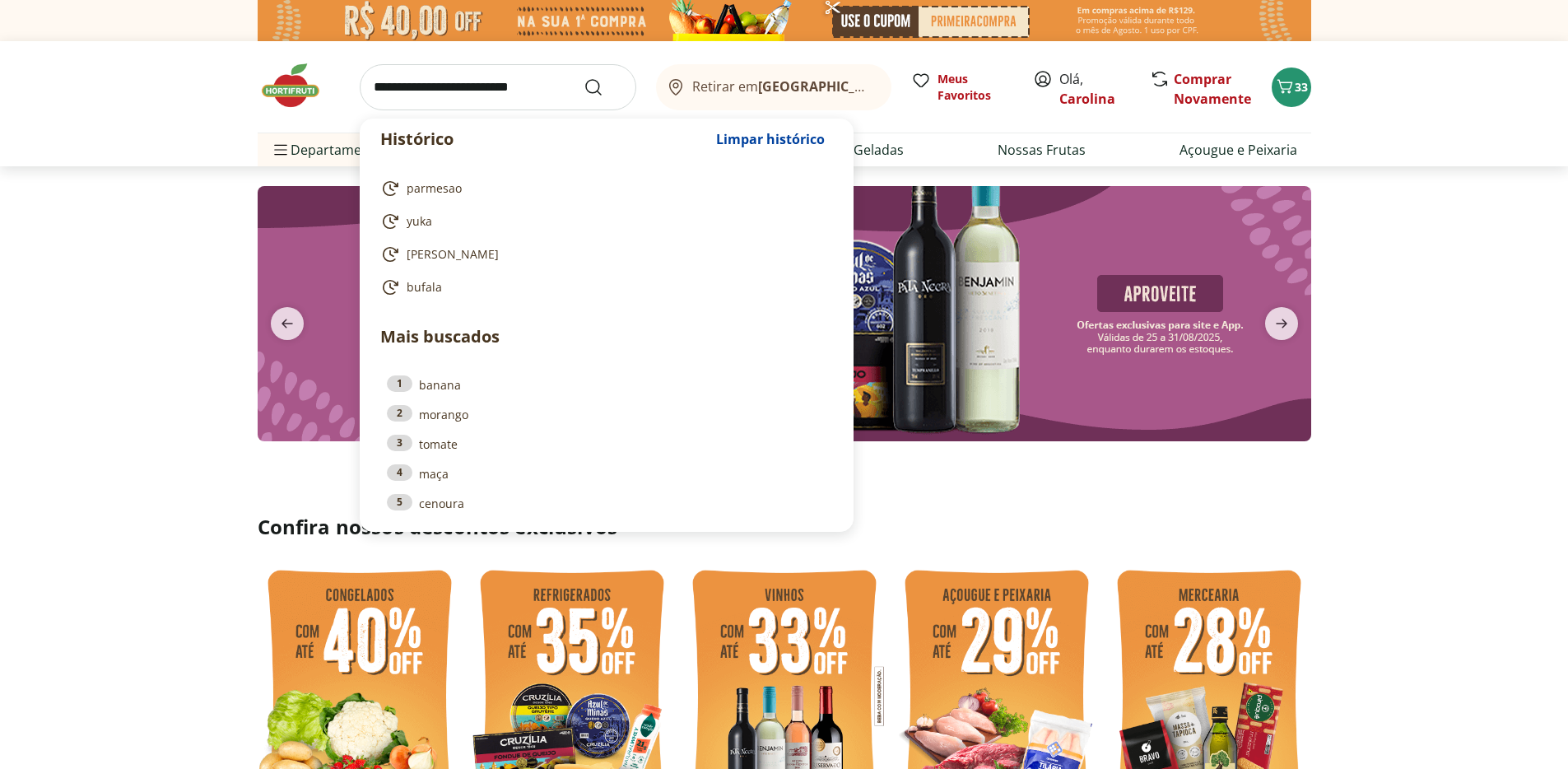
click at [518, 87] on input "search" at bounding box center [497, 87] width 276 height 47
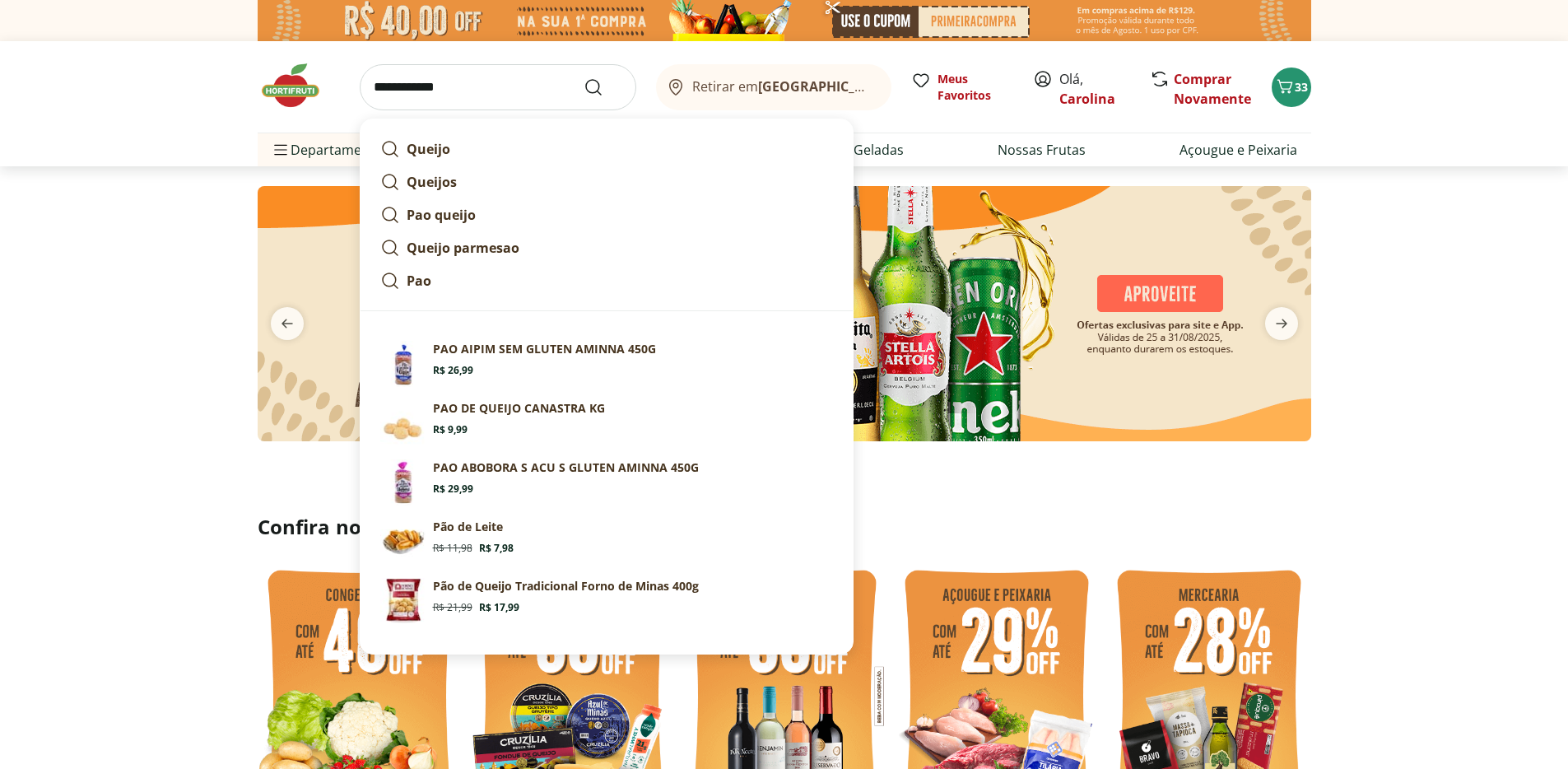
type input "**********"
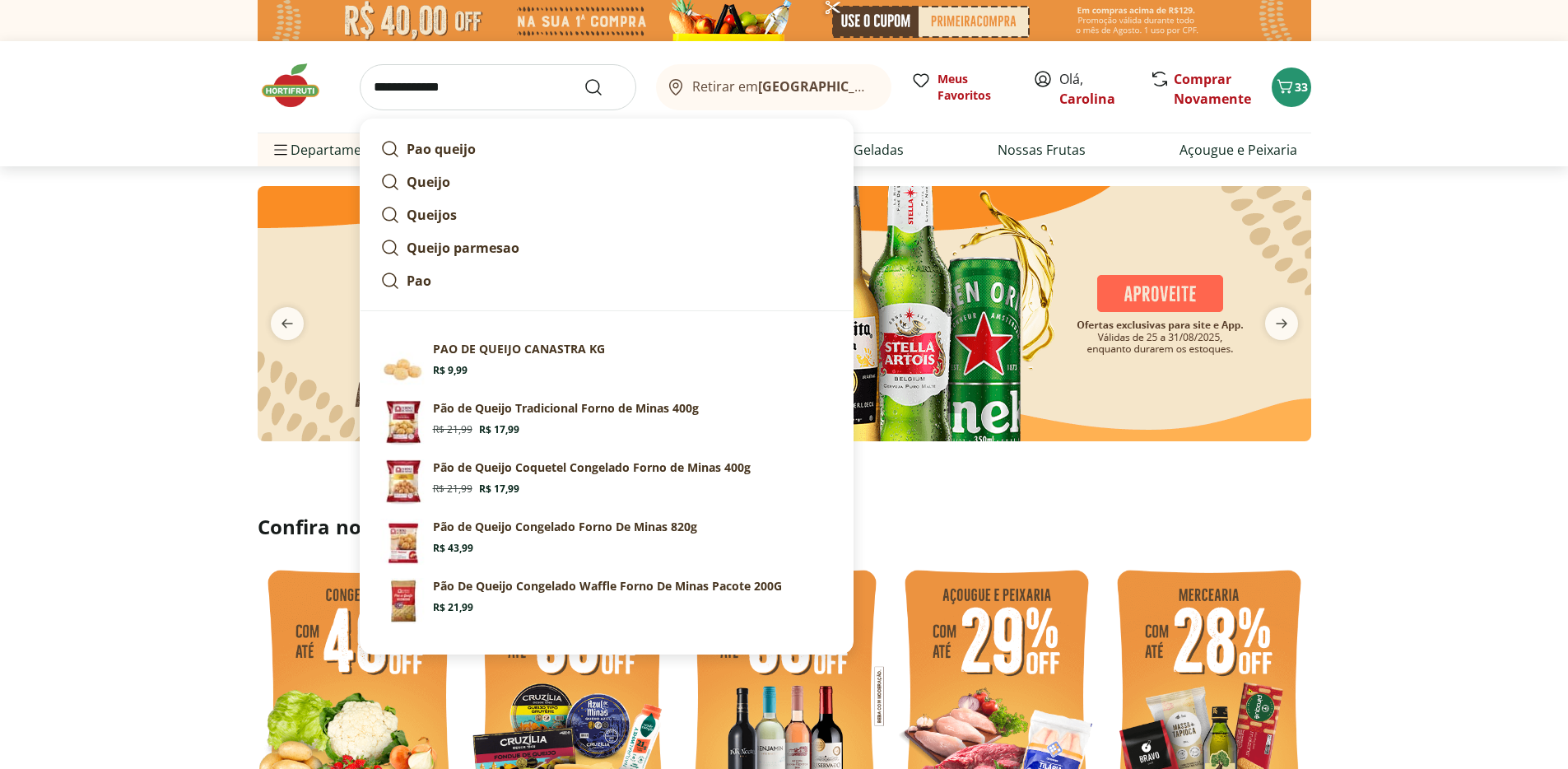
click button "Submit Search" at bounding box center [603, 87] width 40 height 20
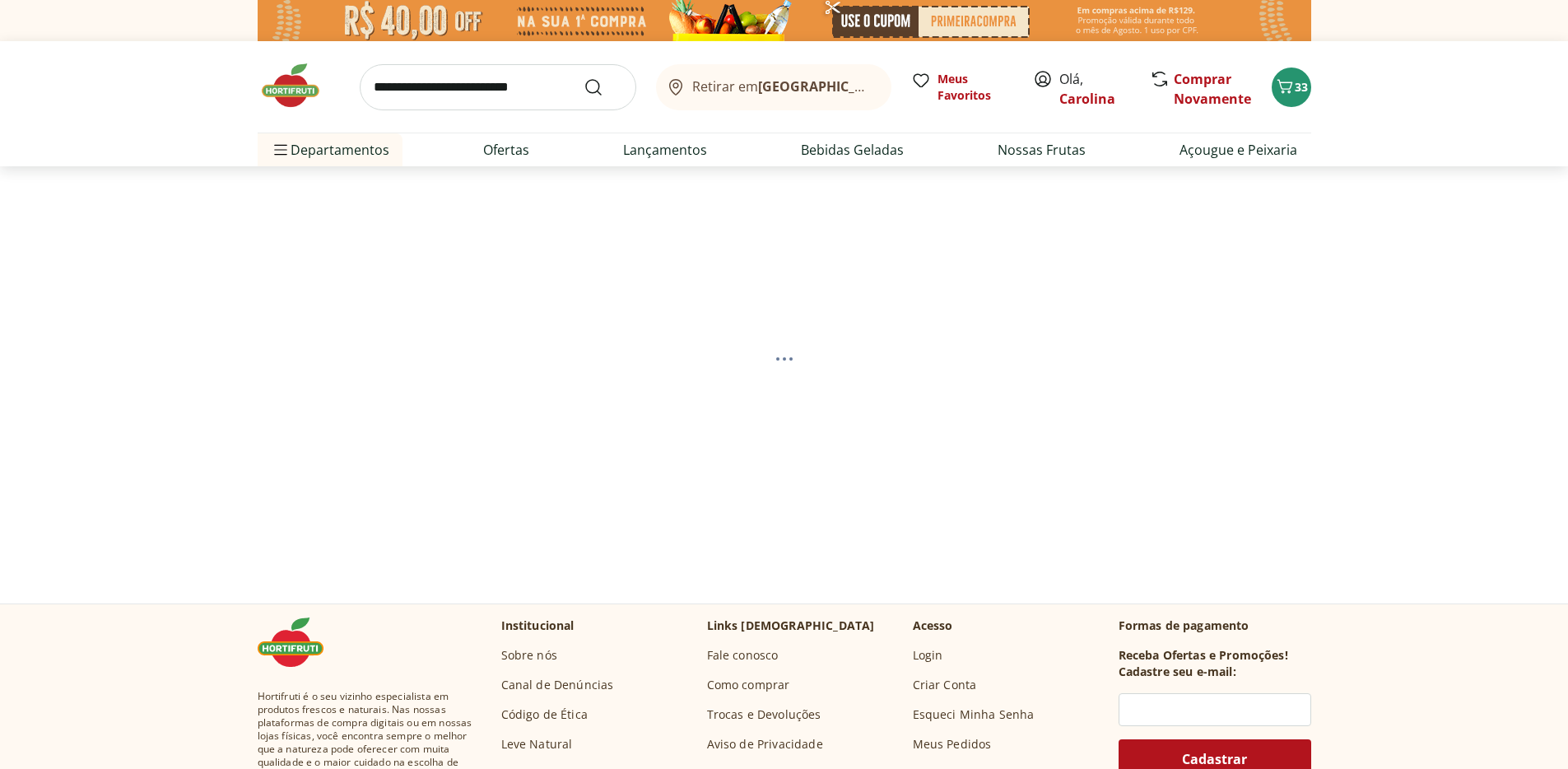
select select "**********"
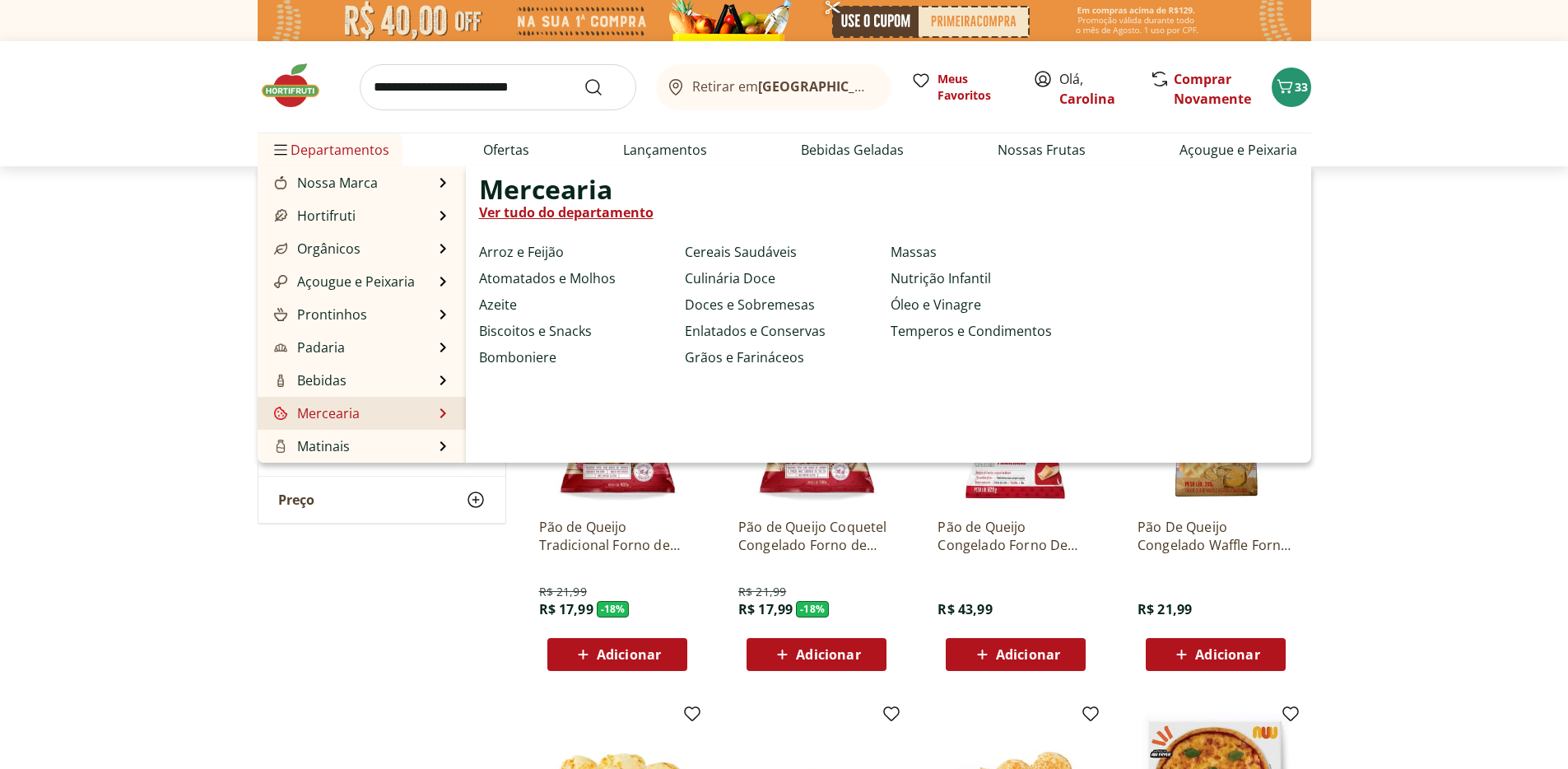
click at [341, 406] on link "Mercearia" at bounding box center [315, 413] width 89 height 20
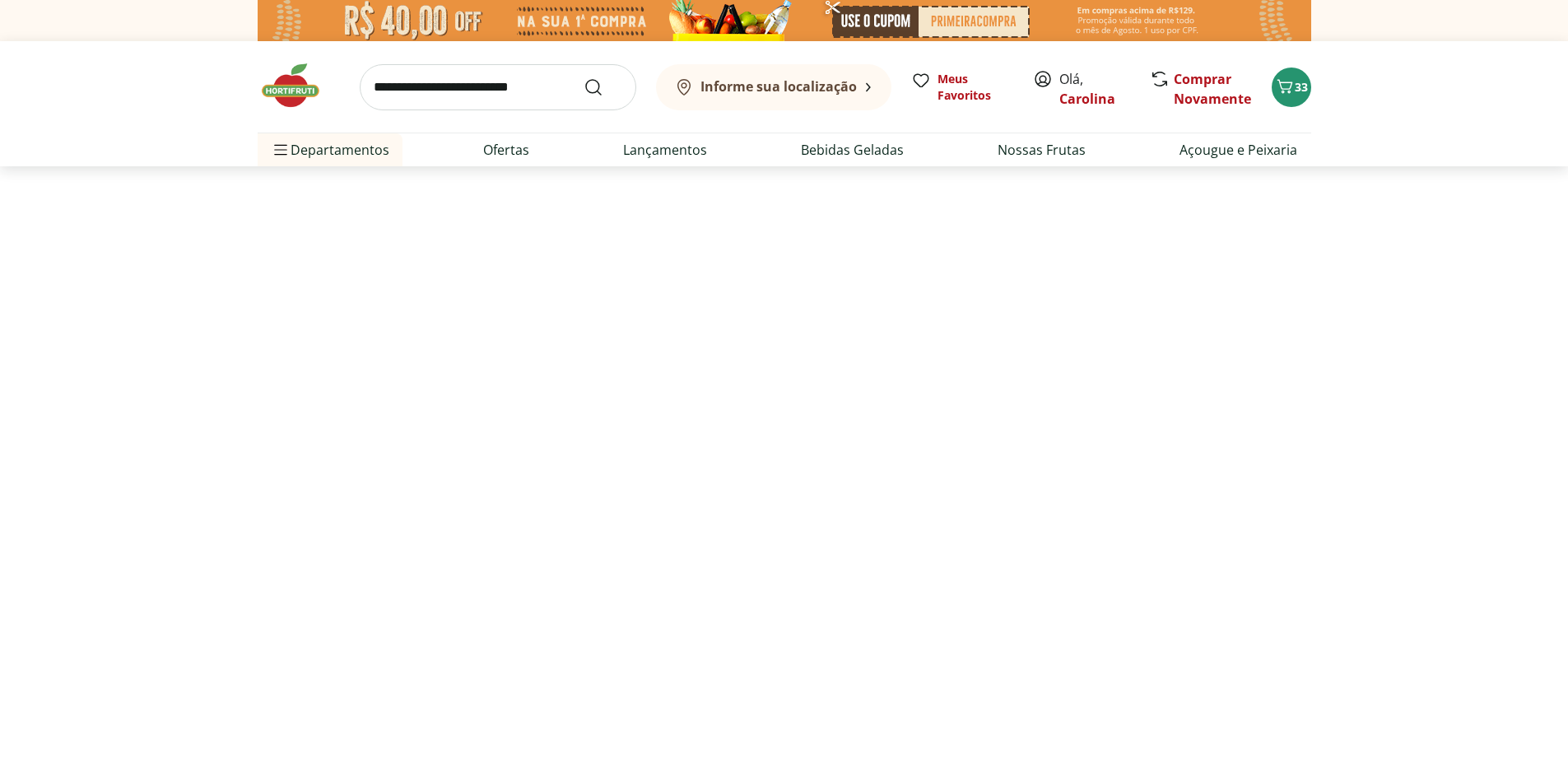
select select "**********"
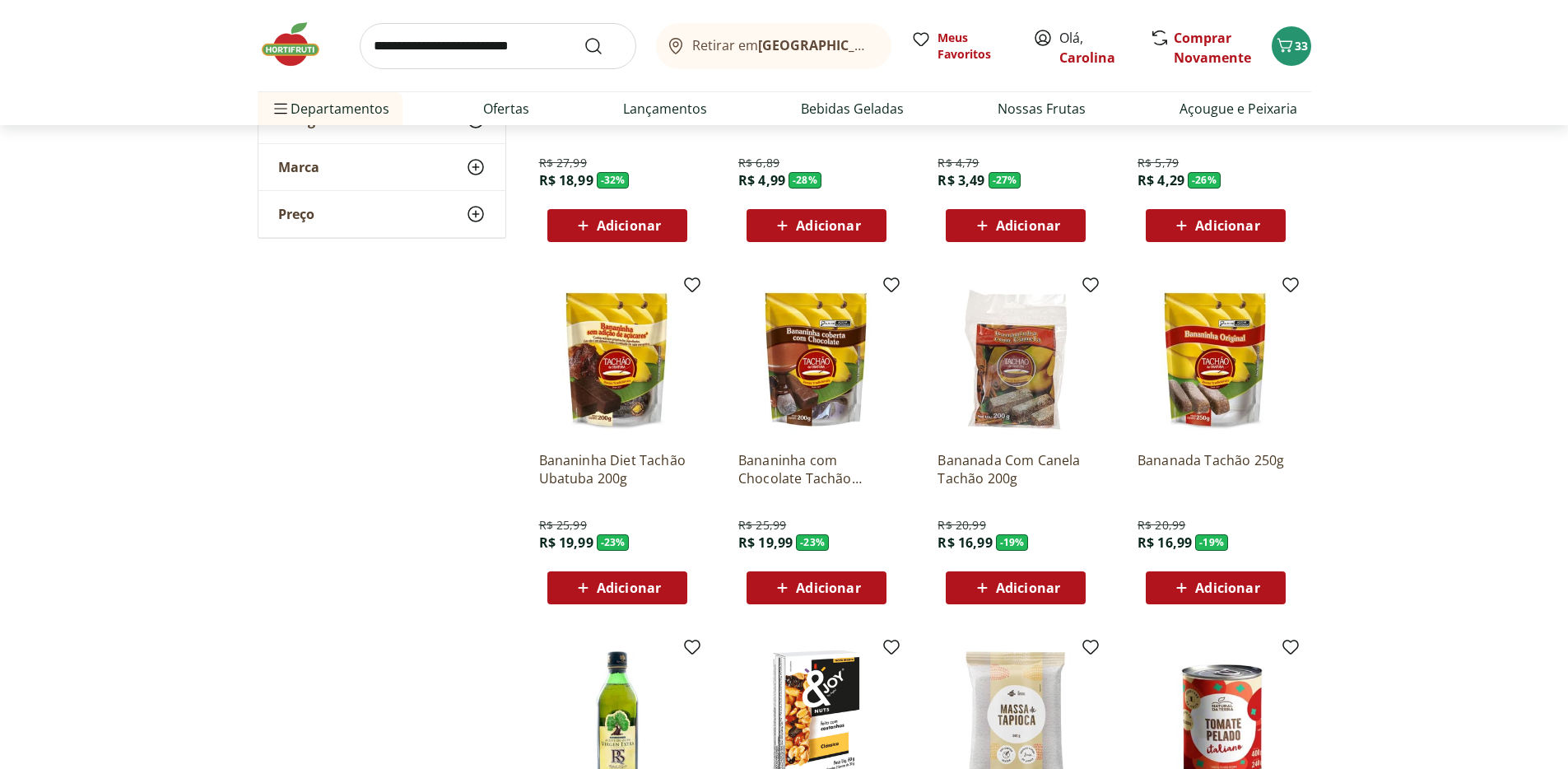
scroll to position [752, 0]
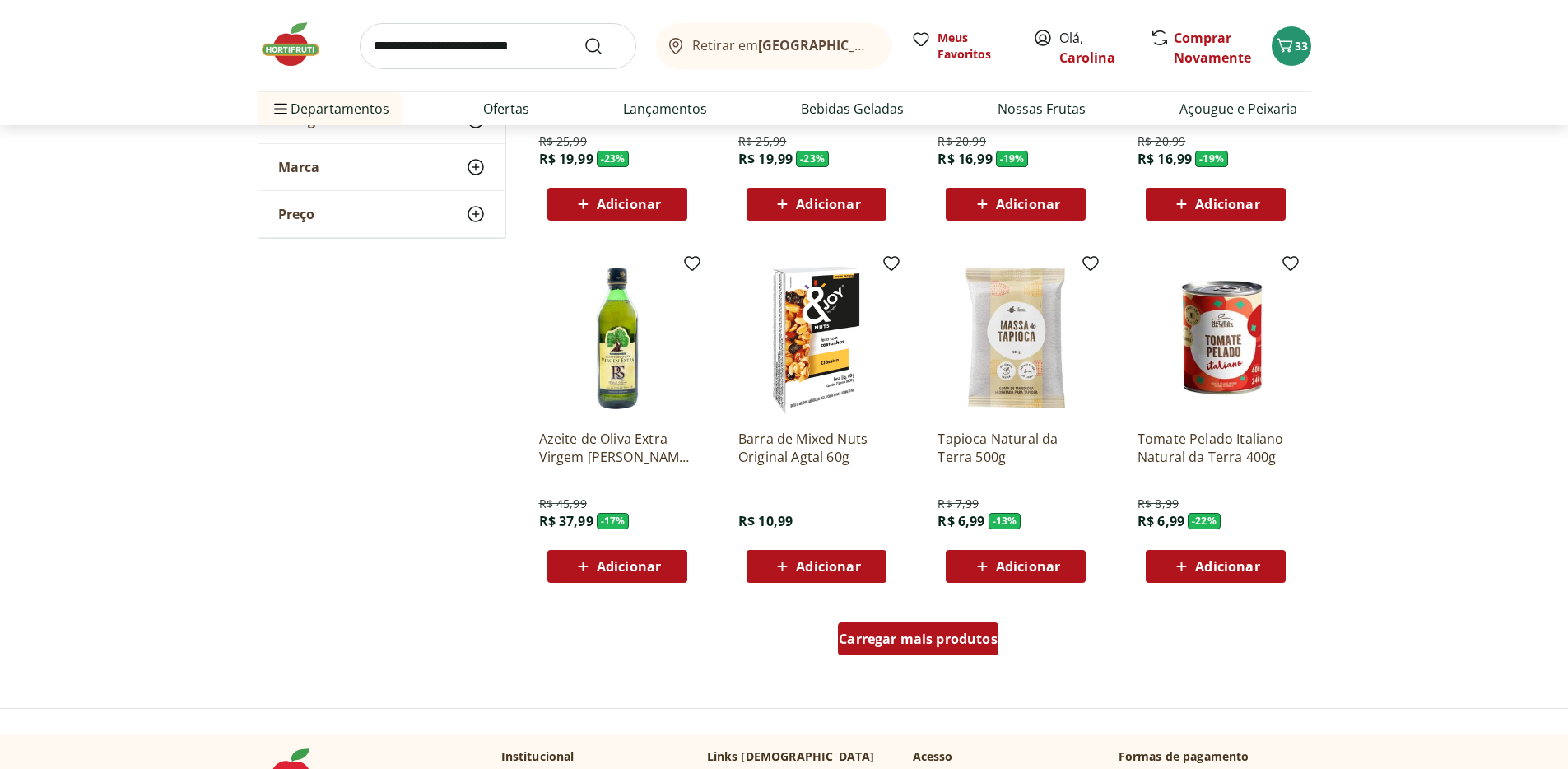
click at [902, 648] on div "Carregar mais produtos" at bounding box center [918, 638] width 160 height 33
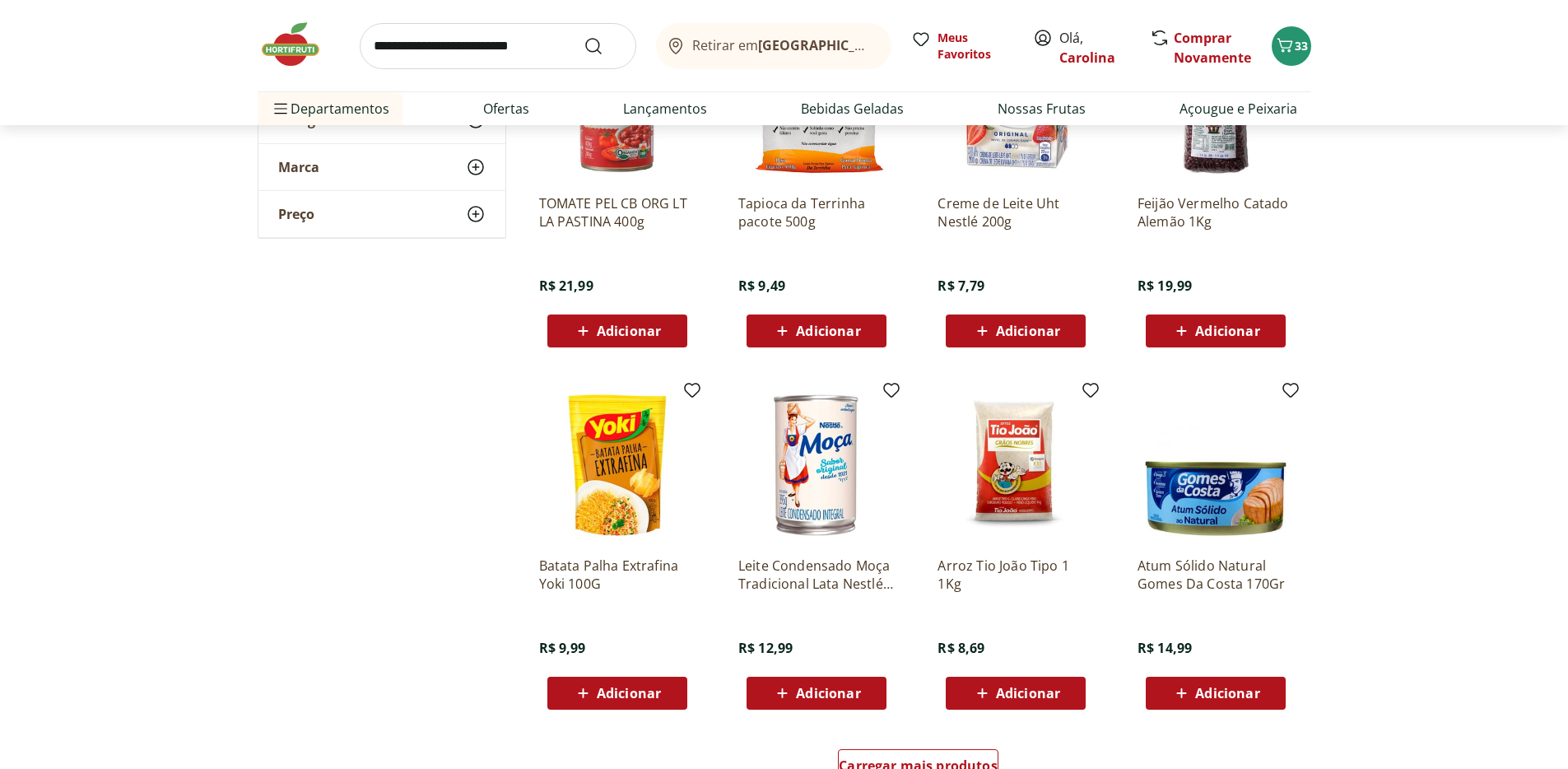
scroll to position [2037, 0]
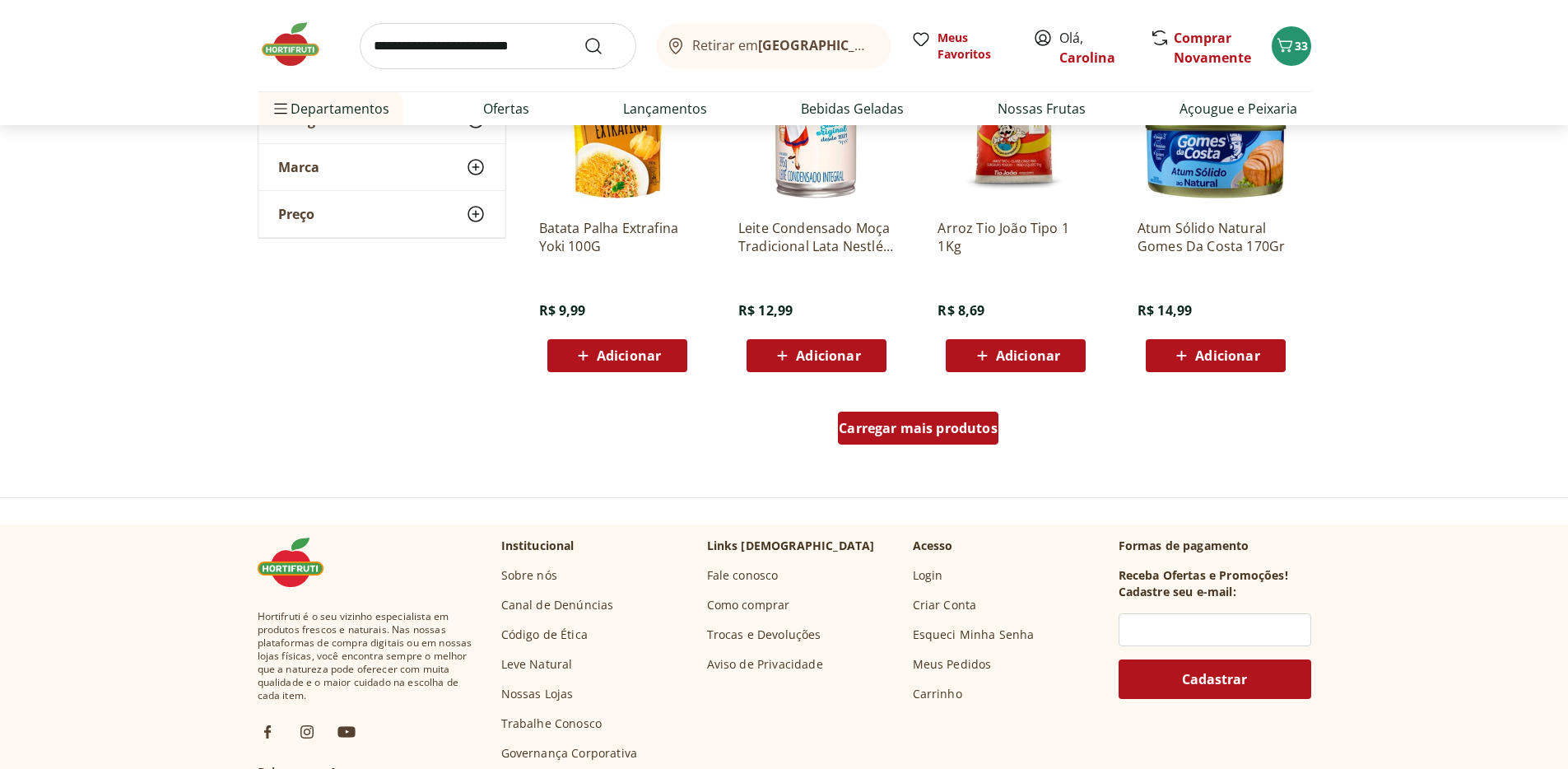
click at [980, 440] on div "Carregar mais produtos" at bounding box center [918, 427] width 160 height 33
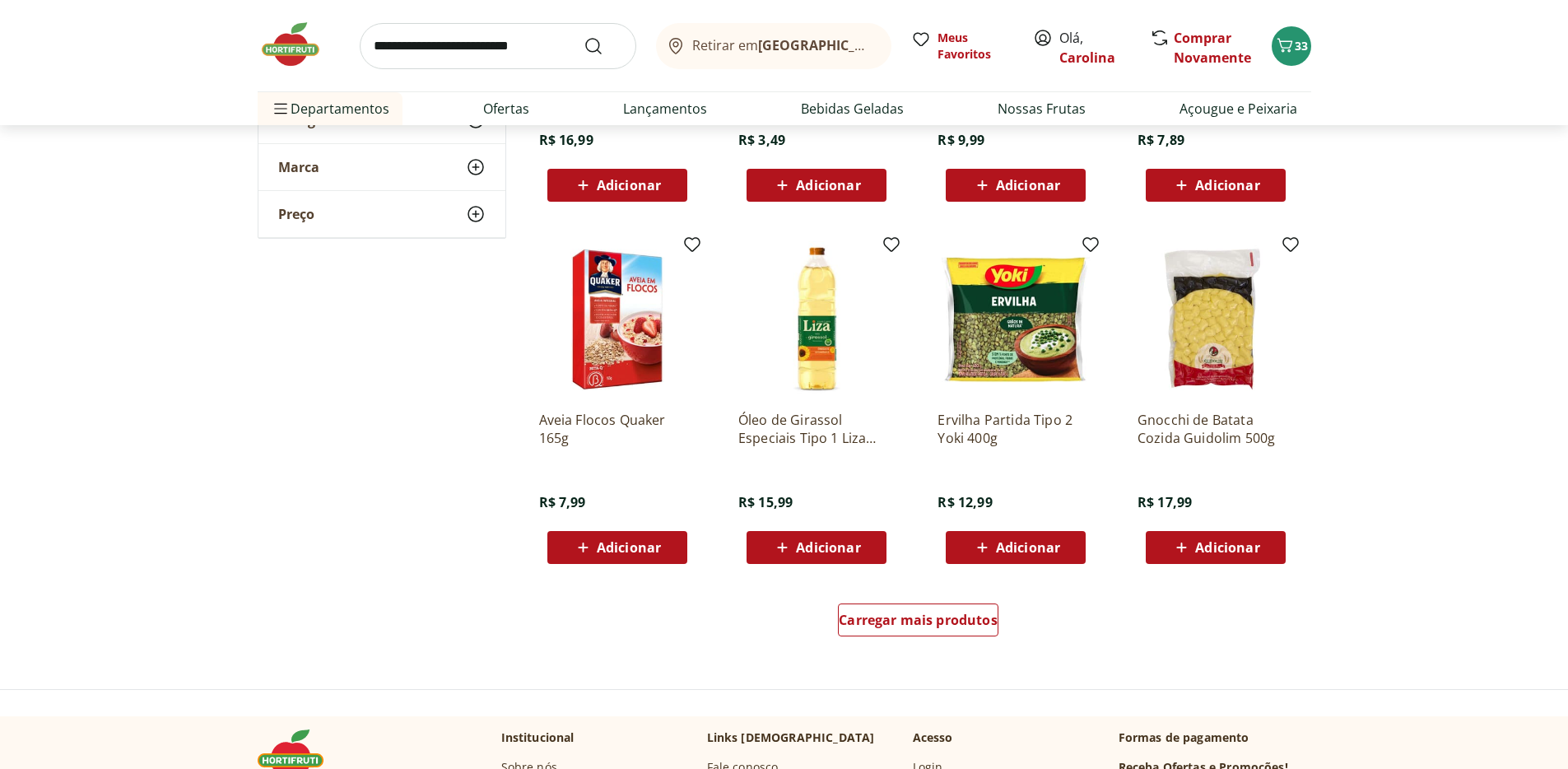
scroll to position [2922, 0]
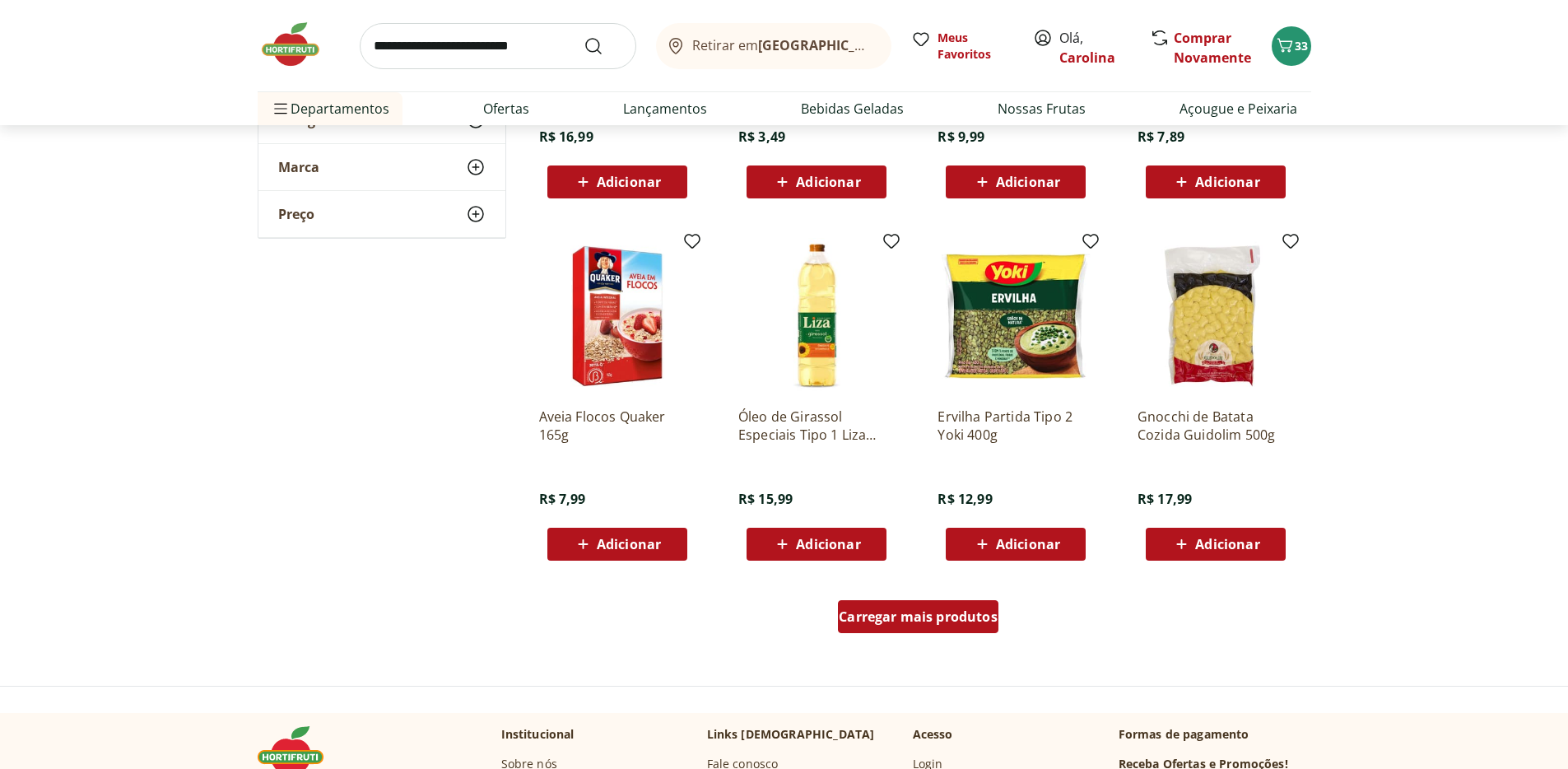
click at [893, 615] on span "Carregar mais produtos" at bounding box center [918, 616] width 158 height 13
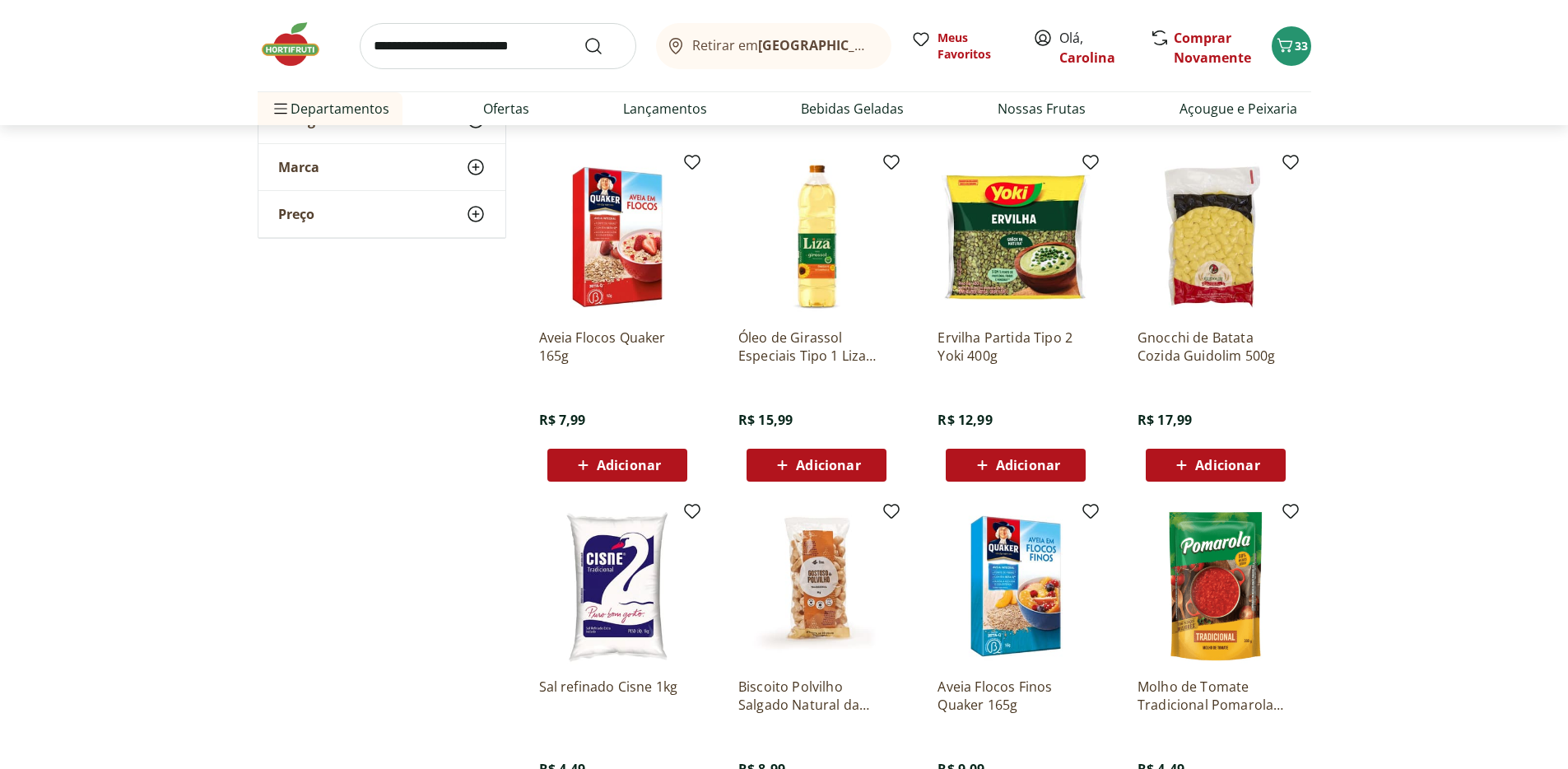
scroll to position [3074, 0]
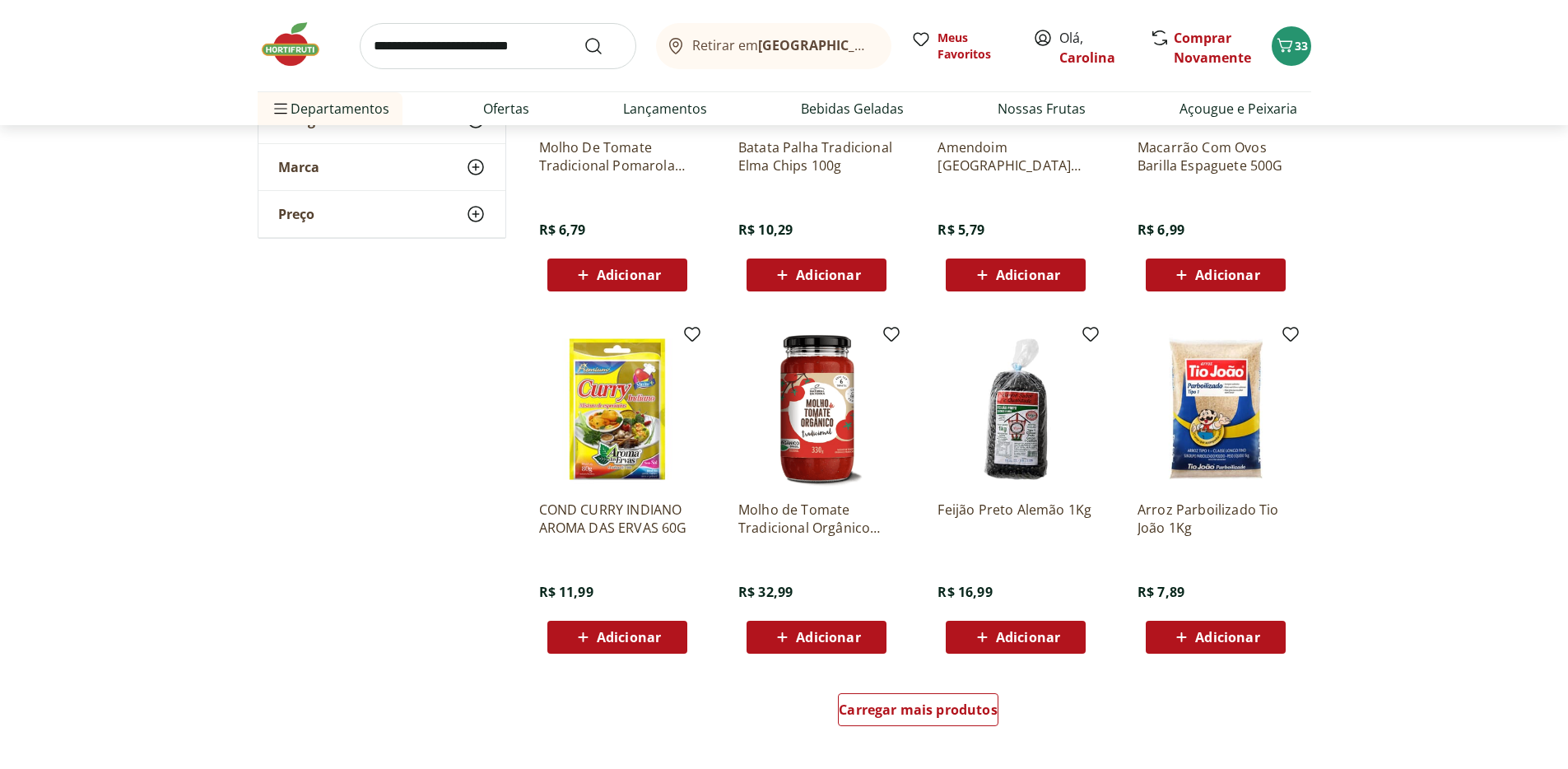
scroll to position [3937, 0]
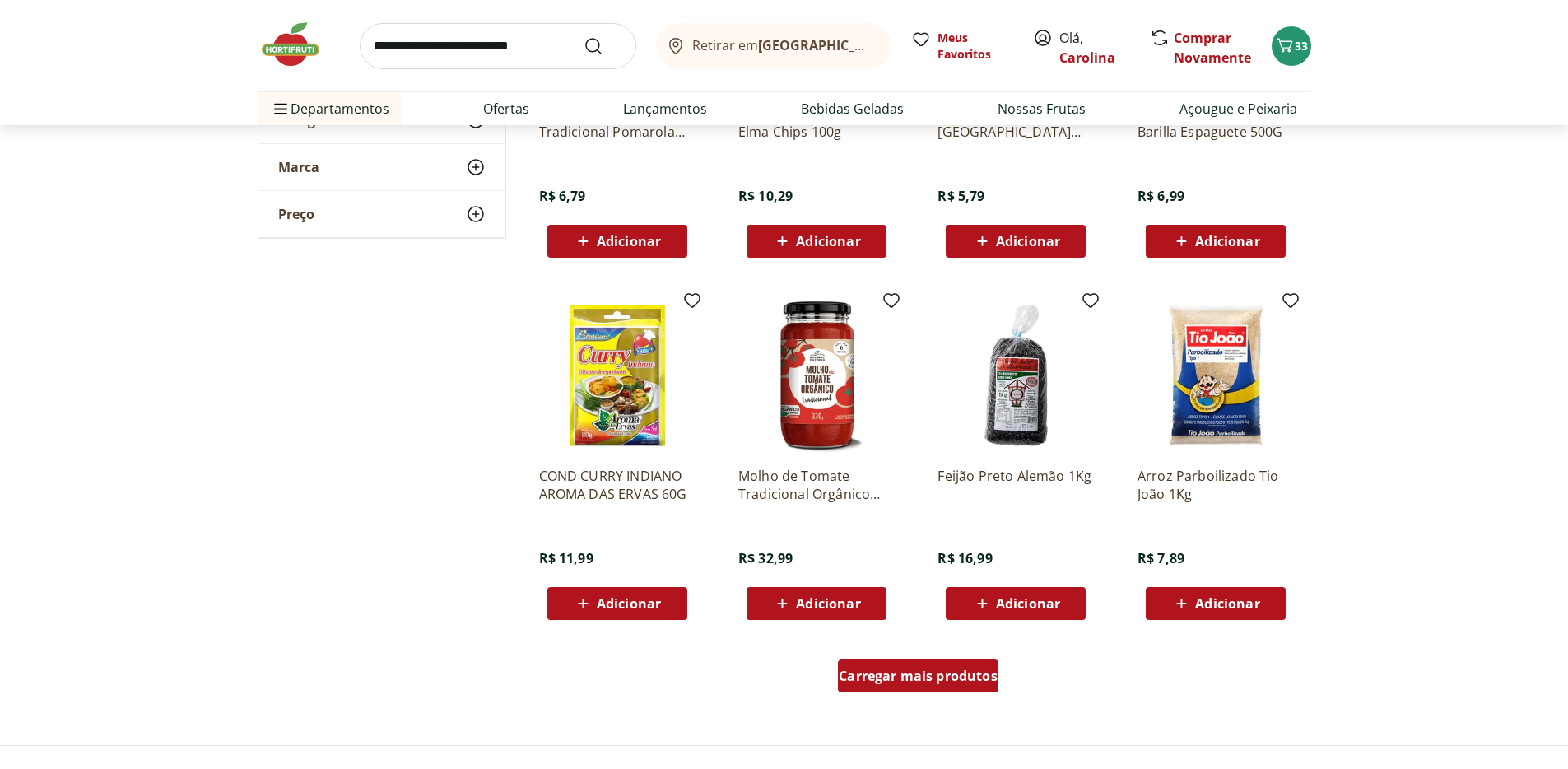
click at [952, 683] on span "Carregar mais produtos" at bounding box center [918, 676] width 158 height 13
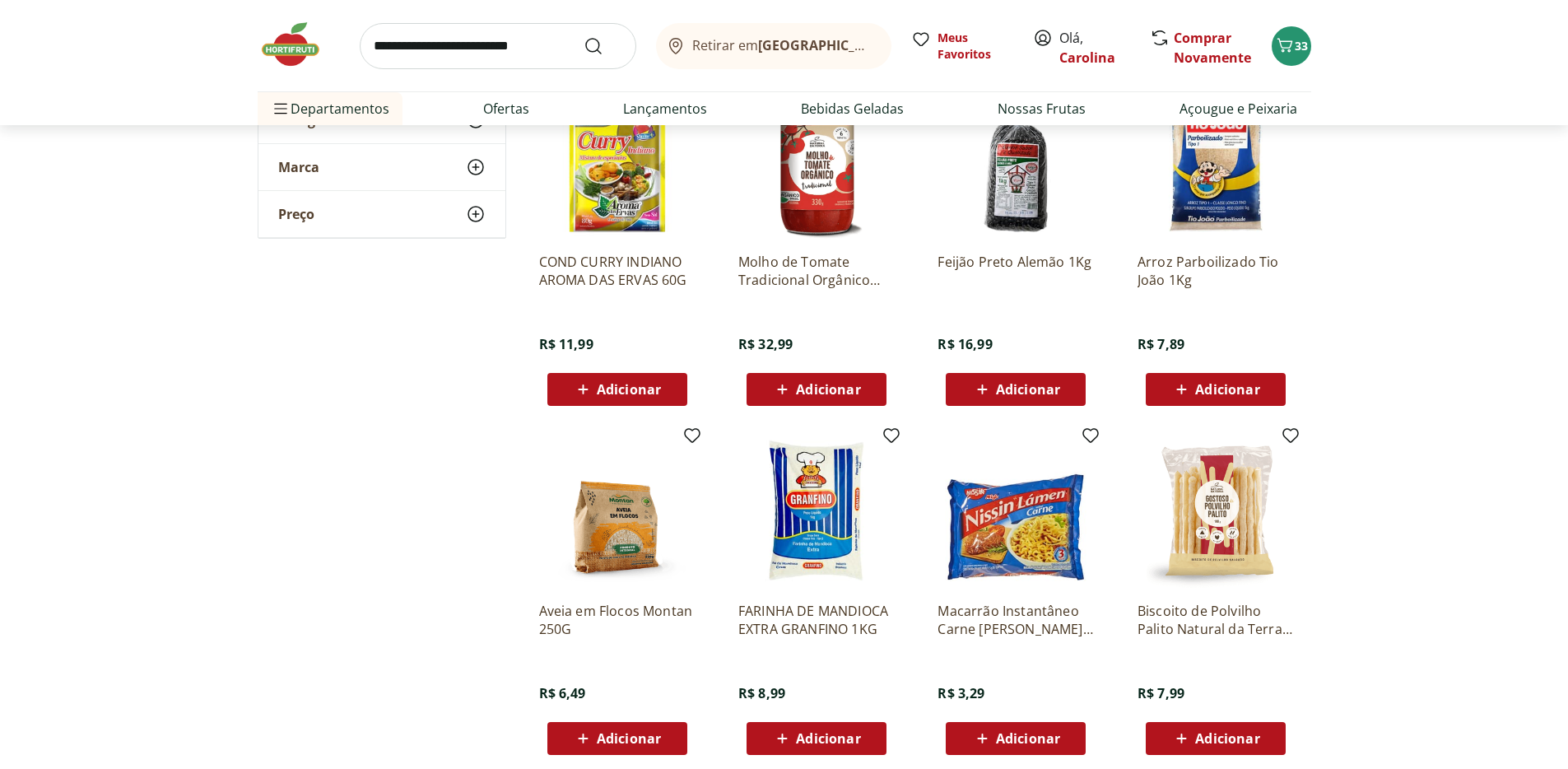
scroll to position [4273, 0]
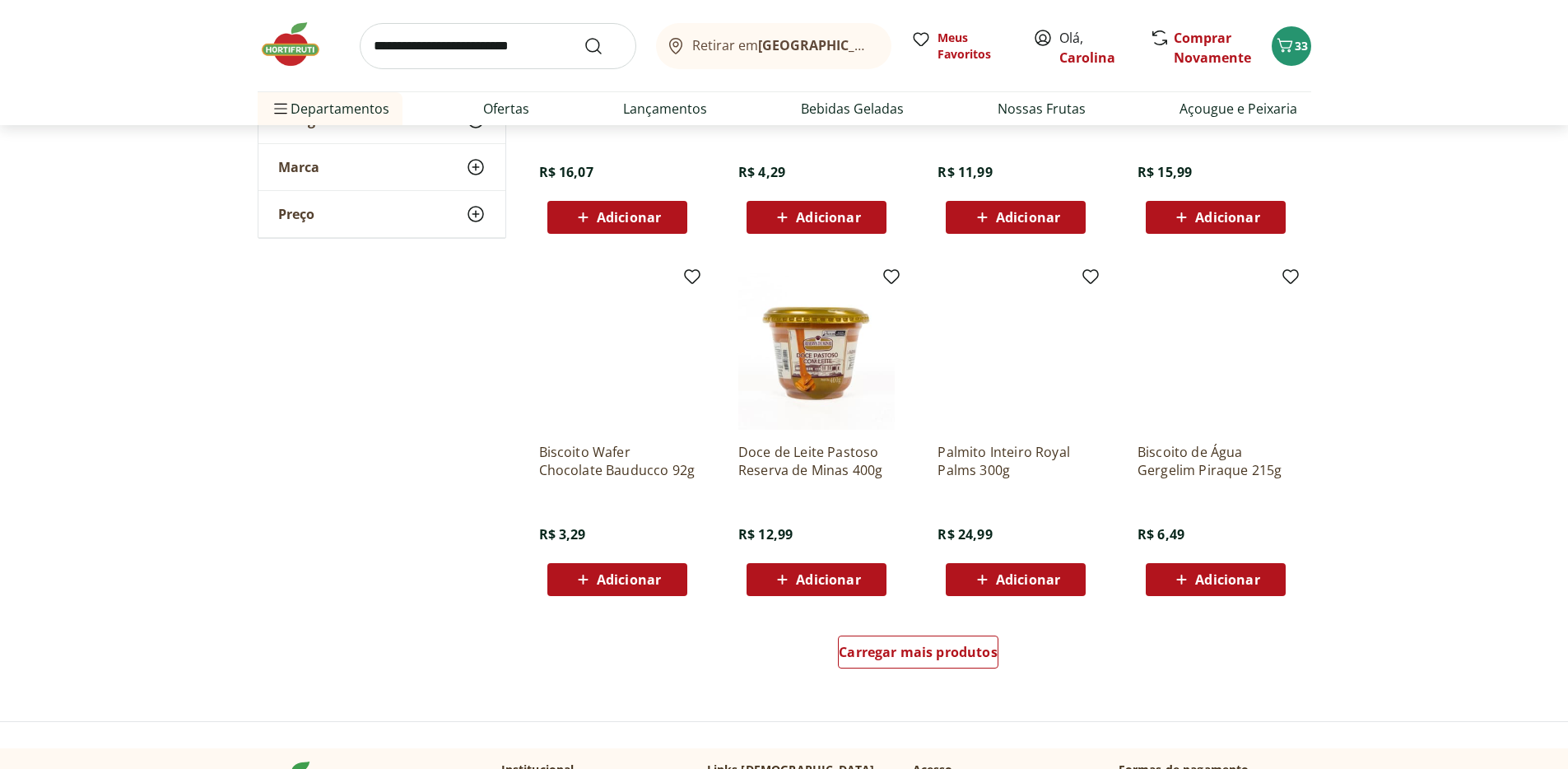
scroll to position [5227, 0]
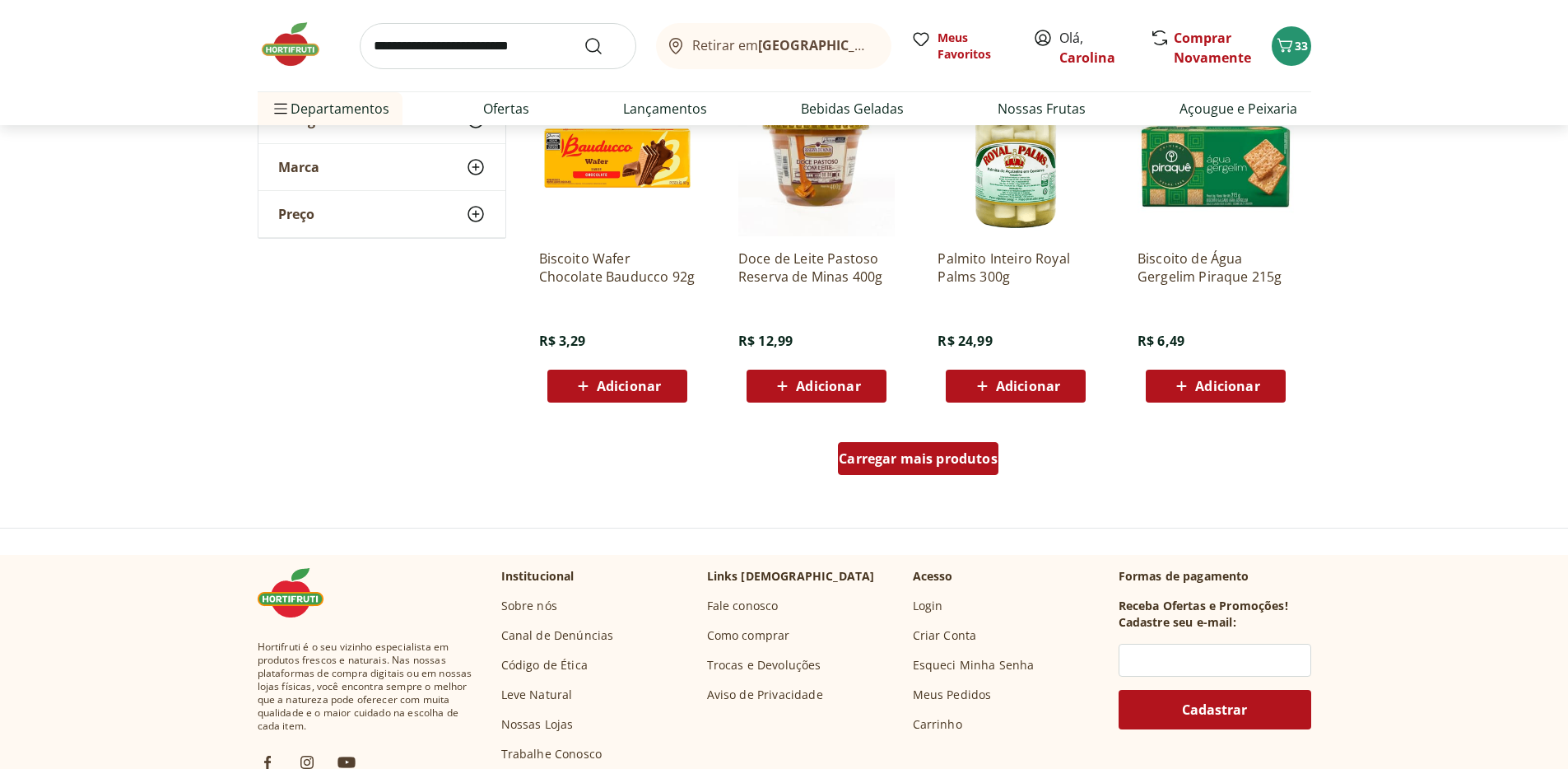
click at [949, 455] on span "Carregar mais produtos" at bounding box center [918, 458] width 158 height 13
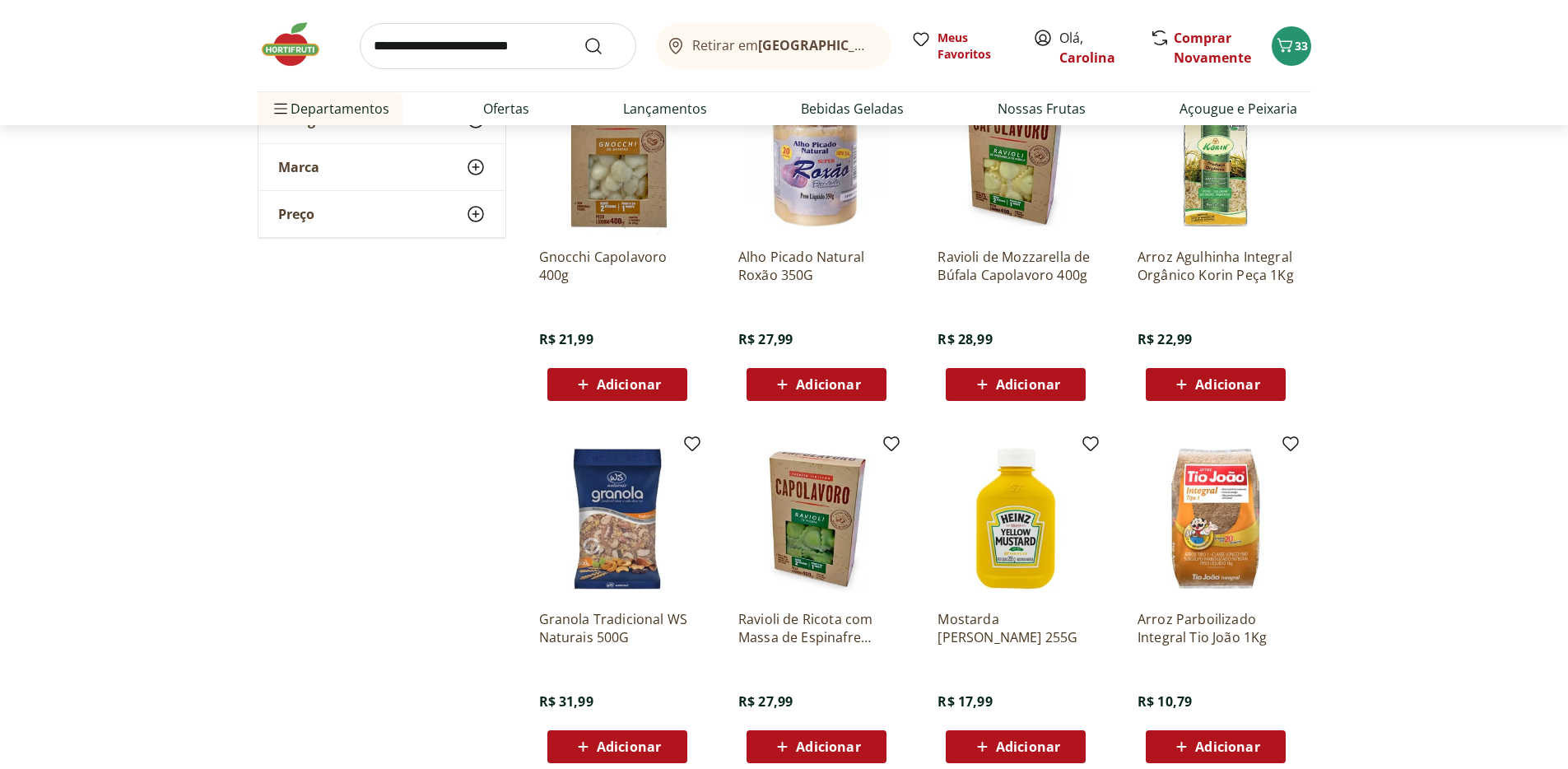
scroll to position [6043, 0]
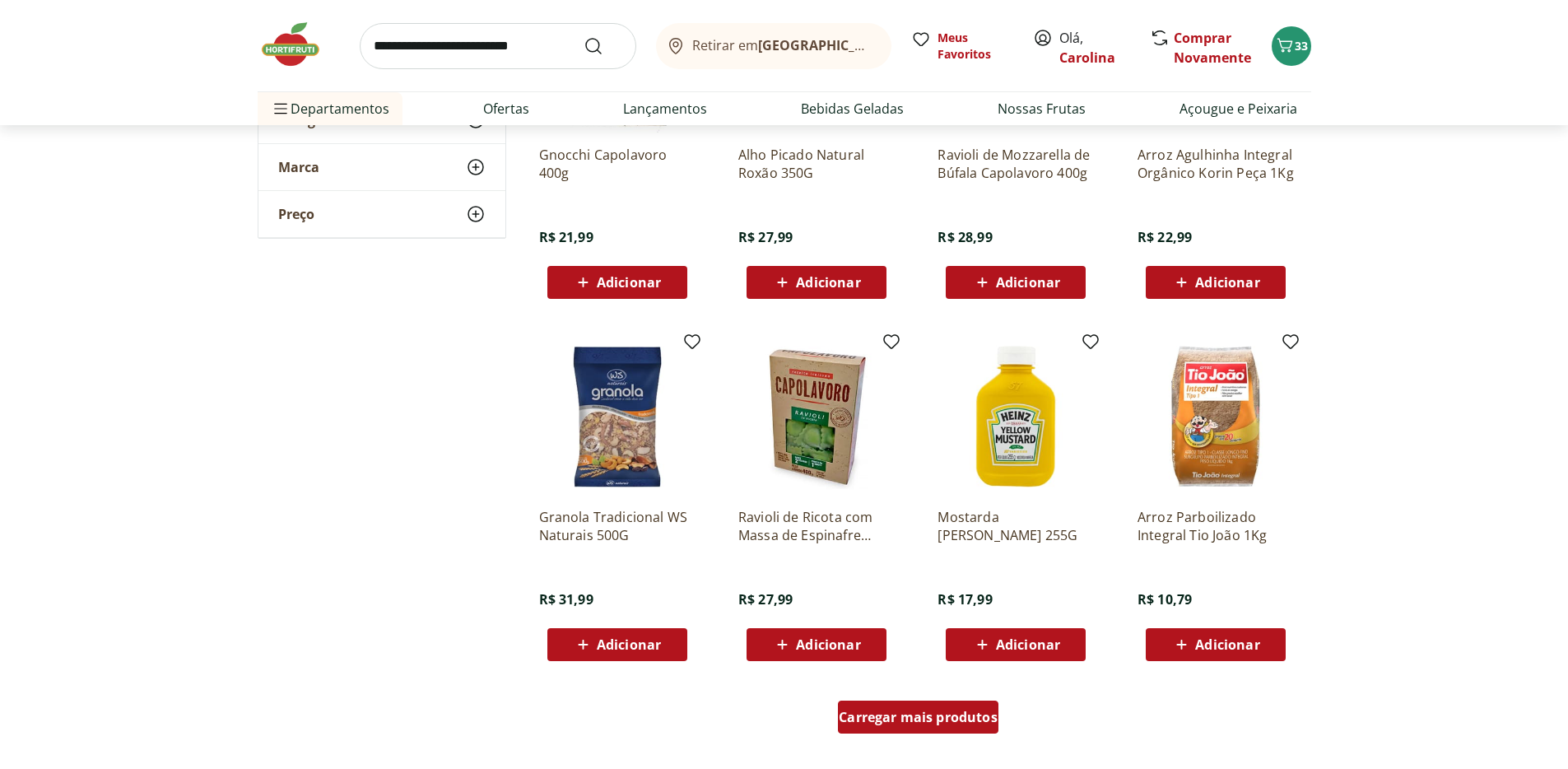
click at [976, 721] on span "Carregar mais produtos" at bounding box center [918, 716] width 158 height 13
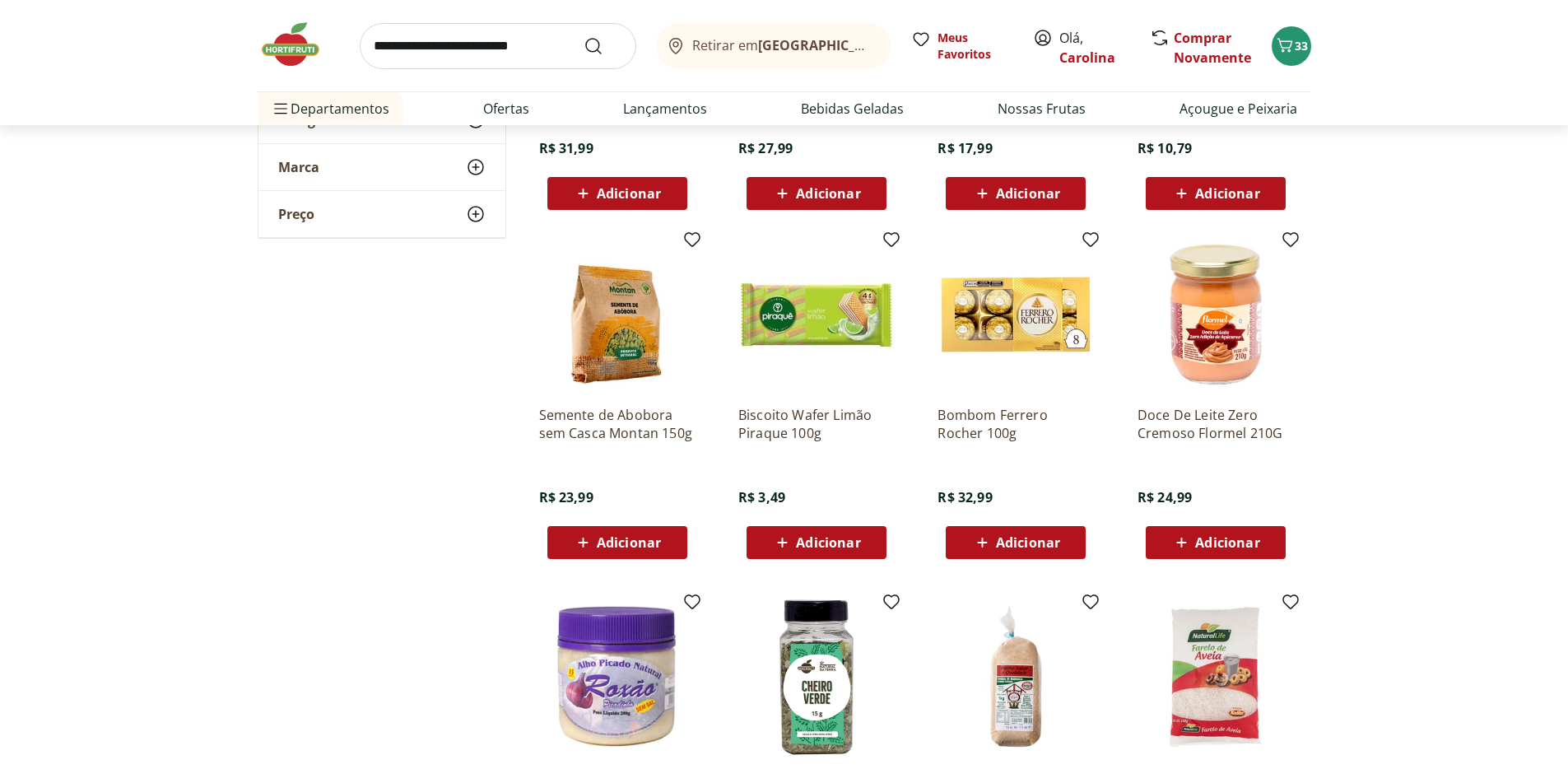
scroll to position [6542, 0]
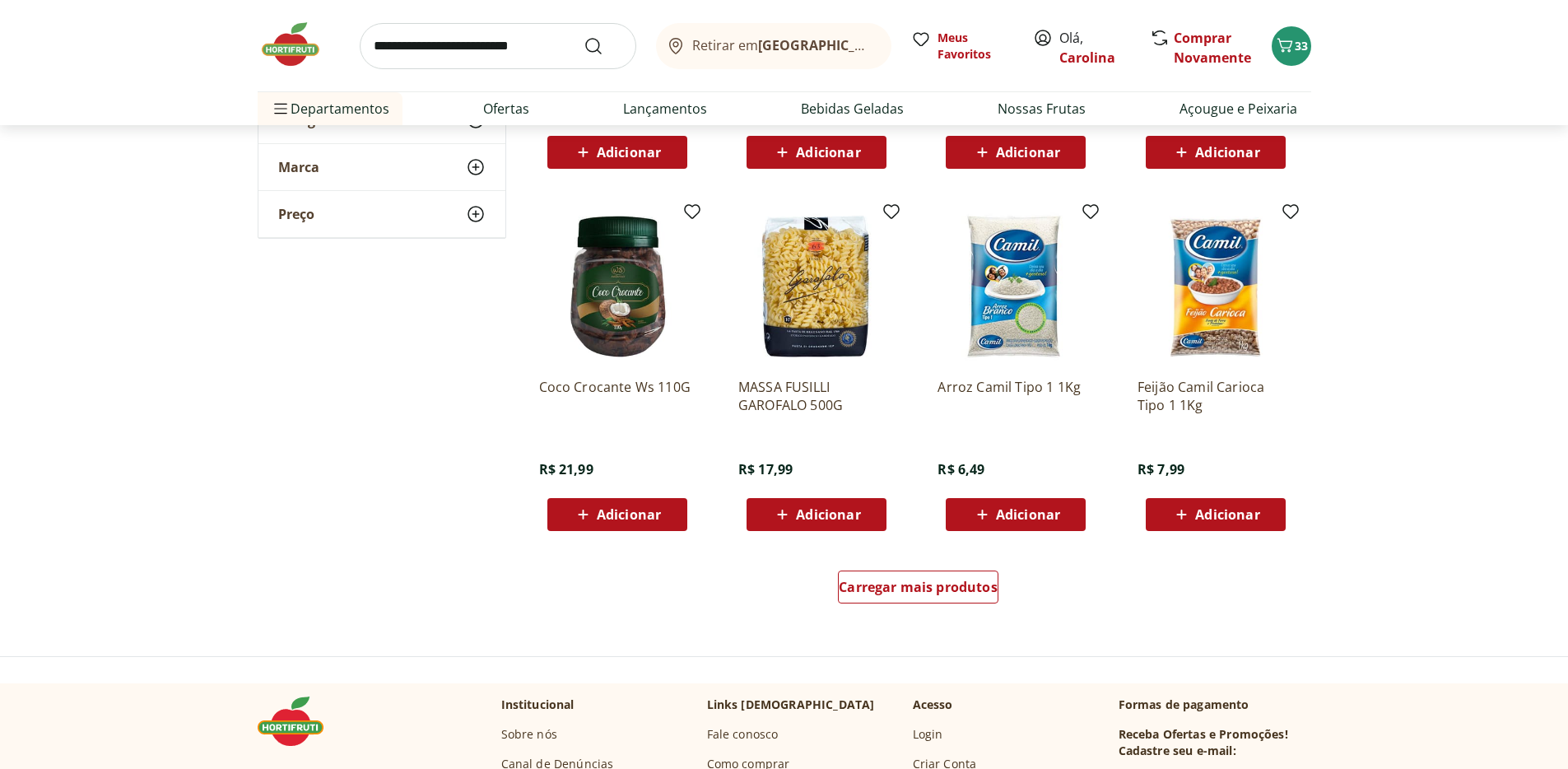
scroll to position [7400, 0]
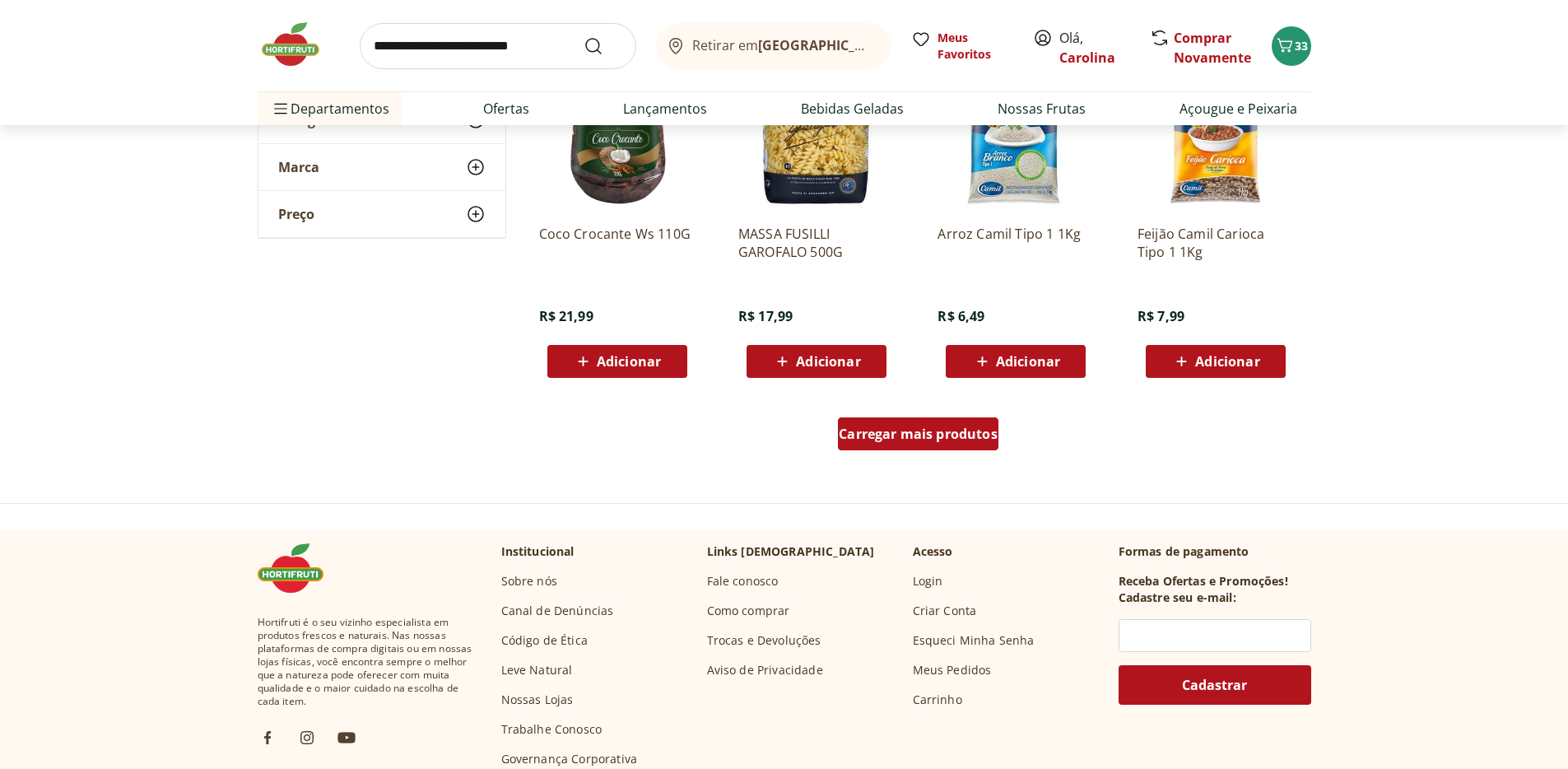
click at [914, 436] on span "Carregar mais produtos" at bounding box center [918, 433] width 158 height 13
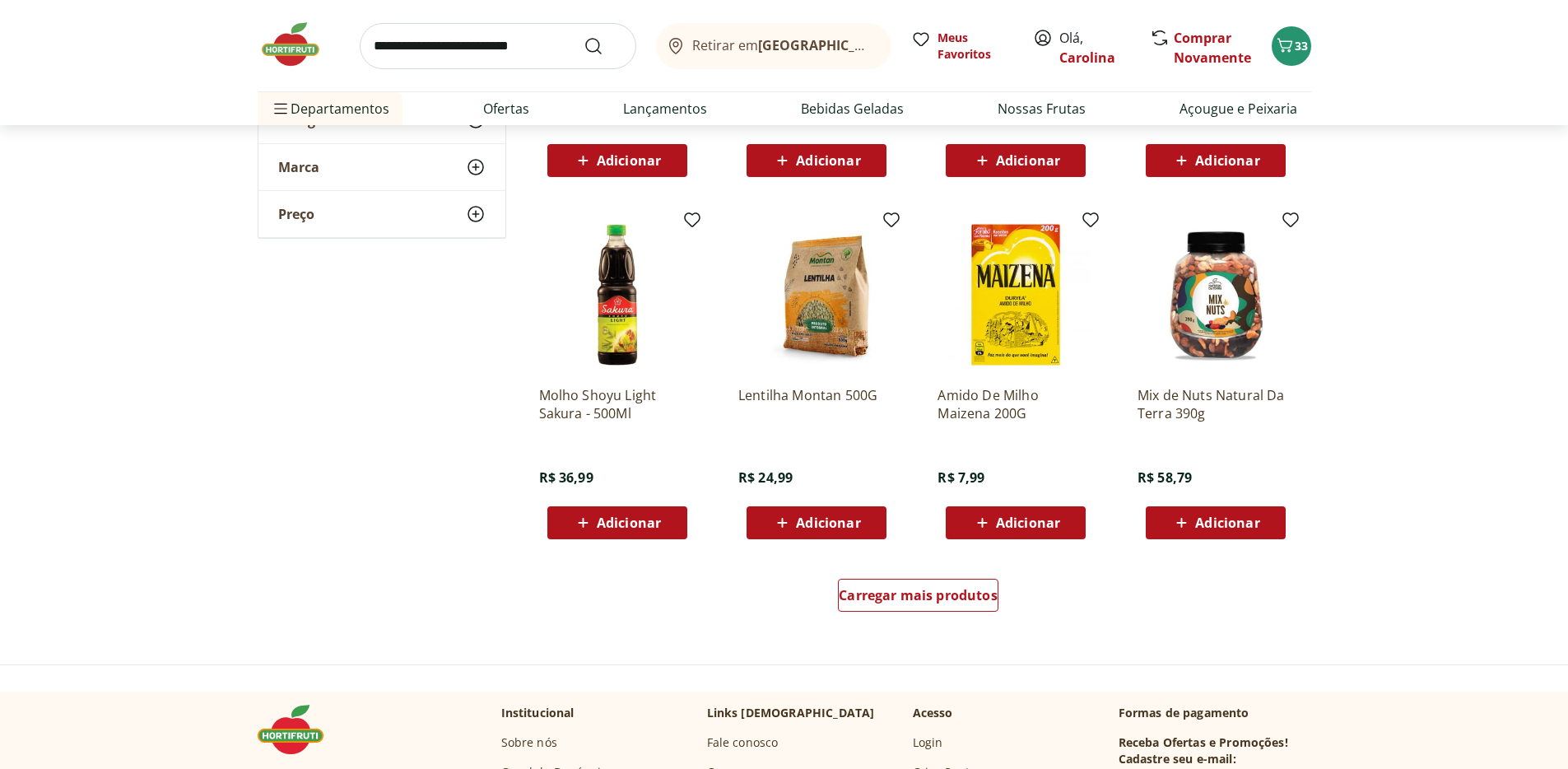
scroll to position [8332, 0]
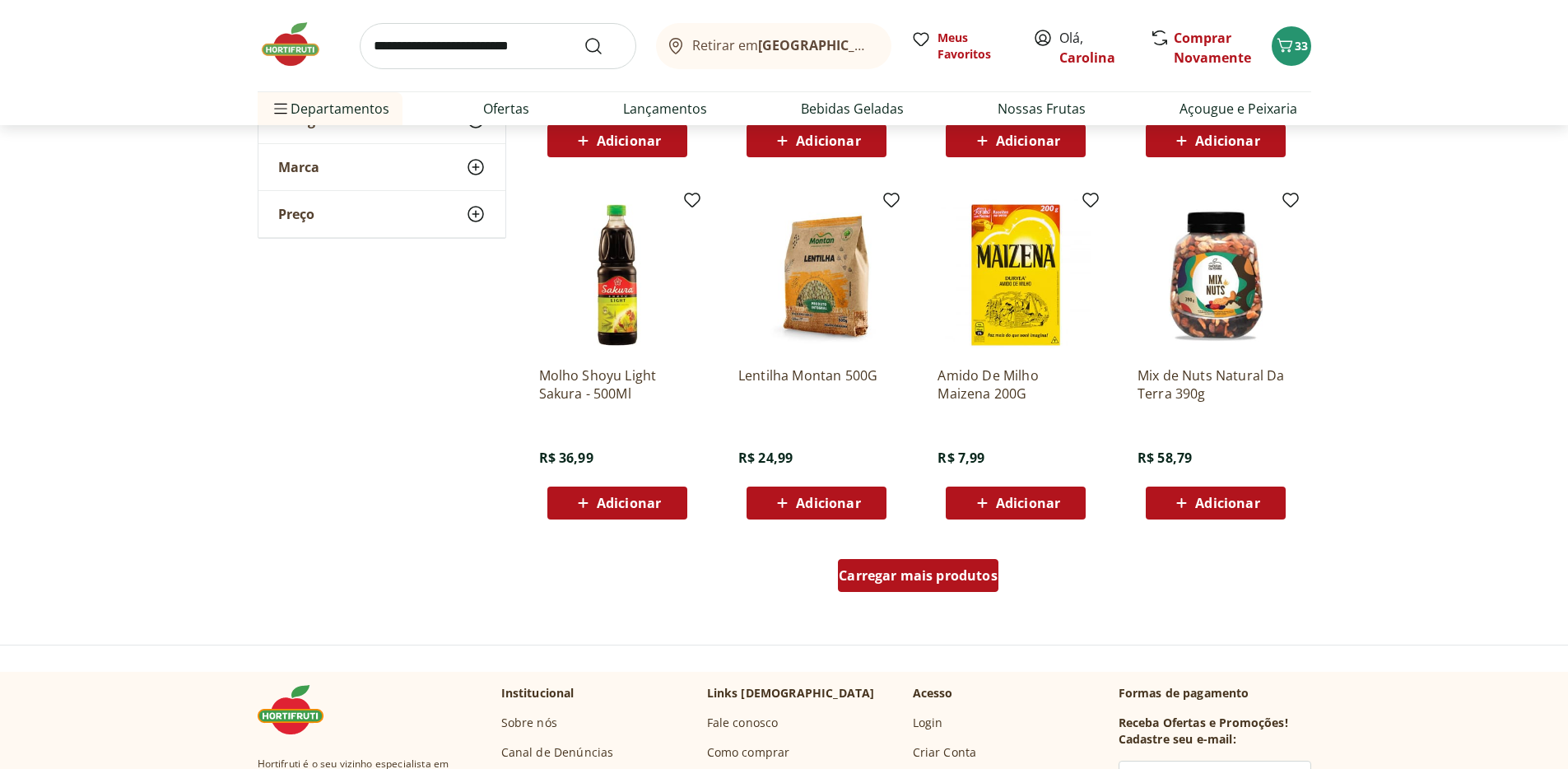
click at [946, 576] on span "Carregar mais produtos" at bounding box center [918, 575] width 158 height 13
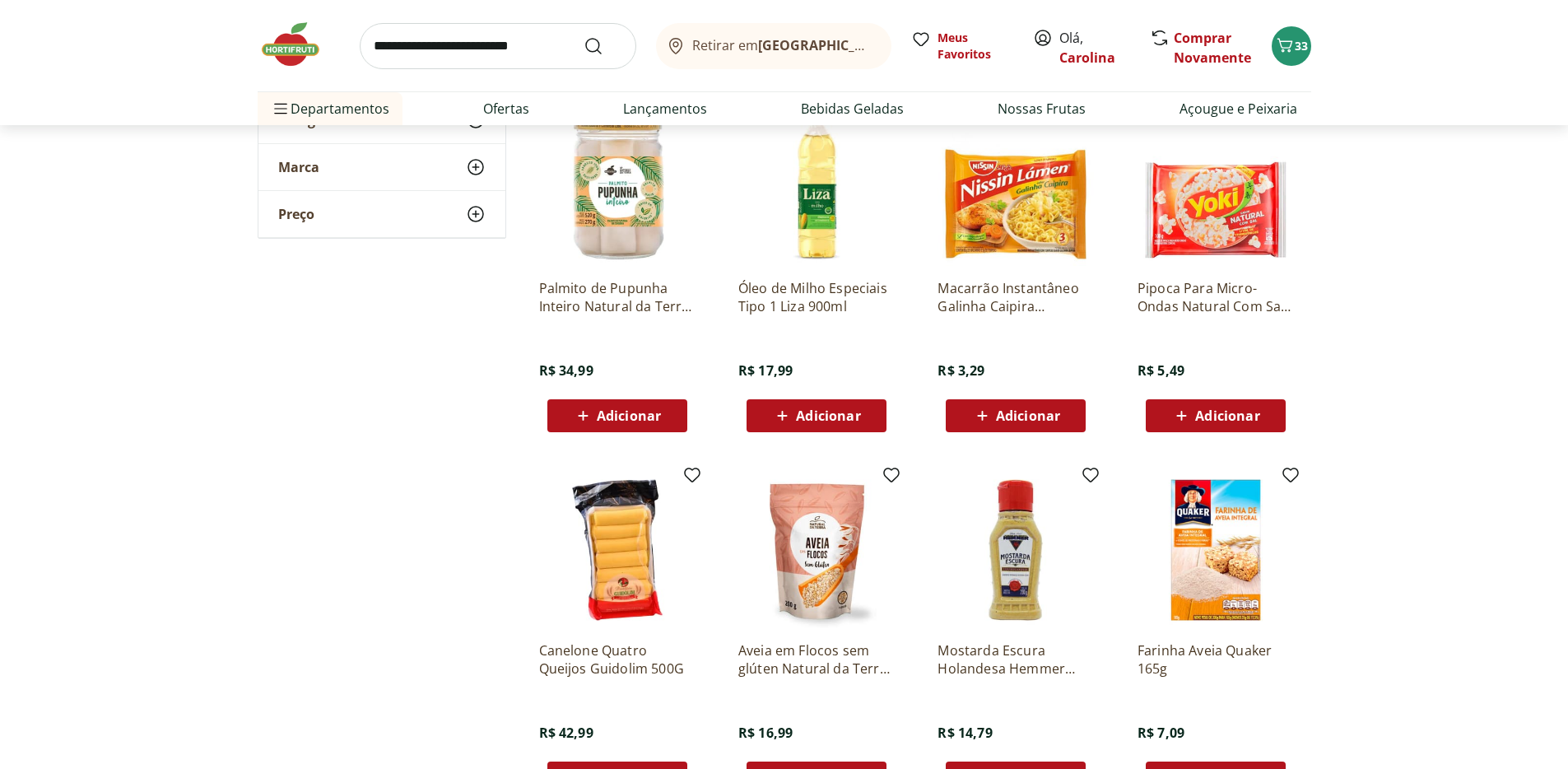
scroll to position [8779, 0]
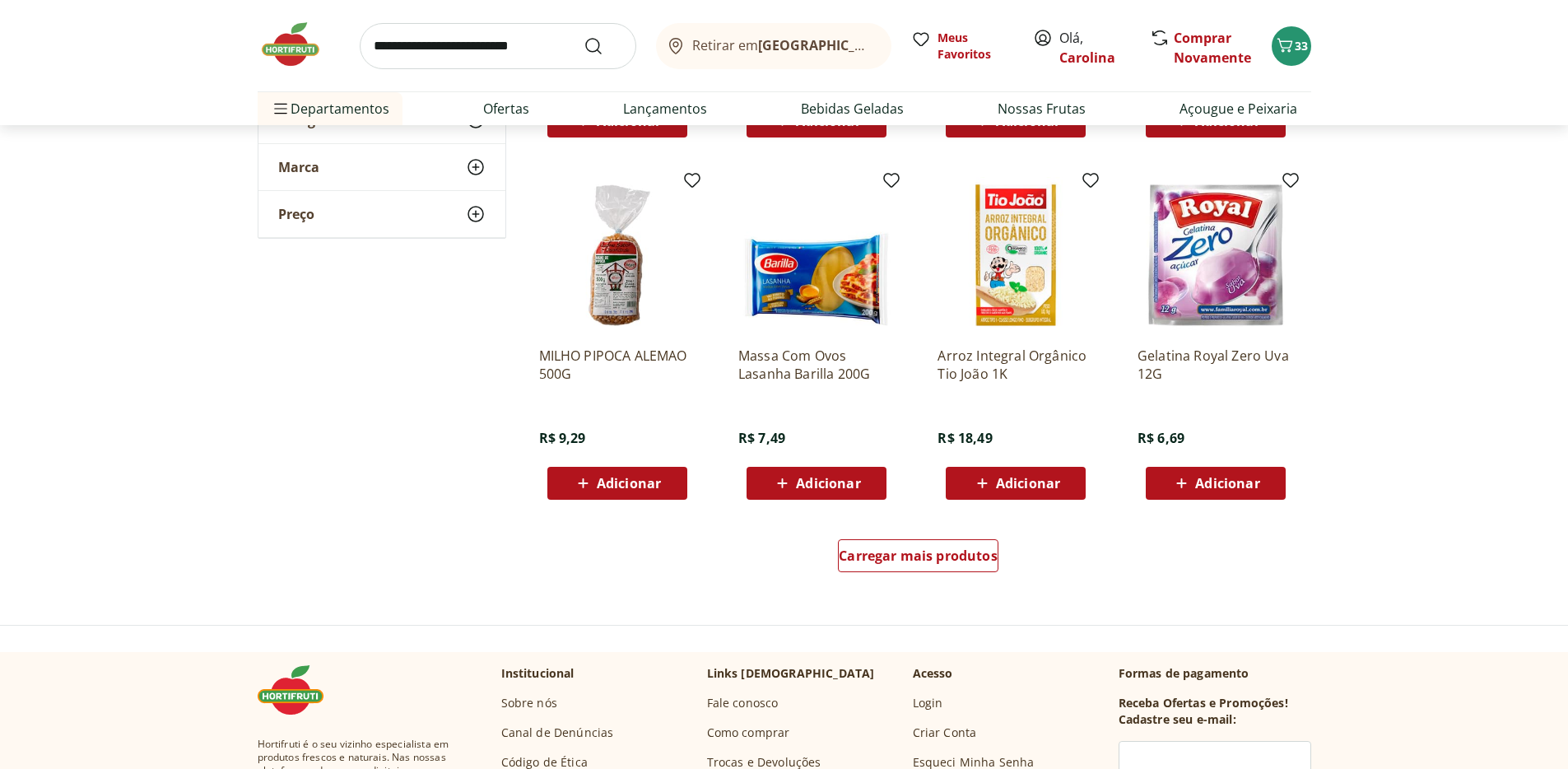
scroll to position [9454, 0]
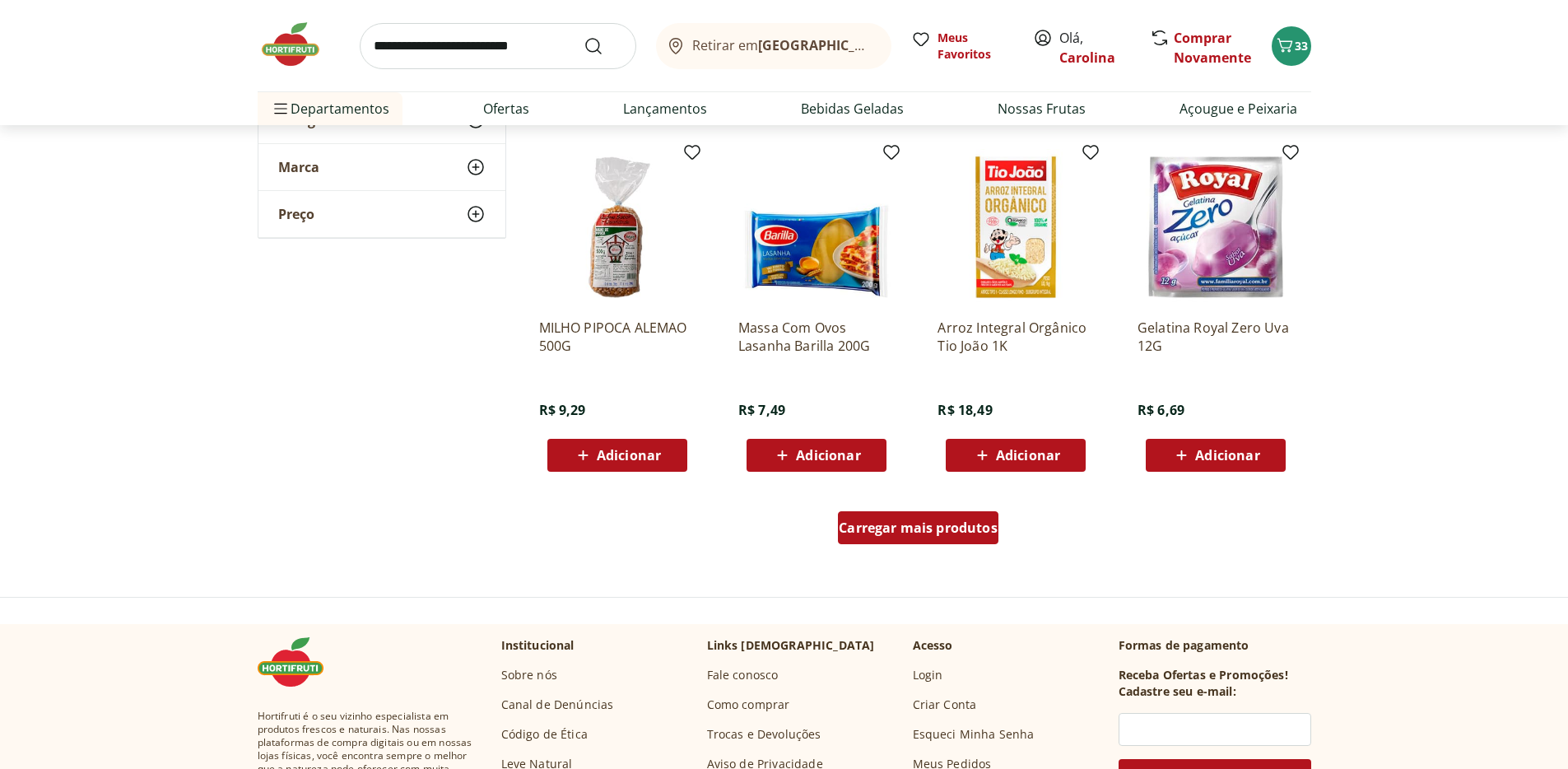
click at [962, 538] on div "Carregar mais produtos" at bounding box center [918, 527] width 160 height 33
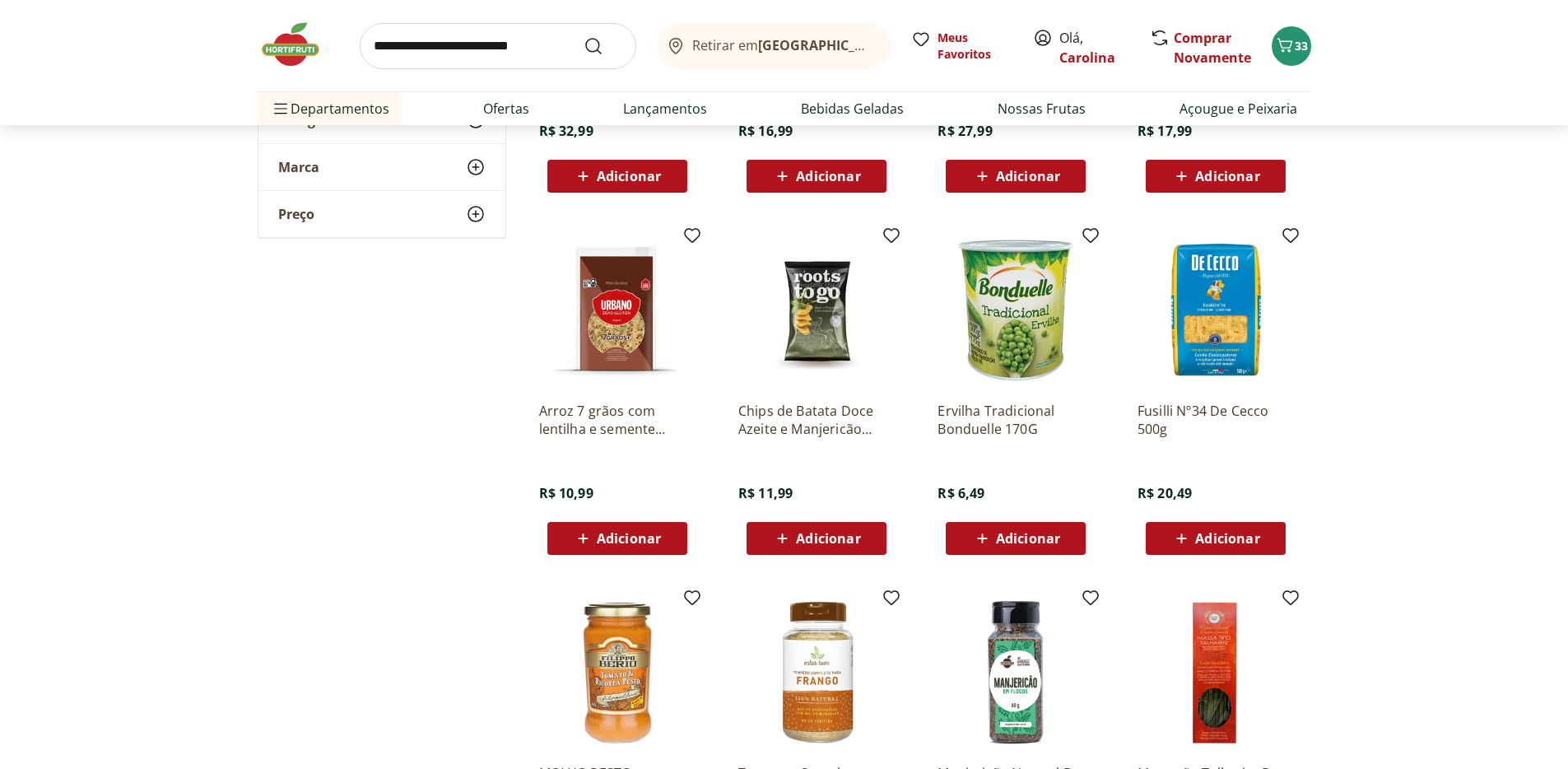
scroll to position [10506, 0]
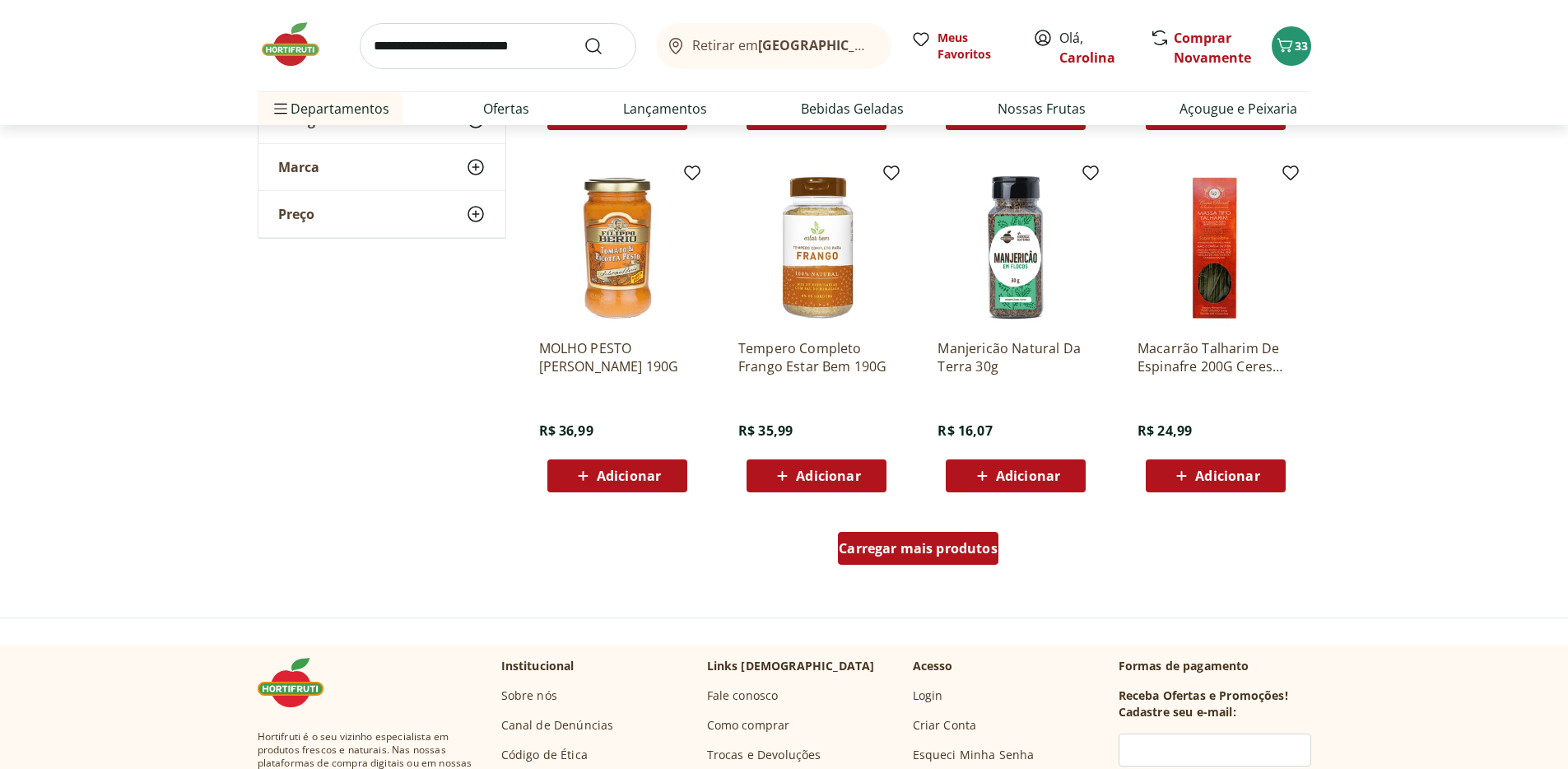
click at [949, 545] on span "Carregar mais produtos" at bounding box center [918, 548] width 158 height 13
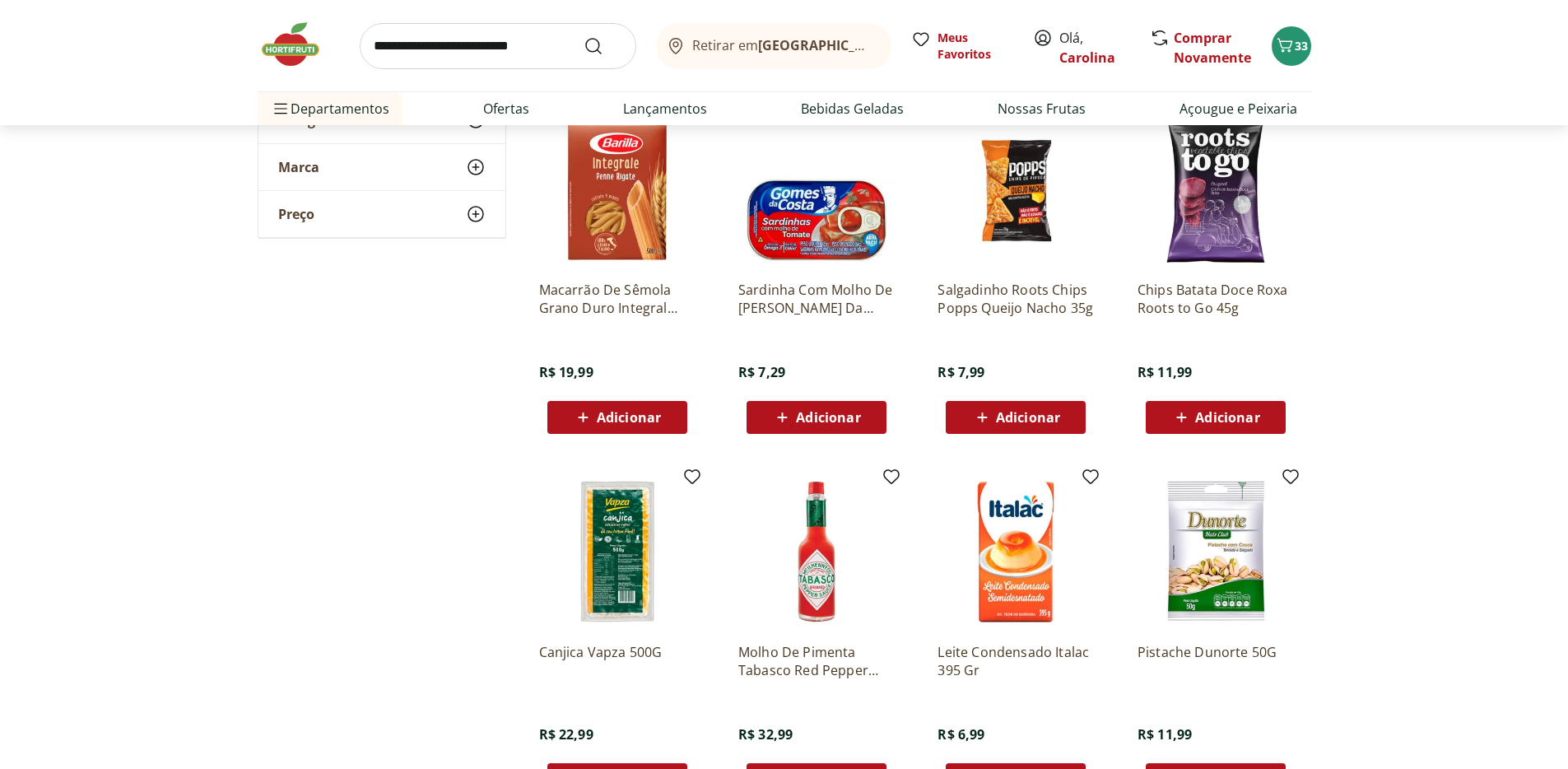
scroll to position [10896, 0]
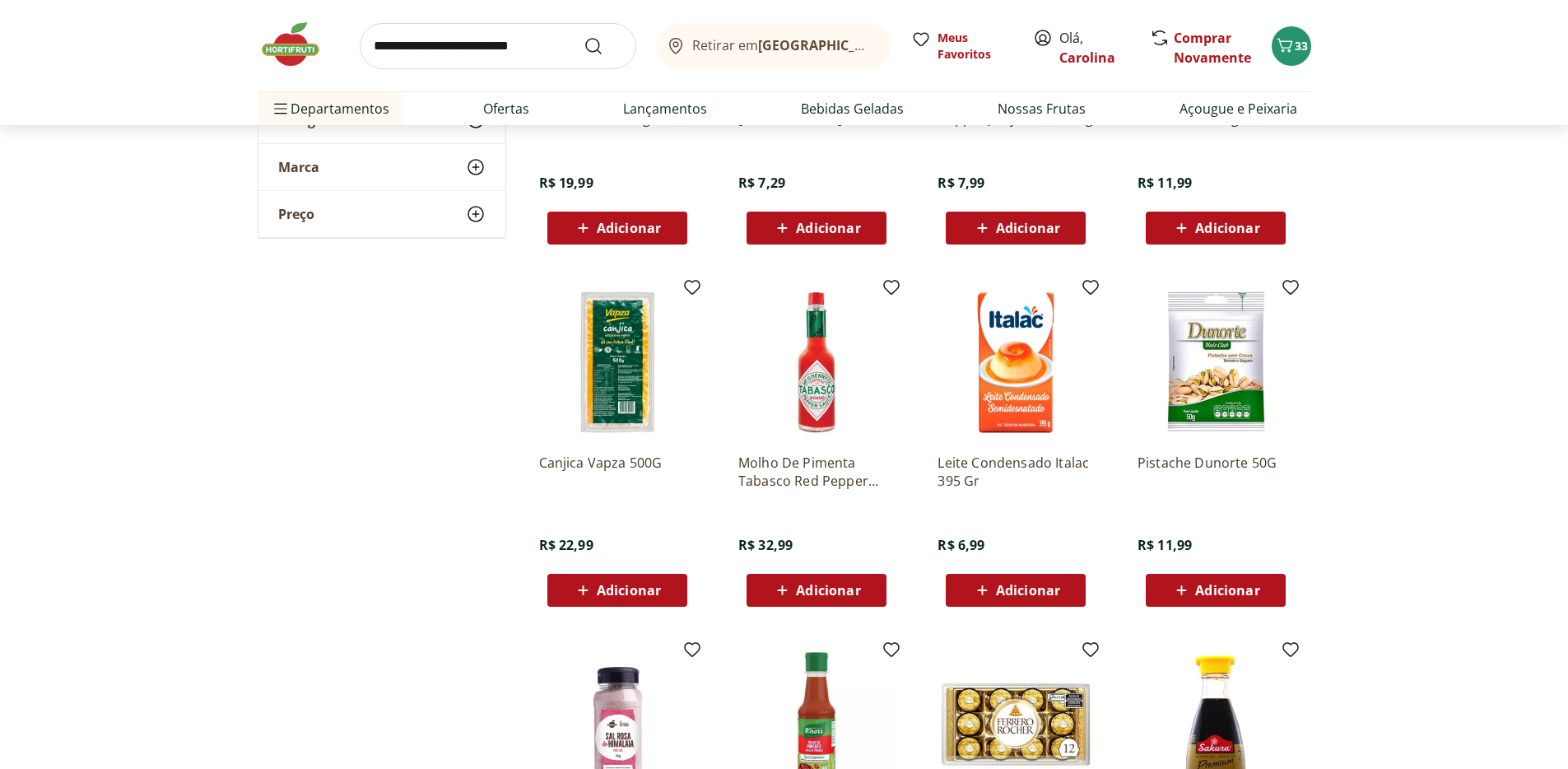
scroll to position [11450, 0]
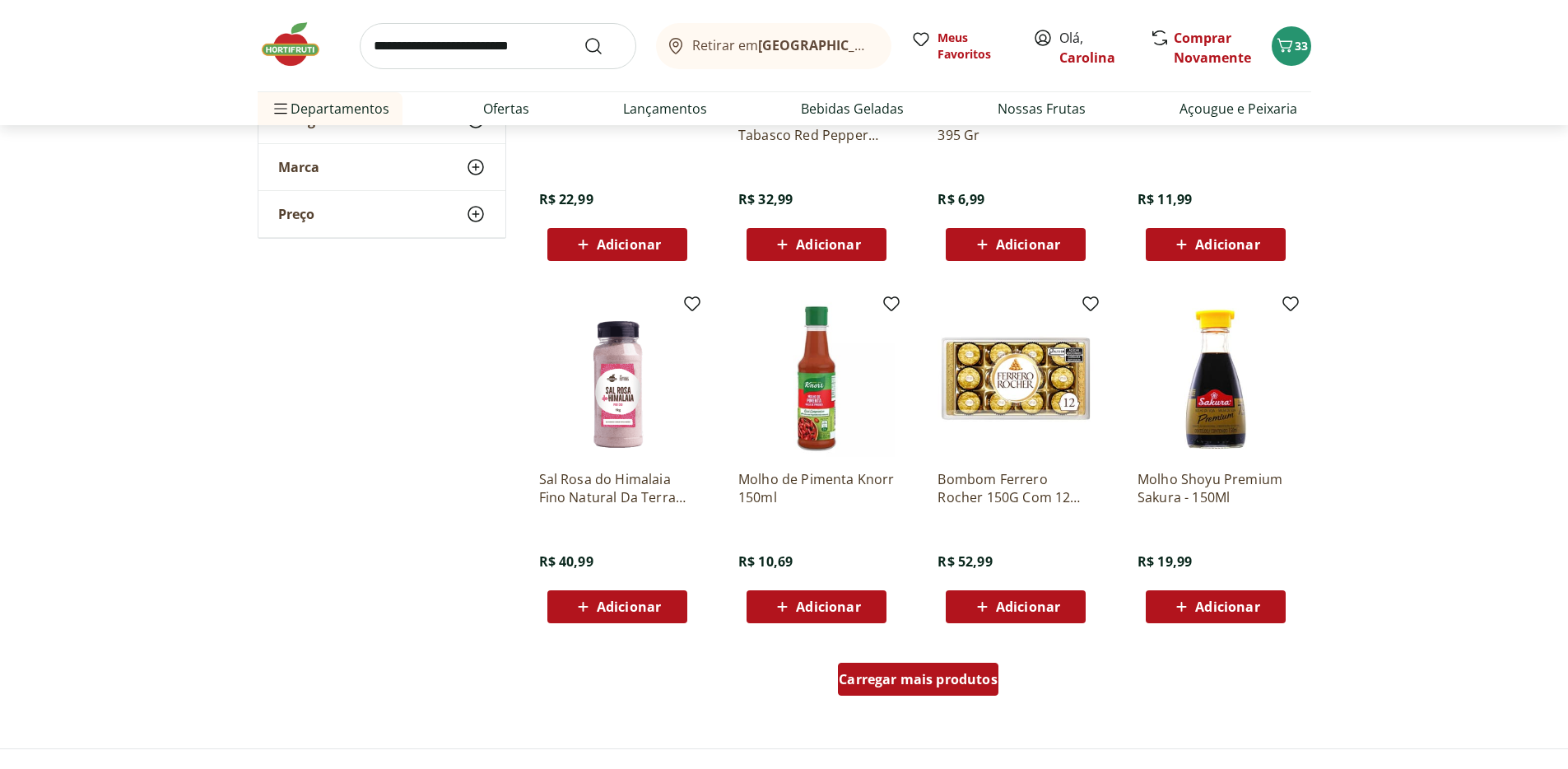
click at [966, 673] on span "Carregar mais produtos" at bounding box center [918, 679] width 158 height 13
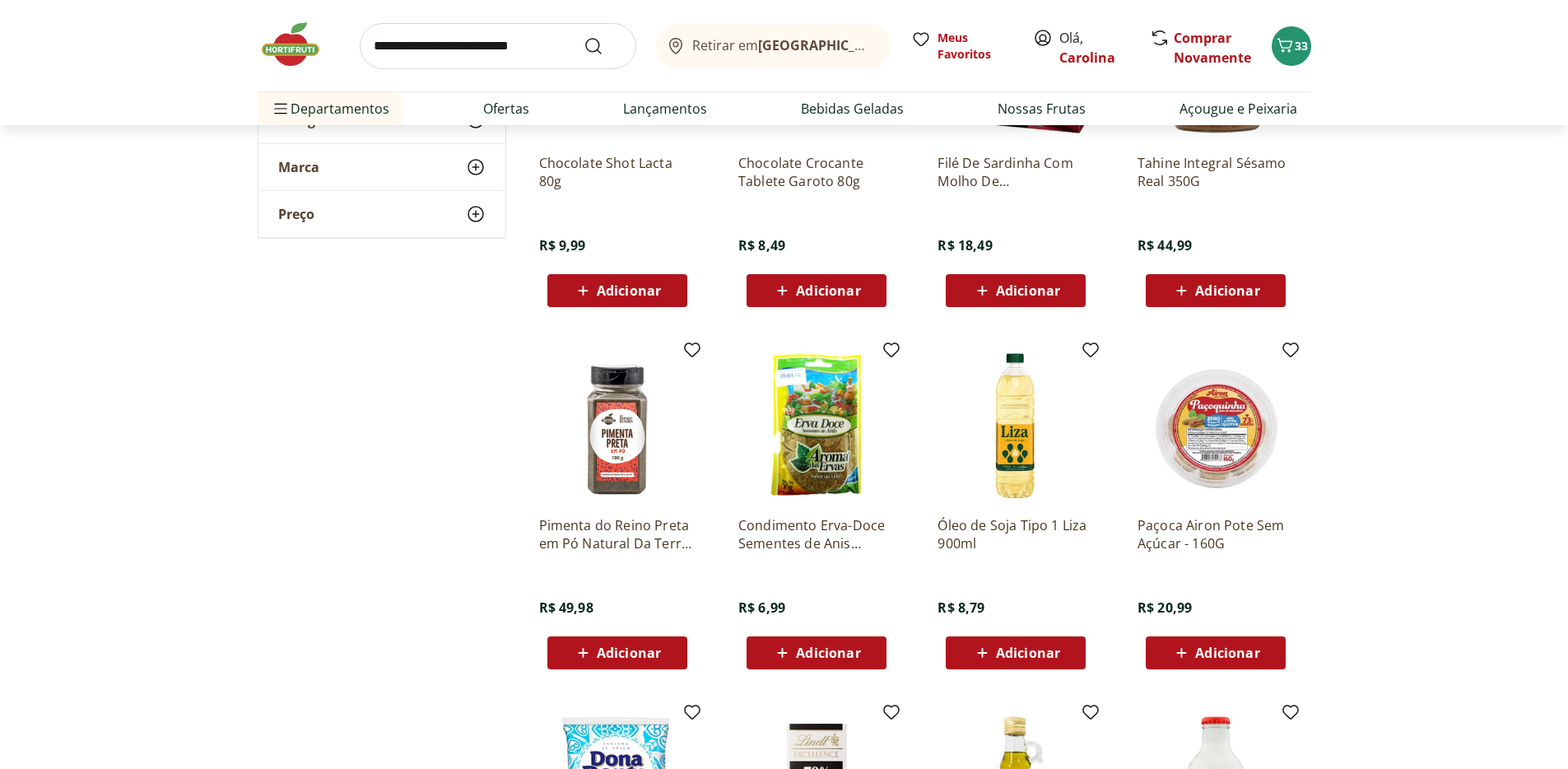
scroll to position [12567, 0]
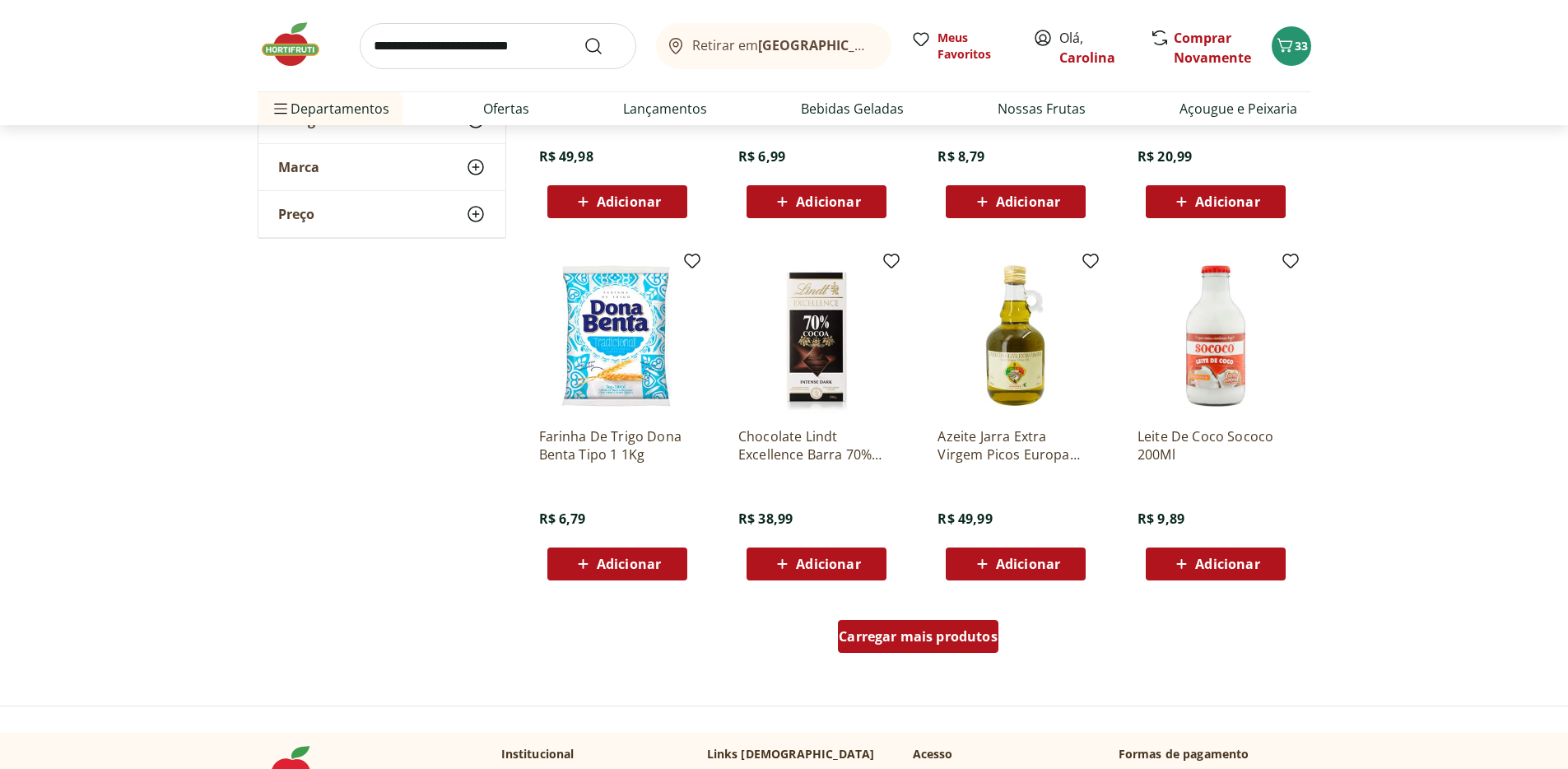
click at [971, 639] on span "Carregar mais produtos" at bounding box center [918, 636] width 158 height 13
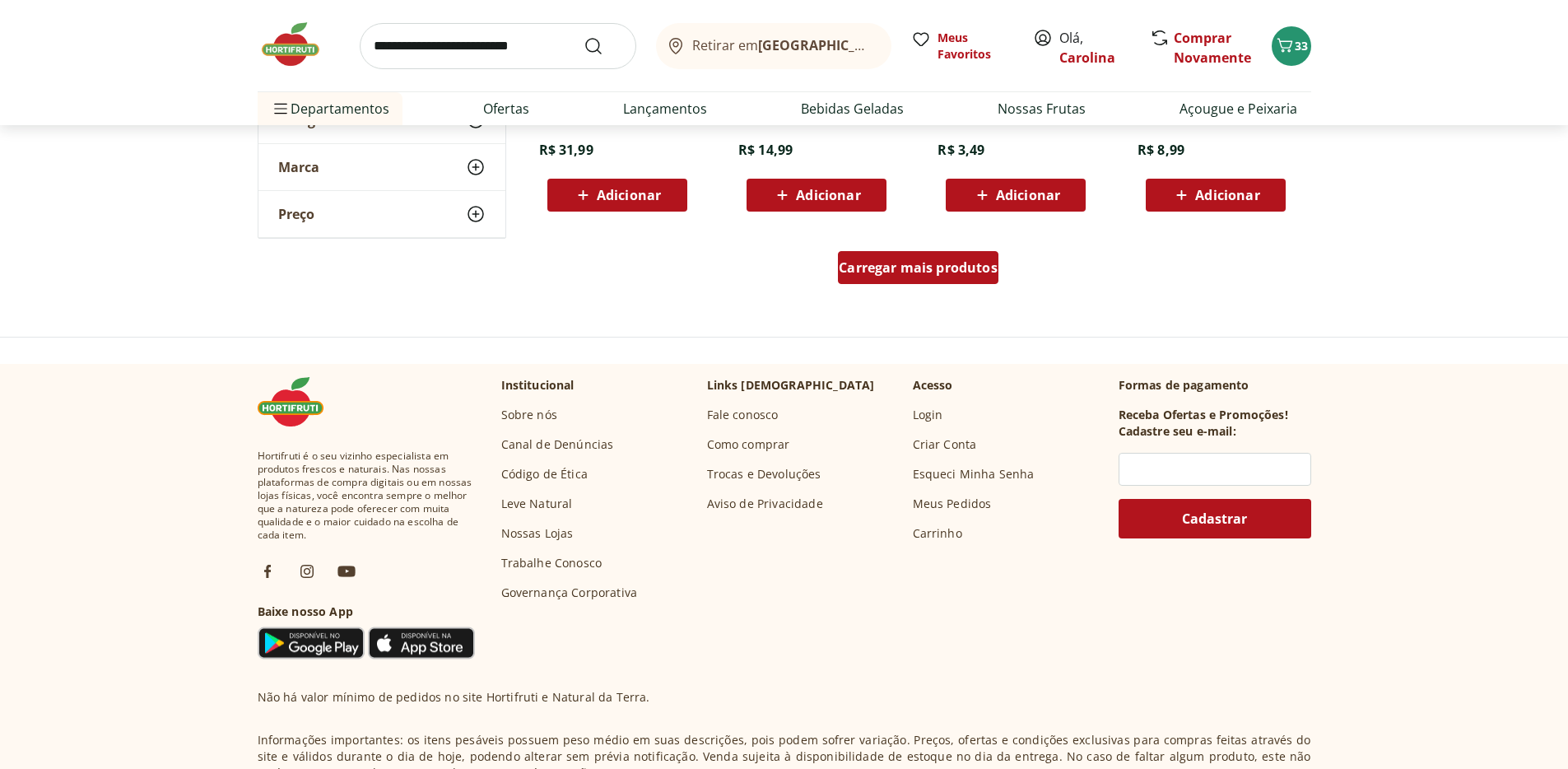
scroll to position [13979, 0]
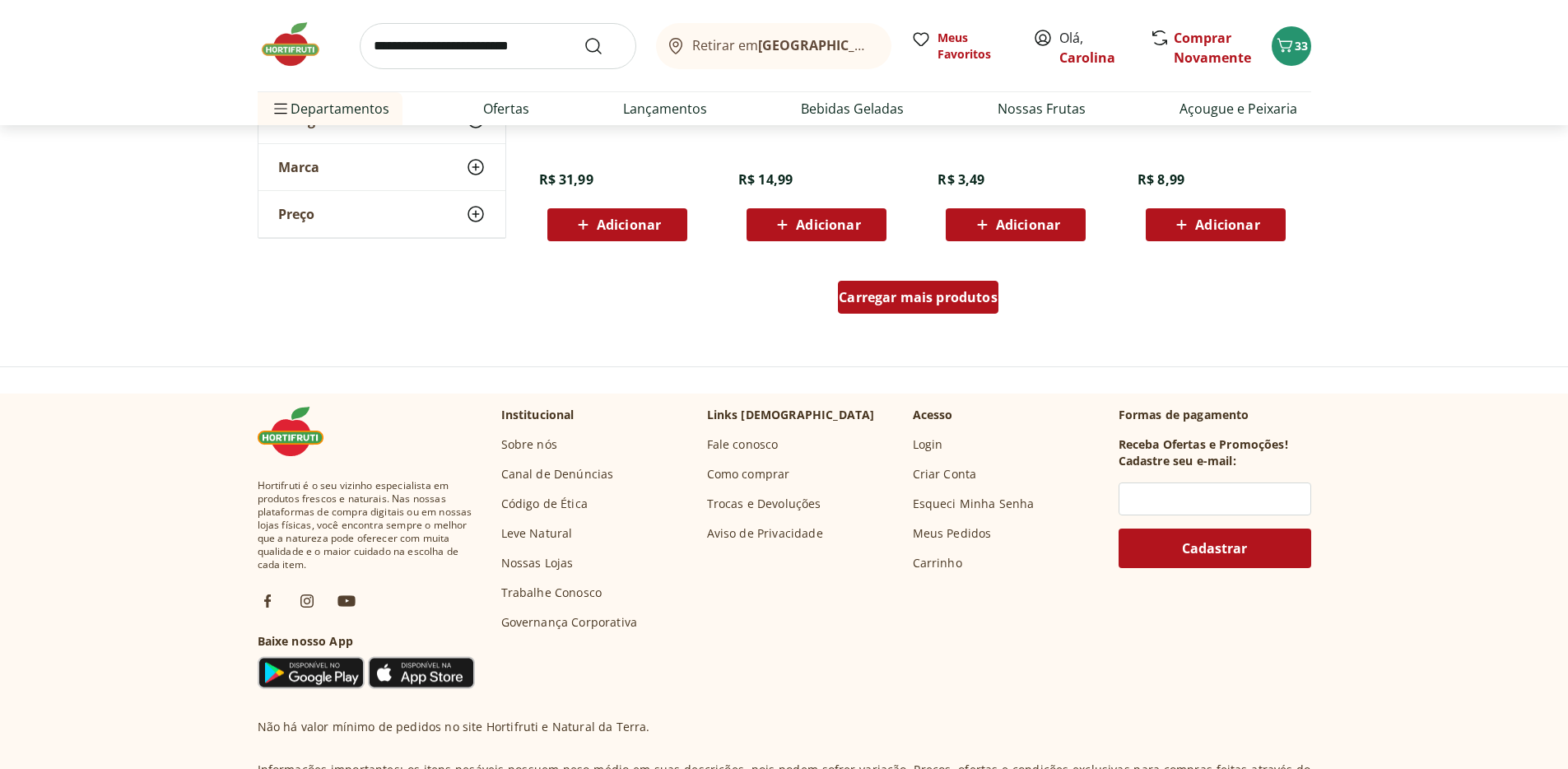
click at [968, 309] on div "Carregar mais produtos" at bounding box center [918, 296] width 160 height 33
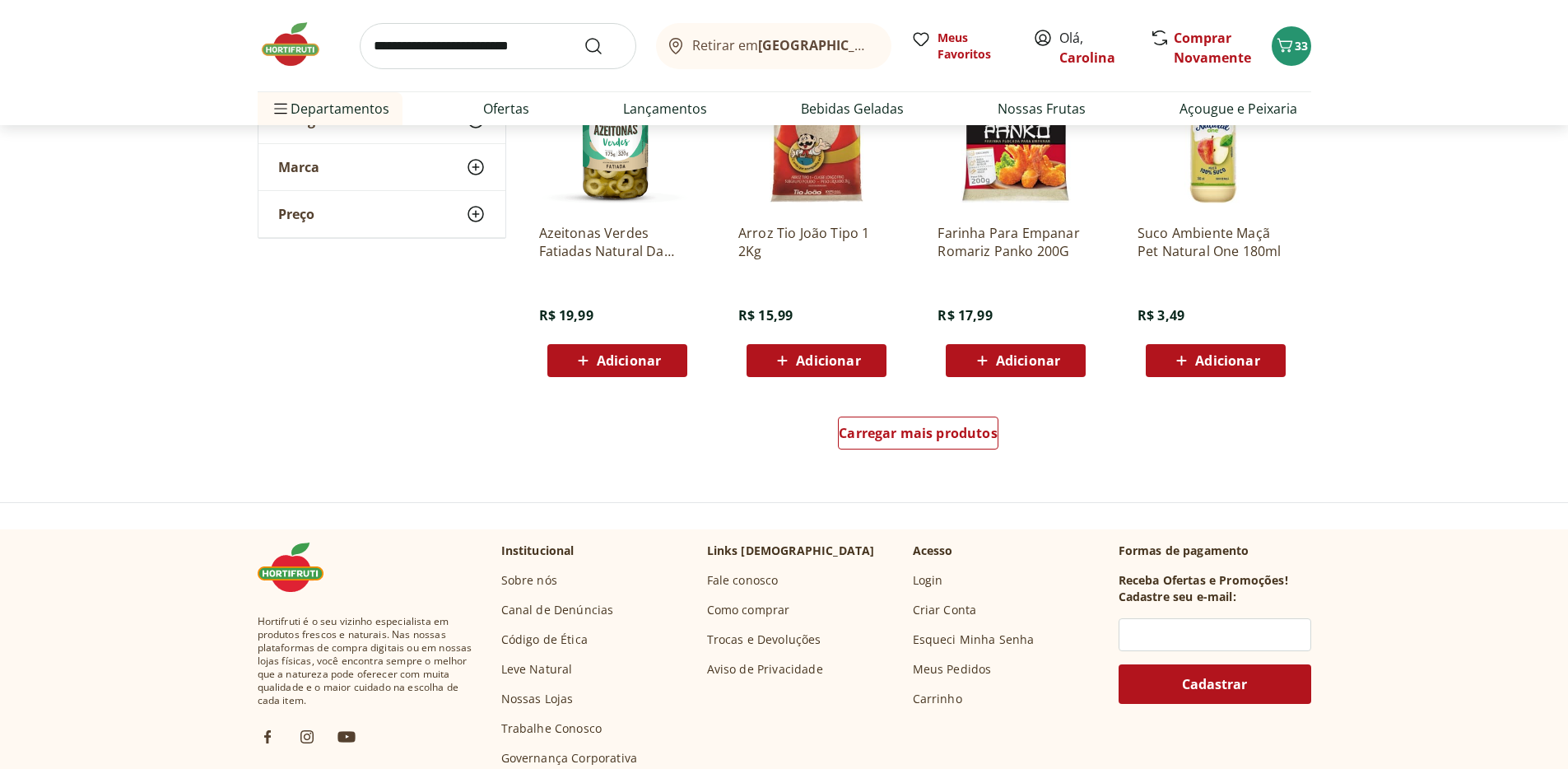
scroll to position [15103, 0]
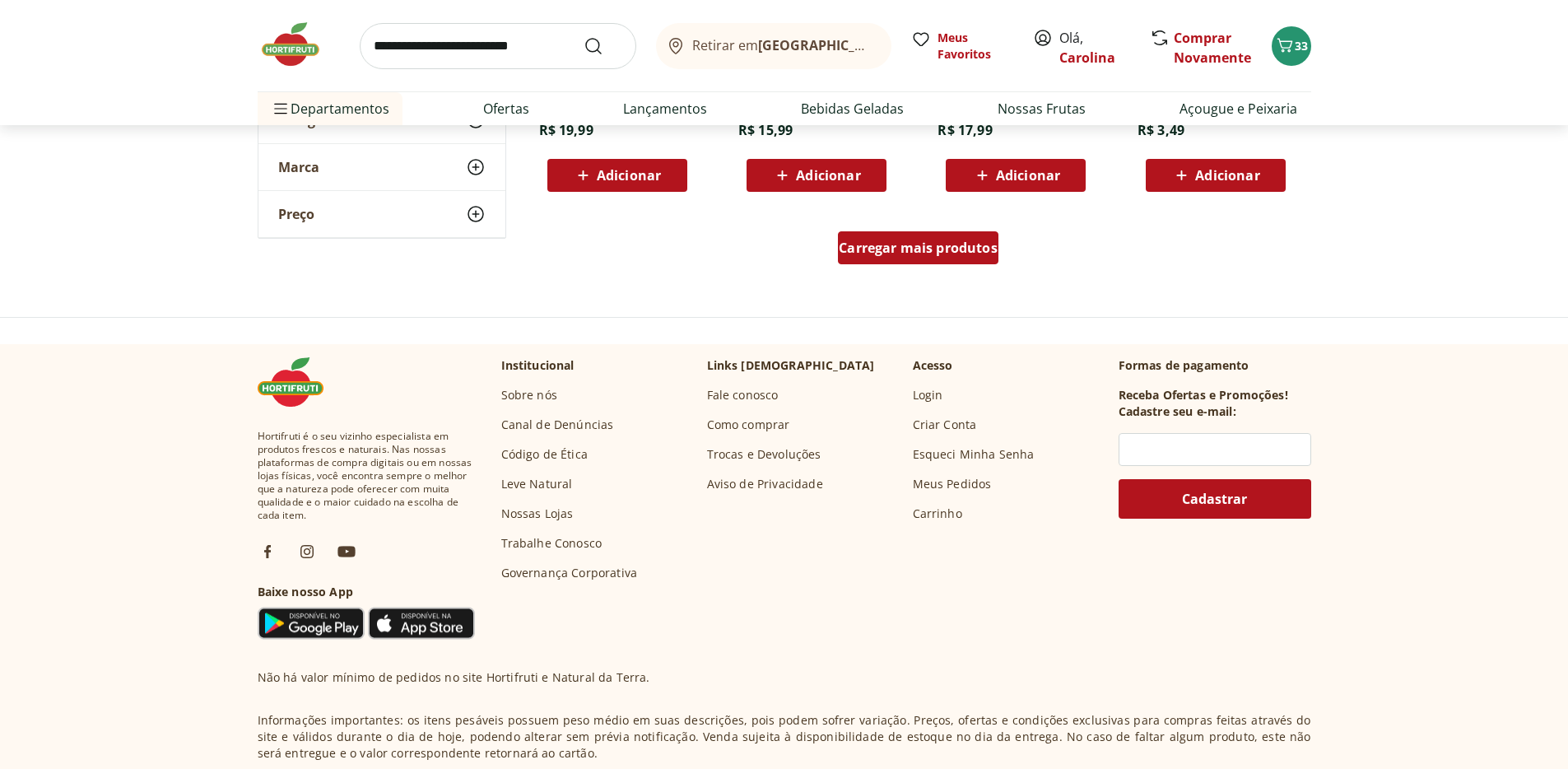
click at [910, 260] on div "Carregar mais produtos" at bounding box center [918, 247] width 160 height 33
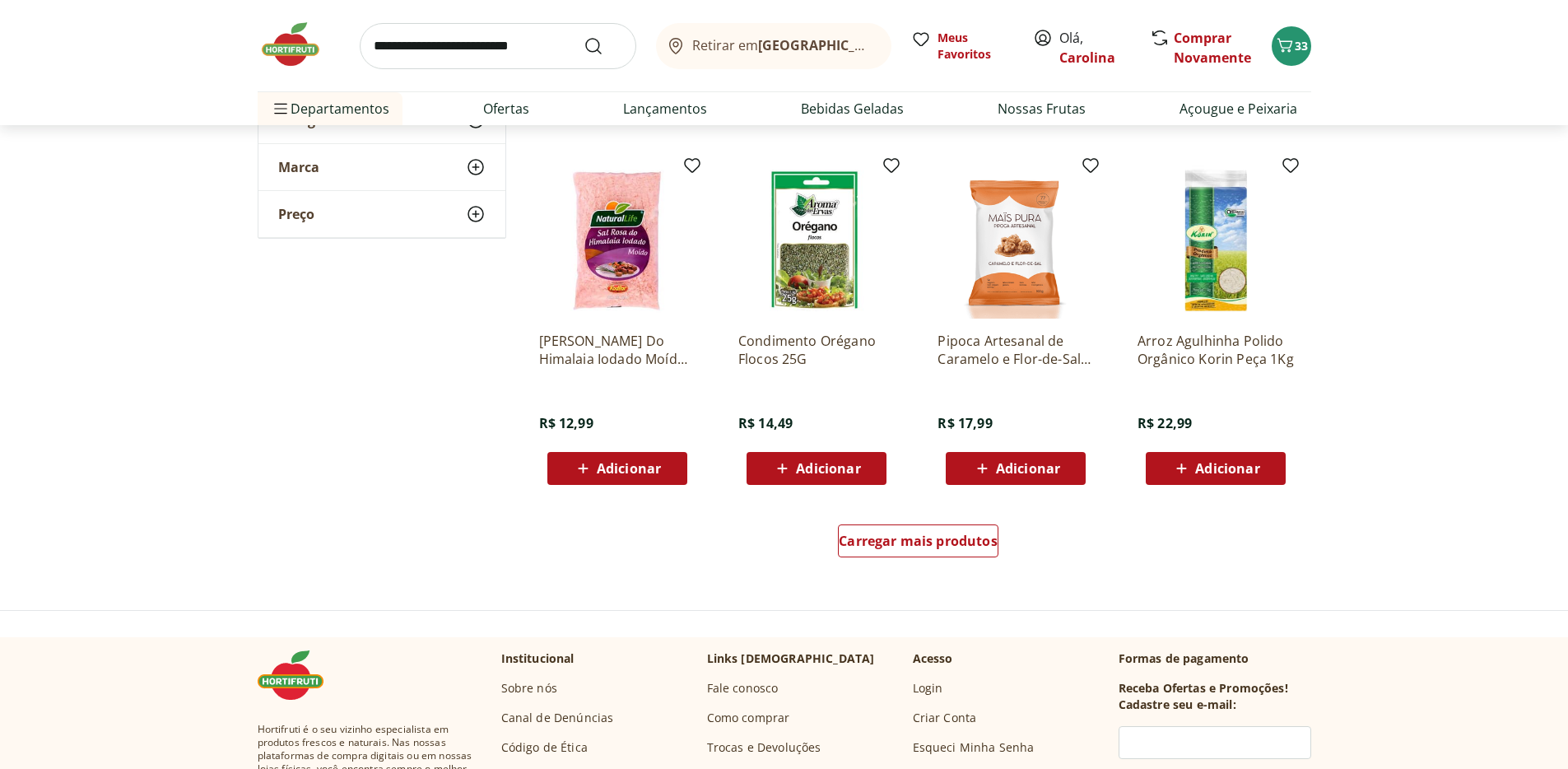
scroll to position [16011, 0]
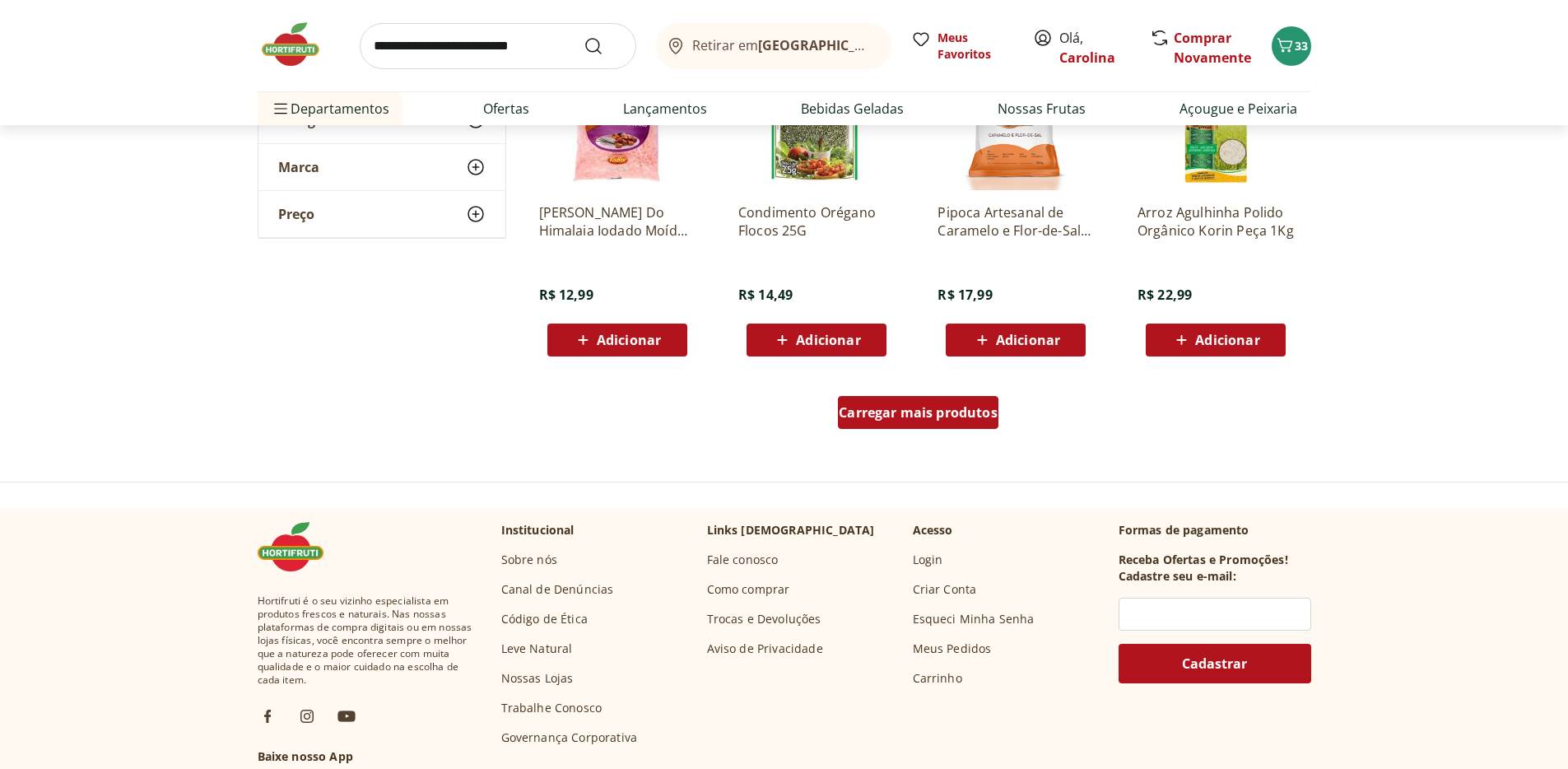
click at [946, 413] on span "Carregar mais produtos" at bounding box center [918, 412] width 158 height 13
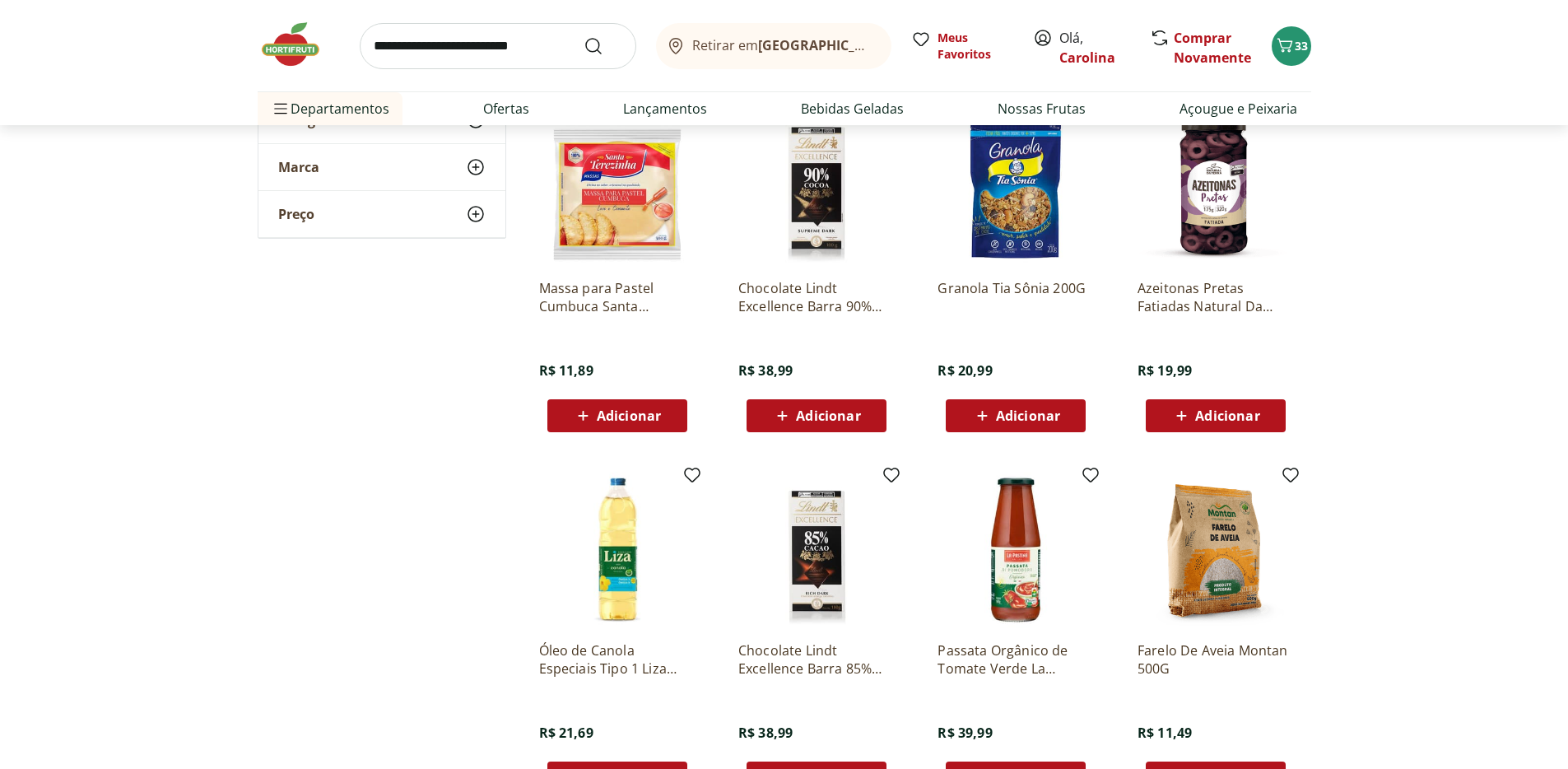
scroll to position [16288, 0]
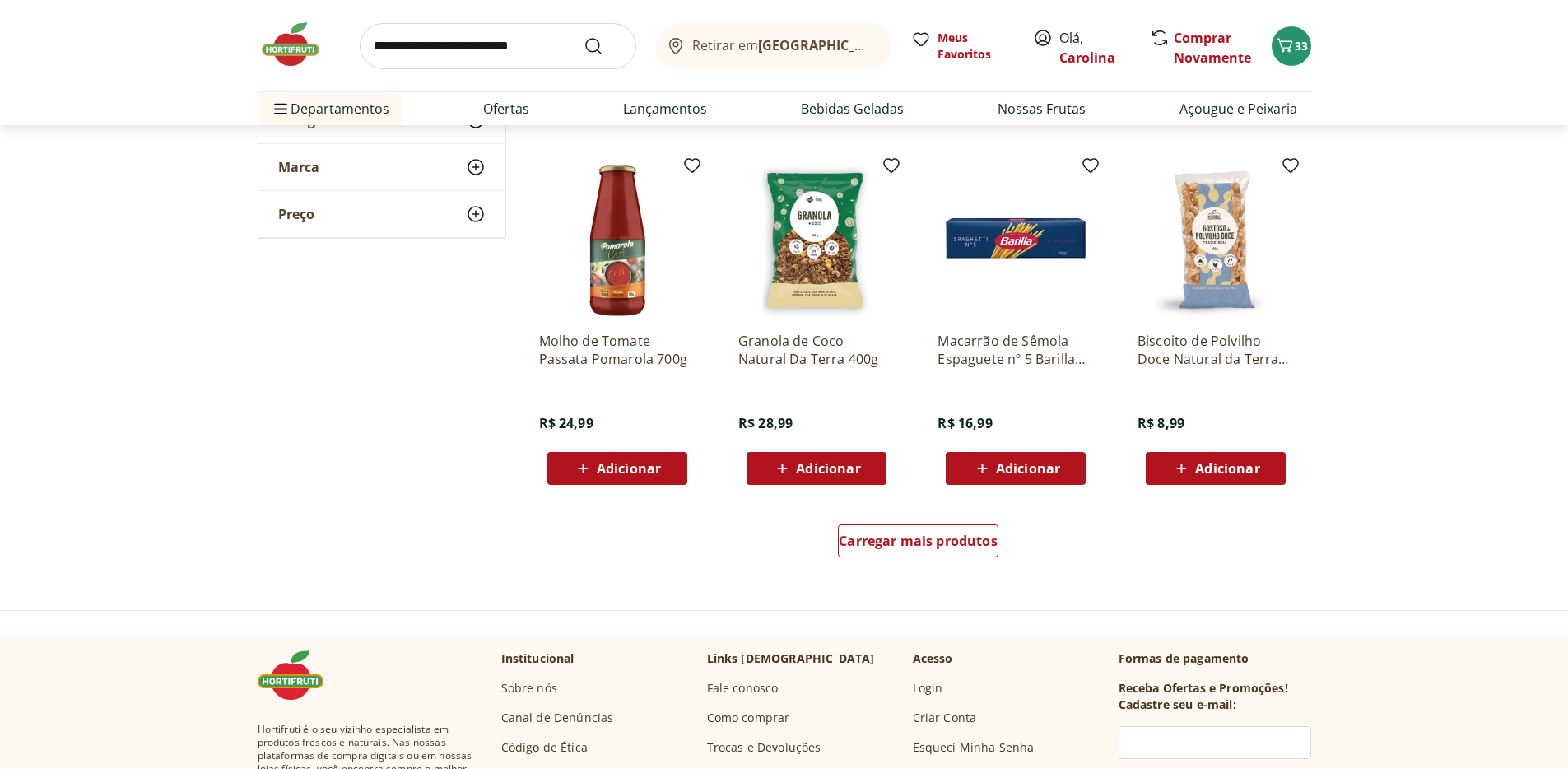
scroll to position [16960, 0]
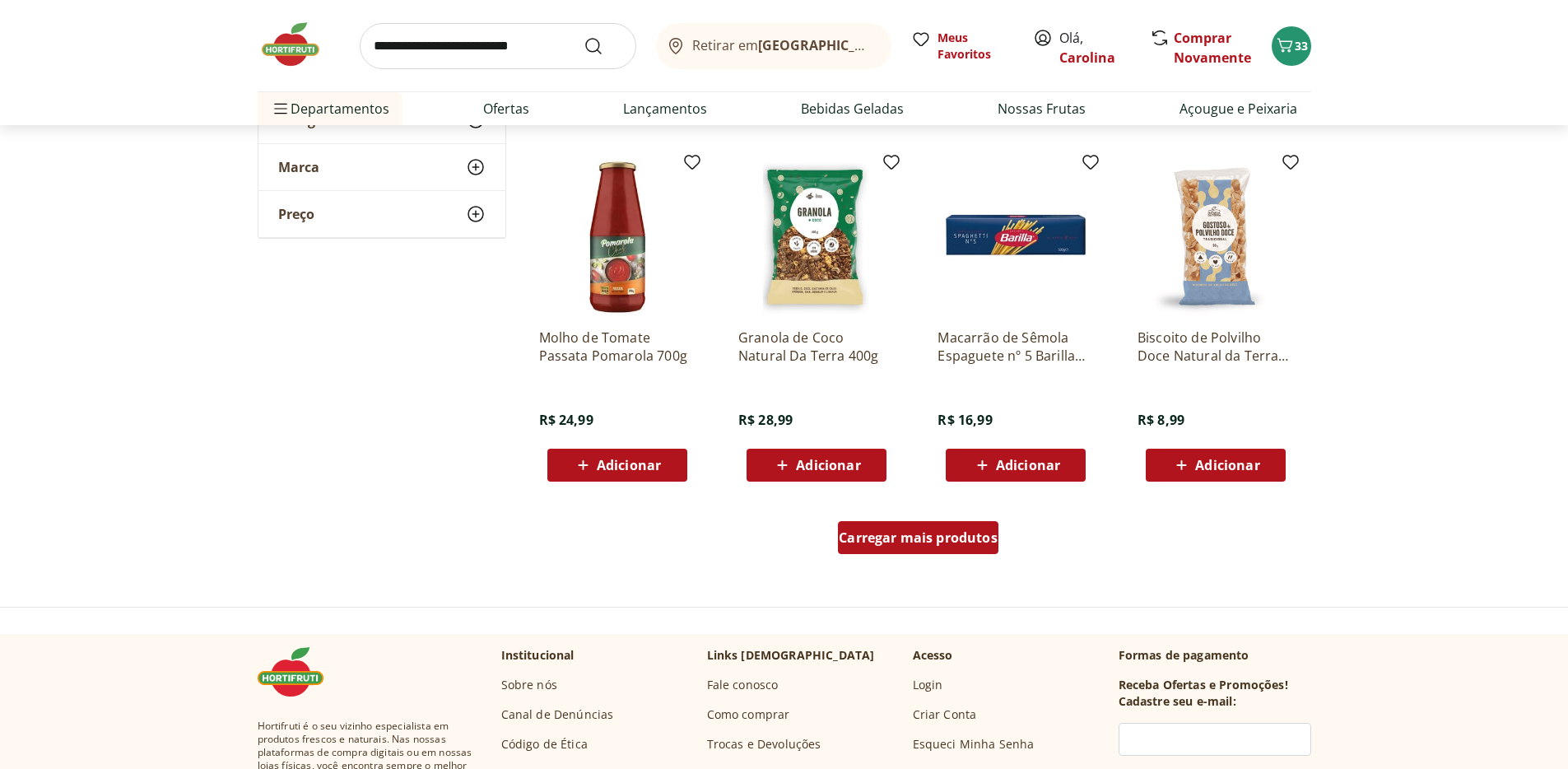
click at [937, 549] on div "Carregar mais produtos" at bounding box center [918, 537] width 160 height 33
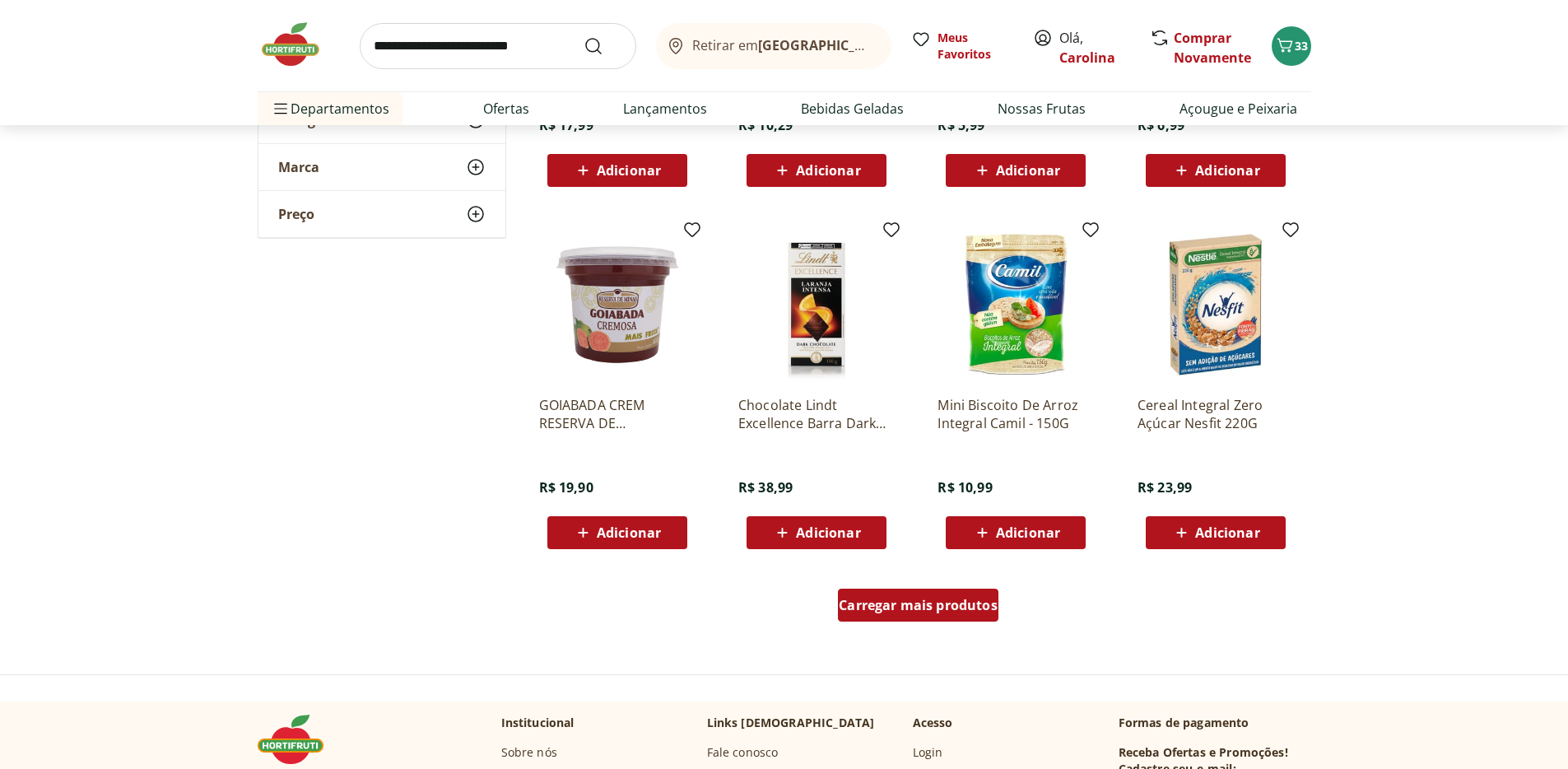
scroll to position [17965, 0]
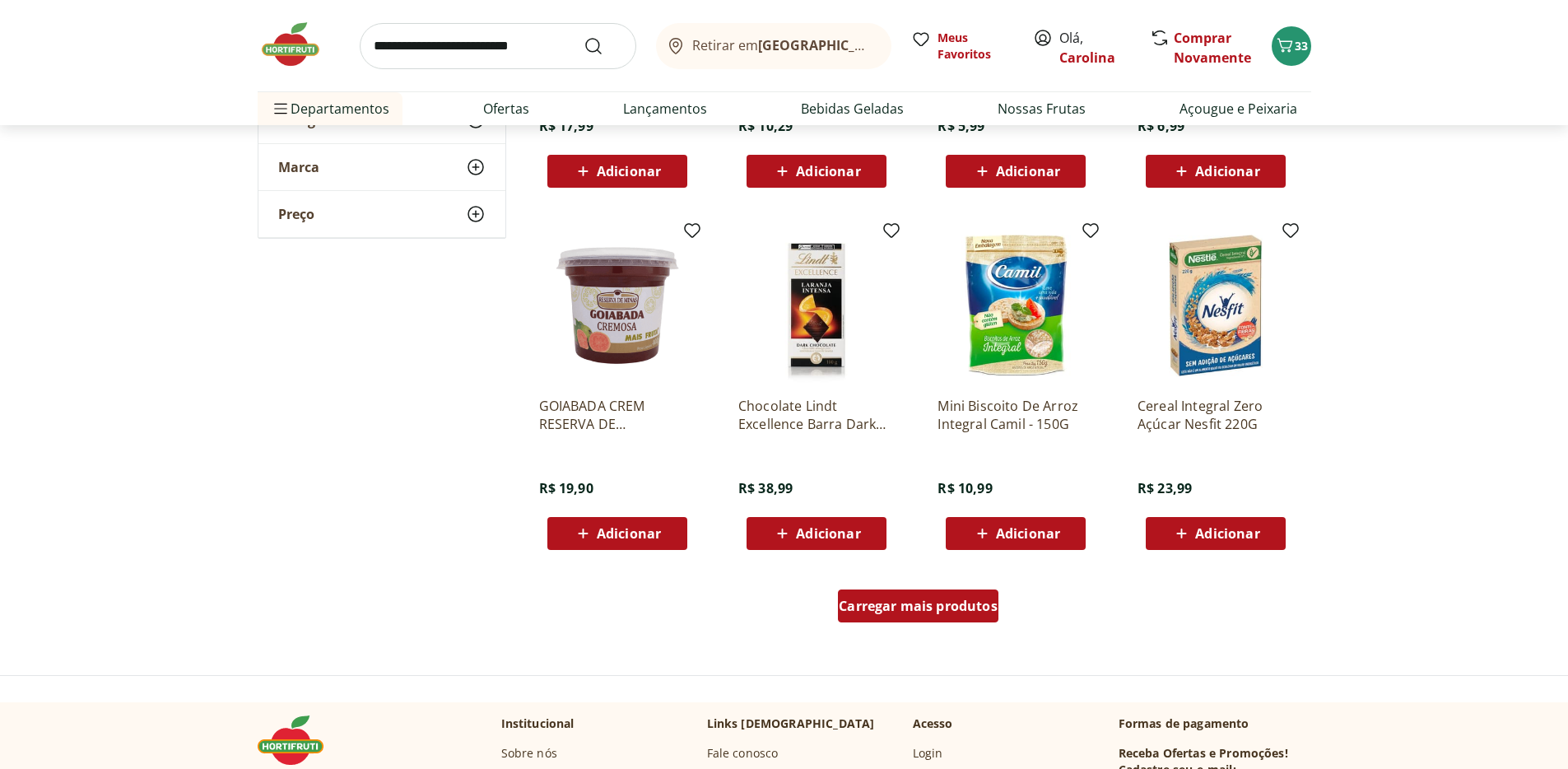
click at [951, 601] on span "Carregar mais produtos" at bounding box center [918, 605] width 158 height 13
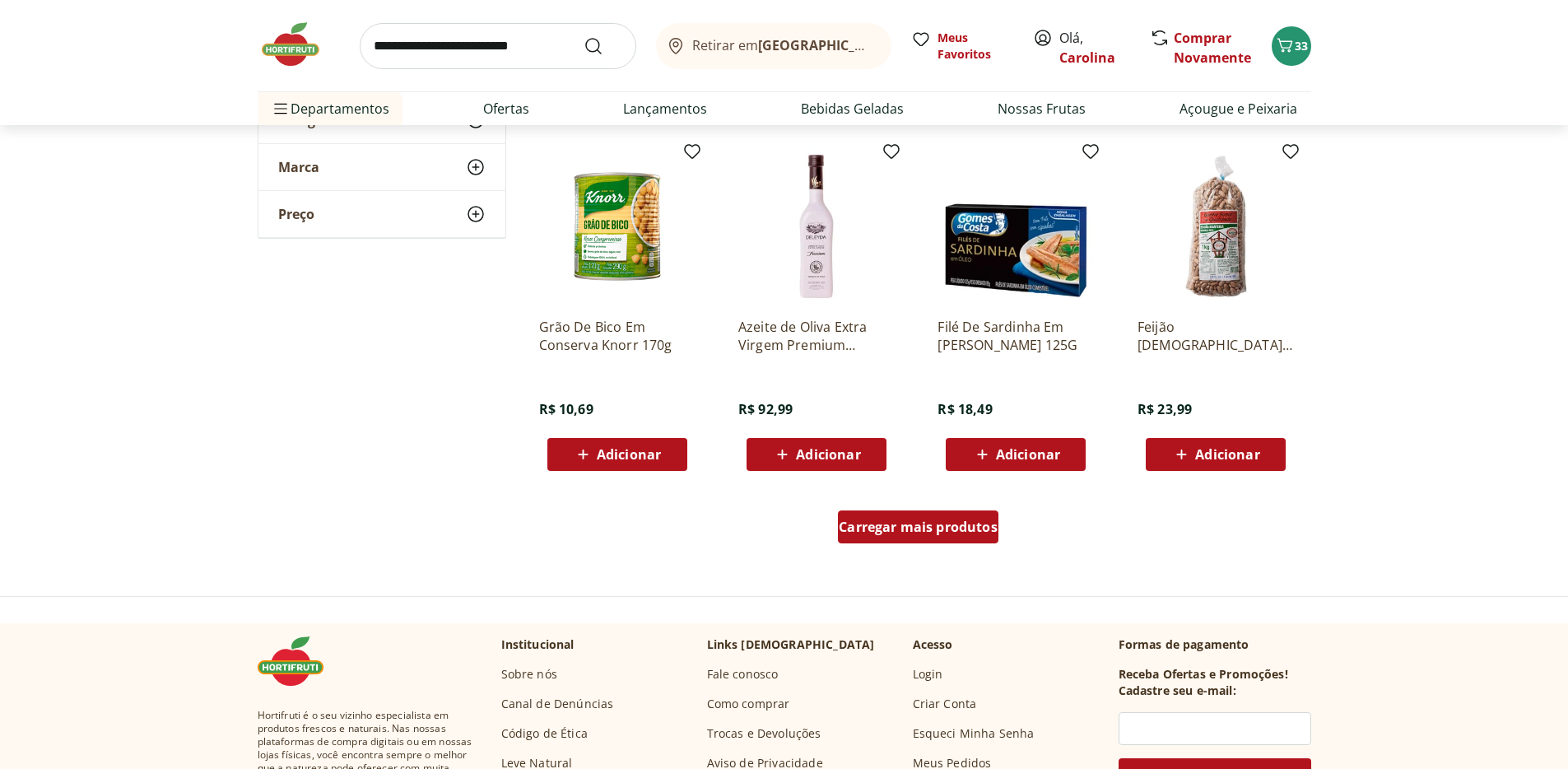
scroll to position [19120, 0]
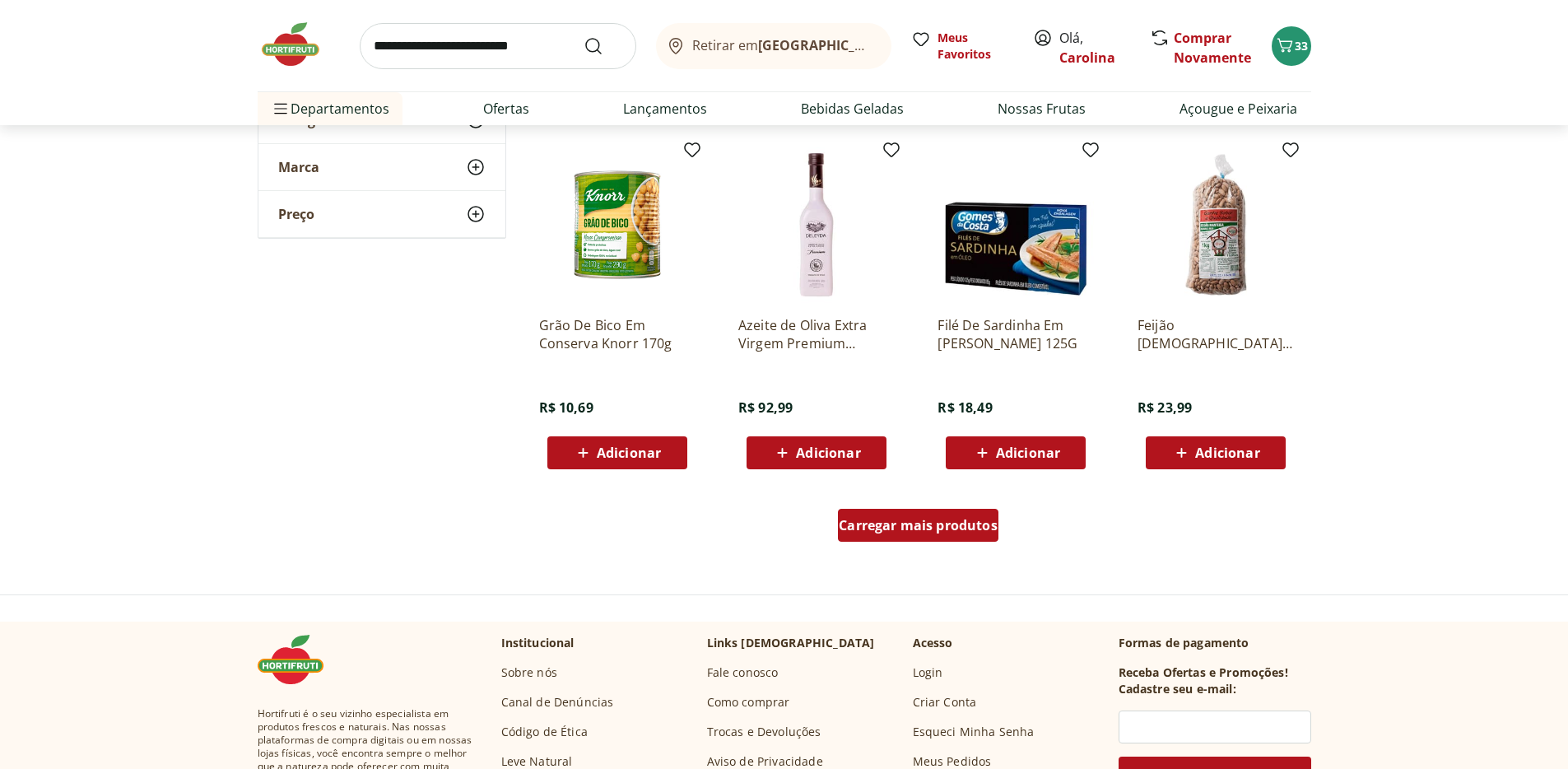
click at [952, 518] on span "Carregar mais produtos" at bounding box center [918, 524] width 158 height 13
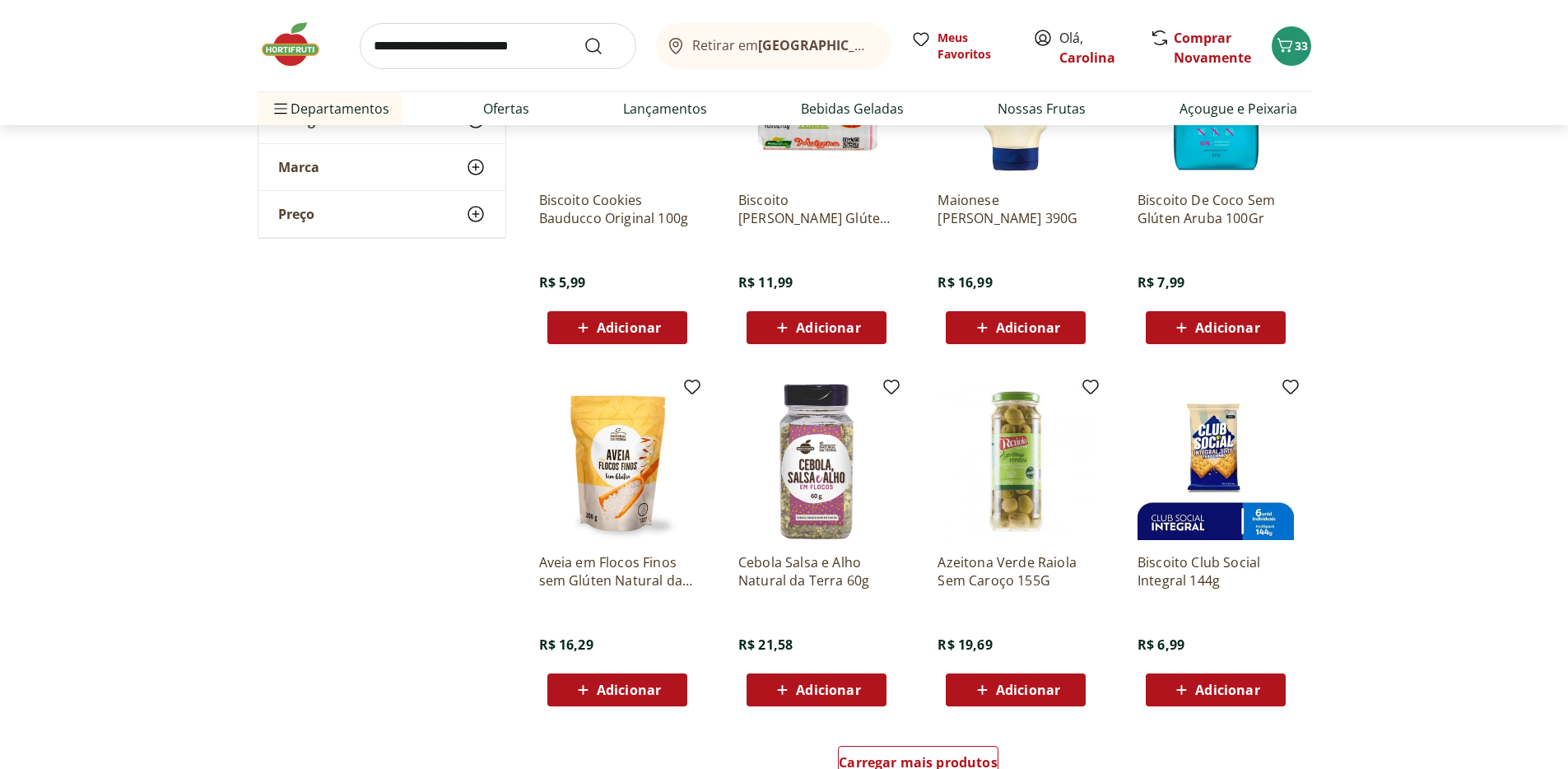
scroll to position [20215, 0]
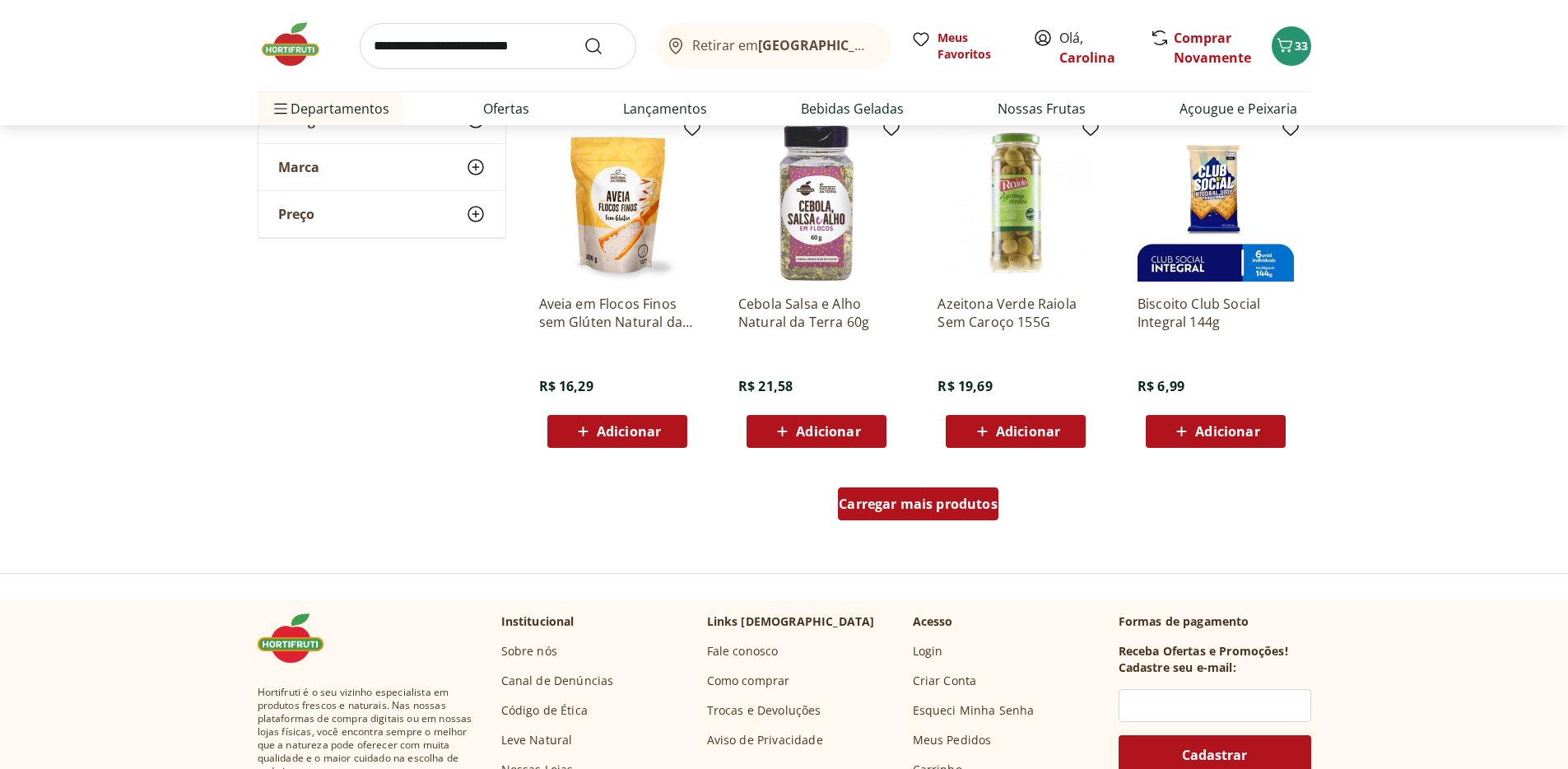
click at [957, 504] on span "Carregar mais produtos" at bounding box center [918, 503] width 158 height 13
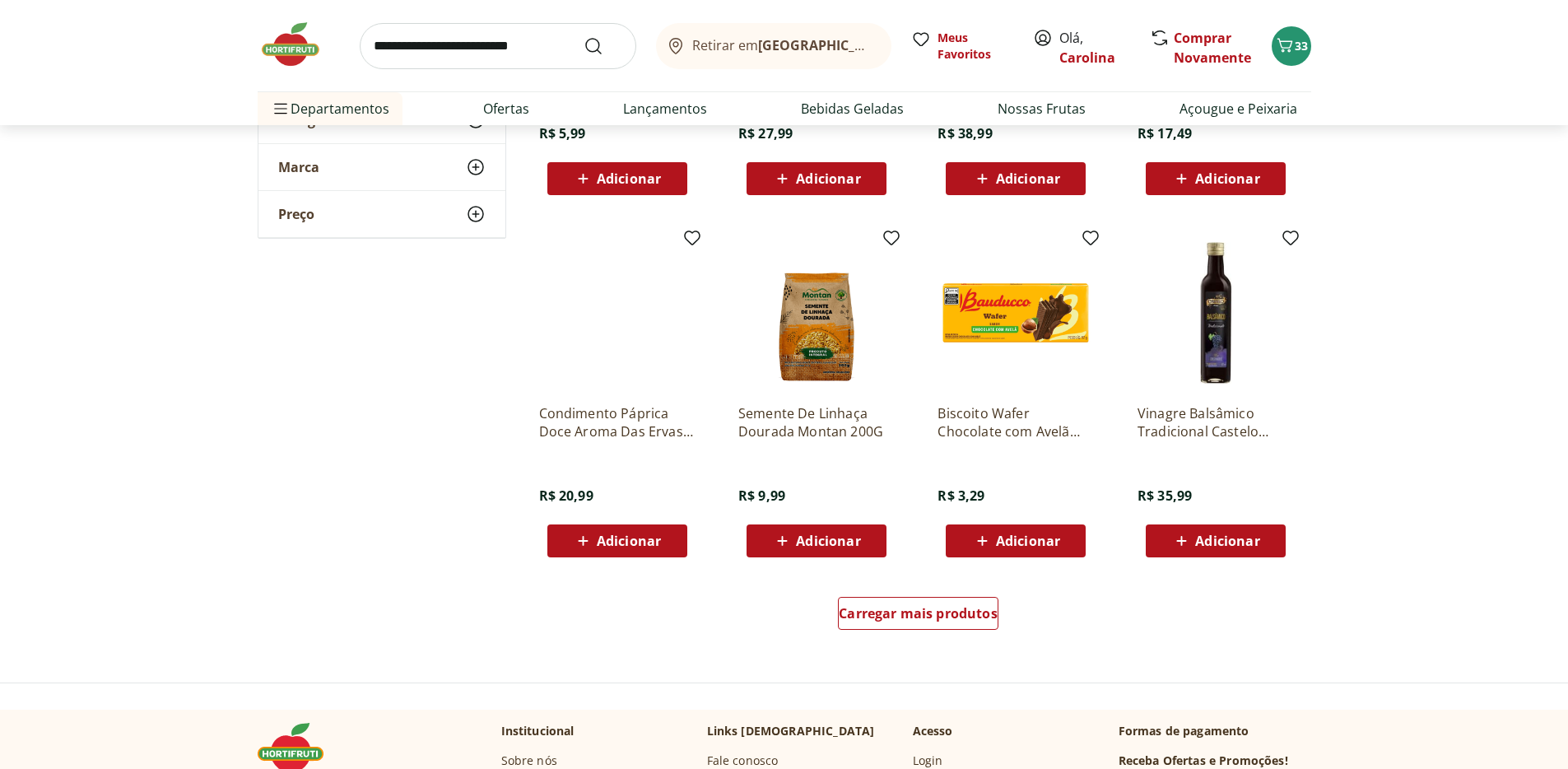
scroll to position [21181, 0]
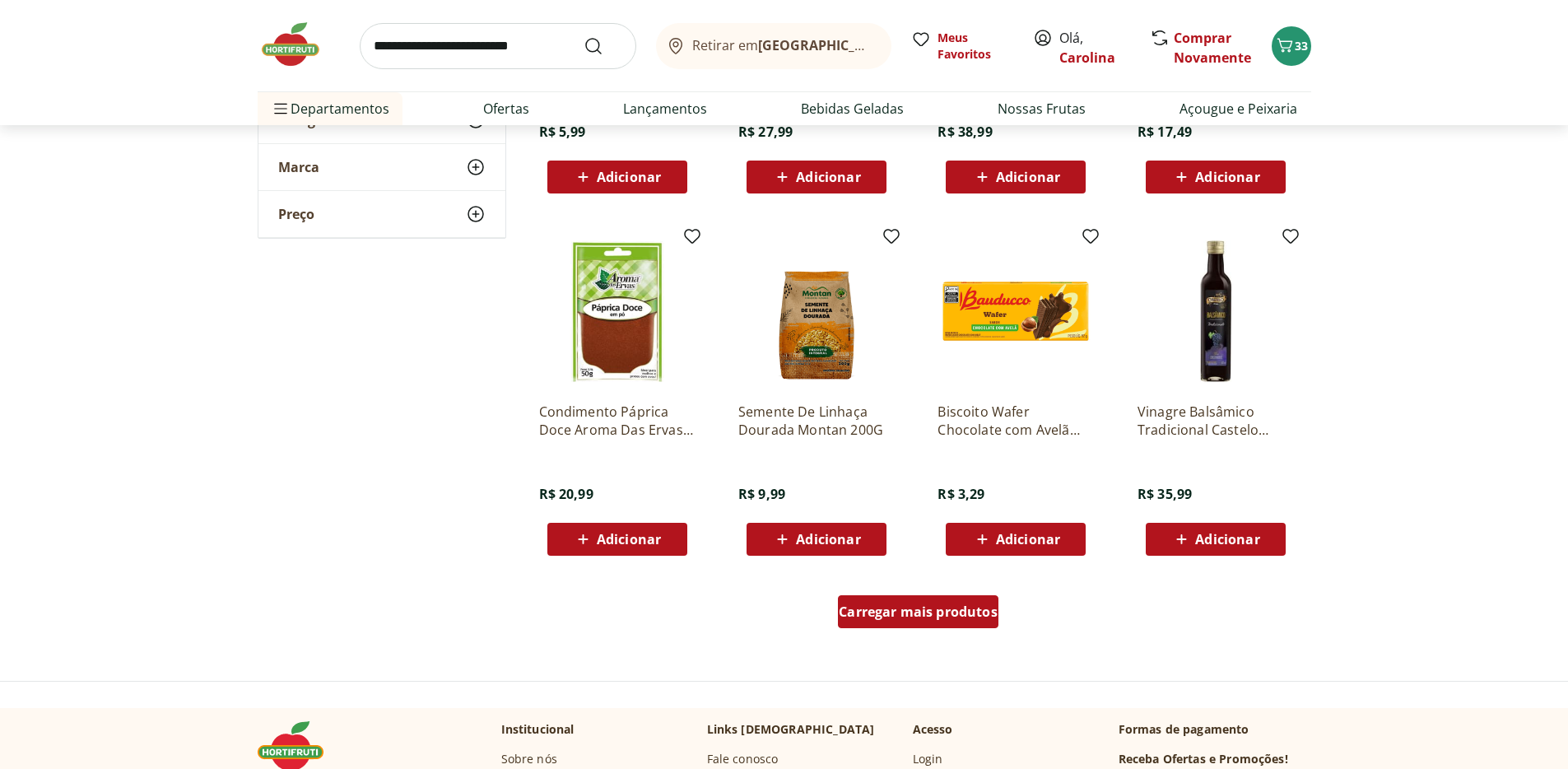
click at [962, 616] on span "Carregar mais produtos" at bounding box center [918, 611] width 158 height 13
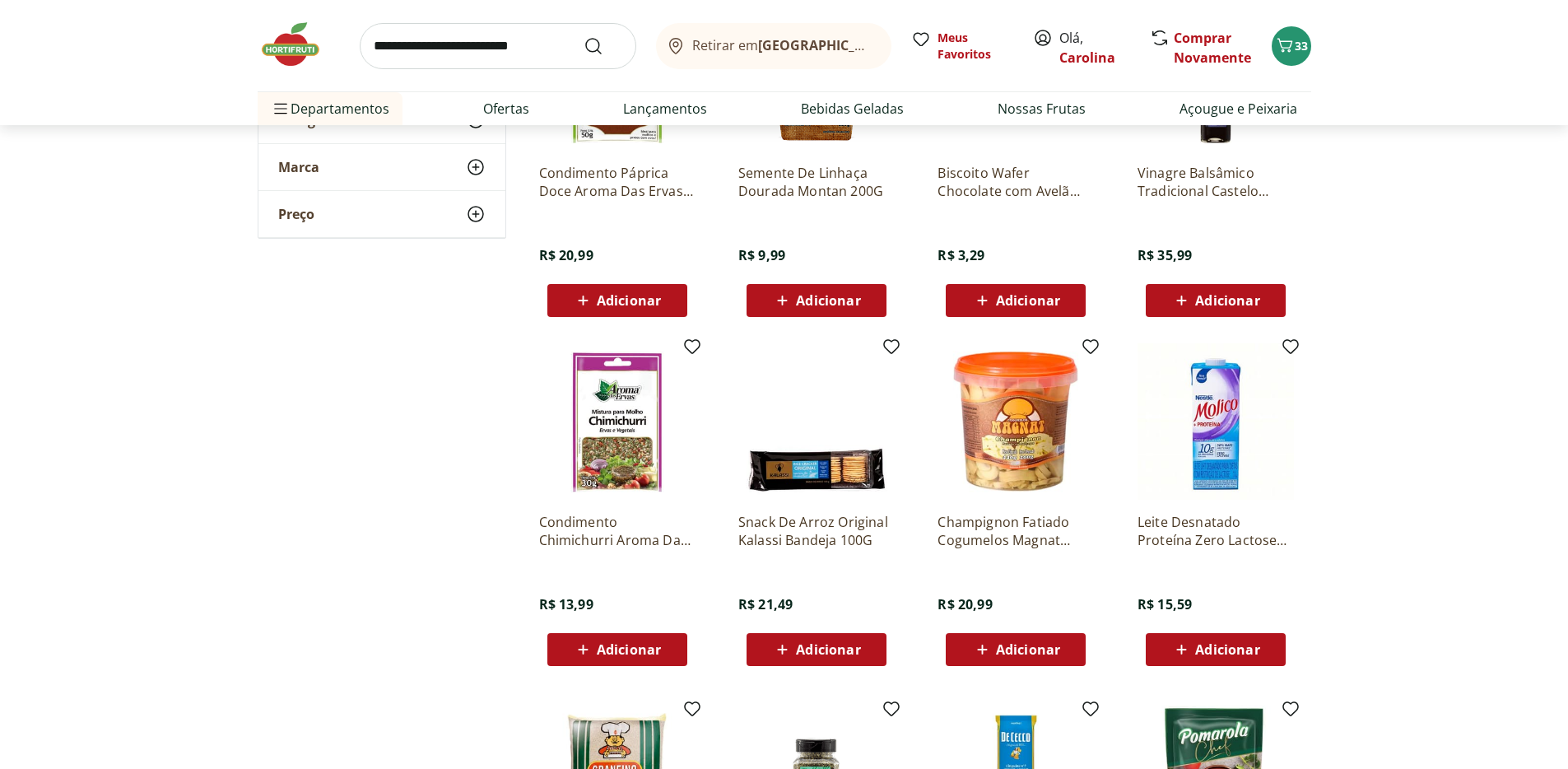
scroll to position [21482, 0]
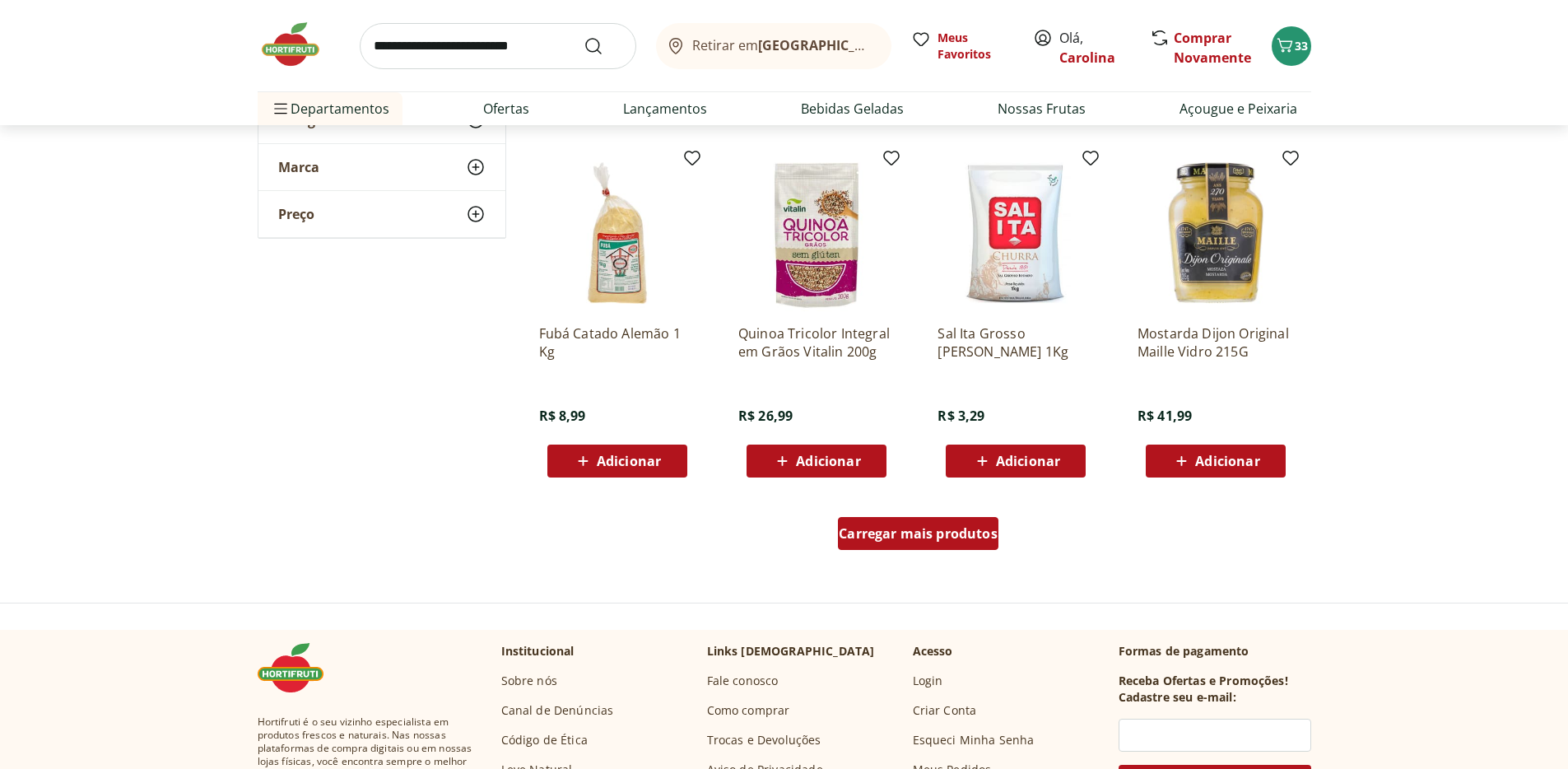
scroll to position [22466, 0]
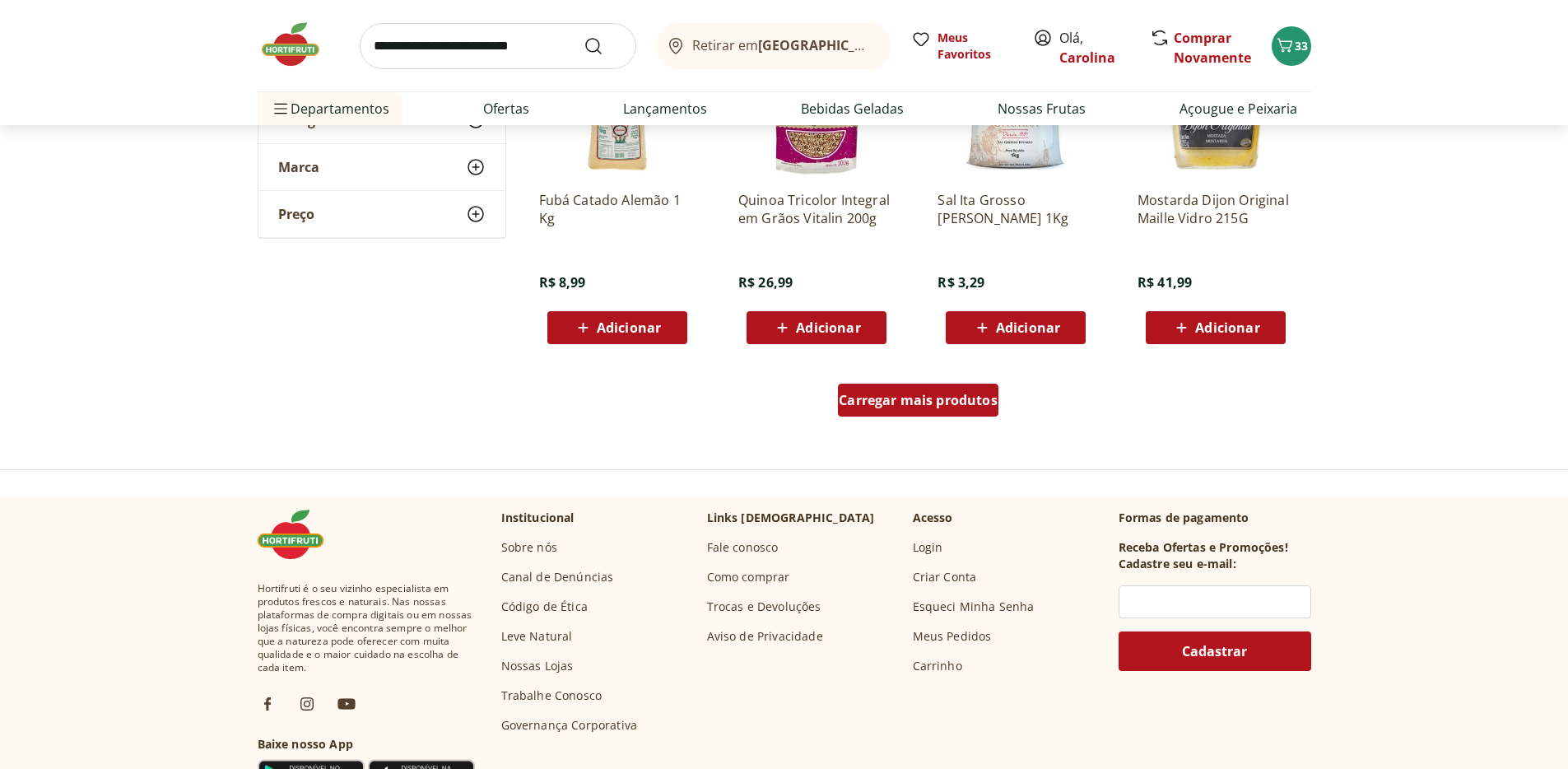
click at [975, 402] on span "Carregar mais produtos" at bounding box center [918, 399] width 158 height 13
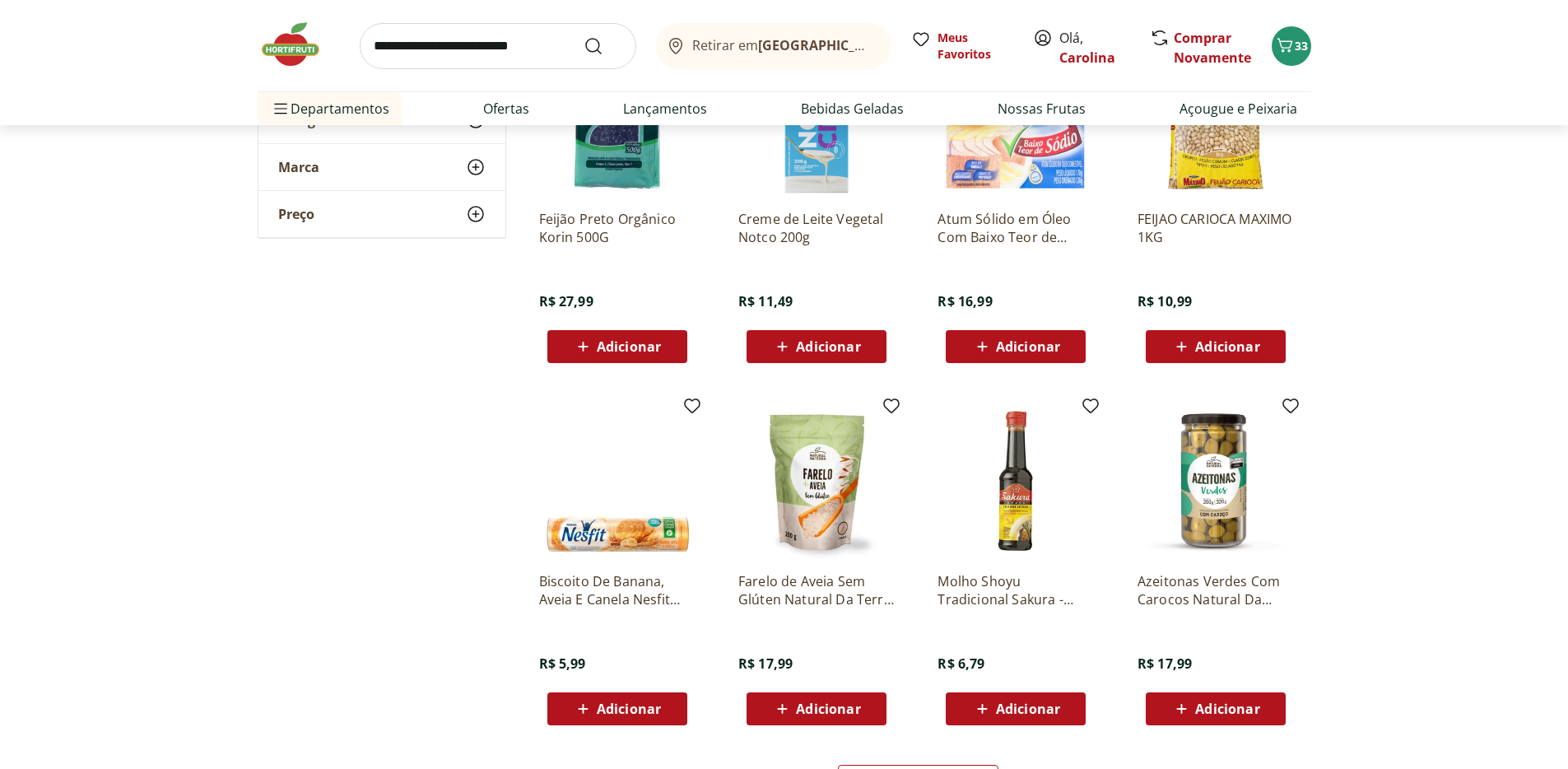
scroll to position [23322, 0]
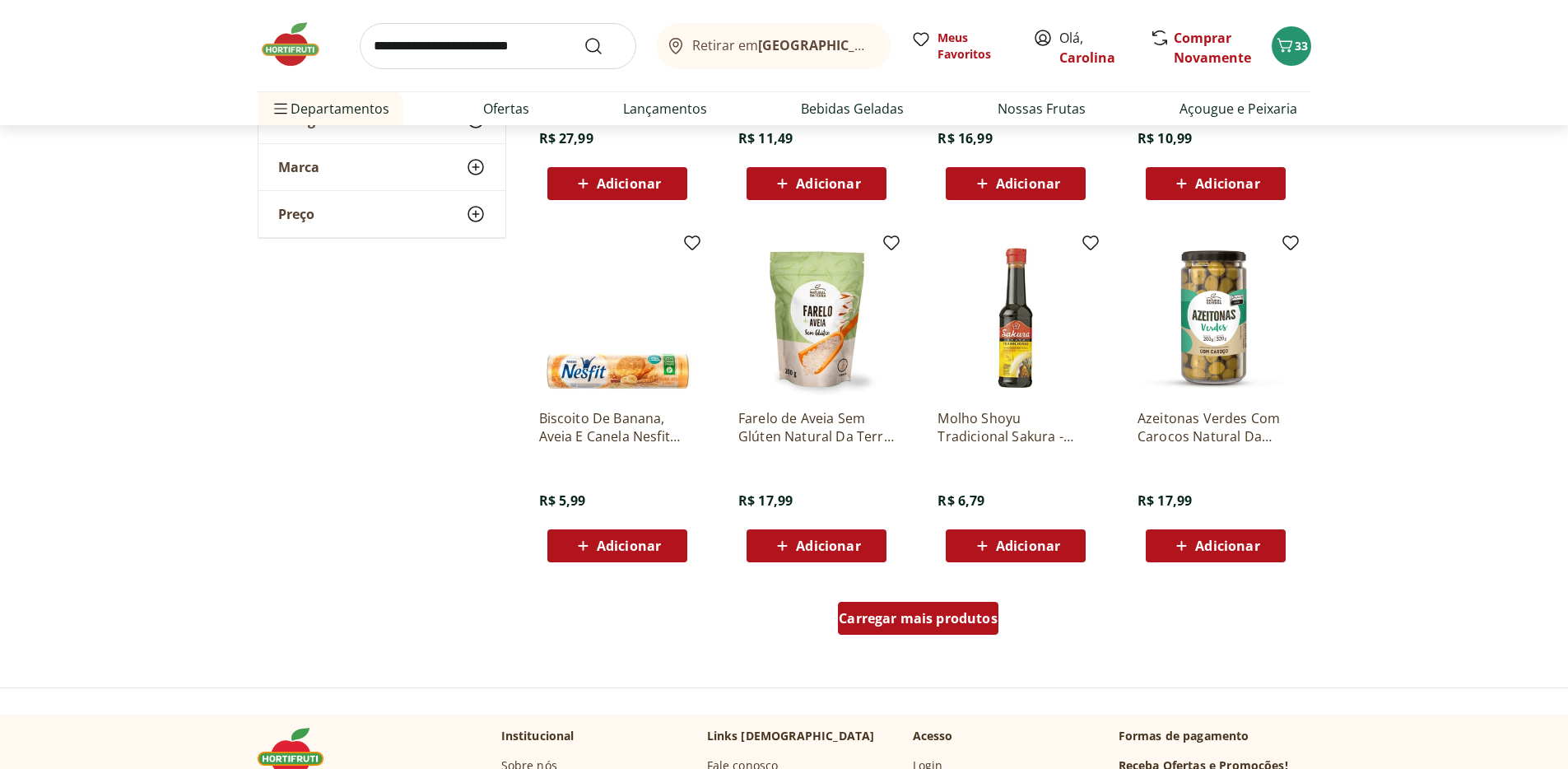
click at [958, 622] on span "Carregar mais produtos" at bounding box center [918, 617] width 158 height 13
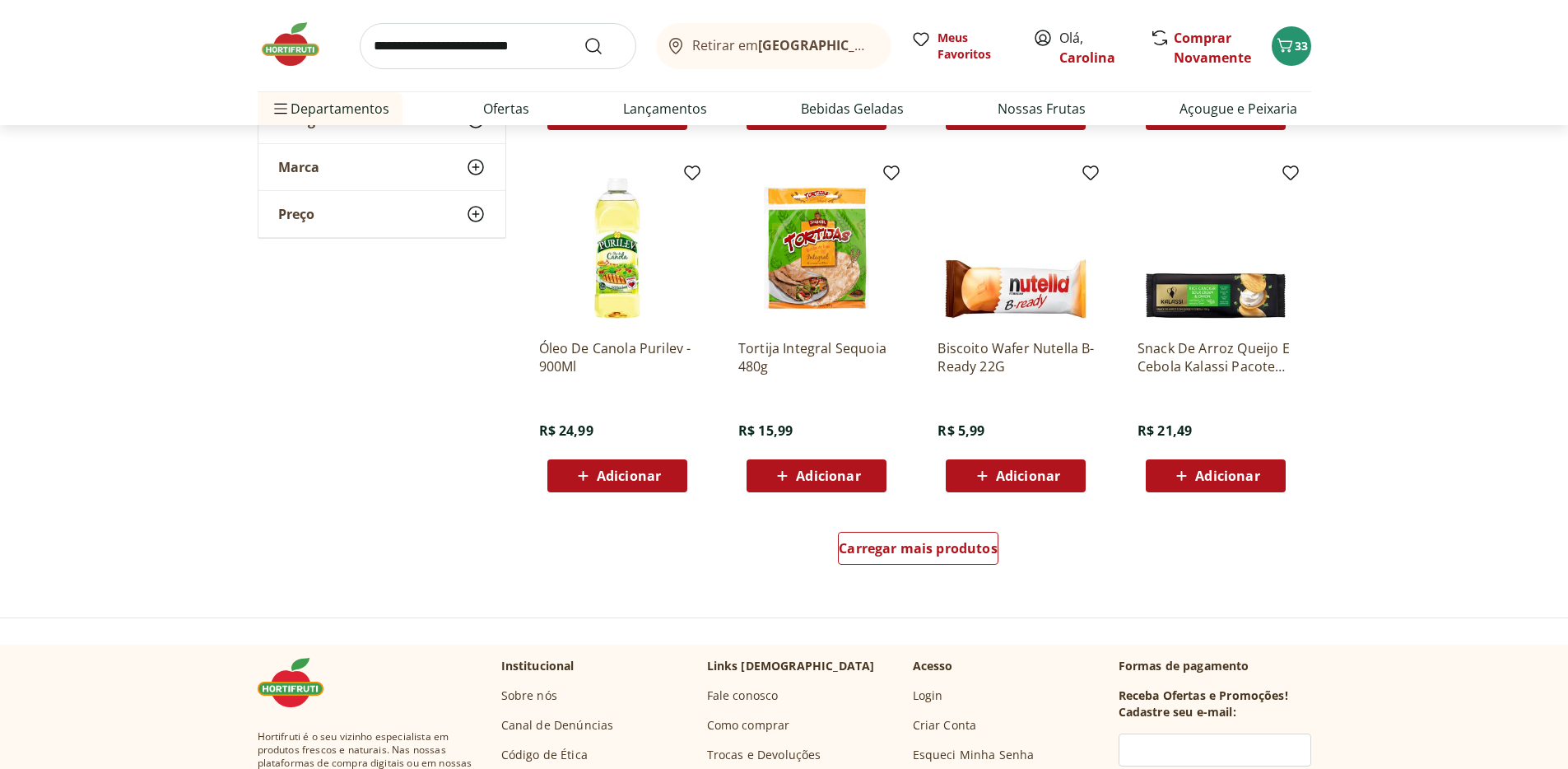
scroll to position [24582, 0]
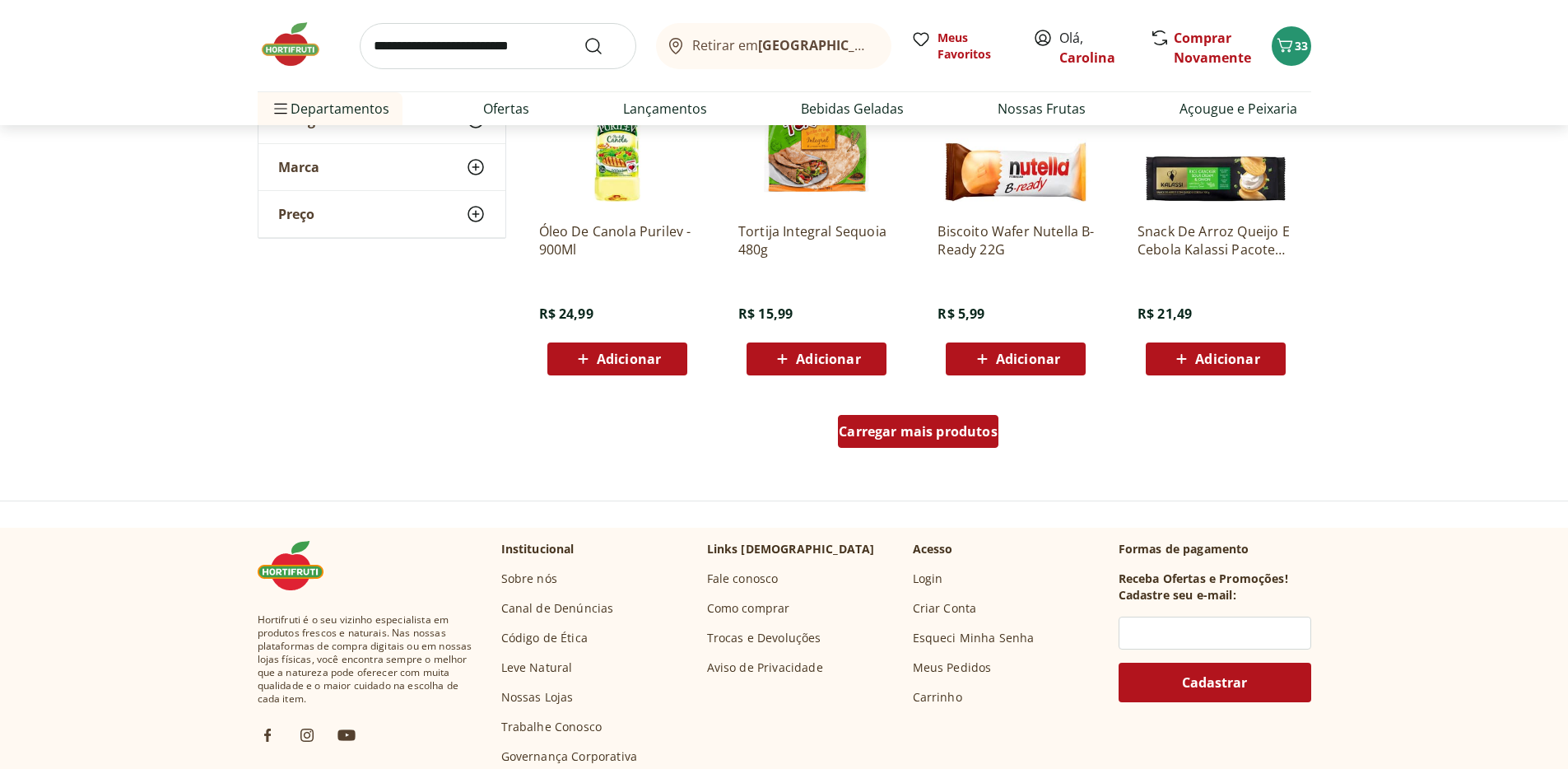
click at [957, 415] on div "Carregar mais produtos" at bounding box center [918, 431] width 160 height 33
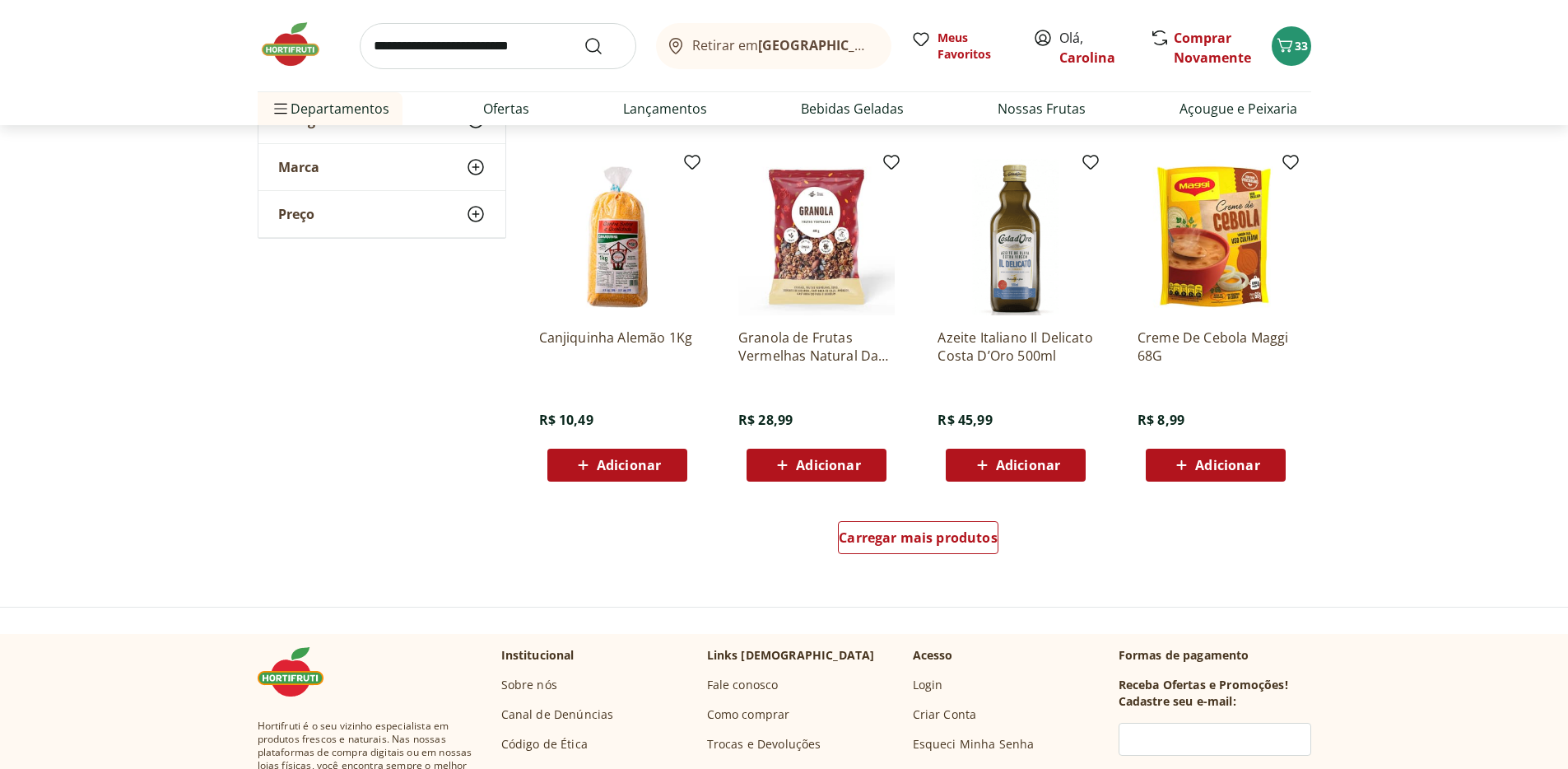
scroll to position [25558, 0]
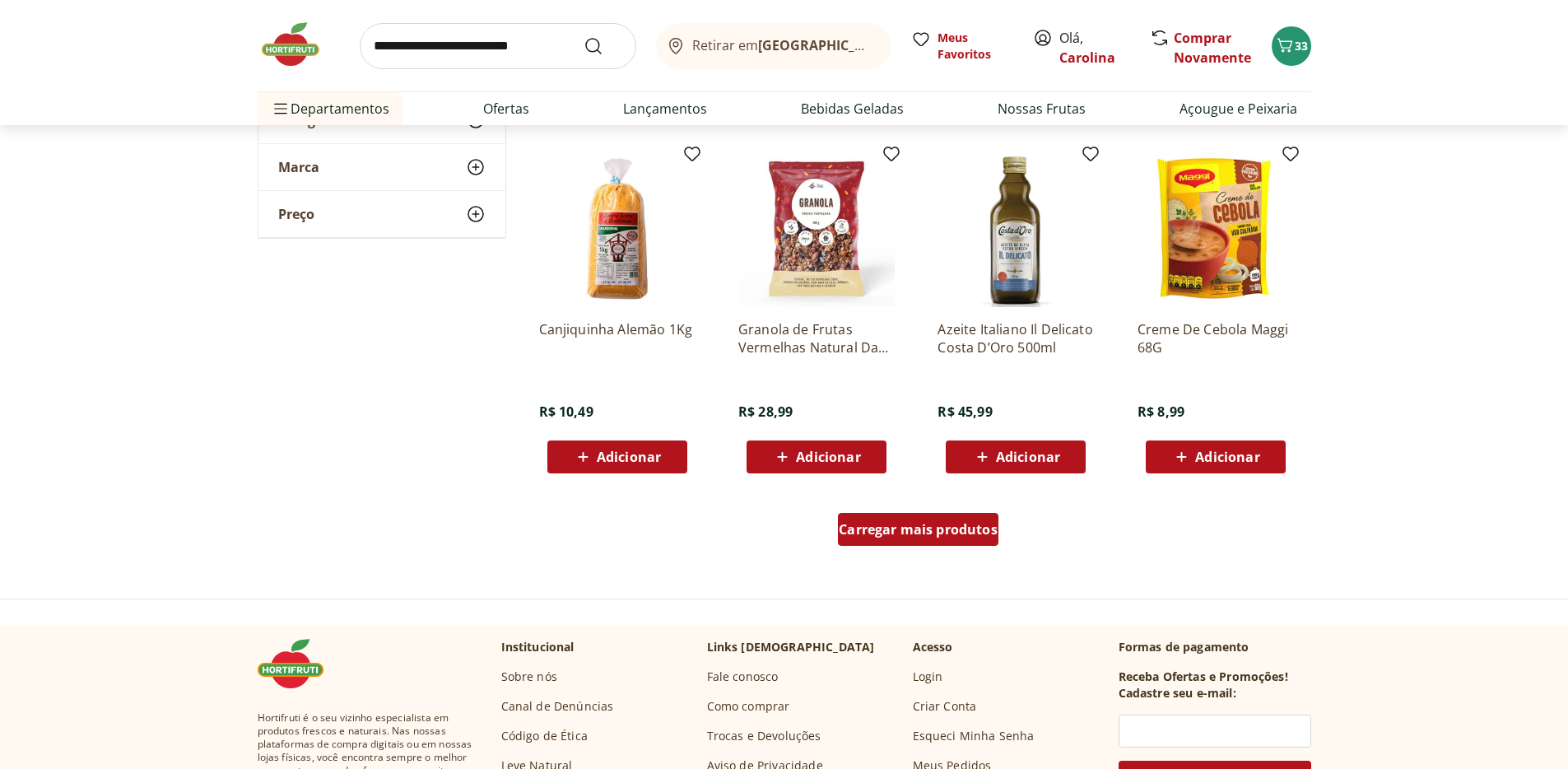
click at [924, 529] on span "Carregar mais produtos" at bounding box center [918, 529] width 158 height 13
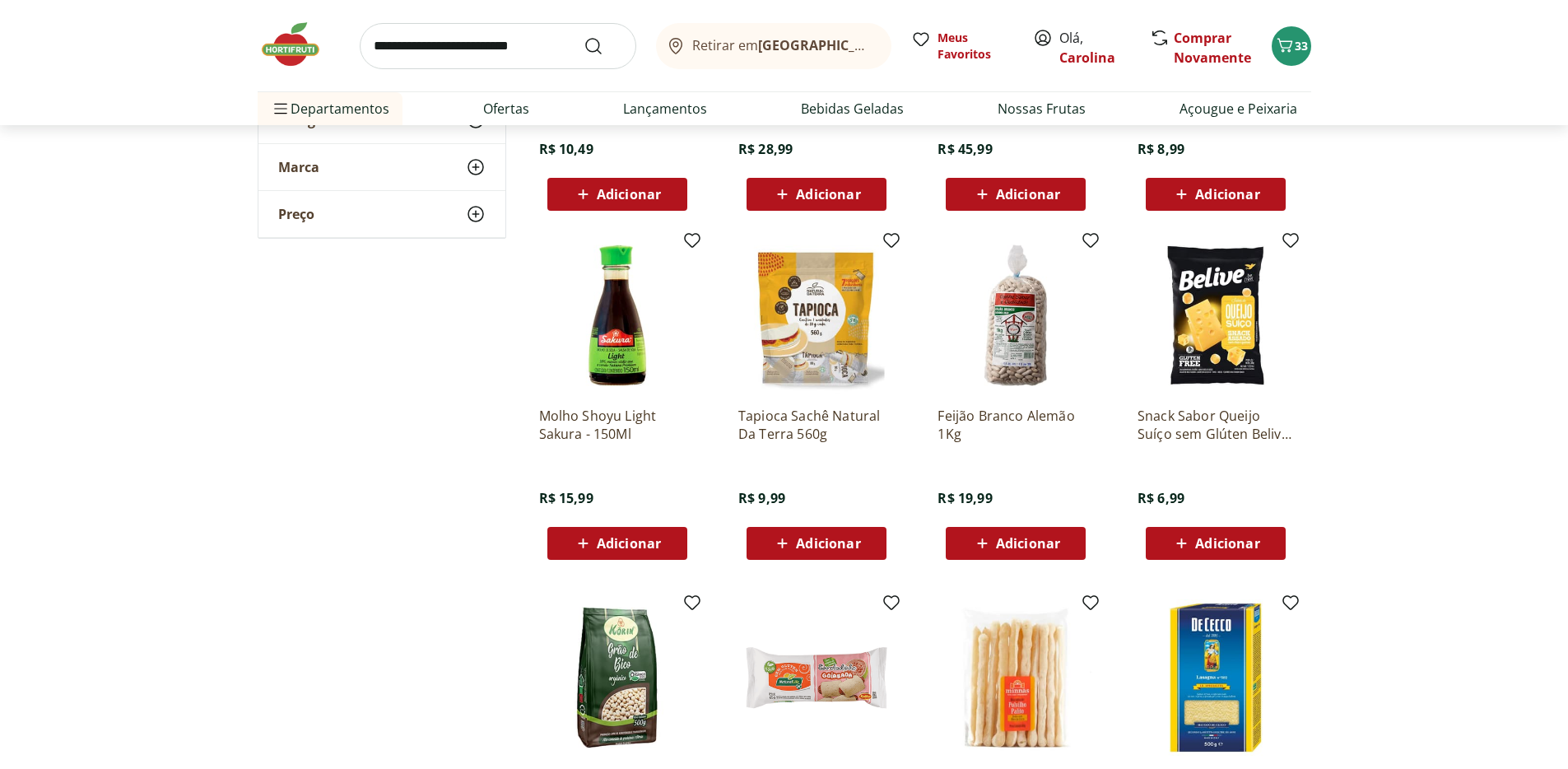
scroll to position [25965, 0]
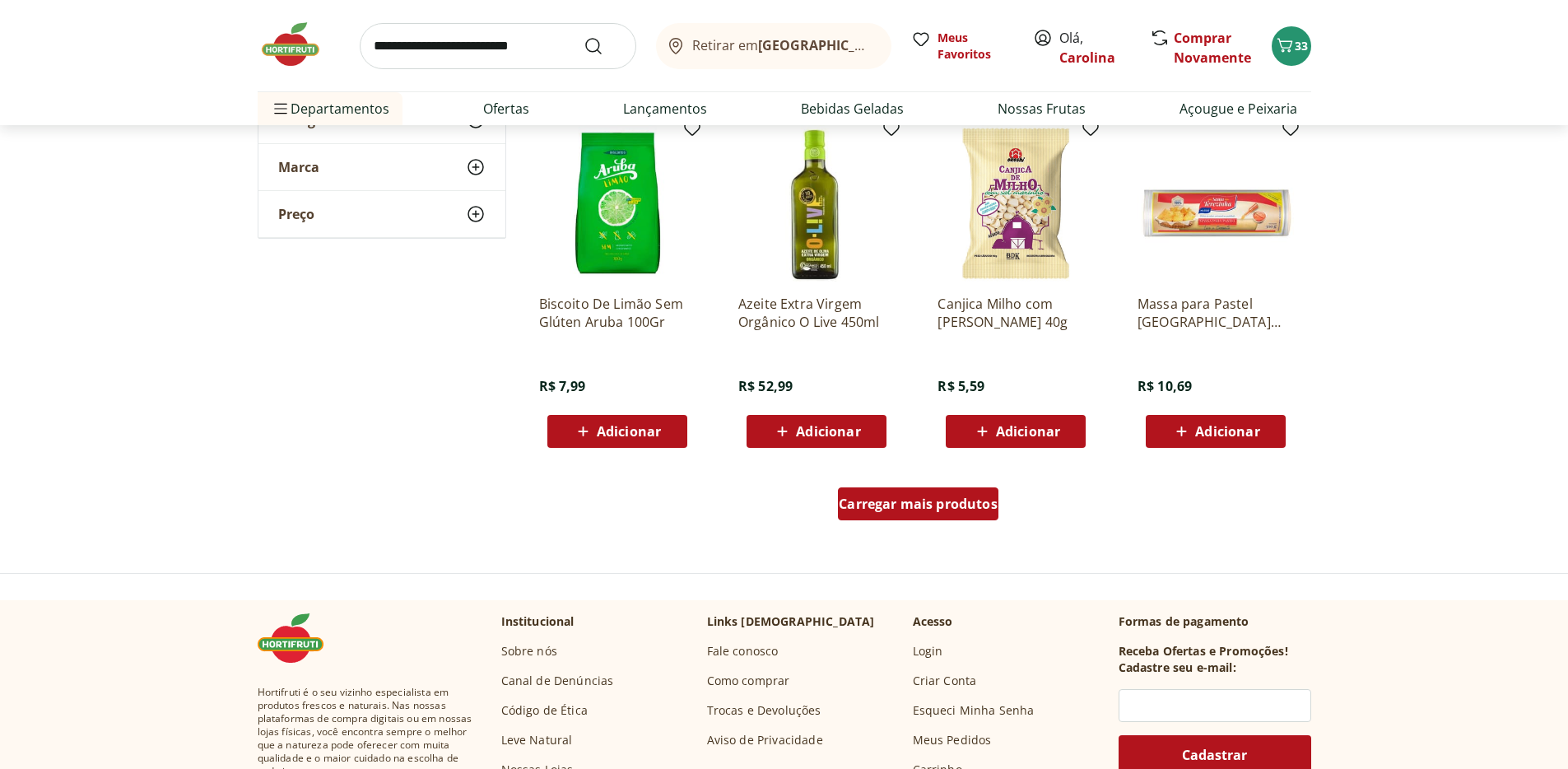
scroll to position [26673, 0]
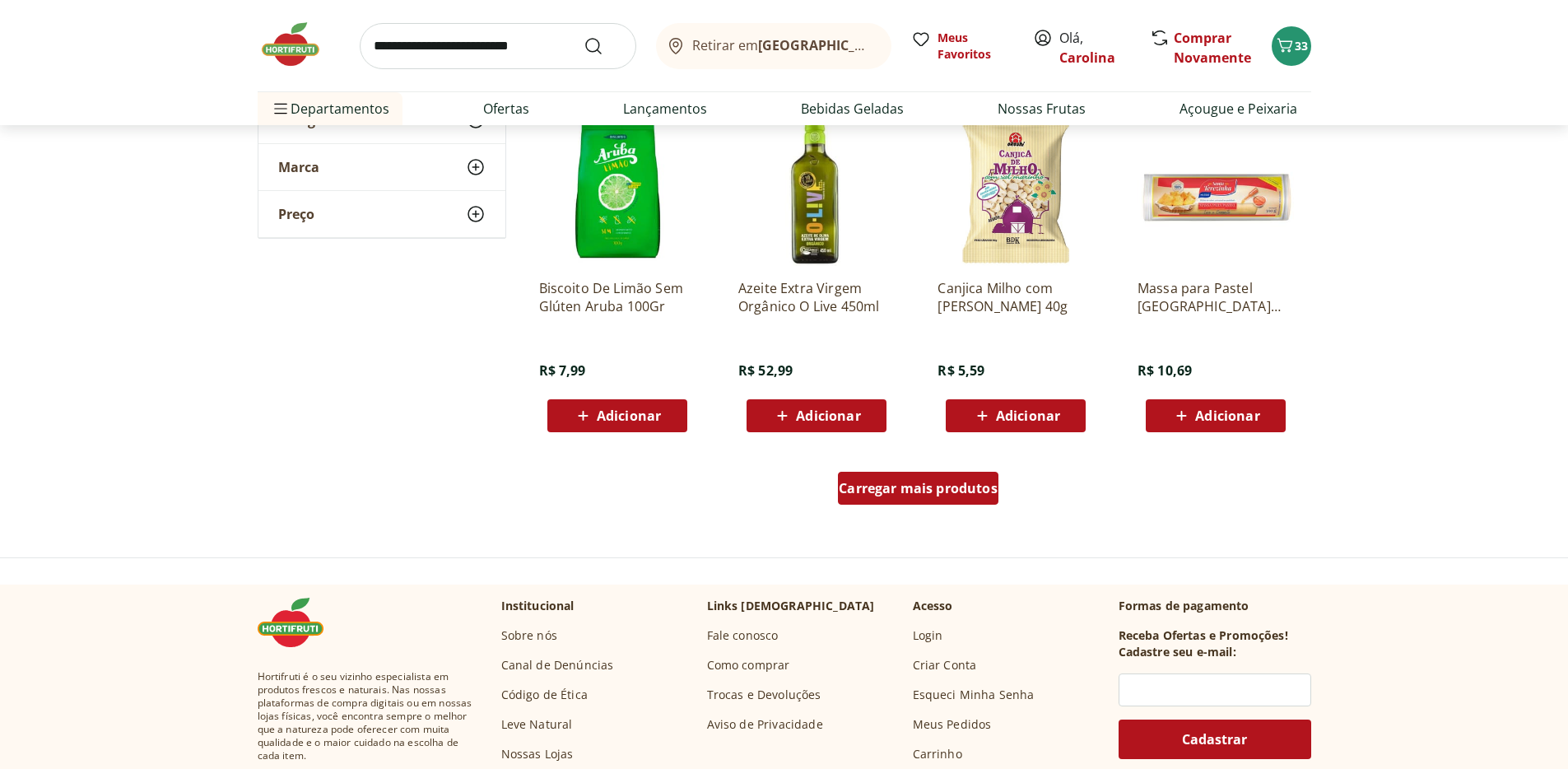
click at [929, 473] on div "Carregar mais produtos" at bounding box center [918, 488] width 160 height 33
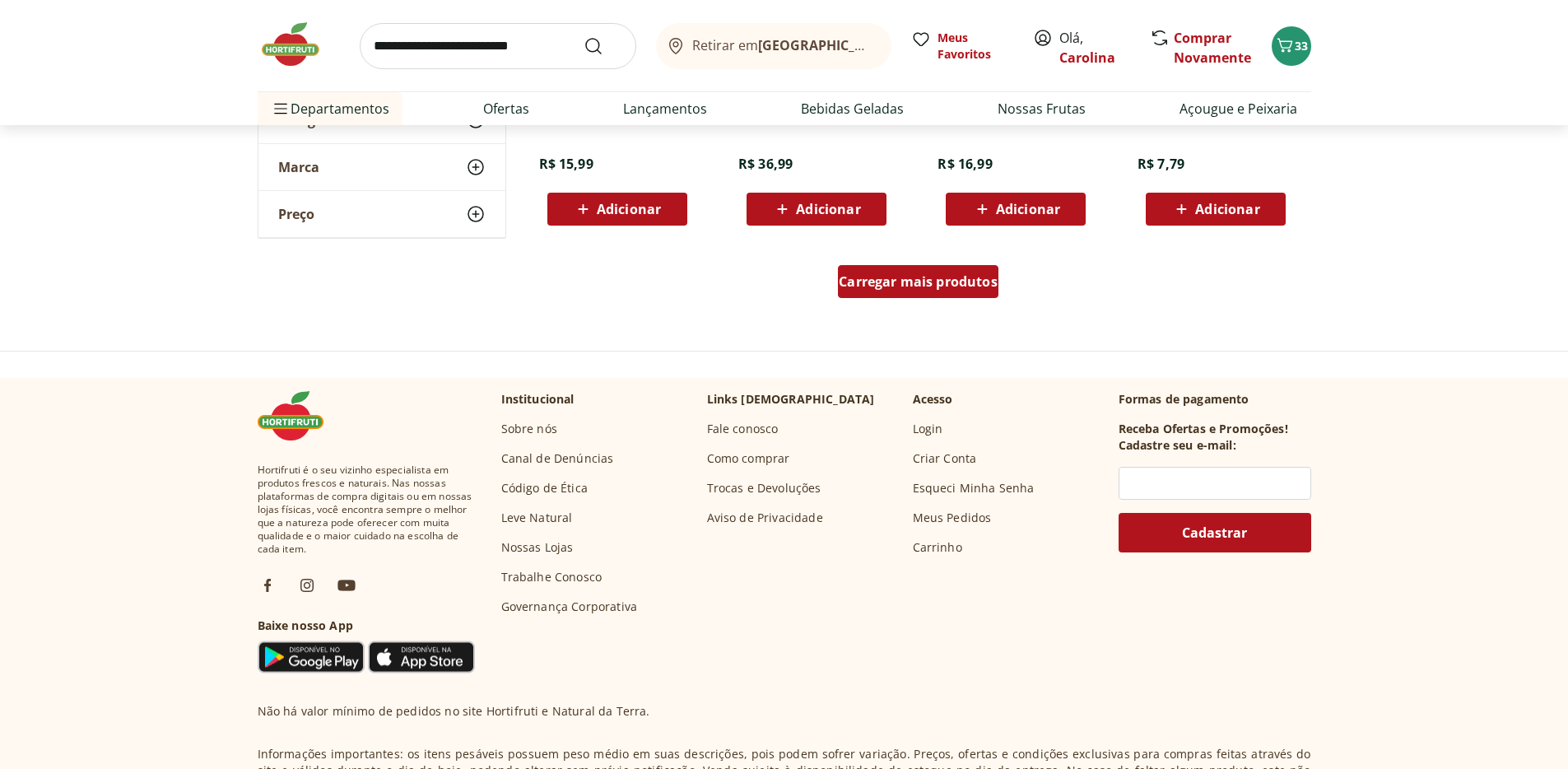
scroll to position [27688, 0]
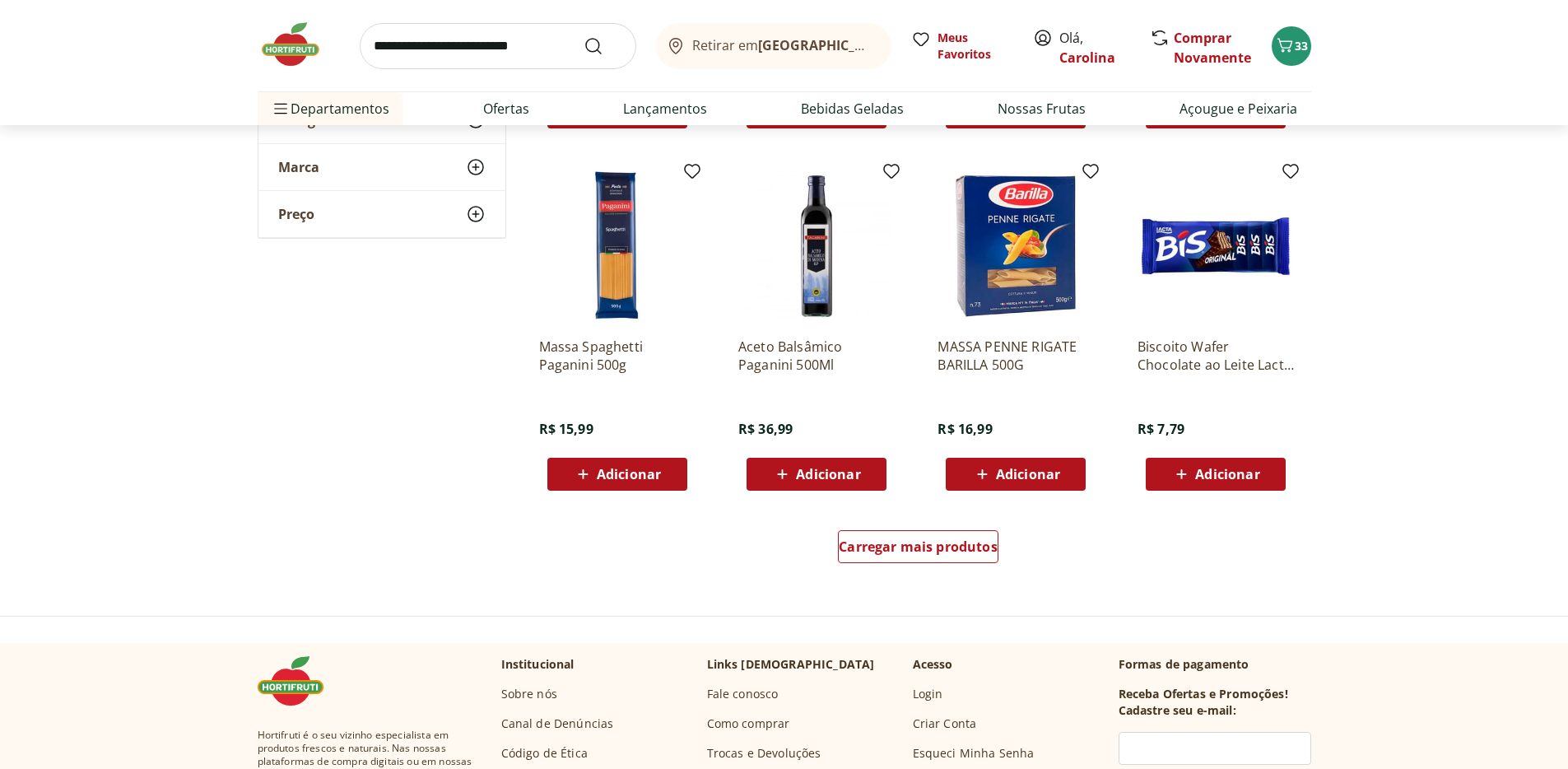
click at [933, 518] on div "Carregar mais produtos" at bounding box center [918, 550] width 798 height 79
click at [932, 546] on span "Carregar mais produtos" at bounding box center [918, 546] width 158 height 13
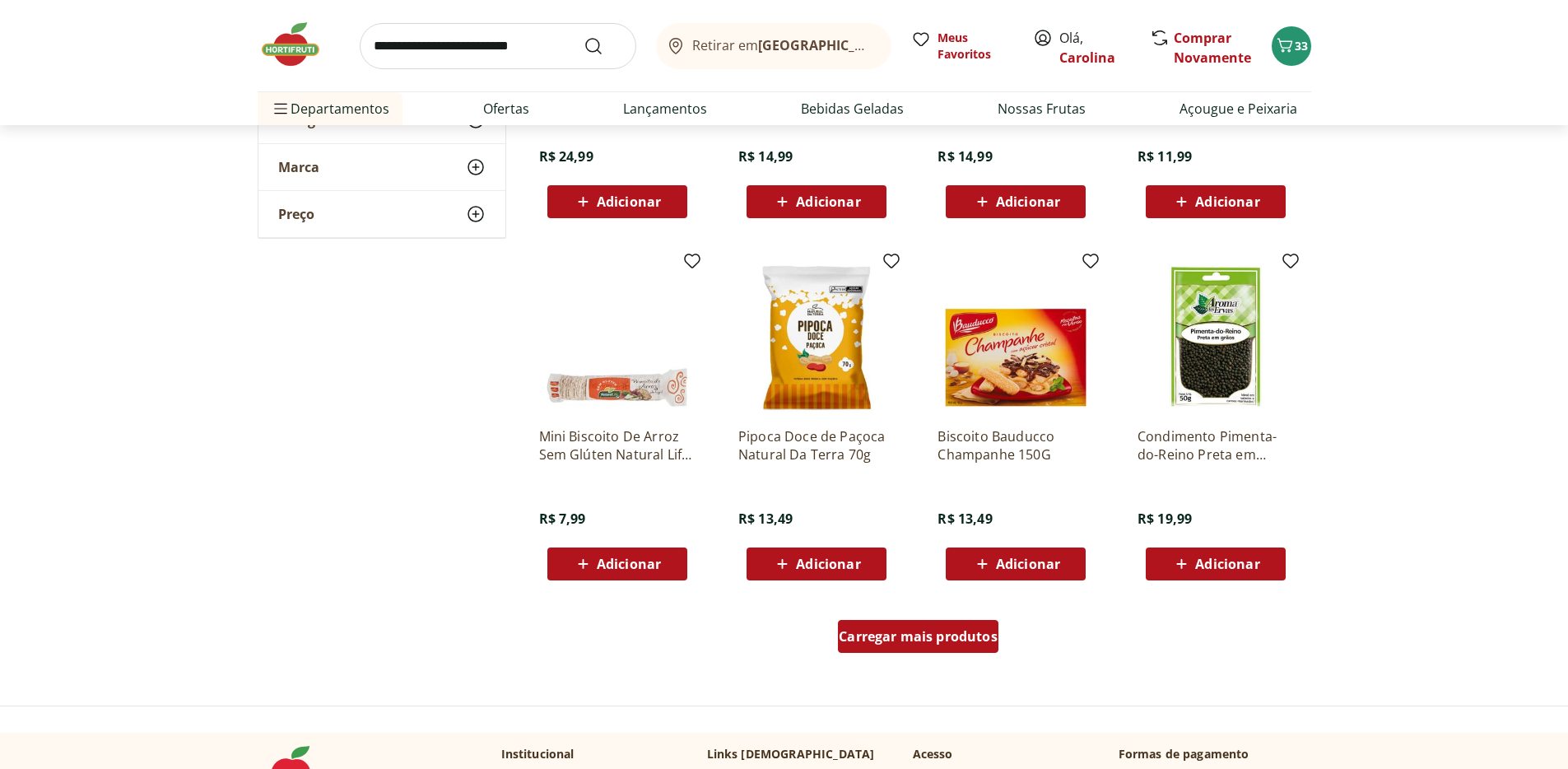
scroll to position [28506, 0]
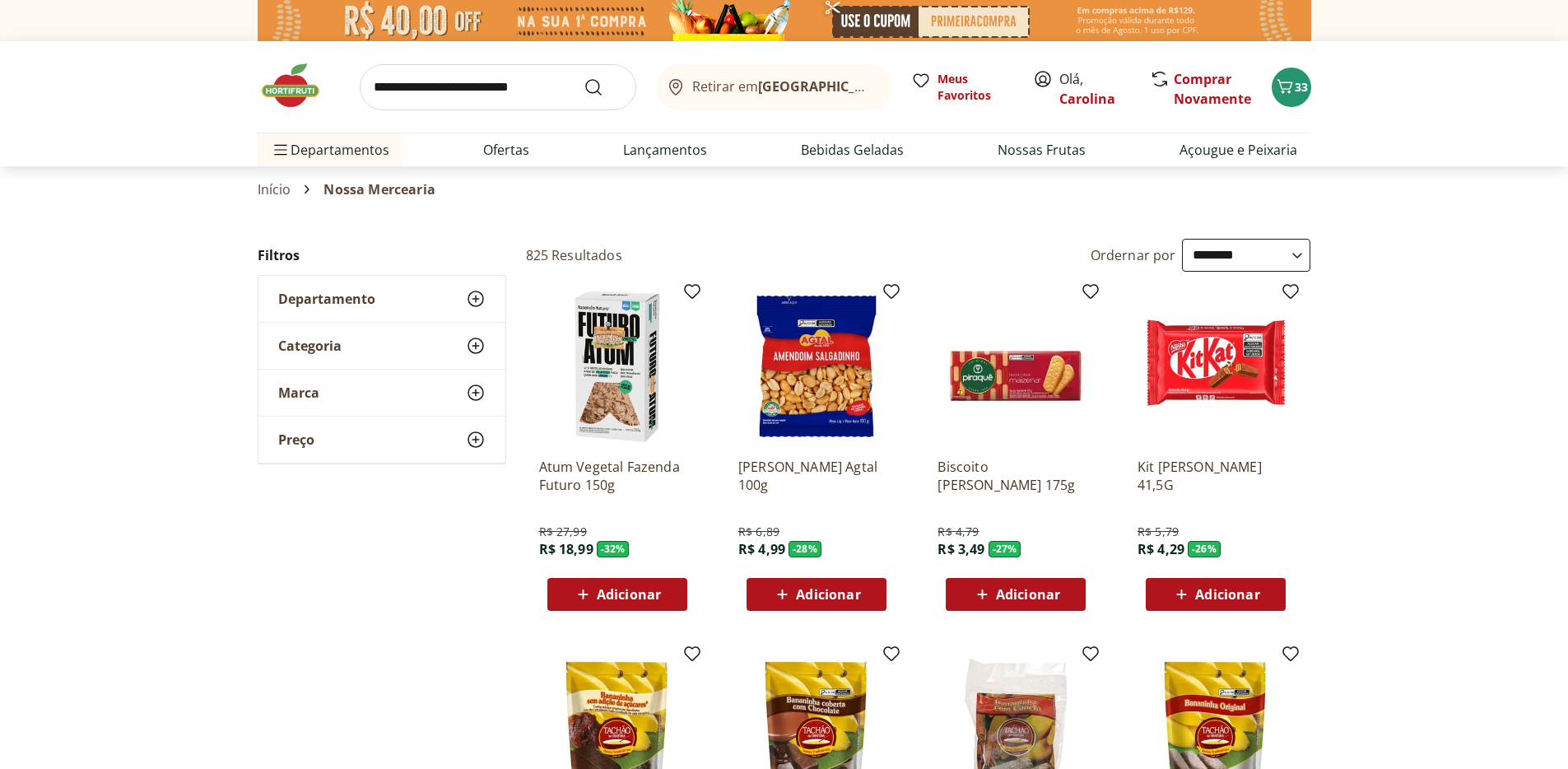
select select "**********"
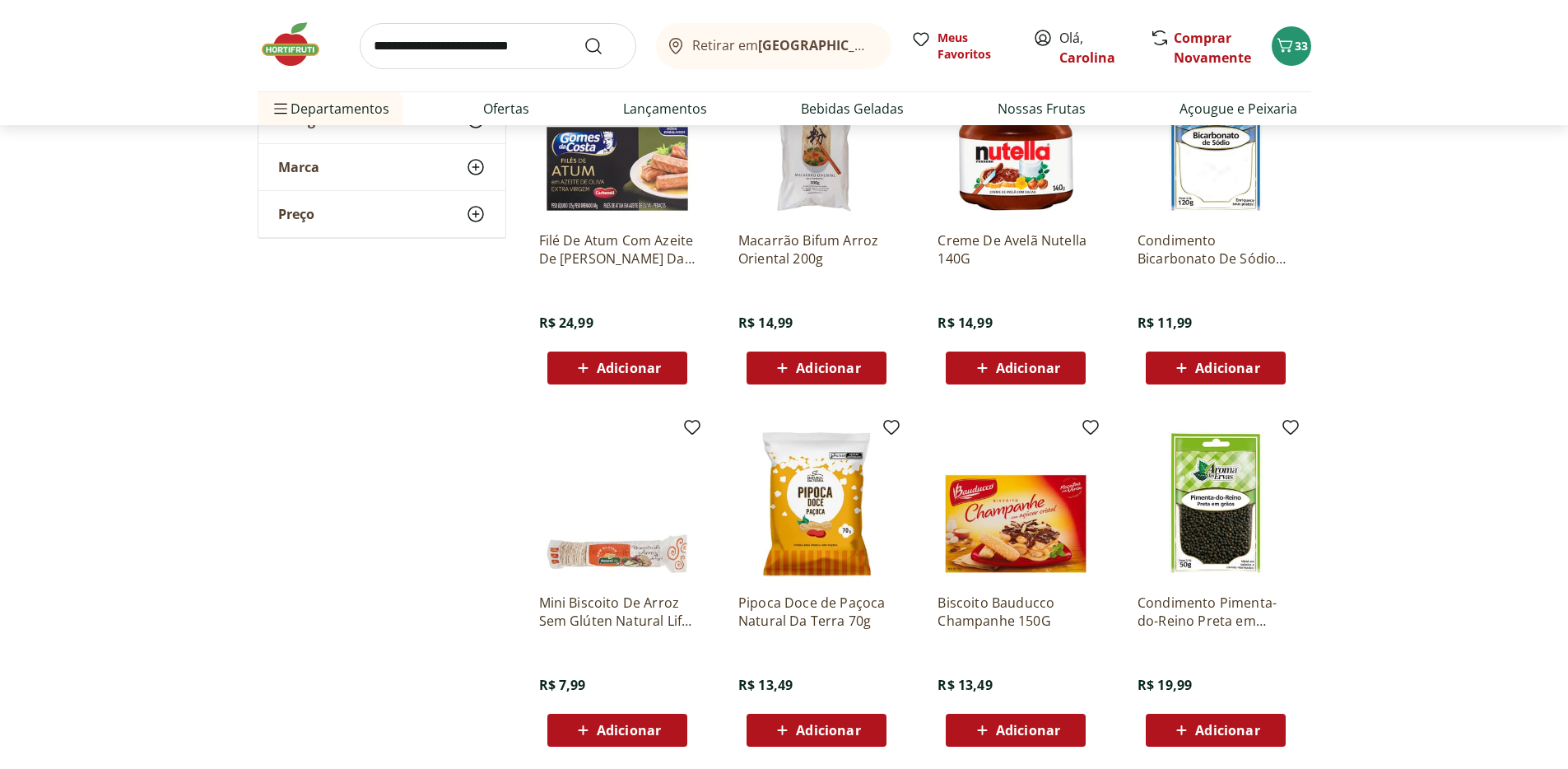
scroll to position [28506, 0]
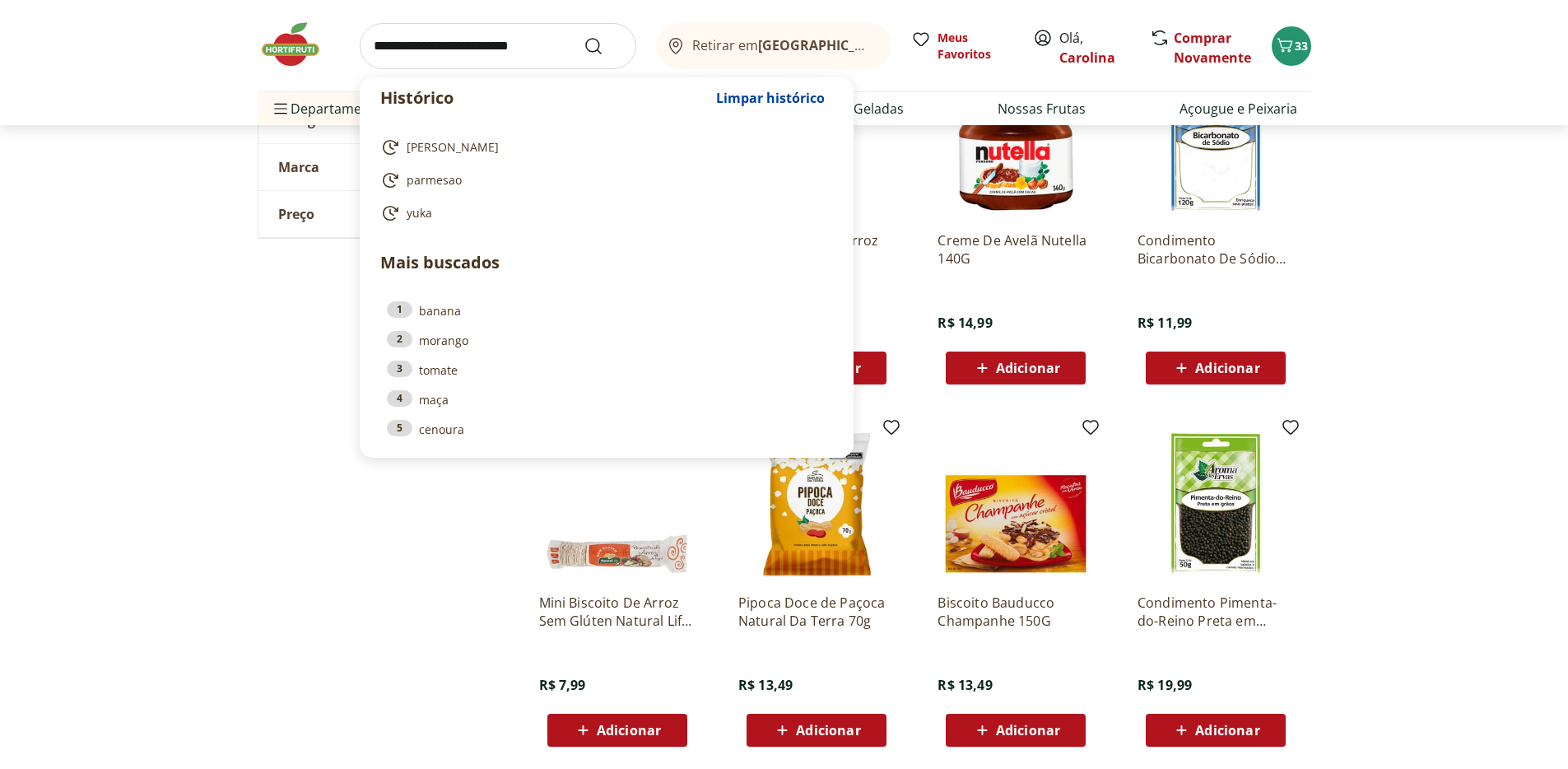
click at [444, 55] on input "search" at bounding box center [497, 46] width 276 height 47
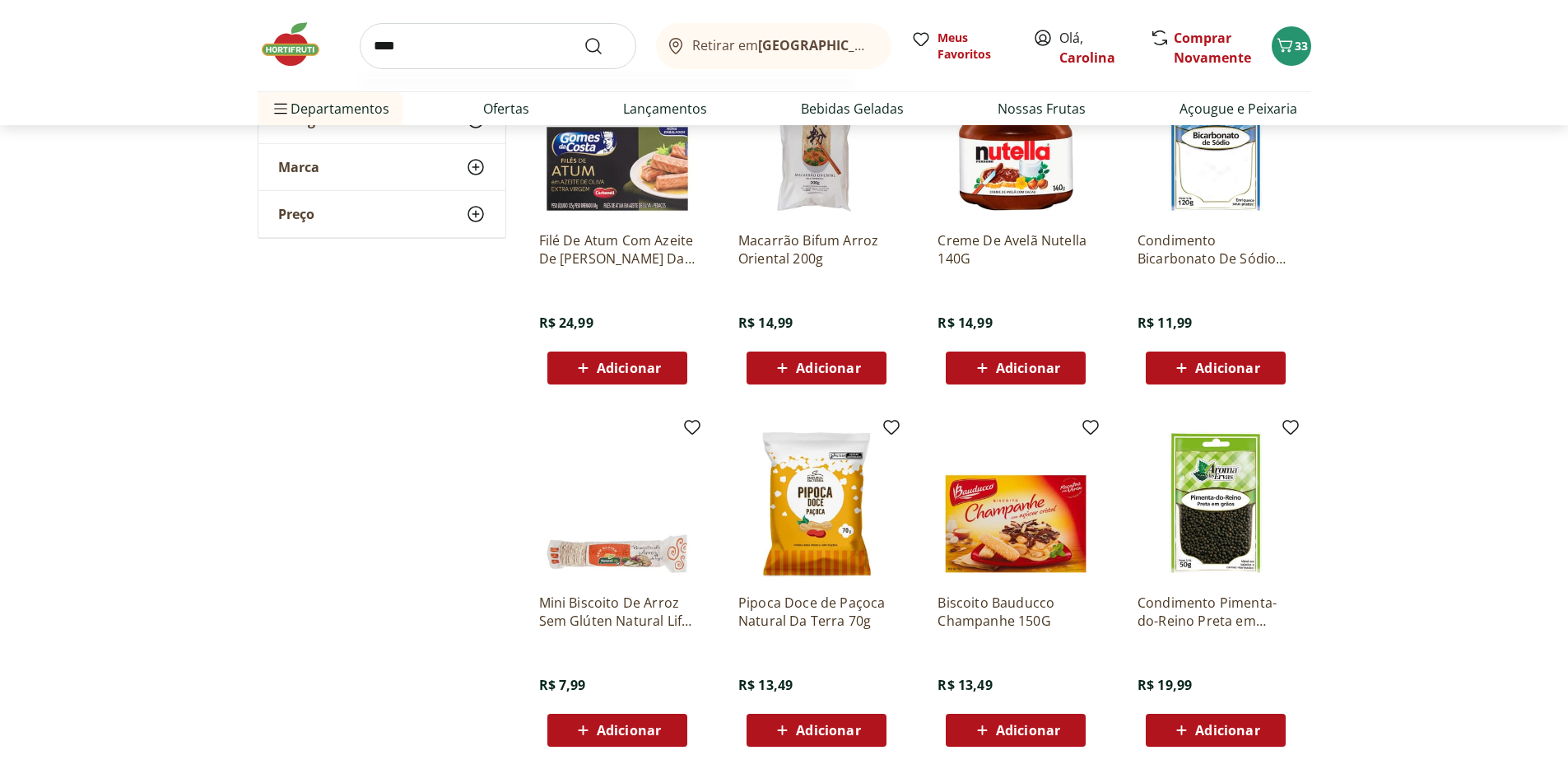
type input "****"
click at [583, 37] on button "Submit Search" at bounding box center [603, 47] width 40 height 20
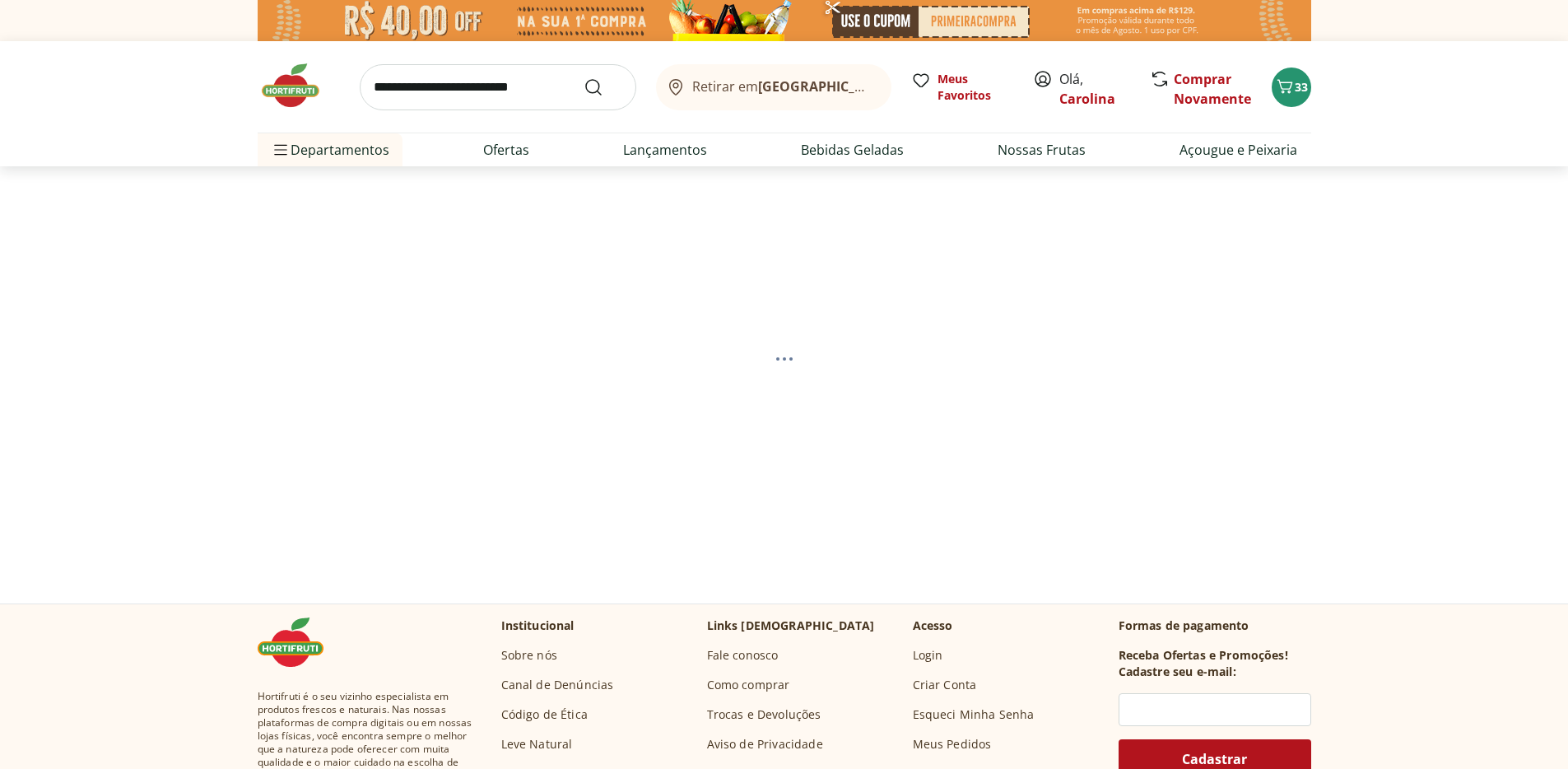
select select "**********"
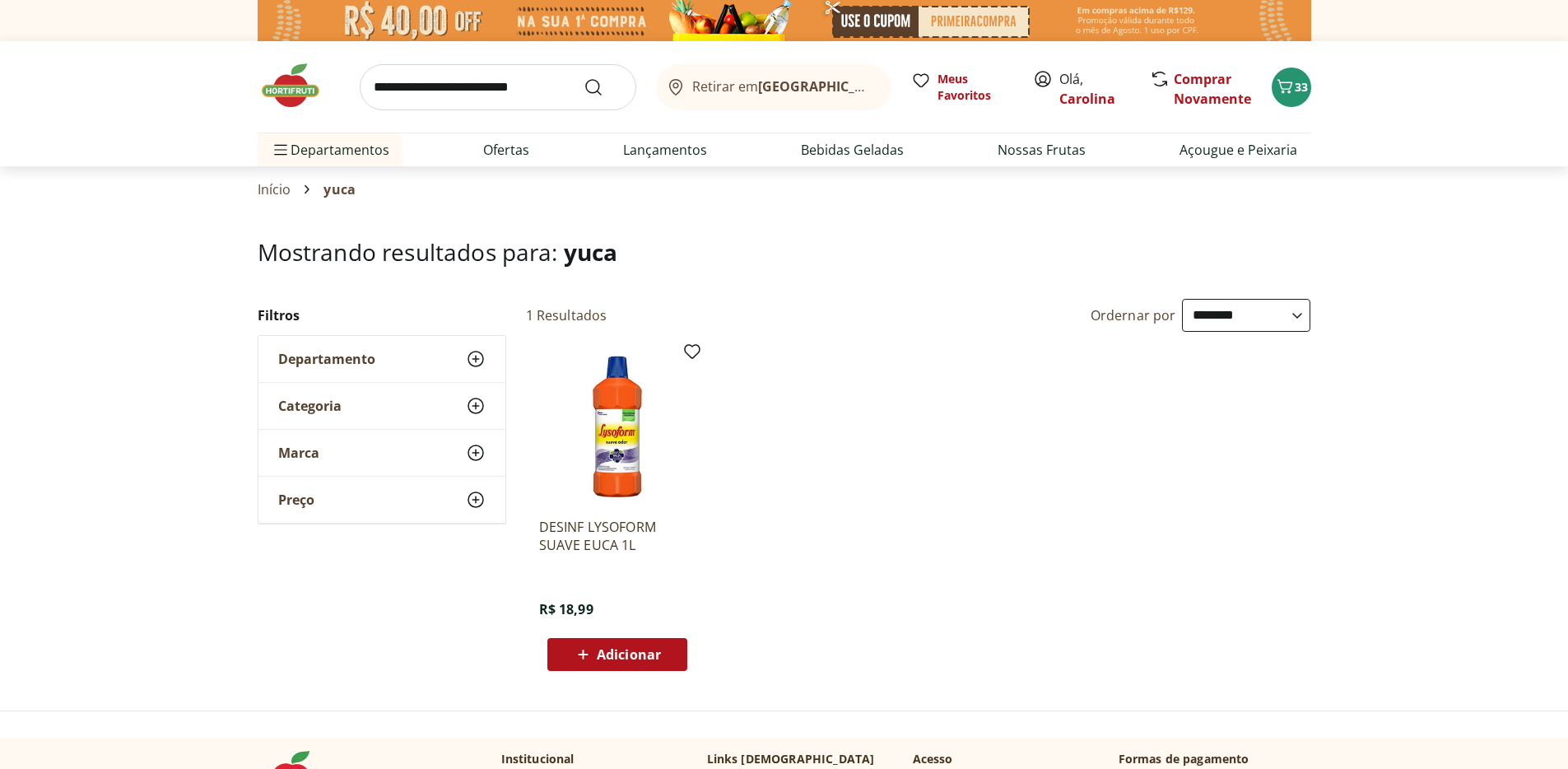
click at [305, 93] on img at bounding box center [298, 85] width 82 height 50
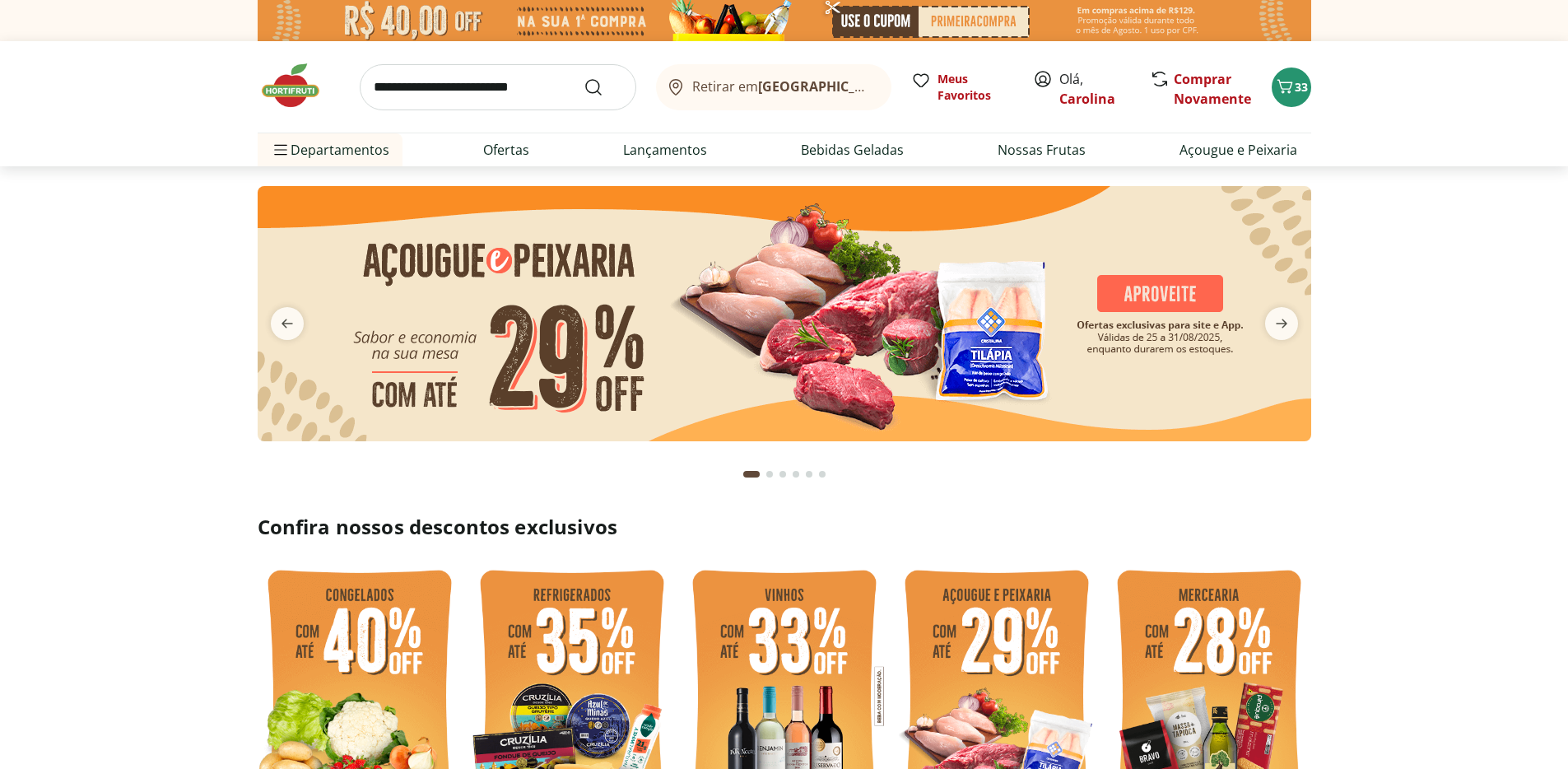
click at [488, 96] on input "search" at bounding box center [497, 87] width 276 height 47
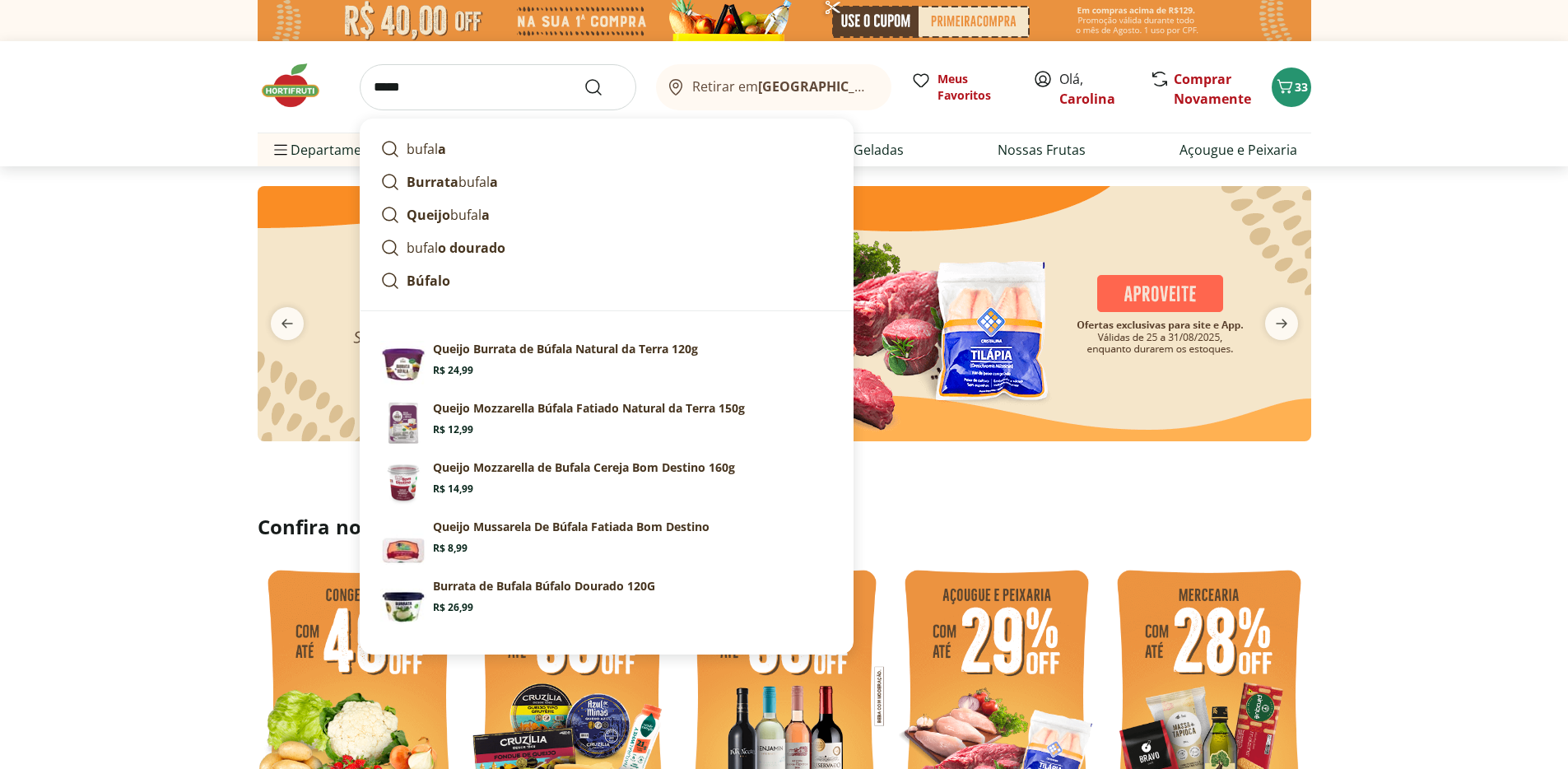
type input "******"
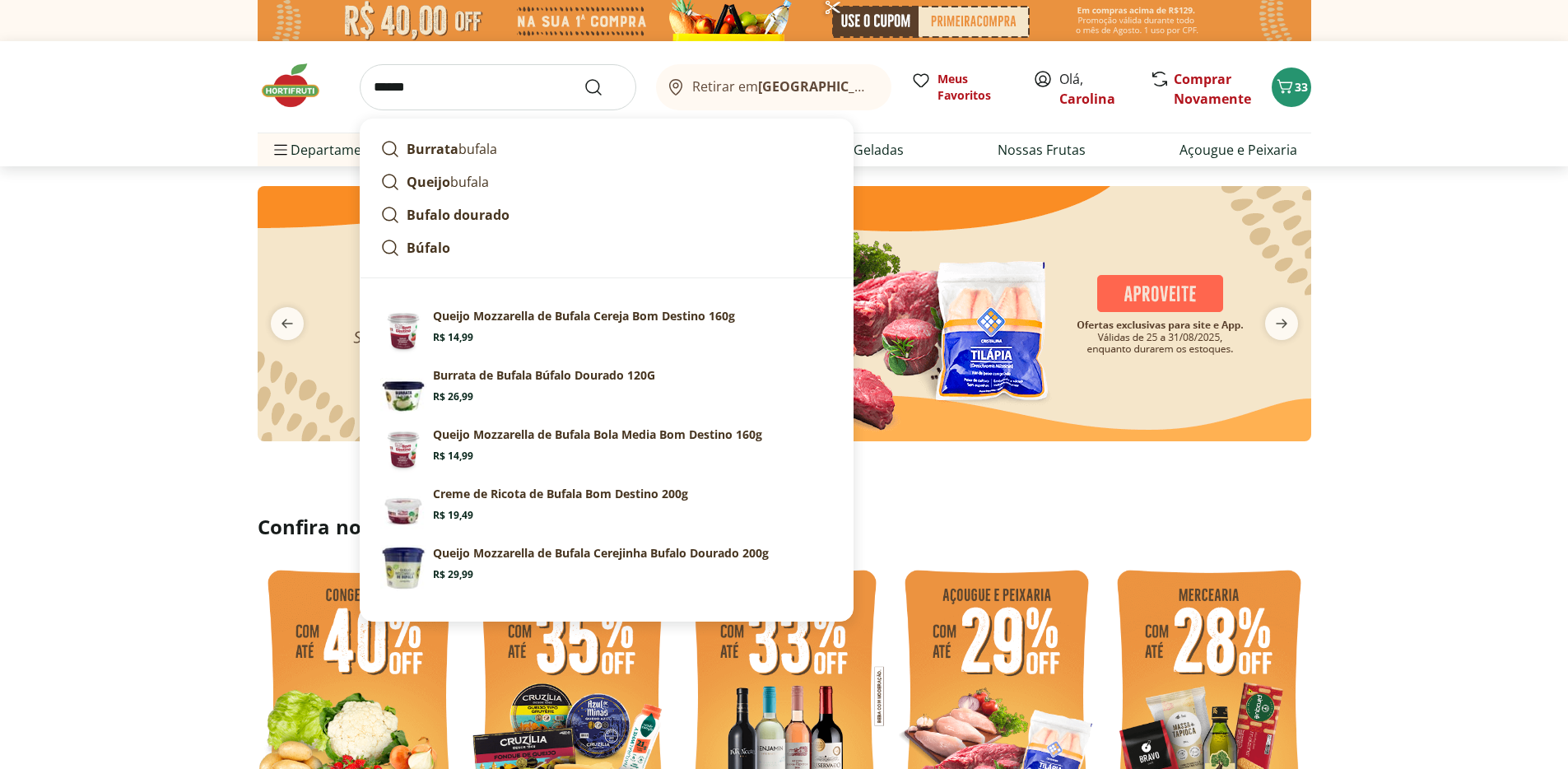
click button "Submit Search" at bounding box center [603, 87] width 40 height 20
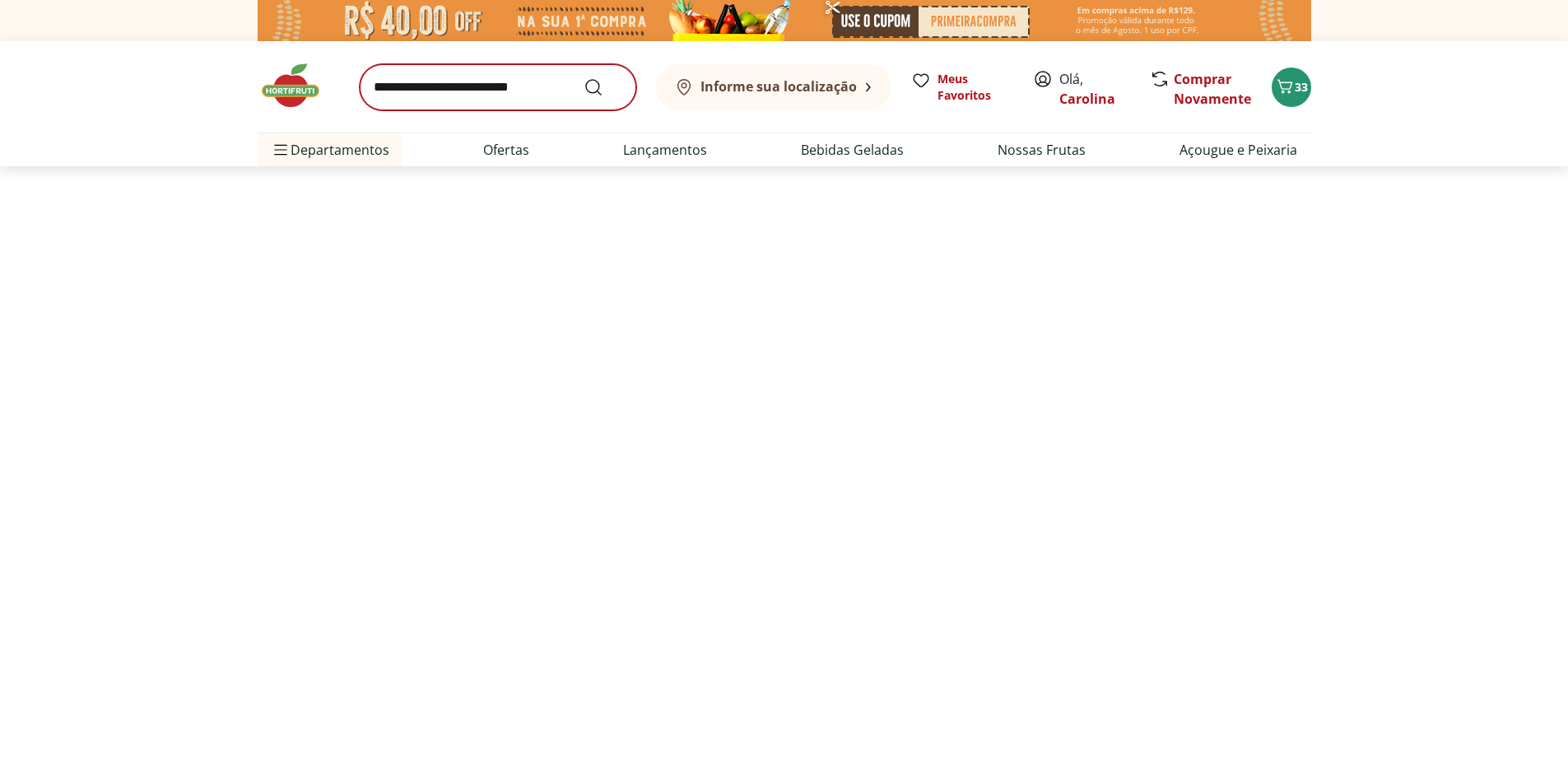
select select "**********"
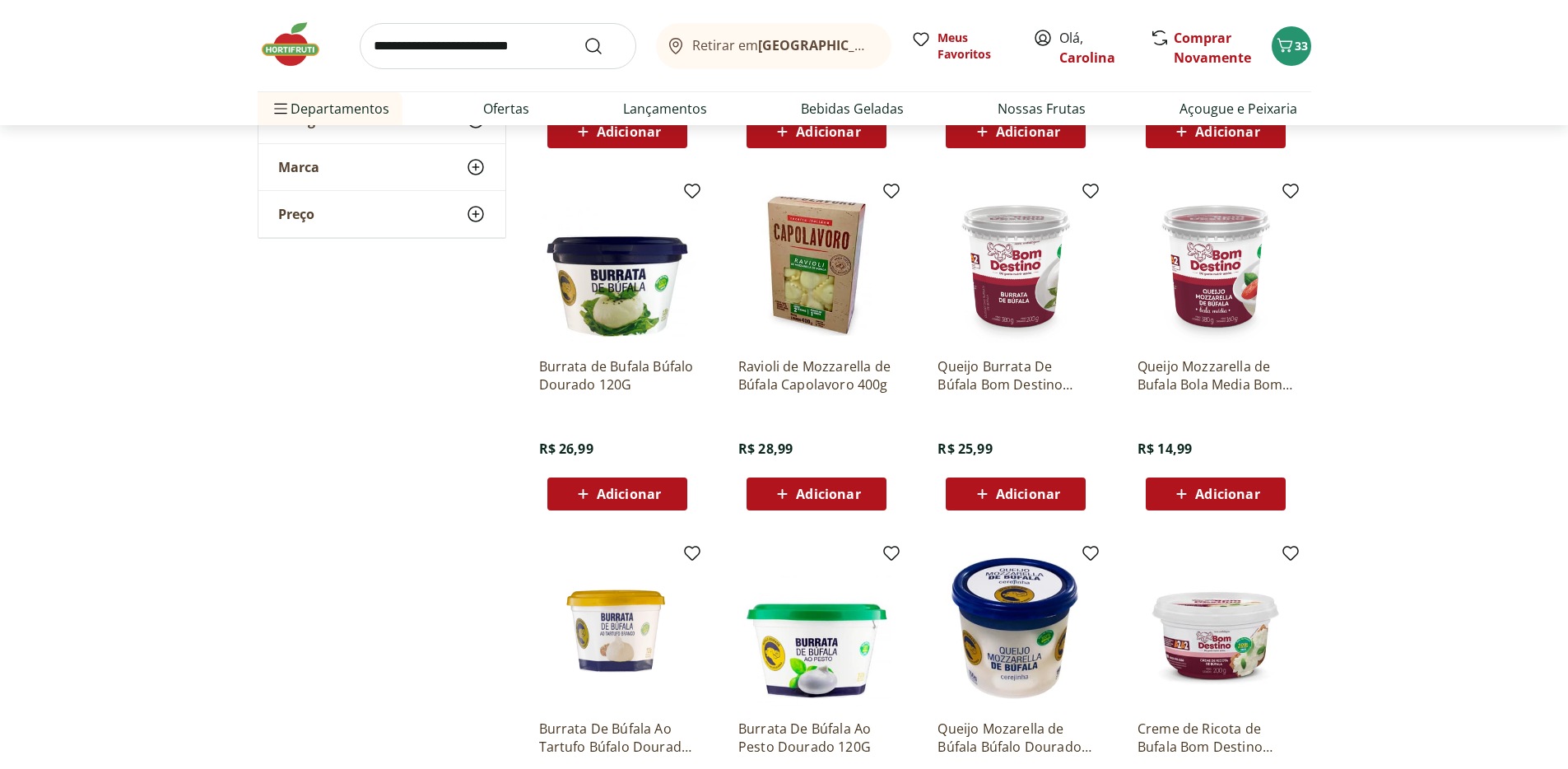
scroll to position [174, 0]
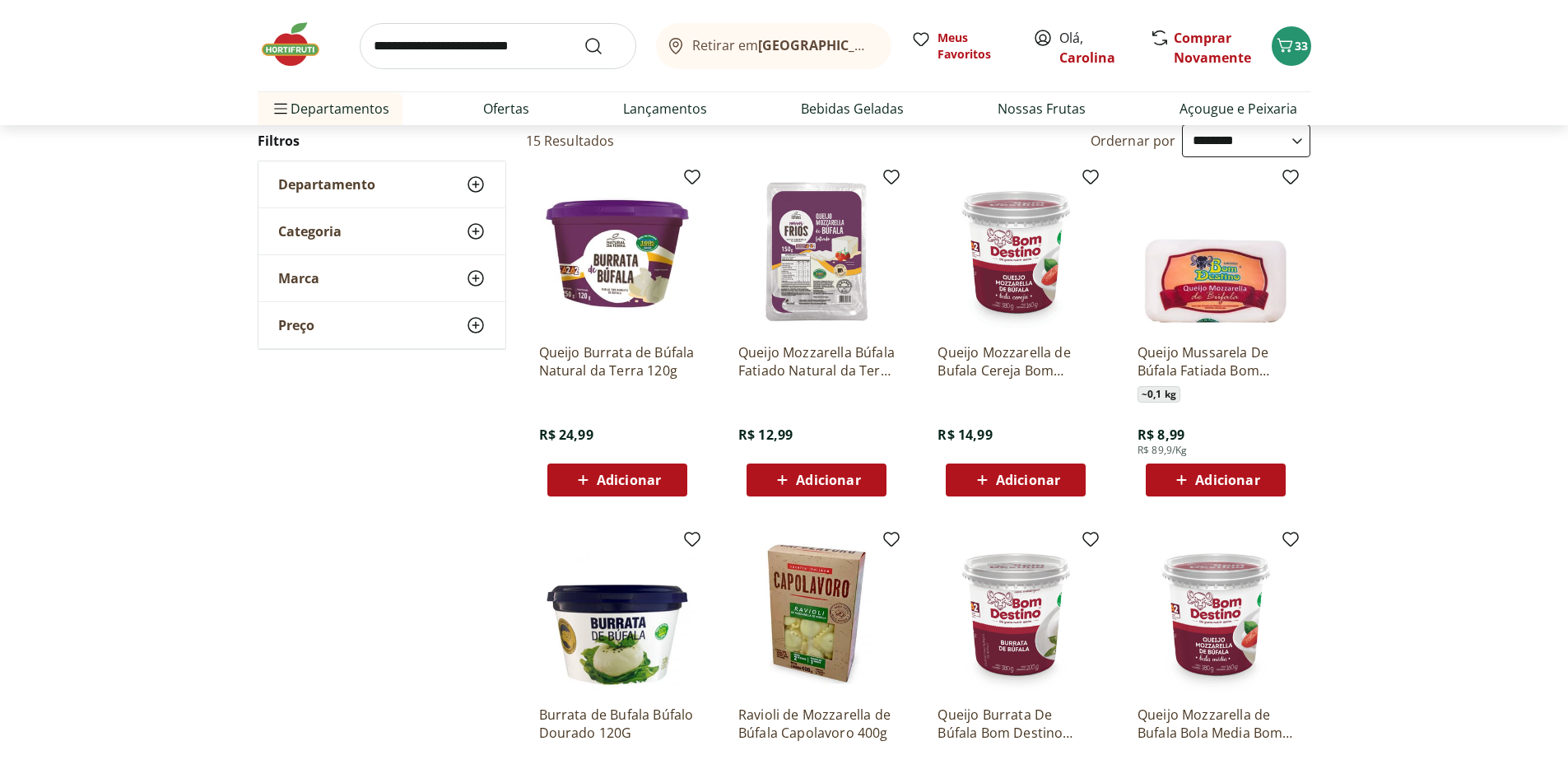
click at [1024, 566] on img at bounding box center [1015, 614] width 157 height 157
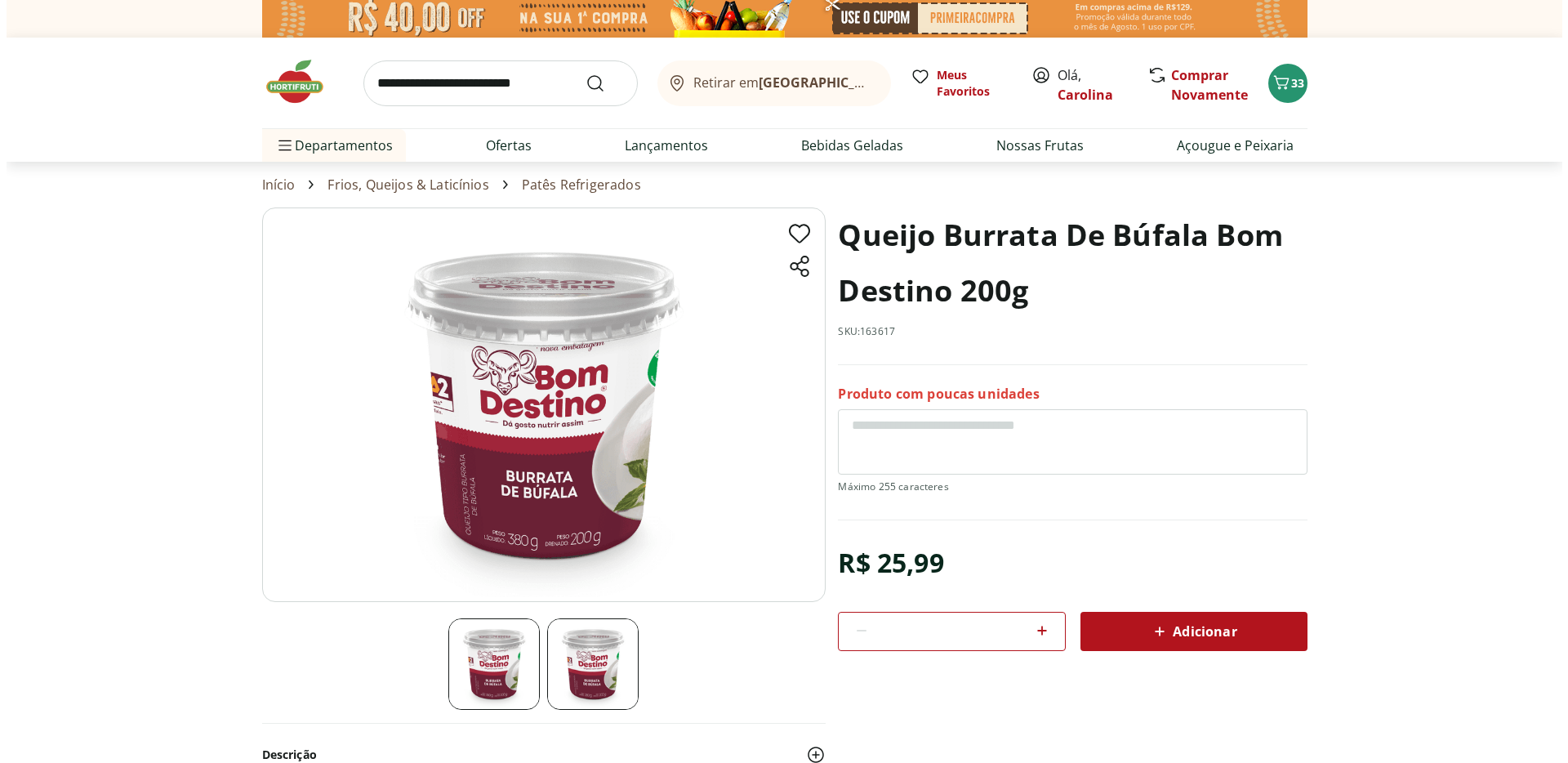
scroll to position [7, 0]
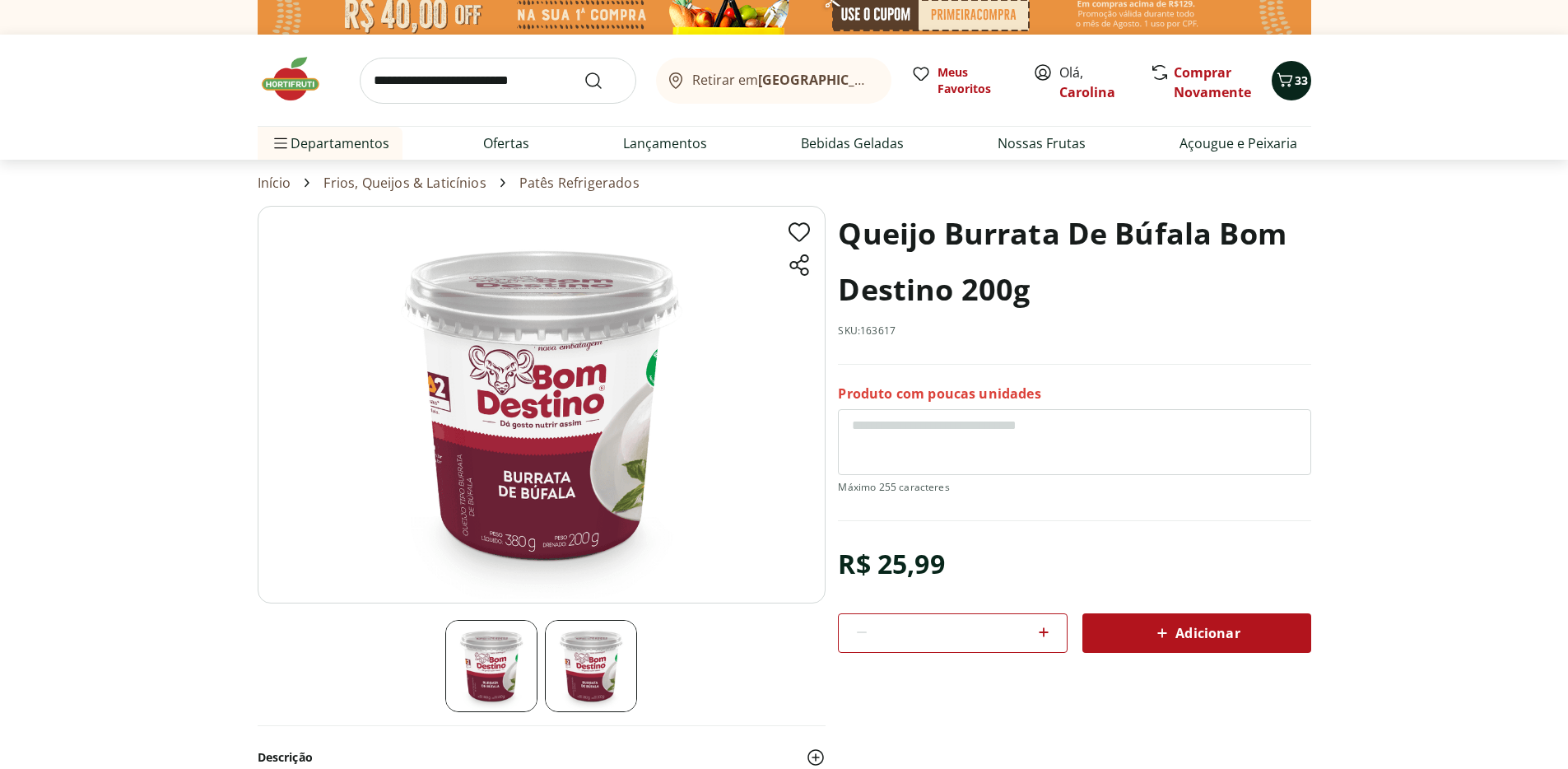
click at [1284, 88] on icon "Carrinho" at bounding box center [1285, 80] width 20 height 20
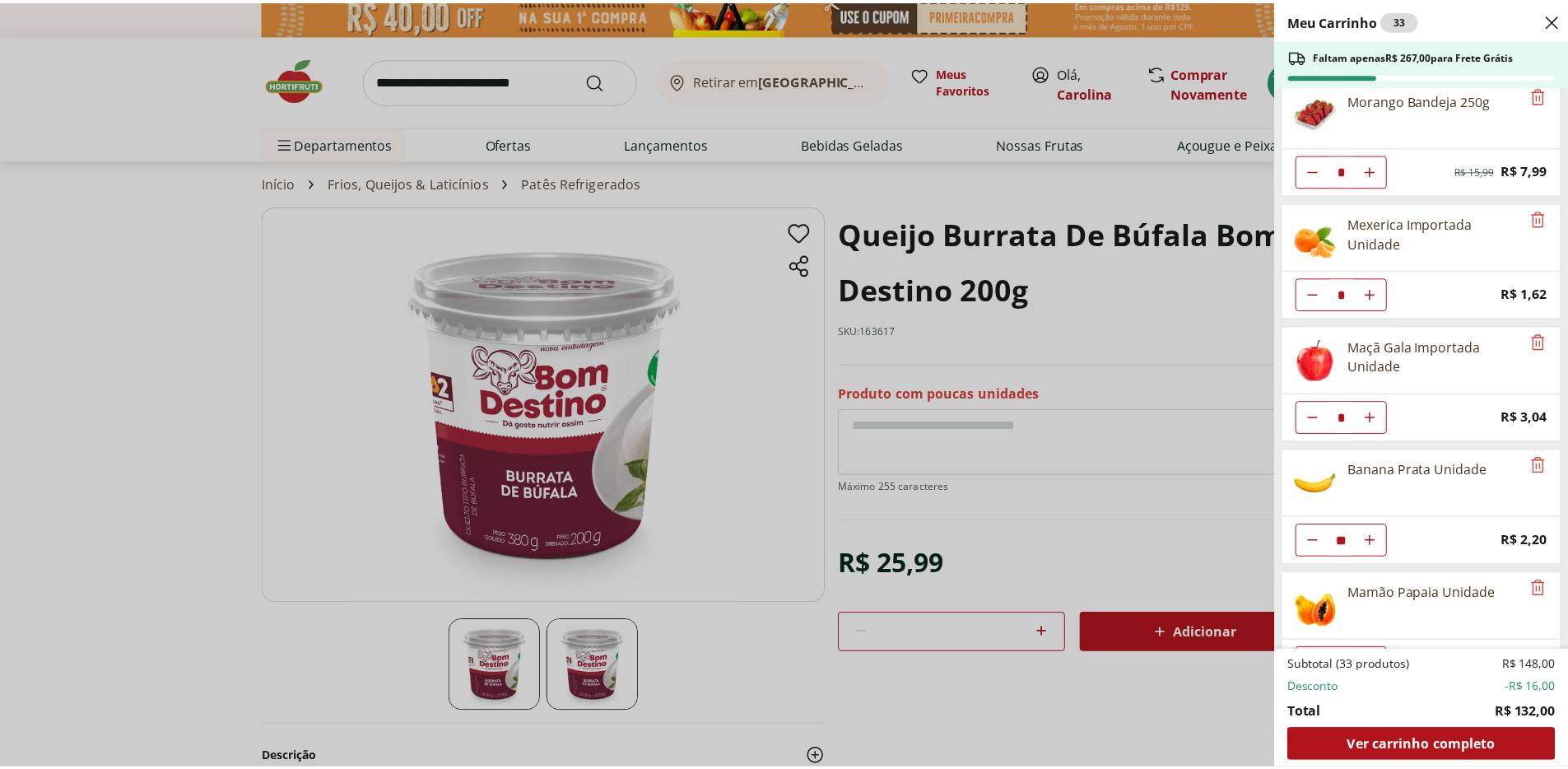
scroll to position [32, 0]
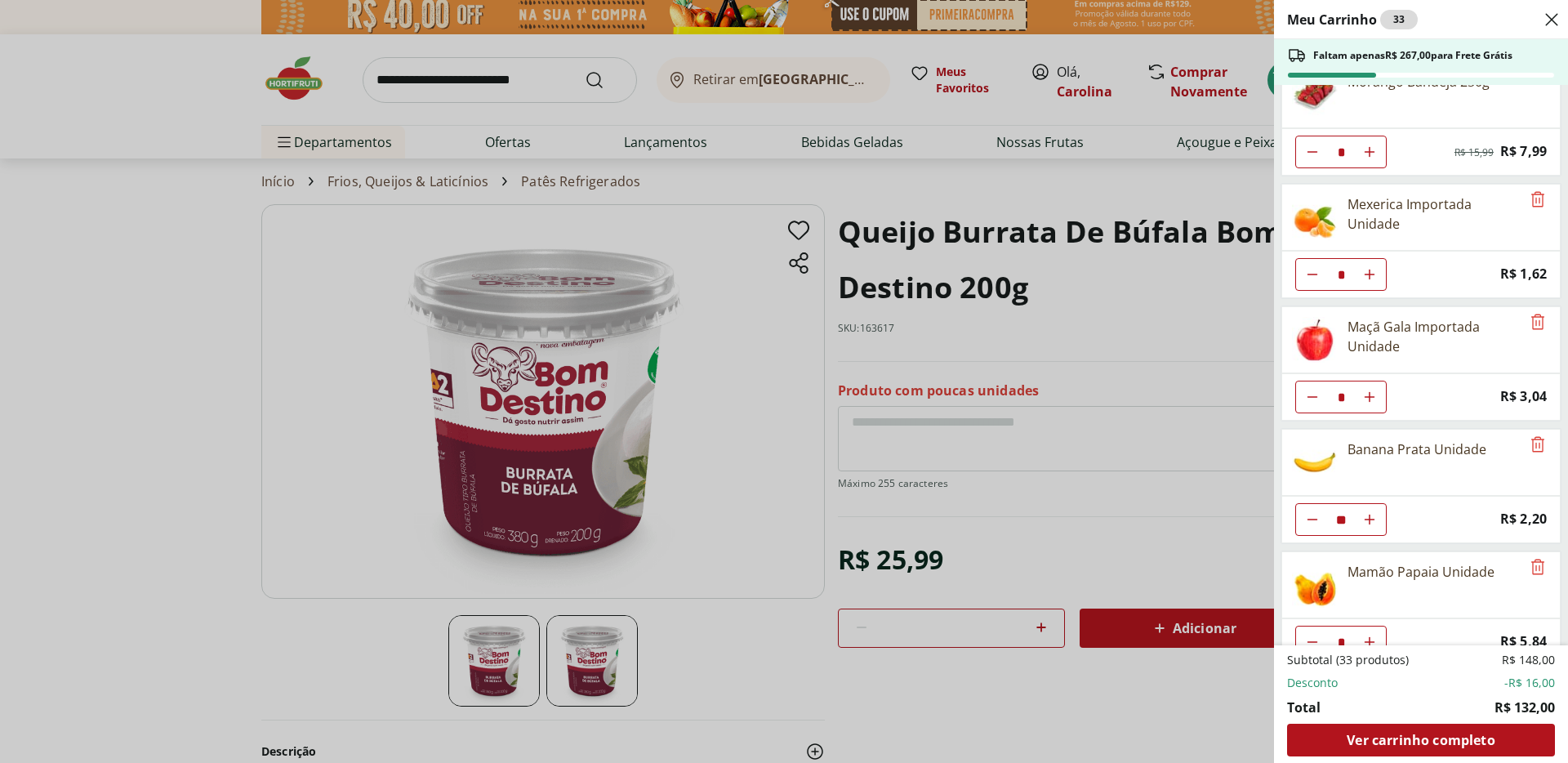
click at [983, 180] on div "Meu Carrinho 33 Faltam apenas R$ 267,00 para Frete Grátis Morango Bandeja 250g …" at bounding box center [784, 382] width 1568 height 763
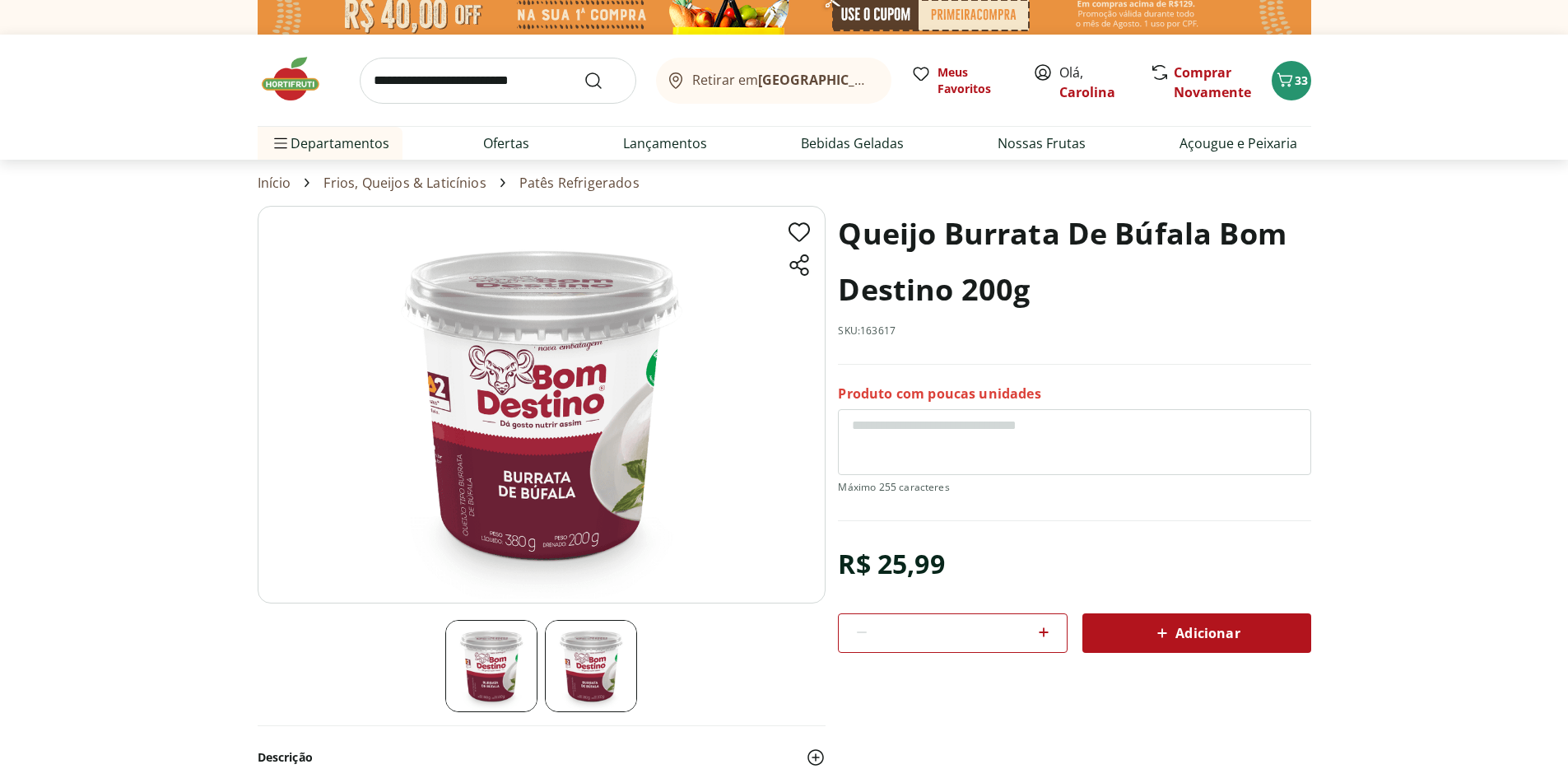
click at [525, 82] on input "search" at bounding box center [497, 80] width 276 height 47
type input "******"
click button "Submit Search" at bounding box center [603, 80] width 40 height 20
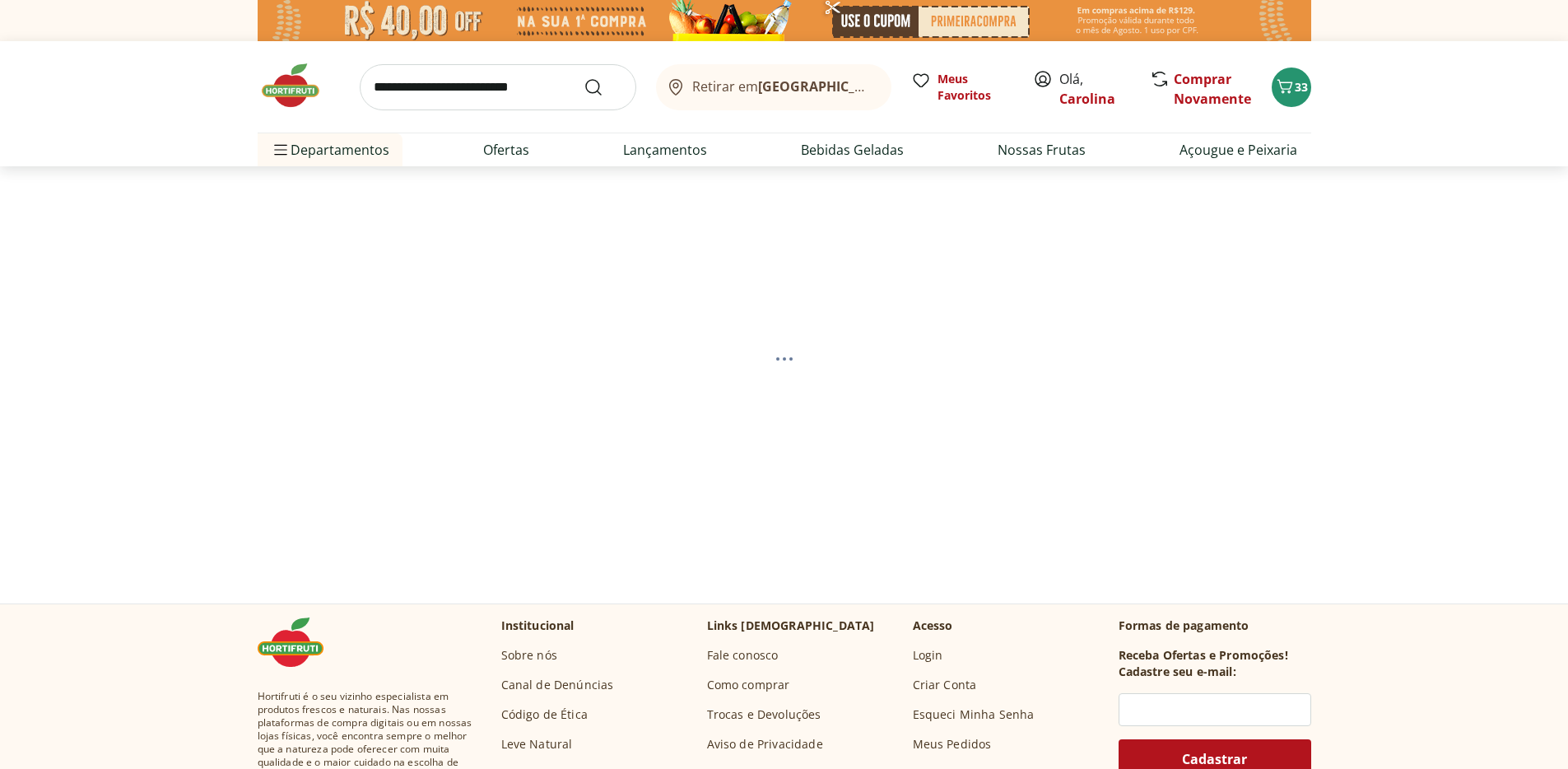
select select "**********"
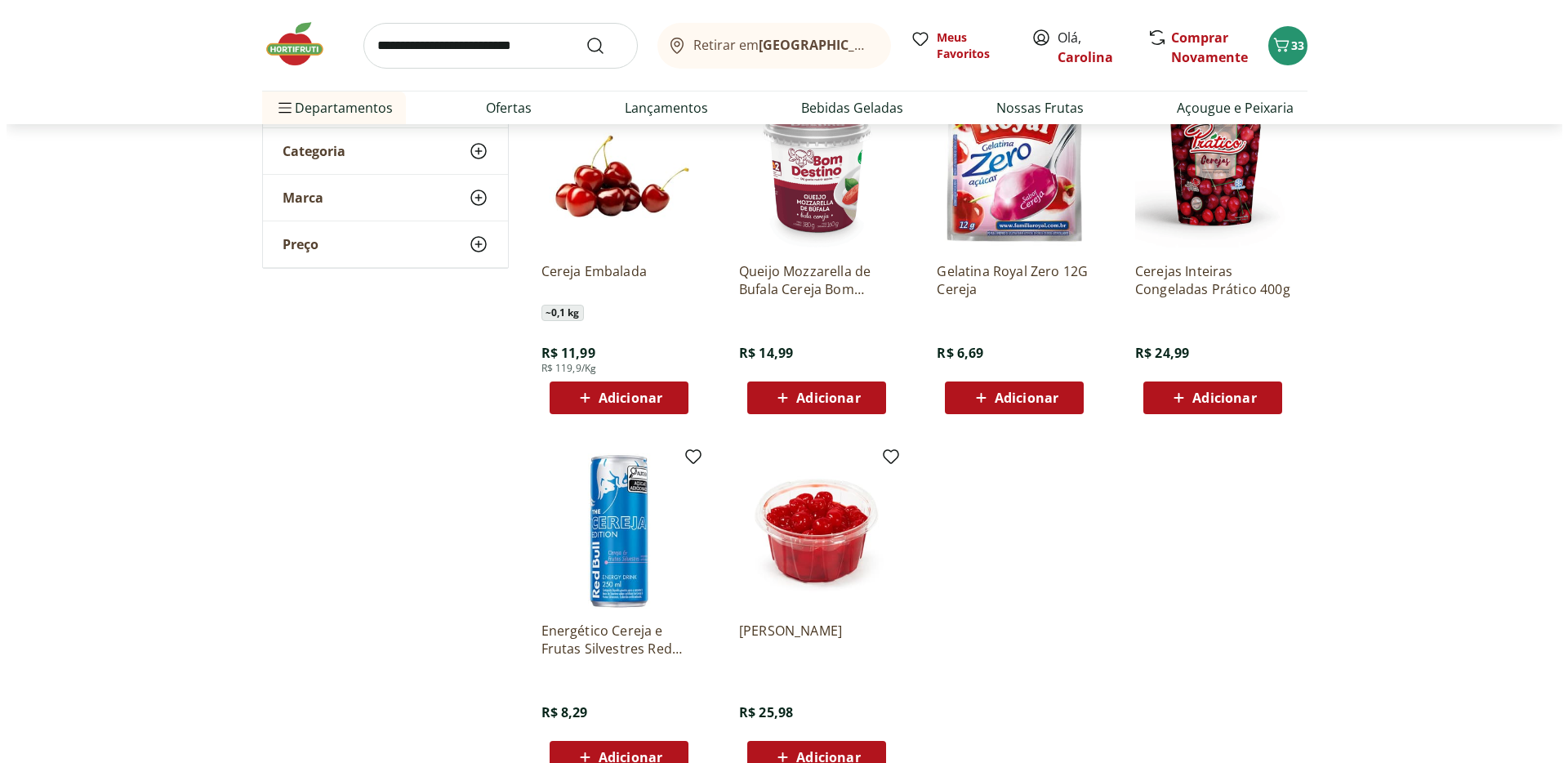
scroll to position [184, 0]
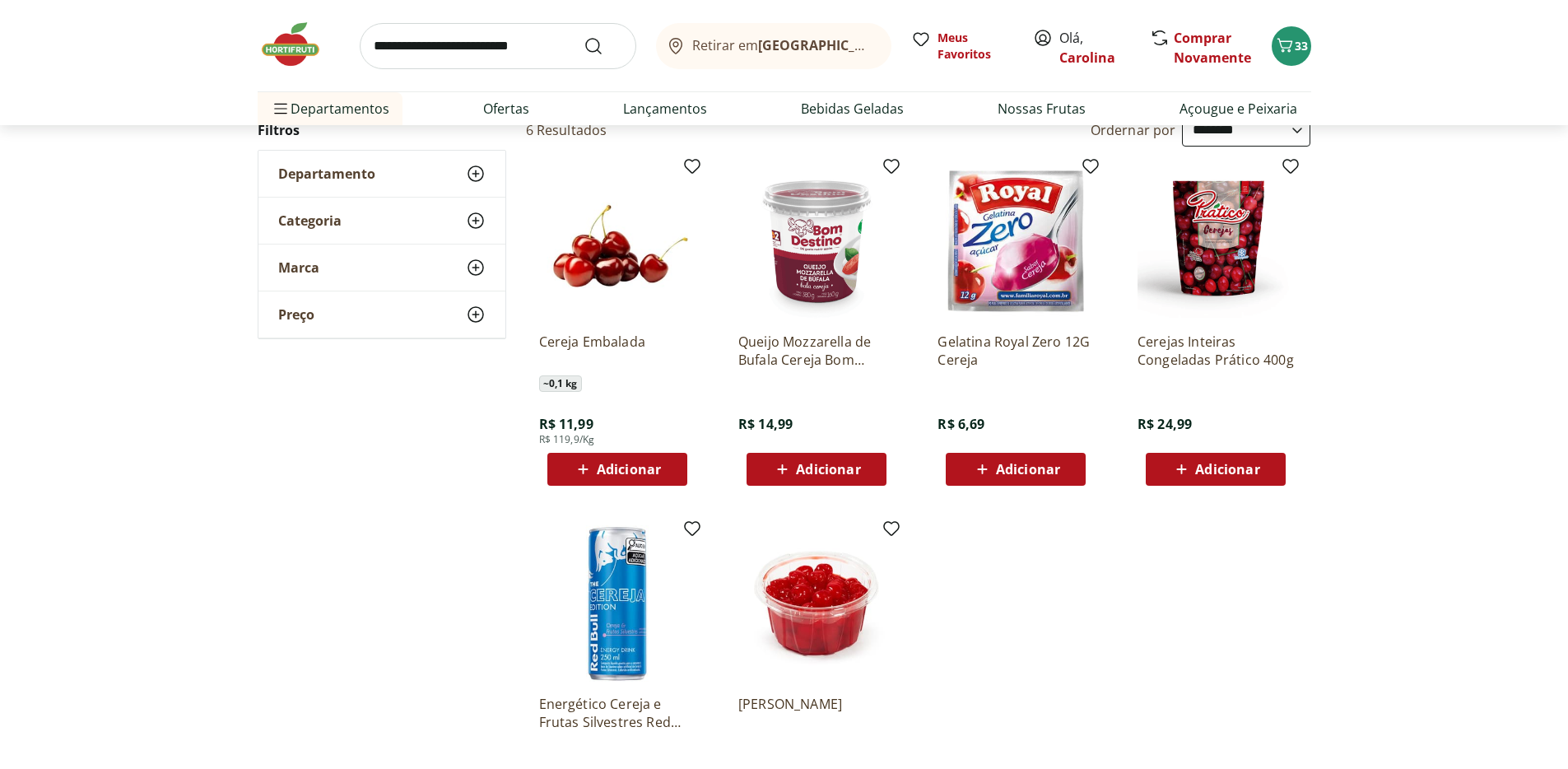
click at [666, 470] on div "Adicionar" at bounding box center [617, 470] width 114 height 30
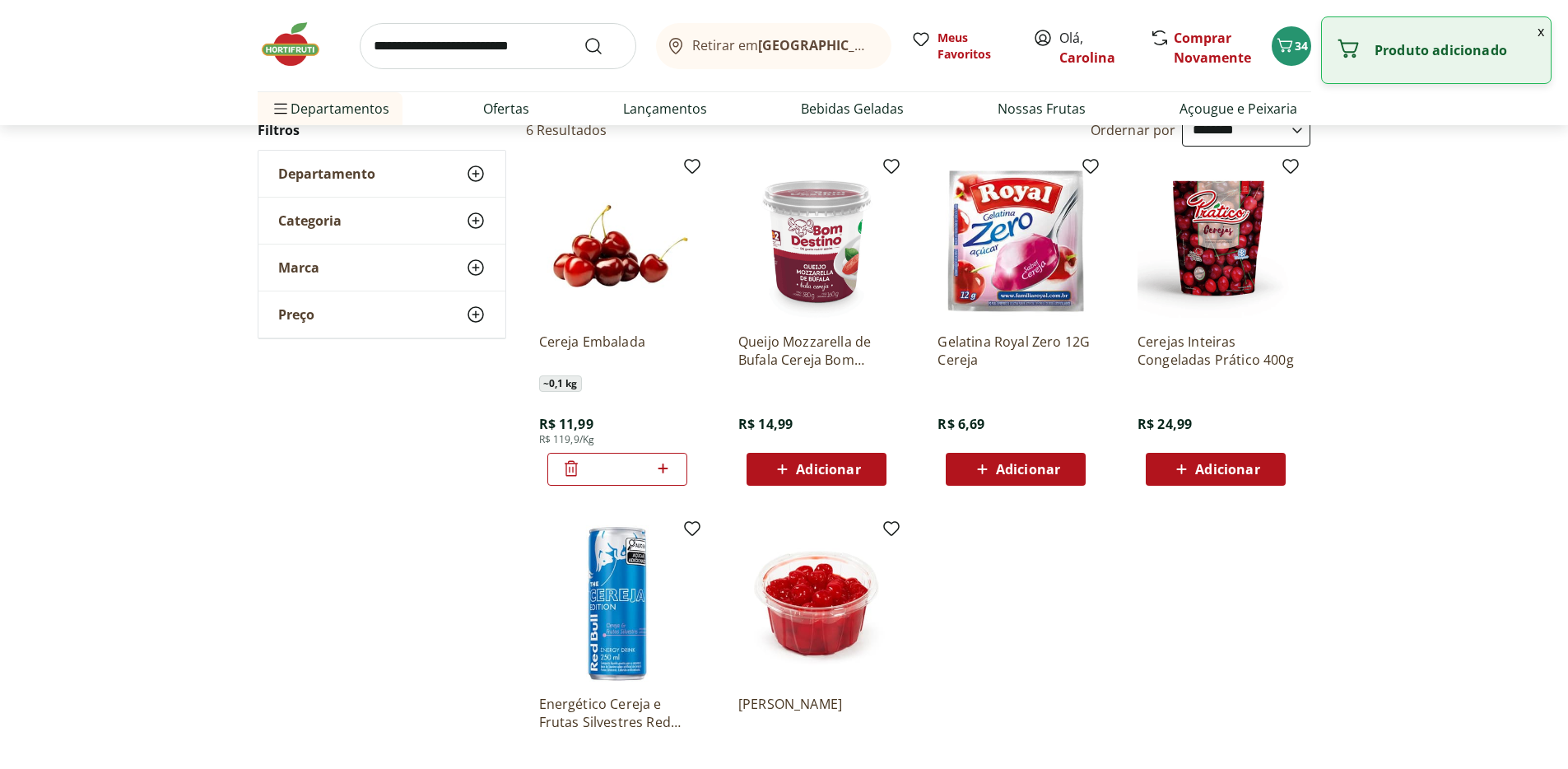
click at [669, 470] on icon at bounding box center [663, 469] width 21 height 20
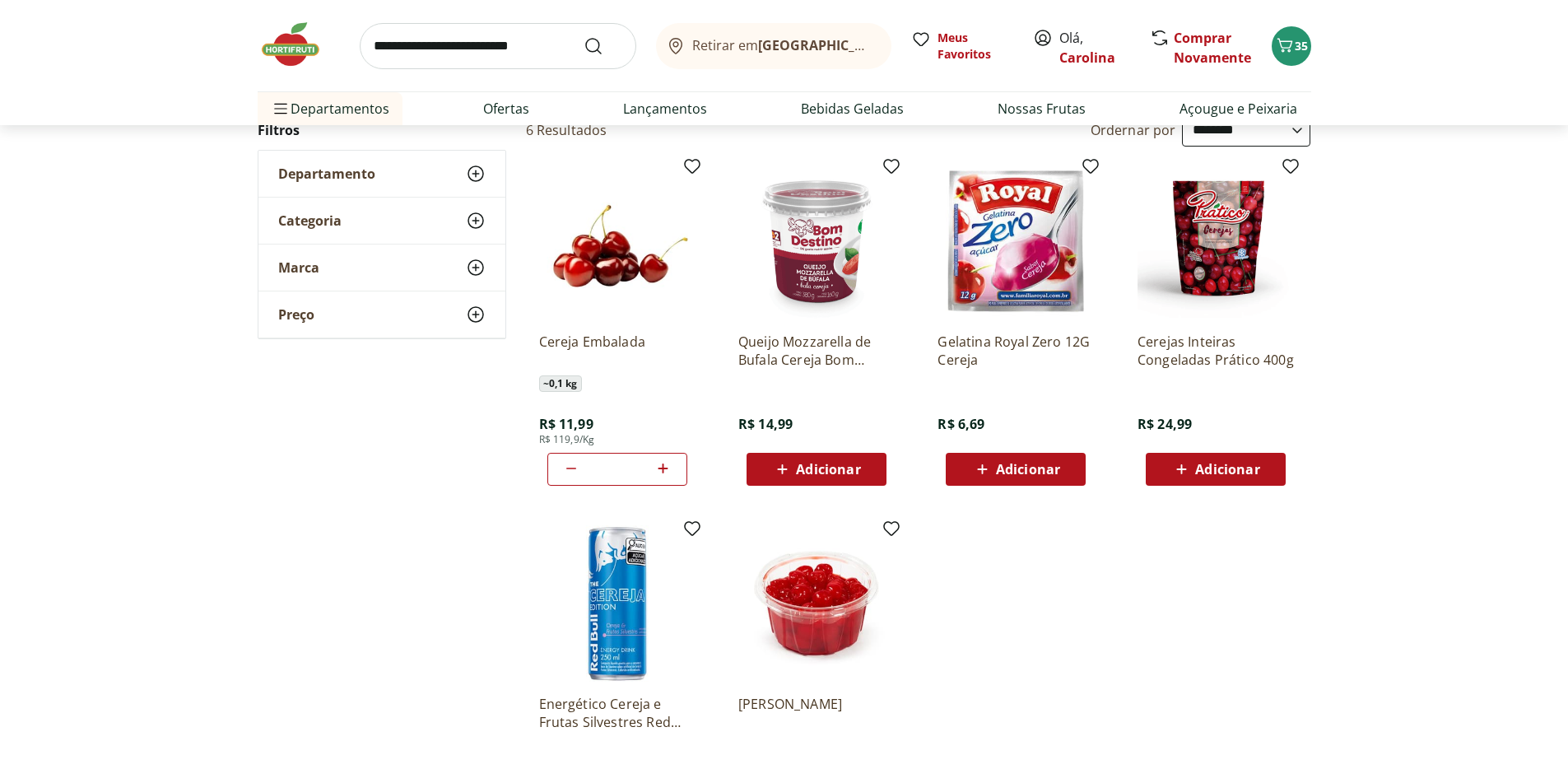
click at [669, 470] on icon at bounding box center [663, 469] width 21 height 20
type input "*"
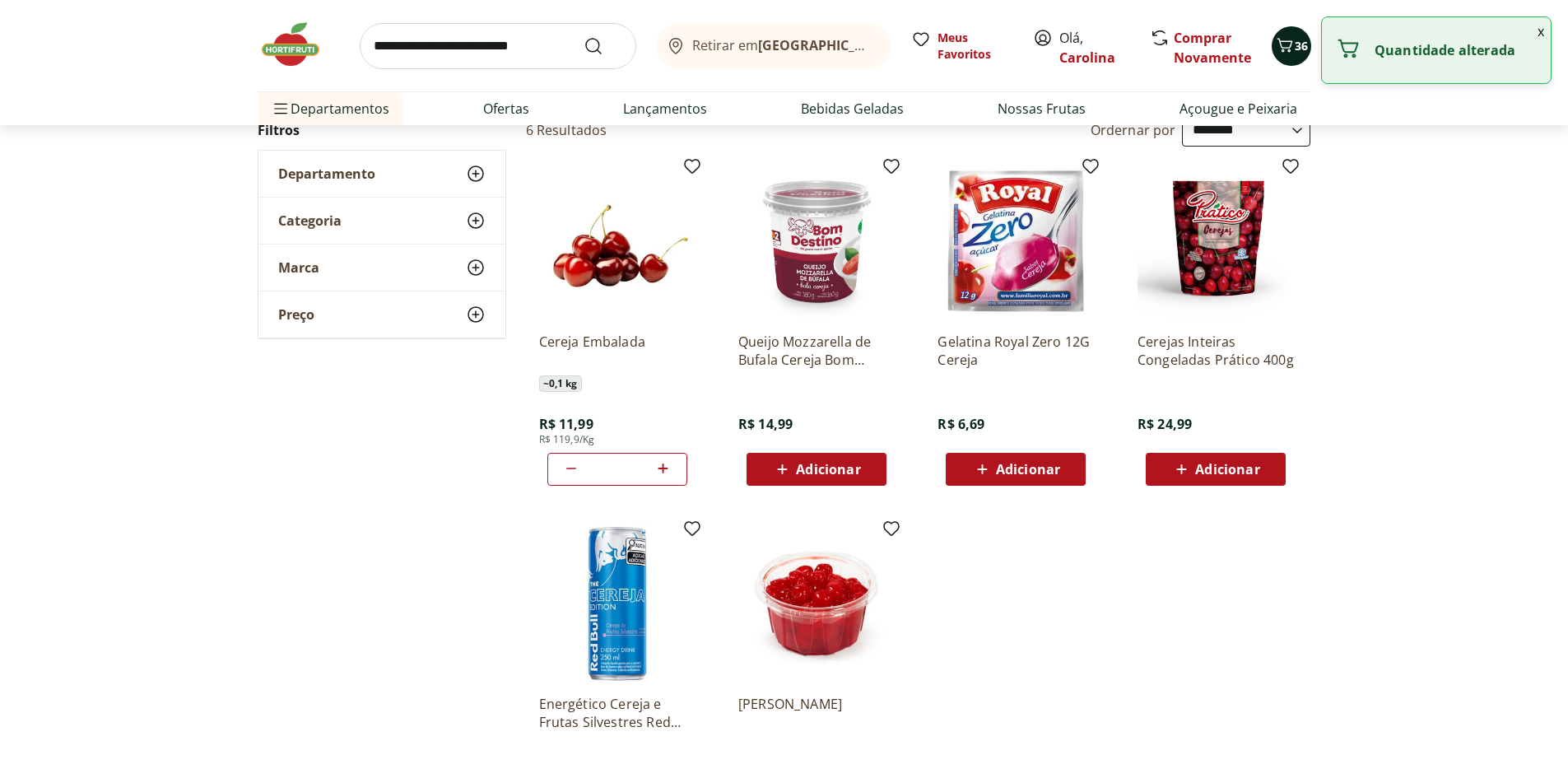
click at [1272, 47] on button "36" at bounding box center [1292, 47] width 40 height 40
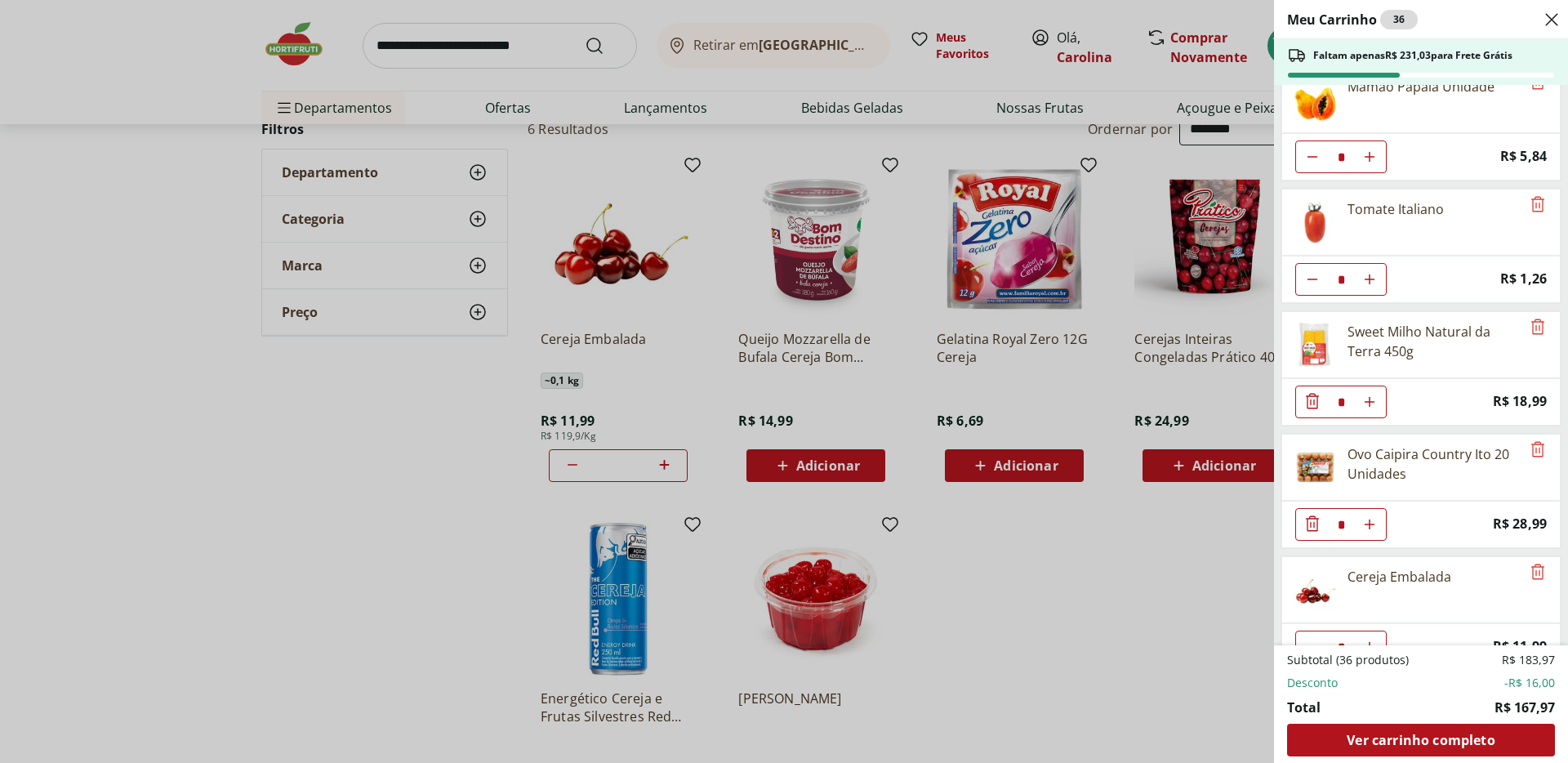
scroll to position [549, 0]
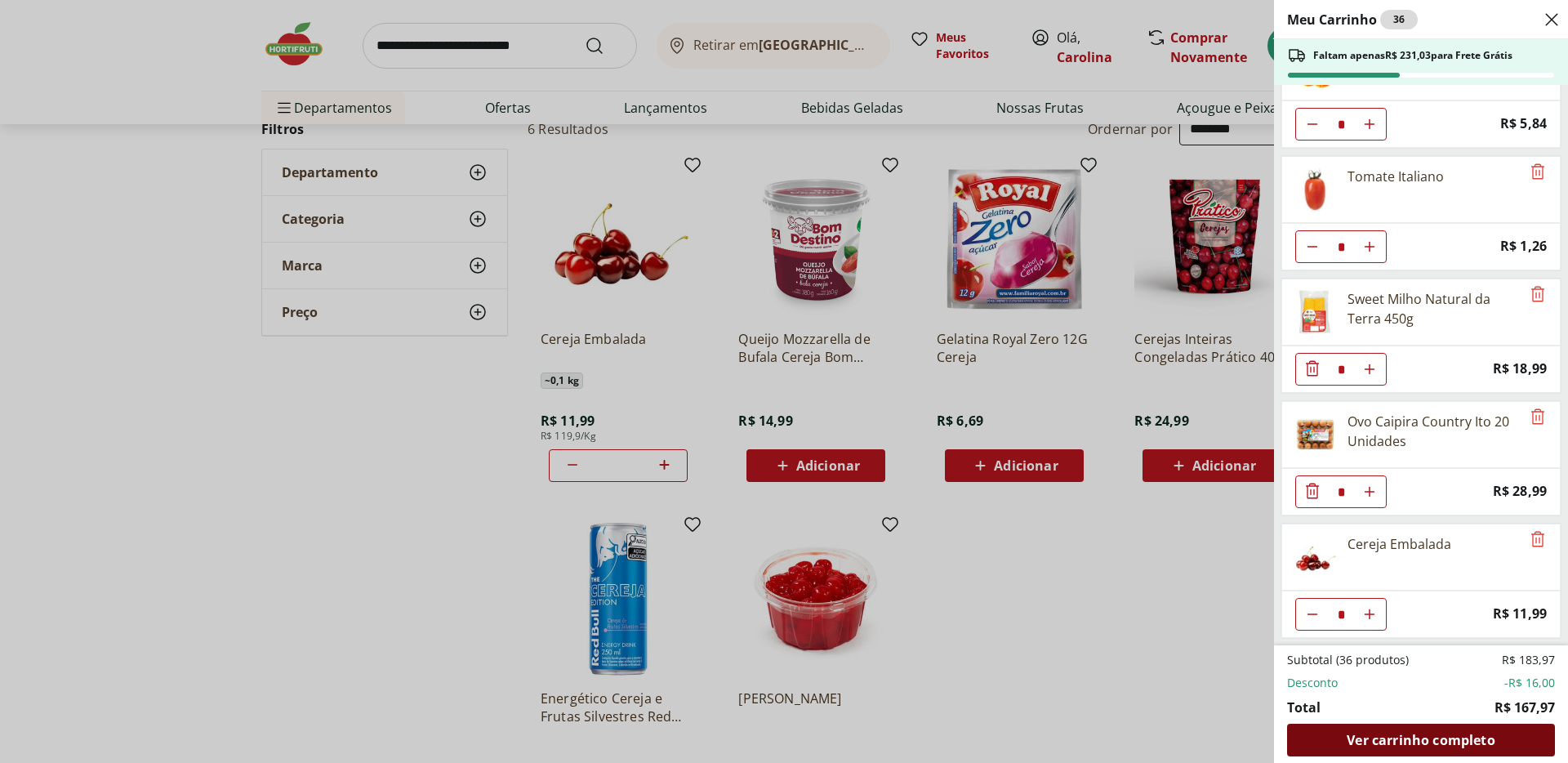
click at [1414, 736] on span "Ver carrinho completo" at bounding box center [1421, 739] width 147 height 13
